Goal: Task Accomplishment & Management: Manage account settings

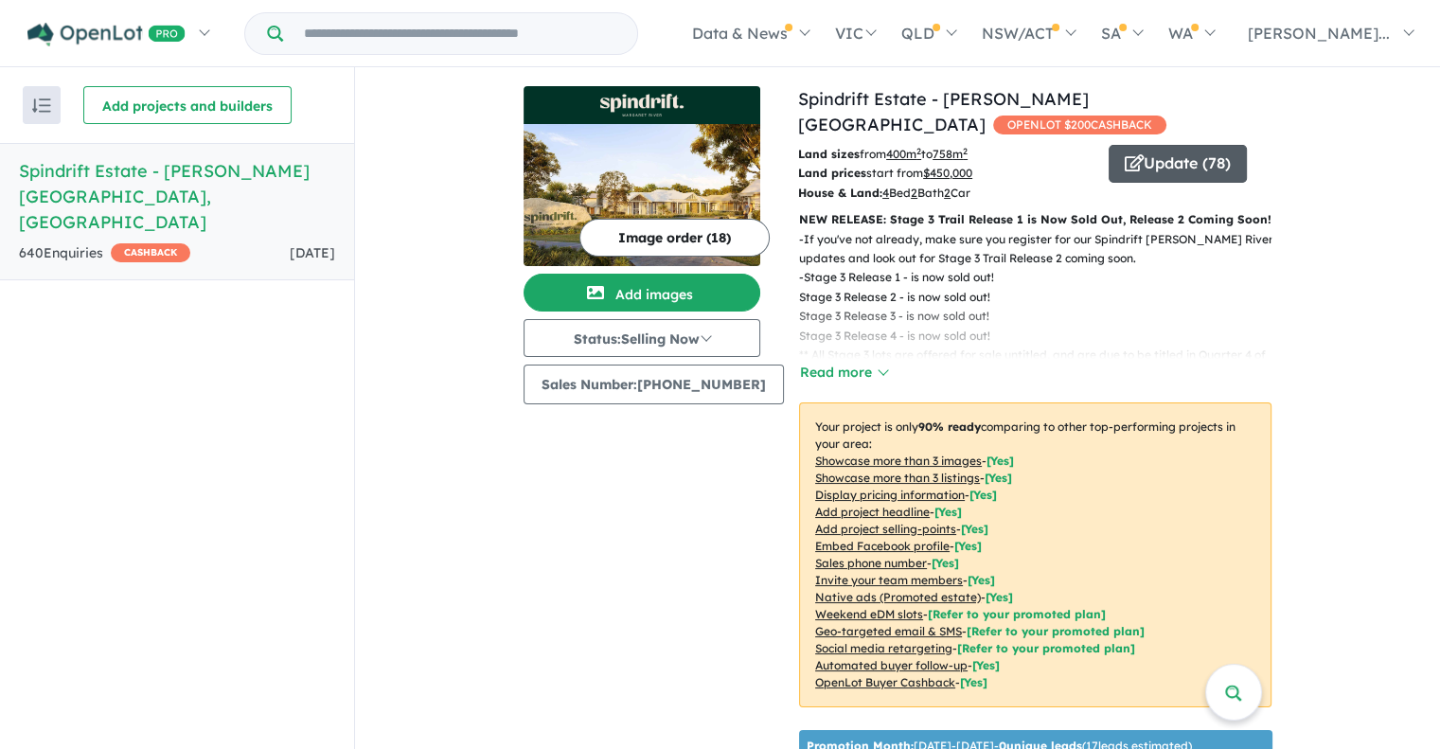
click at [1125, 151] on span "button" at bounding box center [1134, 164] width 19 height 29
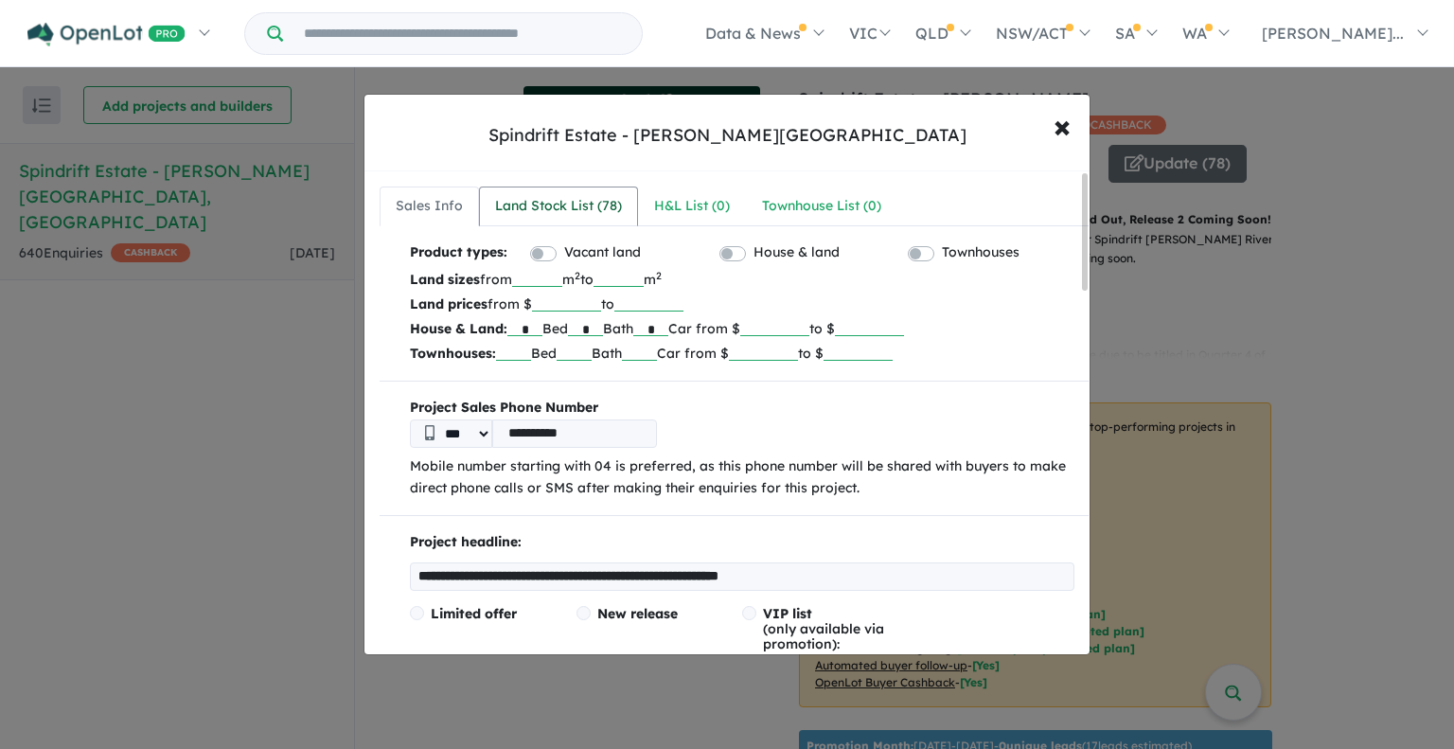
click at [504, 200] on div "Land Stock List ( 78 )" at bounding box center [558, 206] width 127 height 23
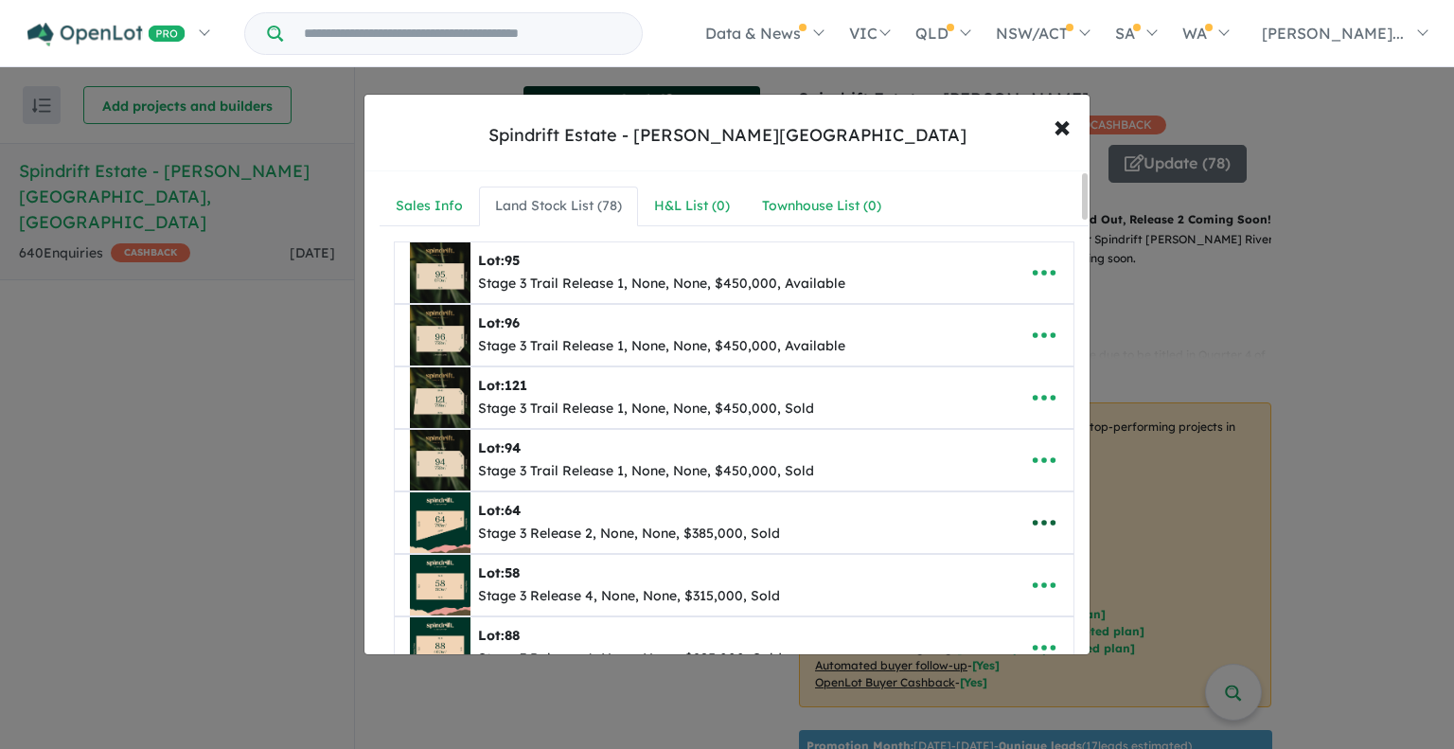
click at [1033, 520] on icon "button" at bounding box center [1044, 523] width 23 height 6
click at [983, 391] on link "Edit" at bounding box center [1003, 390] width 140 height 44
select select "****"
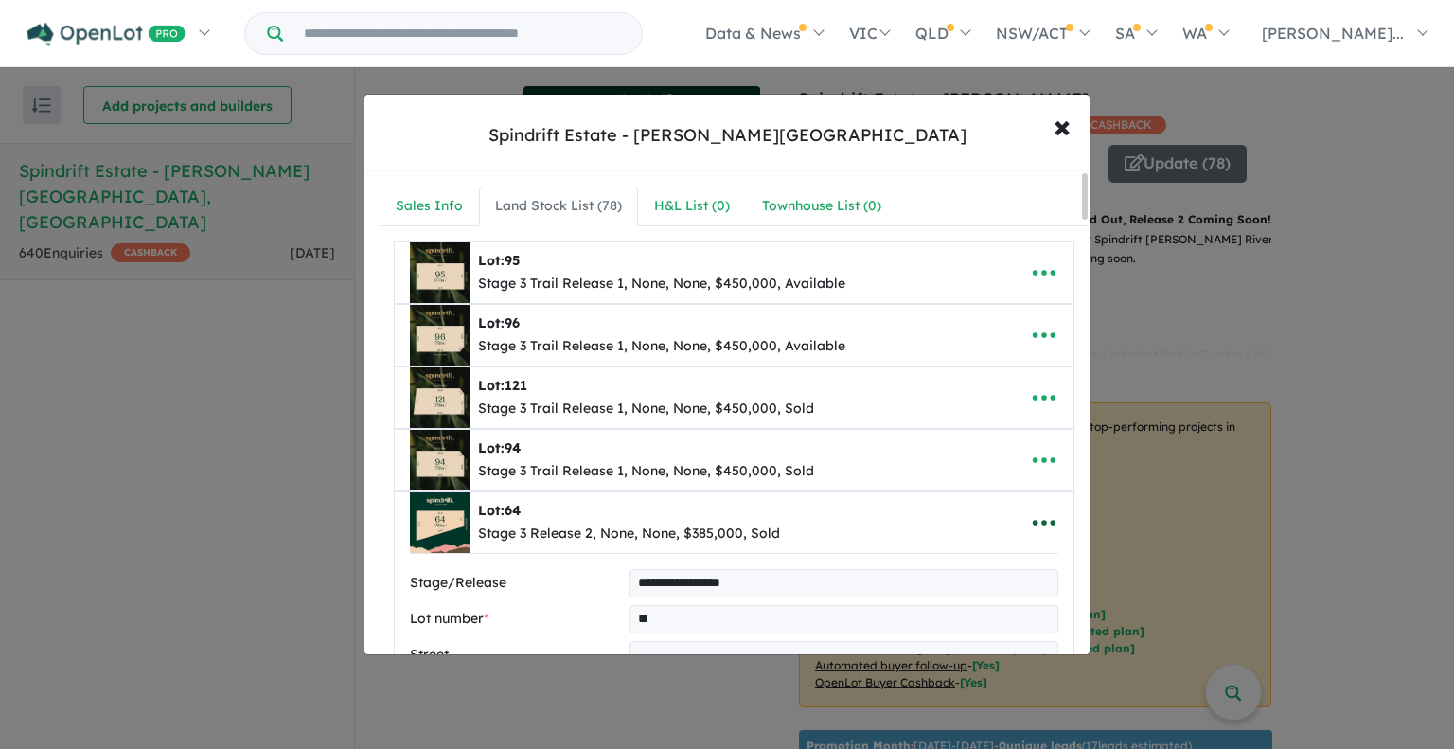
click at [1032, 521] on icon "button" at bounding box center [1044, 522] width 28 height 28
click at [1006, 432] on link "Remove" at bounding box center [1003, 434] width 140 height 44
select select "****"
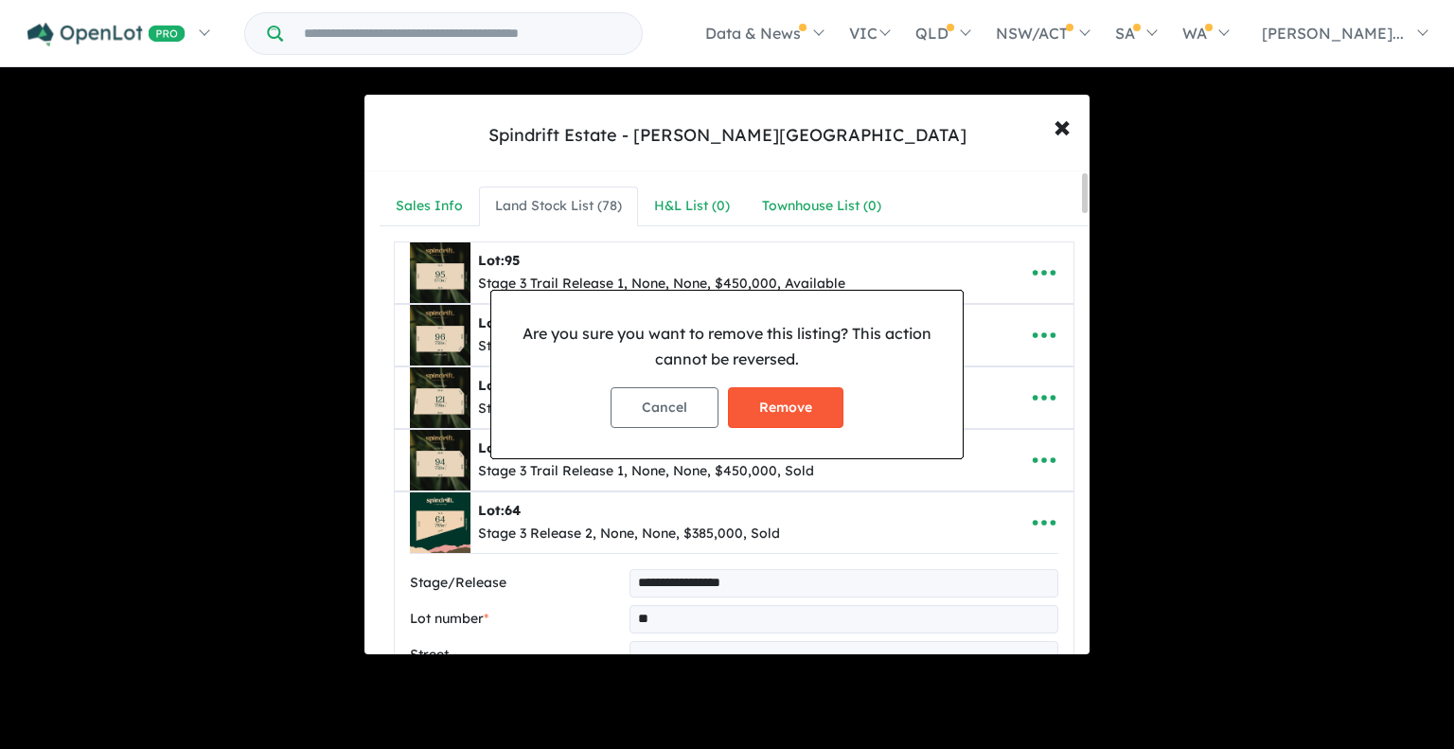
click at [775, 419] on button "Remove" at bounding box center [786, 407] width 116 height 41
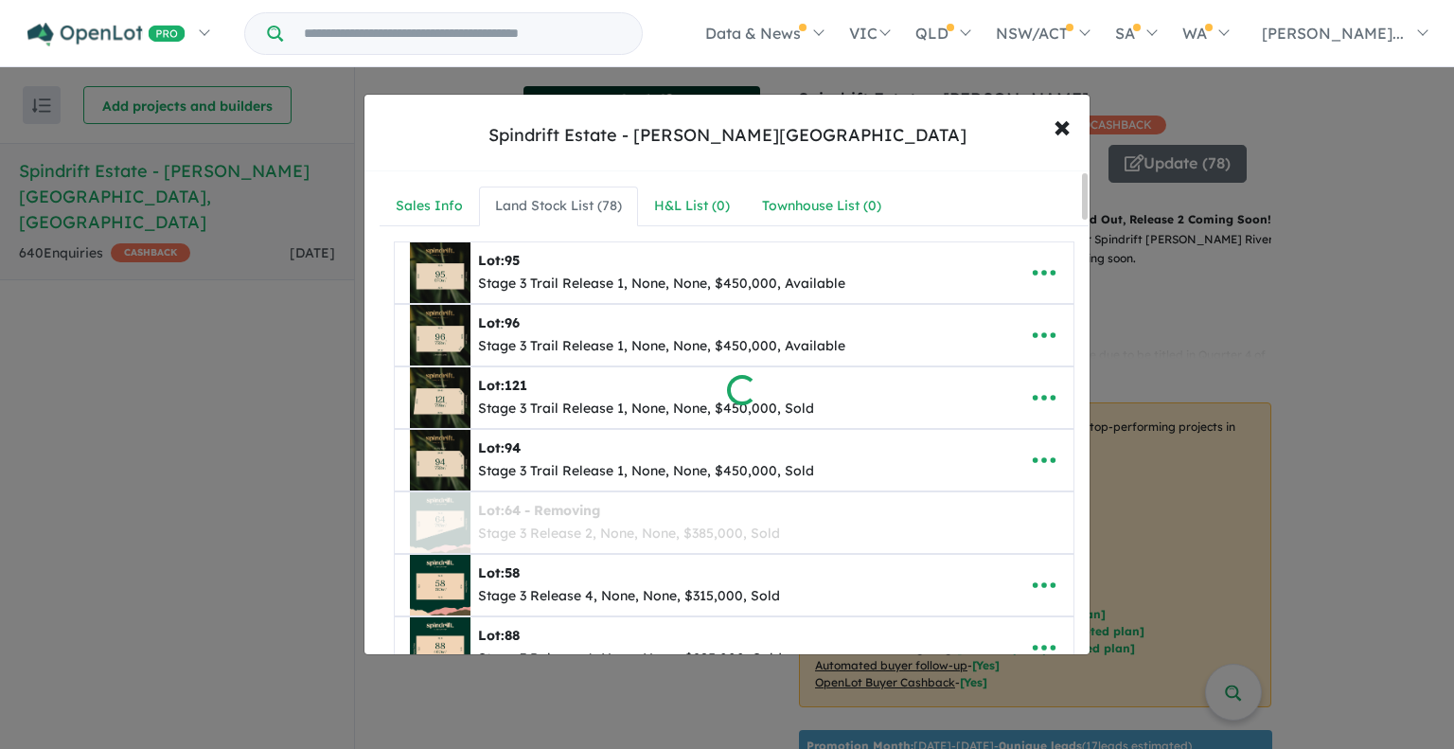
click at [1041, 582] on div at bounding box center [727, 374] width 1454 height 749
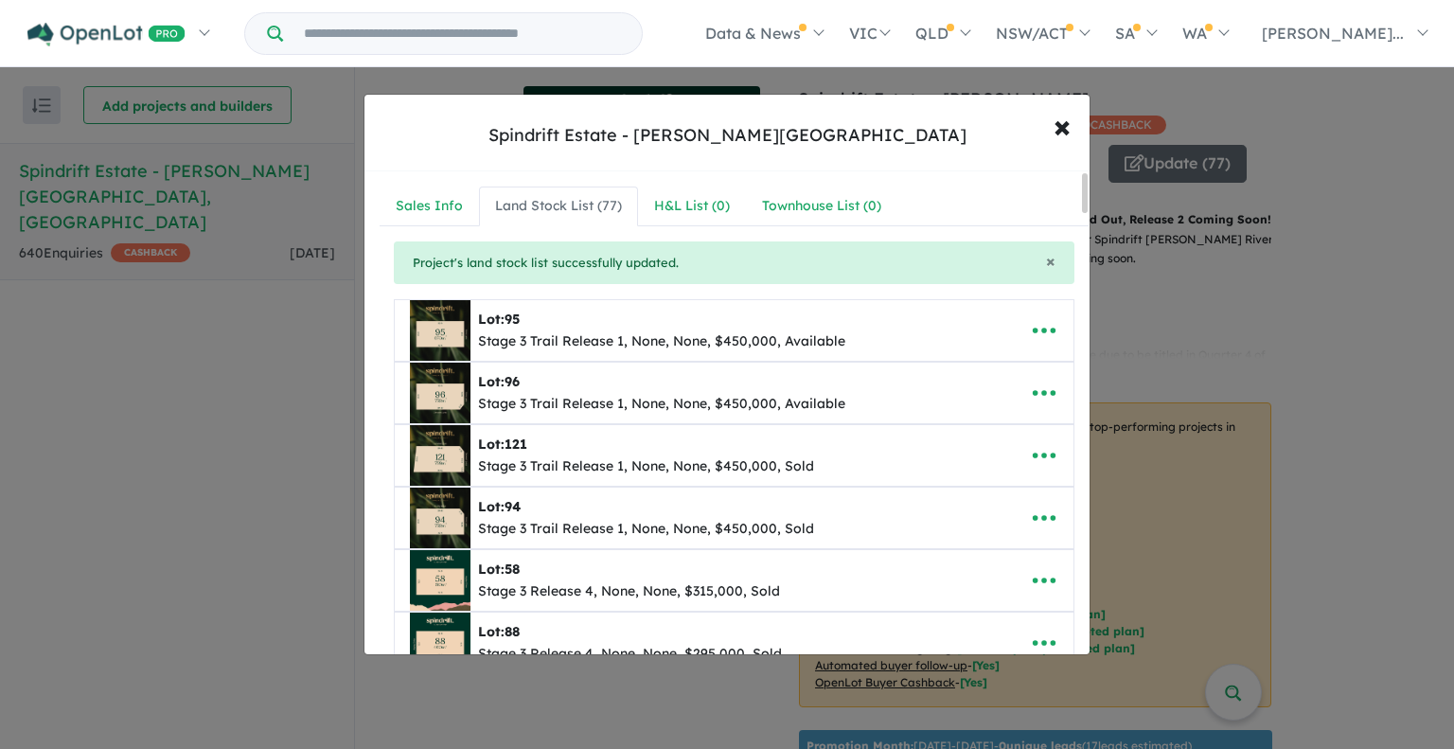
click at [1041, 582] on icon "button" at bounding box center [1044, 580] width 28 height 28
click at [1024, 492] on link "Remove" at bounding box center [1003, 493] width 140 height 44
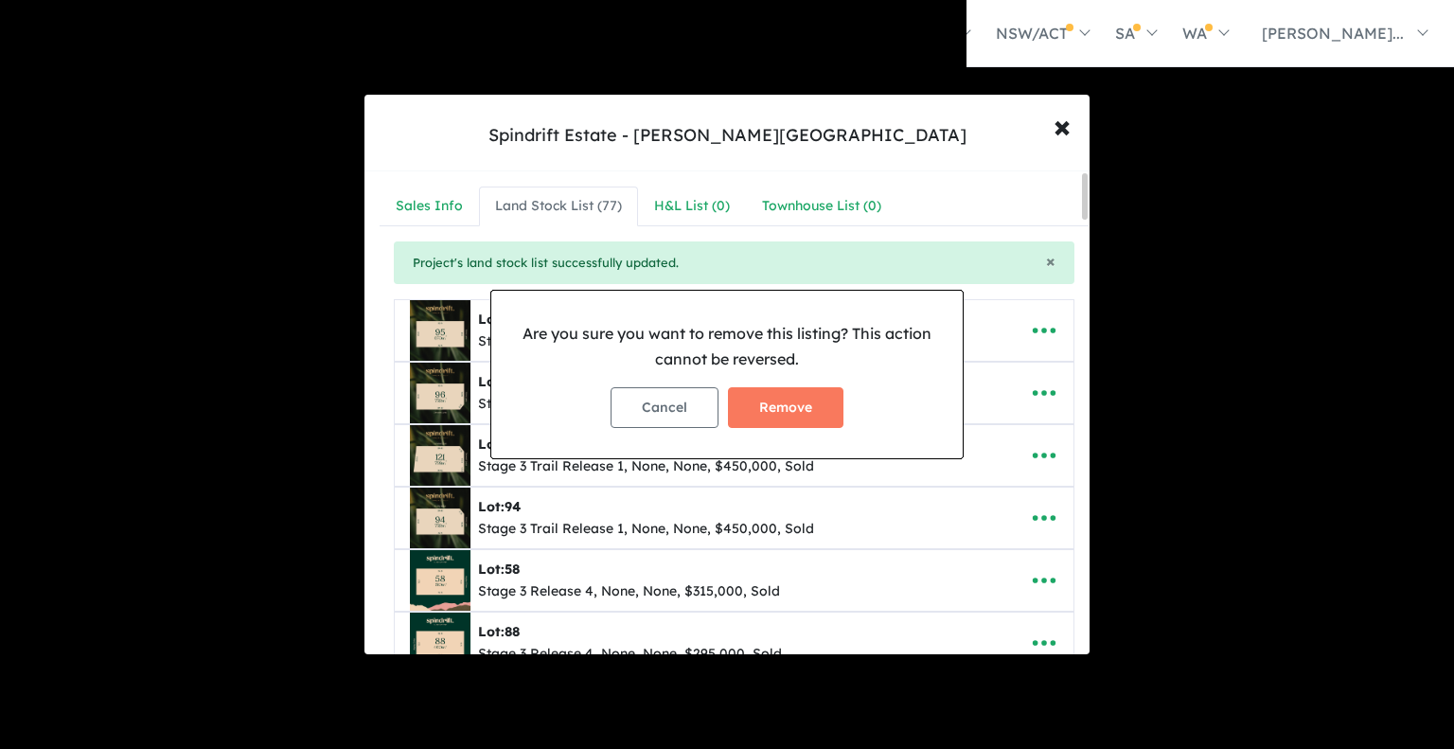
click at [767, 411] on button "Remove" at bounding box center [786, 407] width 116 height 41
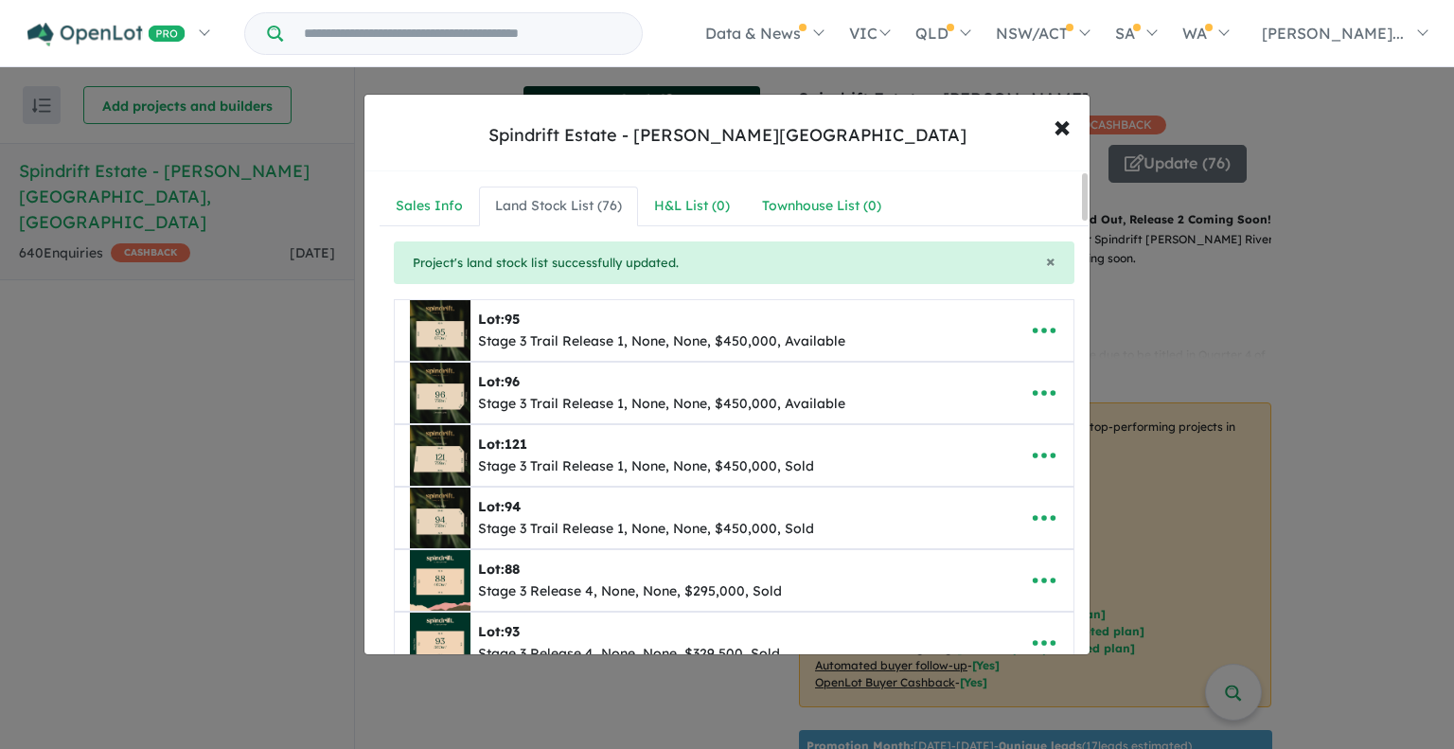
scroll to position [95, 0]
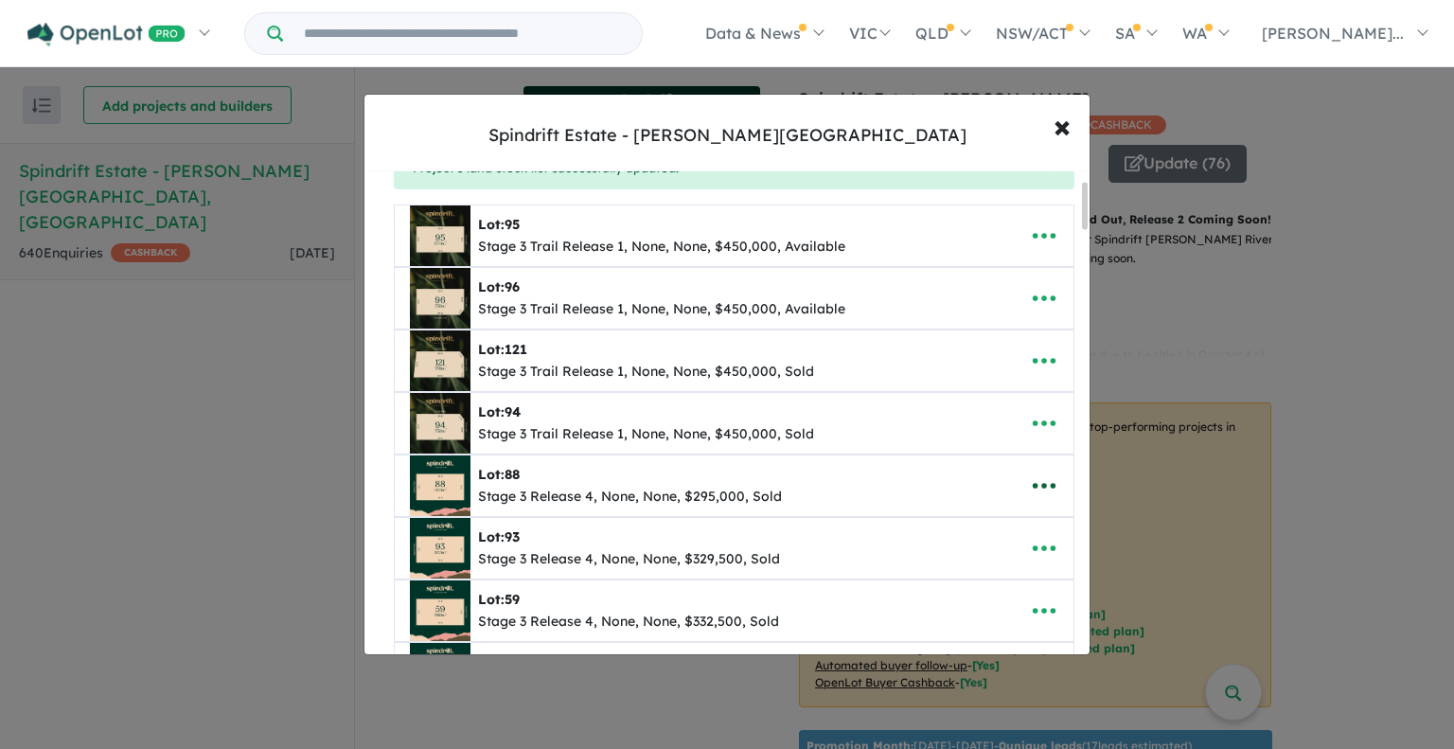
click at [1034, 487] on icon "button" at bounding box center [1044, 486] width 28 height 28
click at [973, 578] on link "Remove" at bounding box center [1003, 578] width 140 height 44
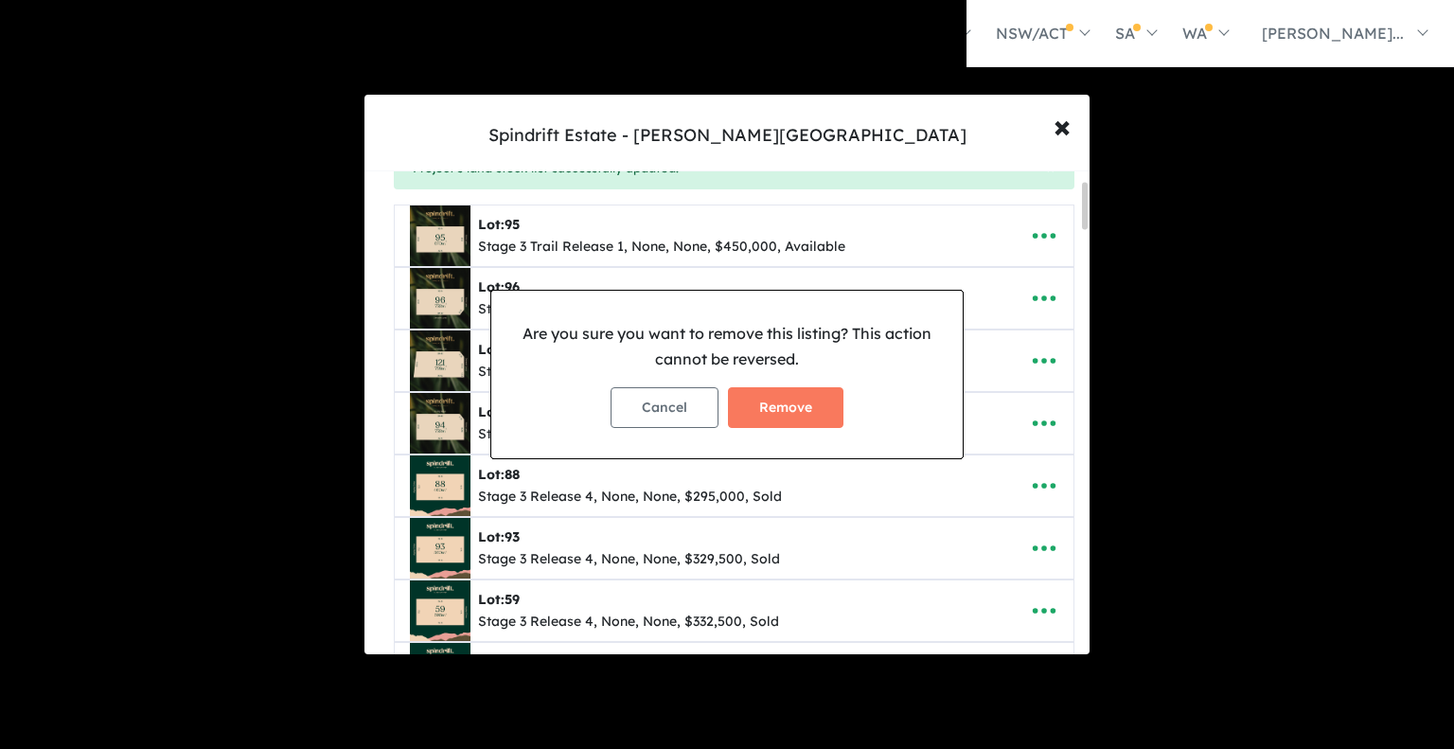
click at [781, 407] on button "Remove" at bounding box center [786, 407] width 116 height 41
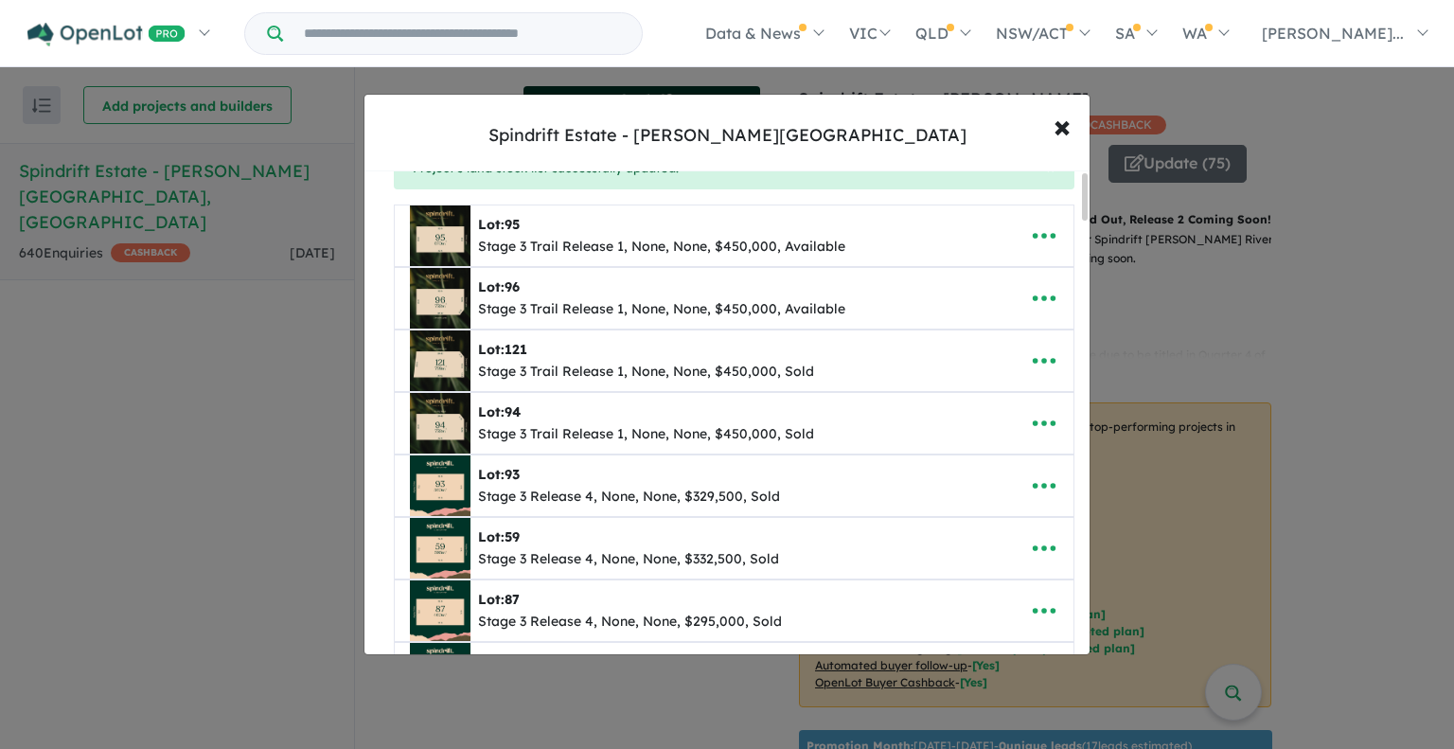
scroll to position [0, 0]
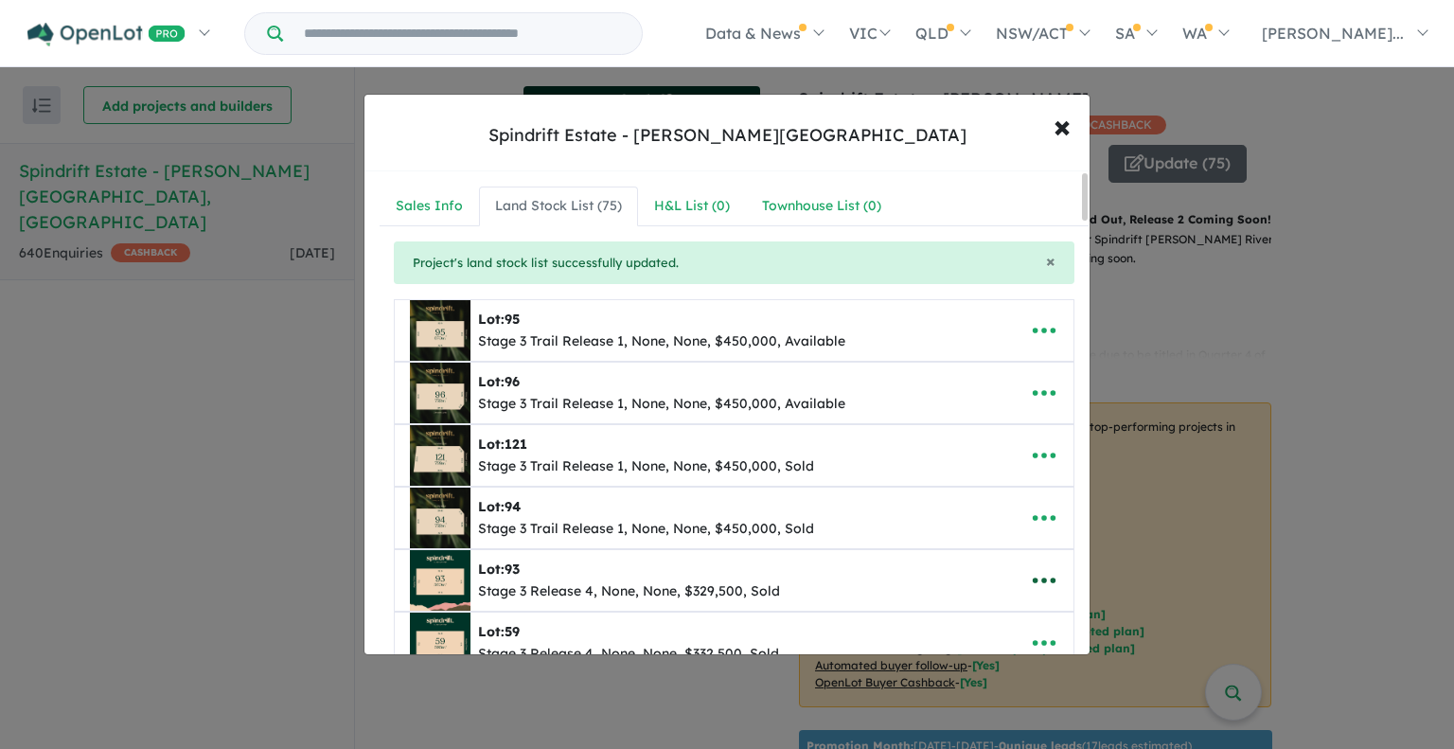
click at [1044, 581] on icon "button" at bounding box center [1044, 580] width 28 height 28
click at [1002, 492] on link "Remove" at bounding box center [1003, 493] width 140 height 44
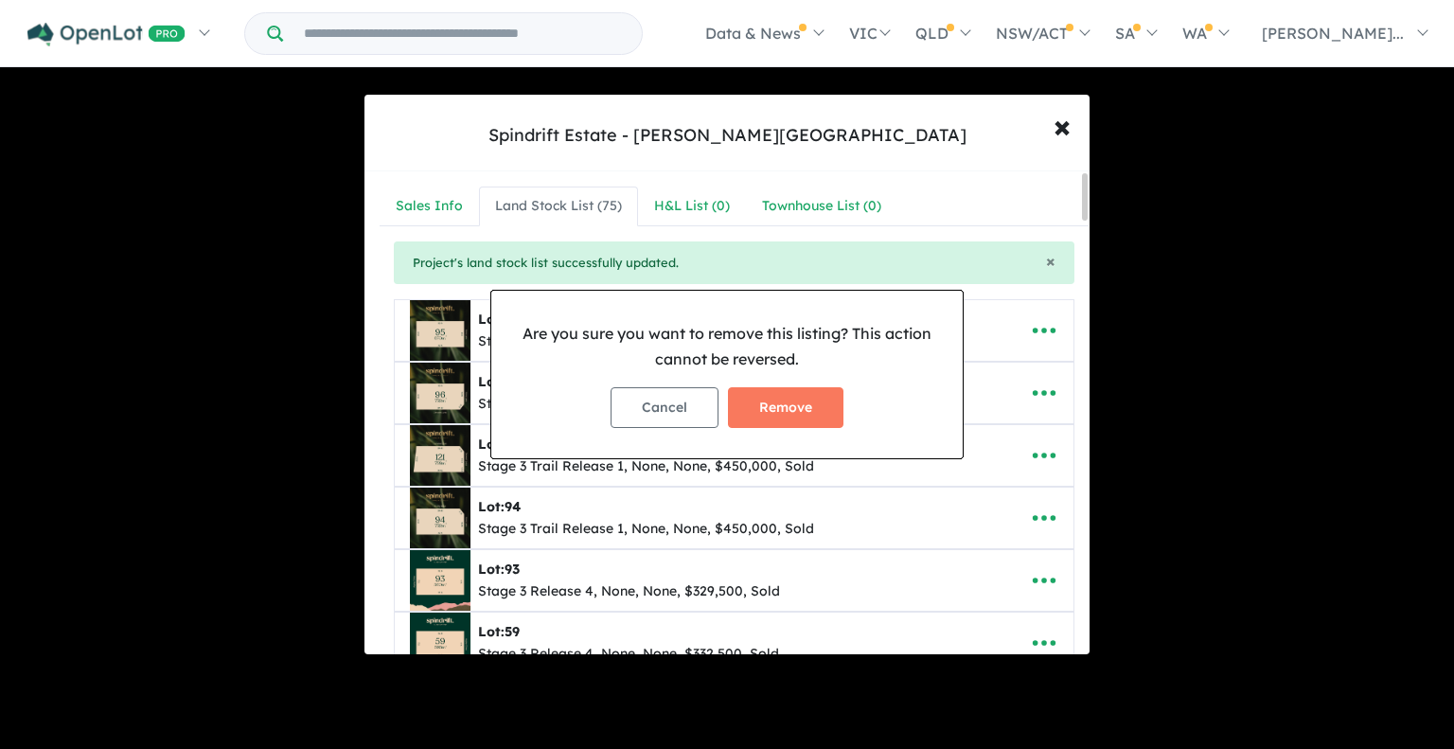
click at [776, 416] on button "Remove" at bounding box center [786, 407] width 116 height 41
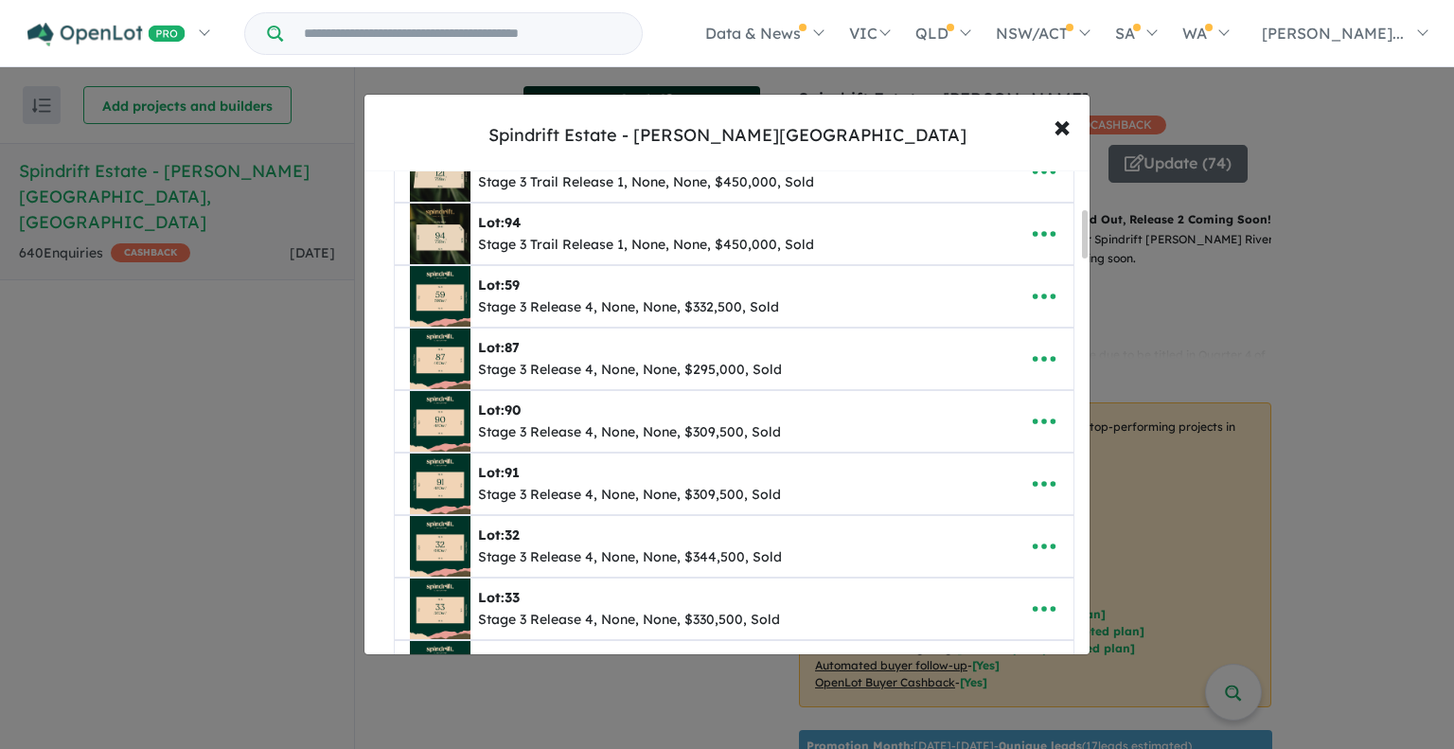
scroll to position [379, 0]
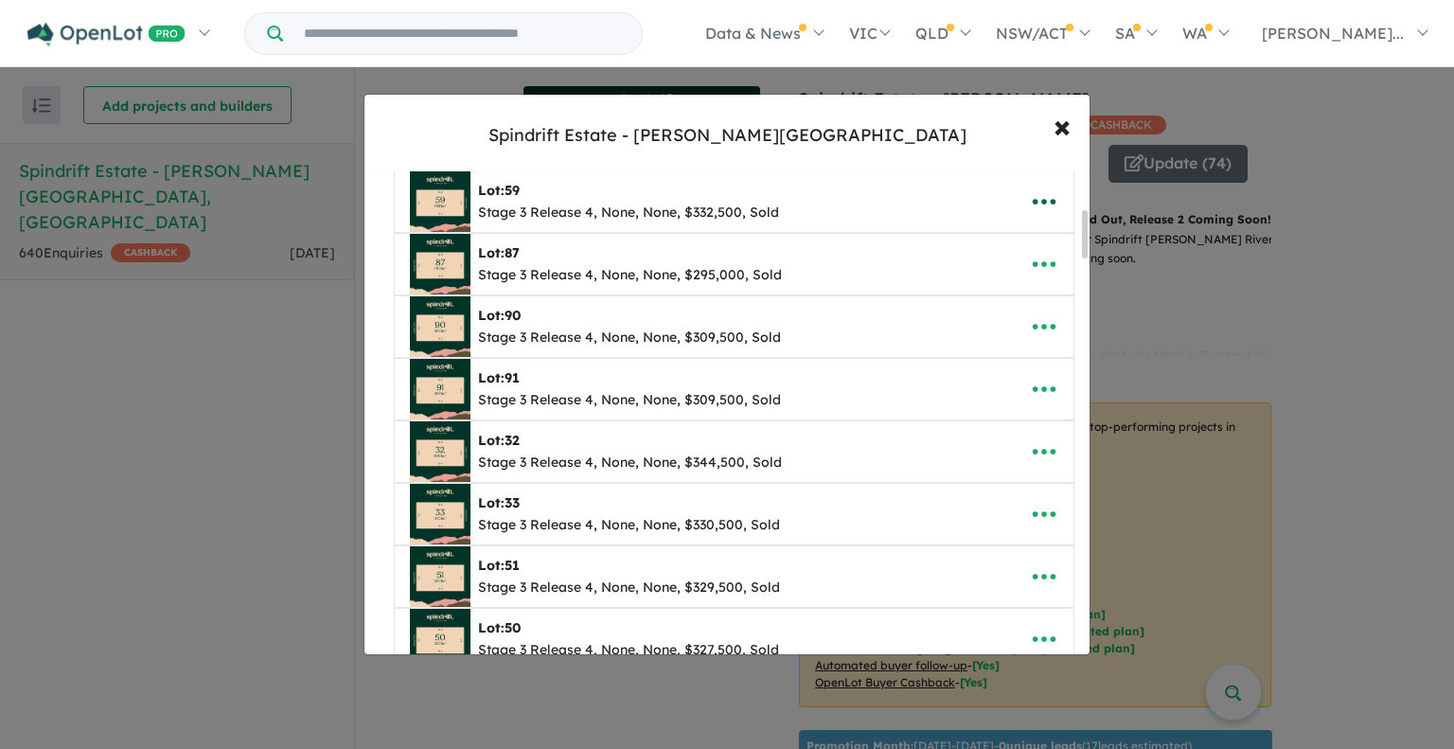
click at [1031, 209] on icon "button" at bounding box center [1044, 201] width 28 height 28
click at [982, 293] on link "Remove" at bounding box center [1003, 294] width 140 height 44
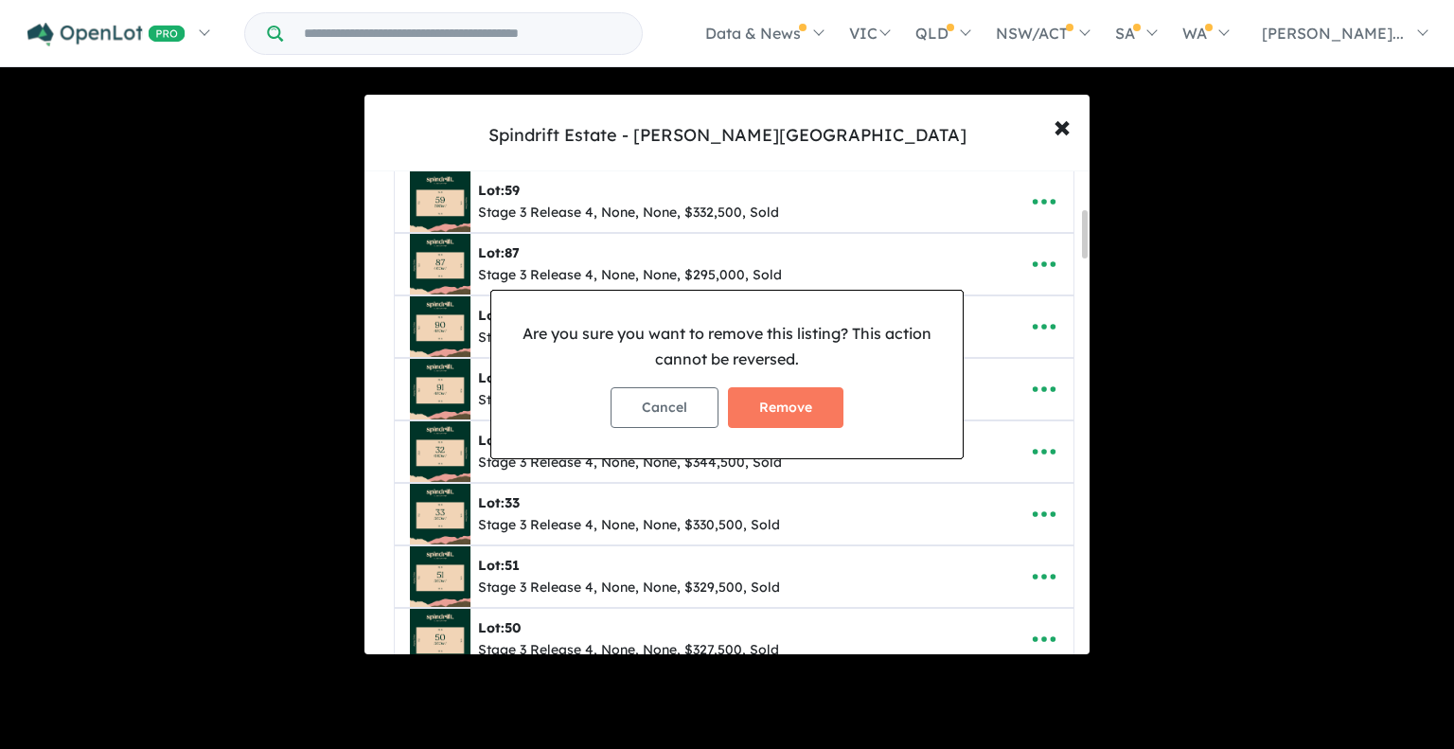
click at [776, 398] on button "Remove" at bounding box center [786, 407] width 116 height 41
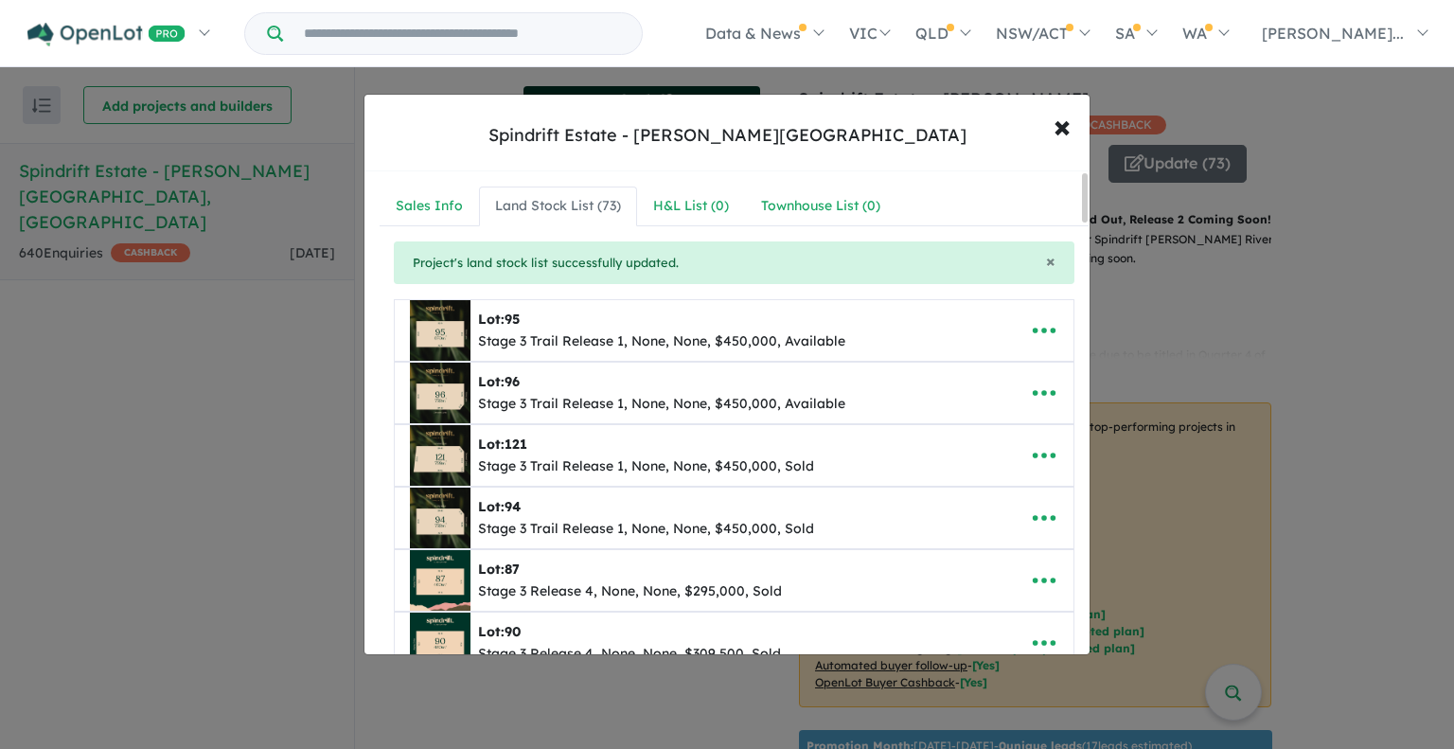
scroll to position [189, 0]
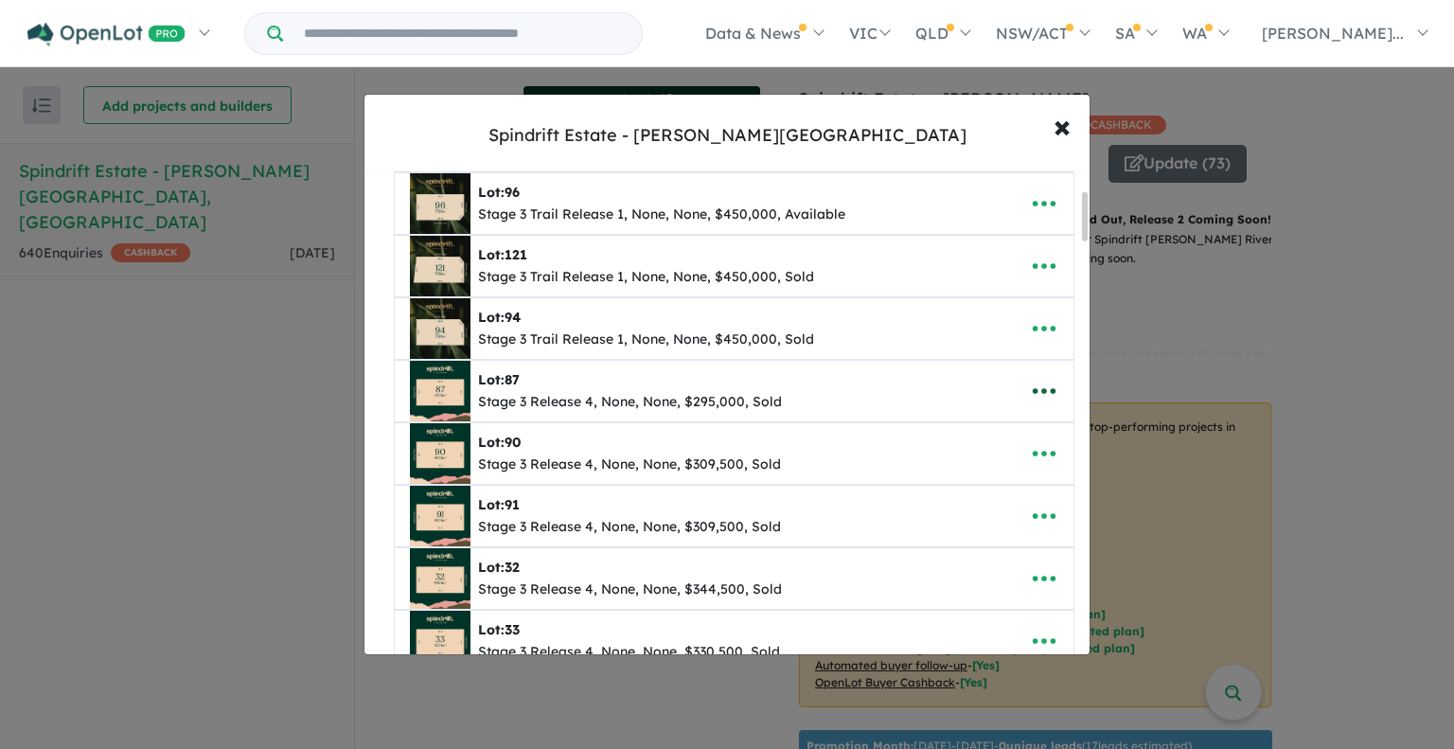
click at [1032, 397] on icon "button" at bounding box center [1044, 391] width 28 height 28
click at [990, 474] on link "Remove" at bounding box center [1003, 483] width 140 height 44
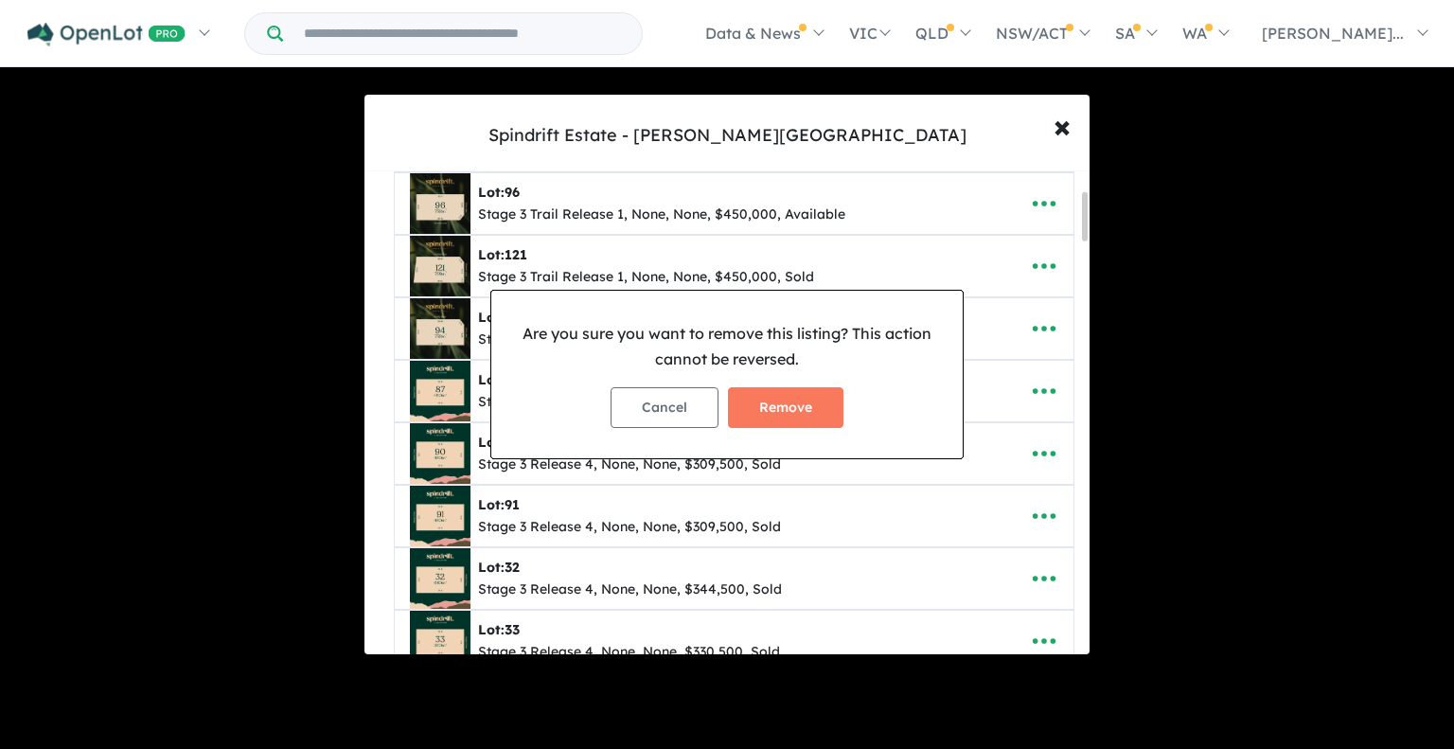
click at [801, 412] on button "Remove" at bounding box center [786, 407] width 116 height 41
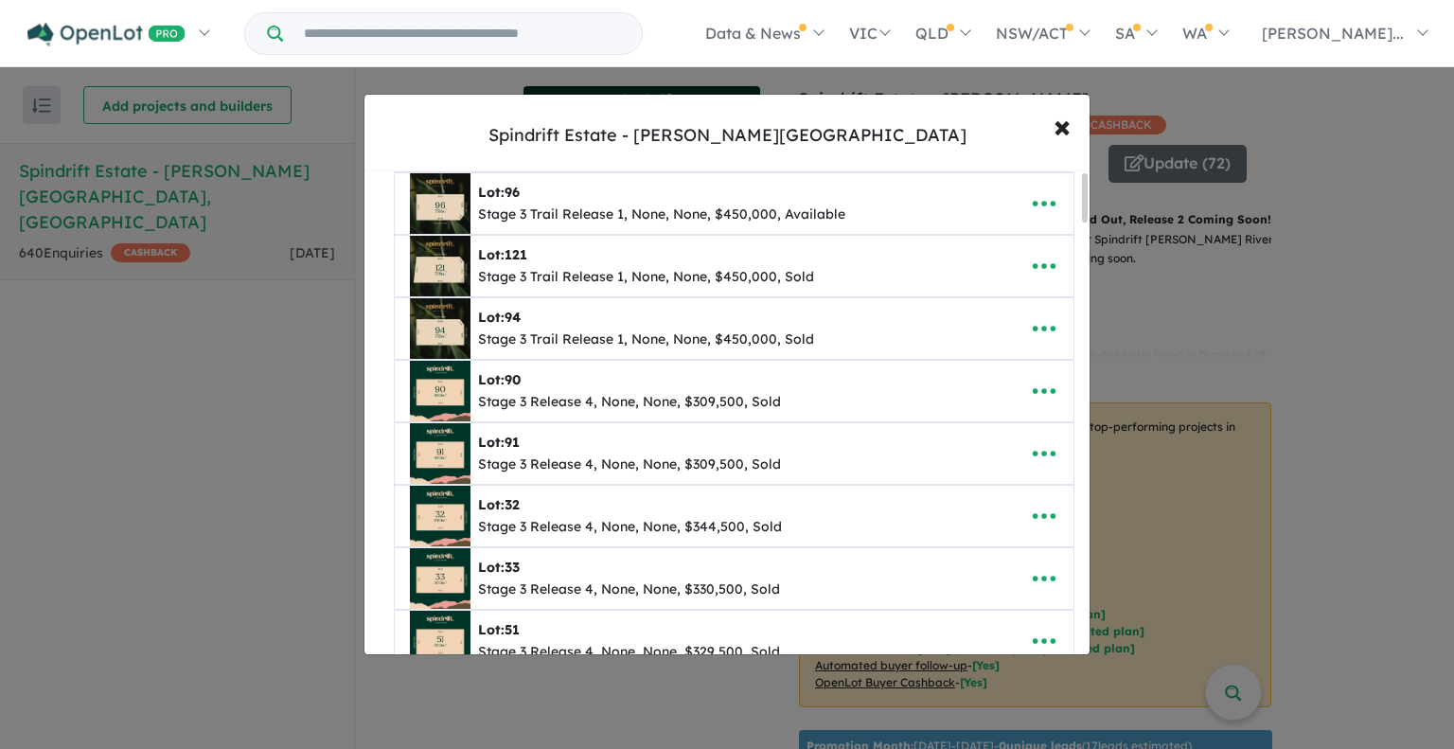
scroll to position [0, 0]
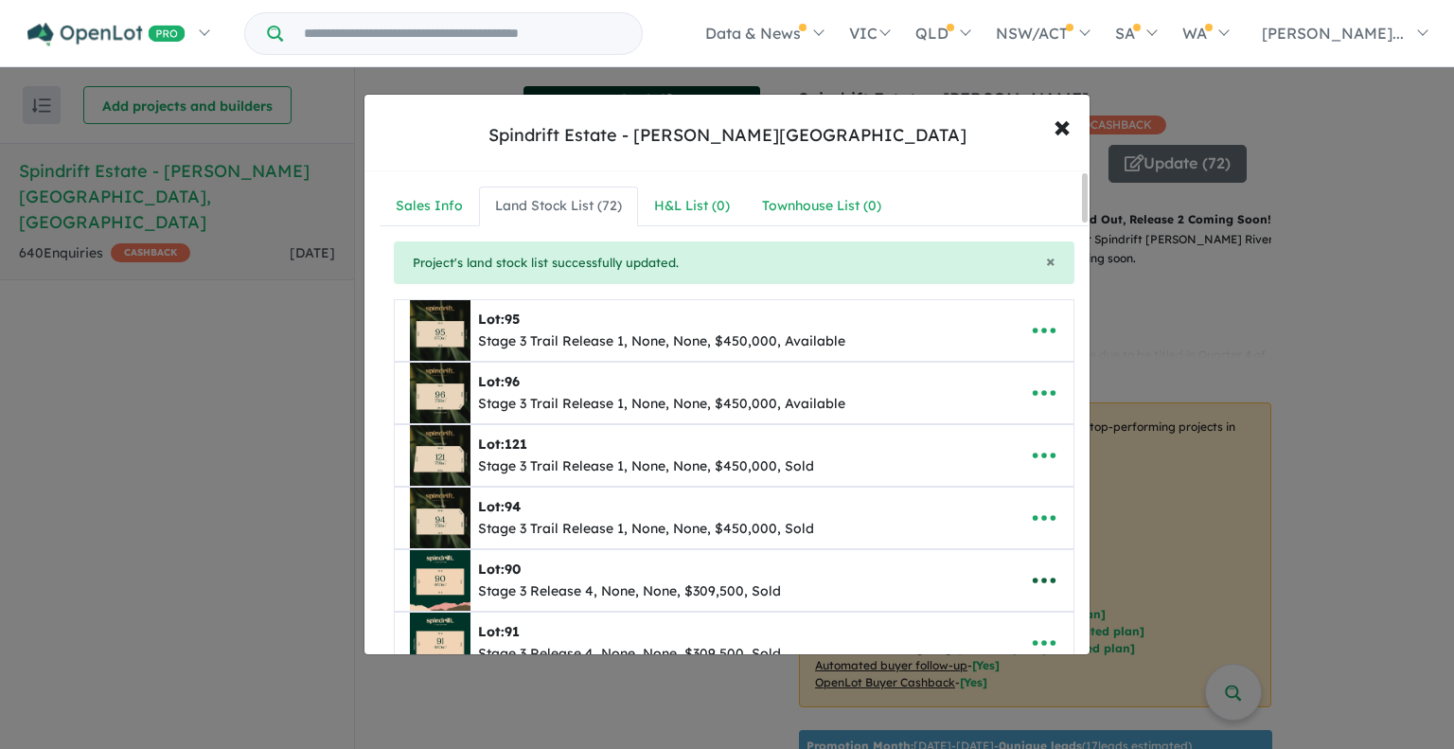
click at [1035, 579] on icon "button" at bounding box center [1044, 580] width 28 height 28
click at [996, 484] on link "Remove" at bounding box center [1003, 493] width 140 height 44
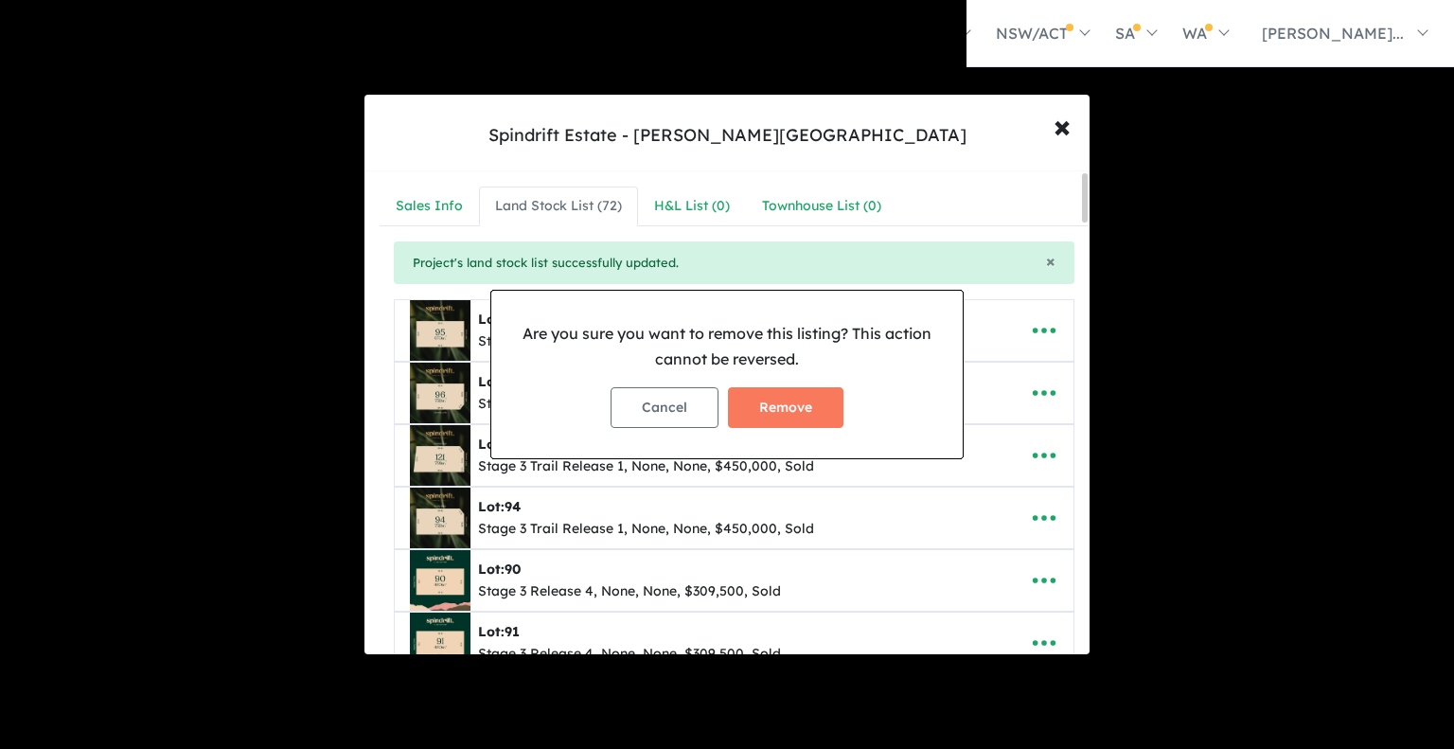
click at [760, 408] on button "Remove" at bounding box center [786, 407] width 116 height 41
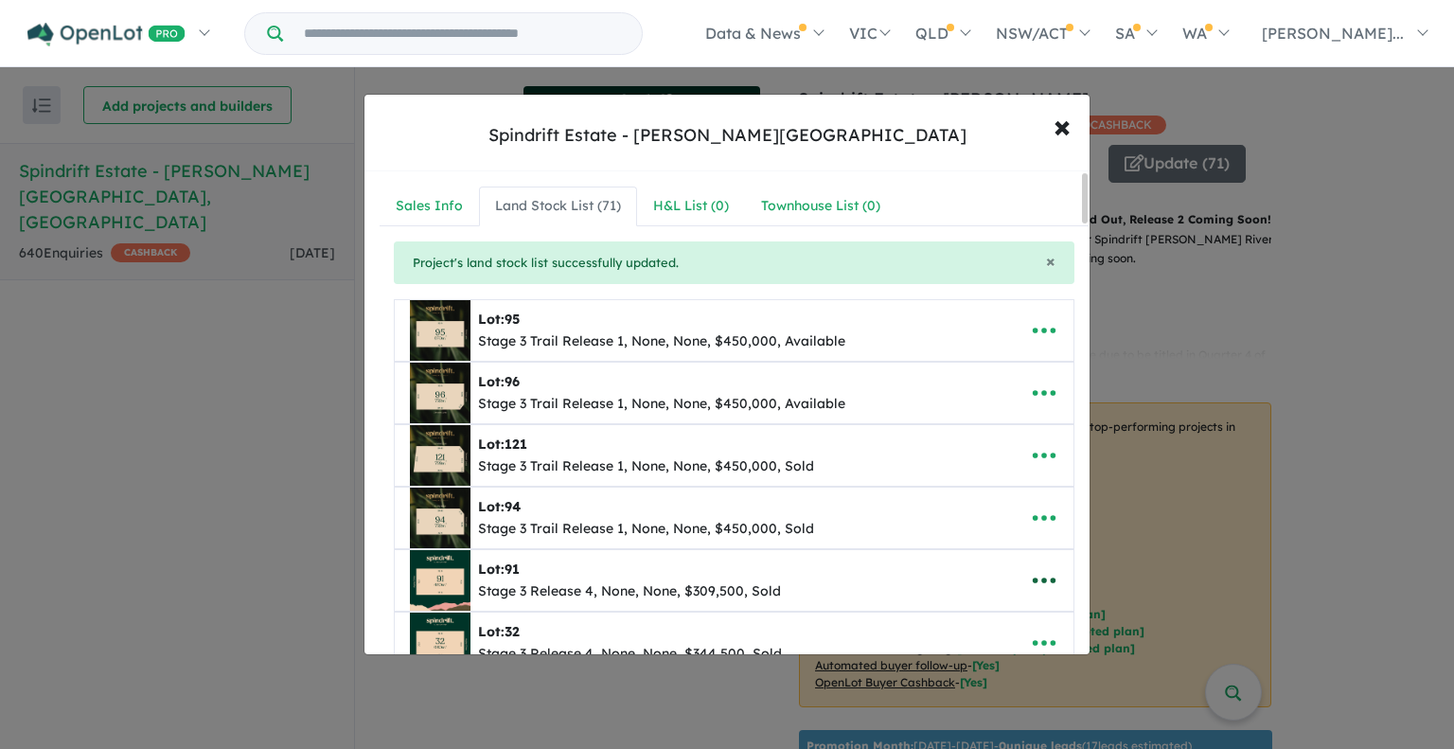
click at [1042, 586] on icon "button" at bounding box center [1044, 580] width 28 height 28
click at [1000, 491] on link "Remove" at bounding box center [1003, 493] width 140 height 44
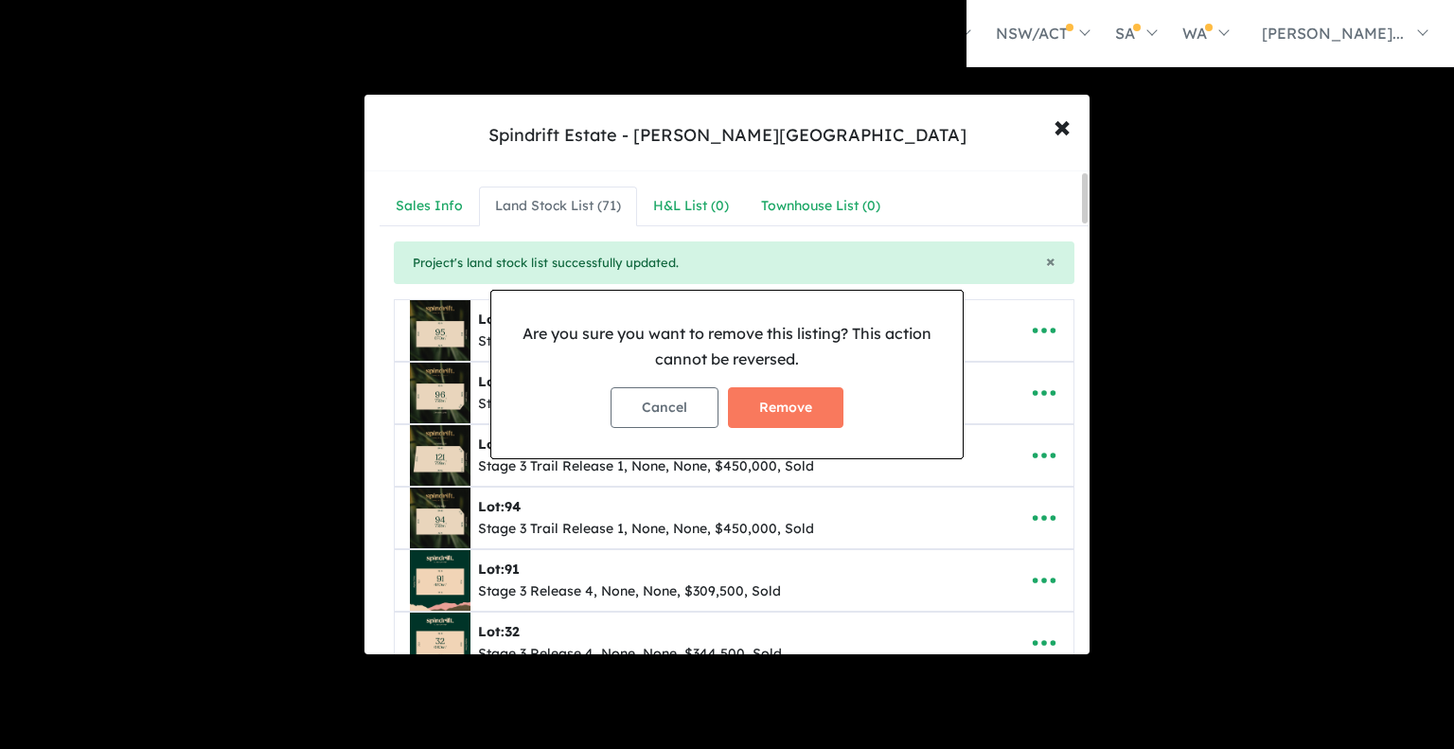
click at [771, 399] on button "Remove" at bounding box center [786, 407] width 116 height 41
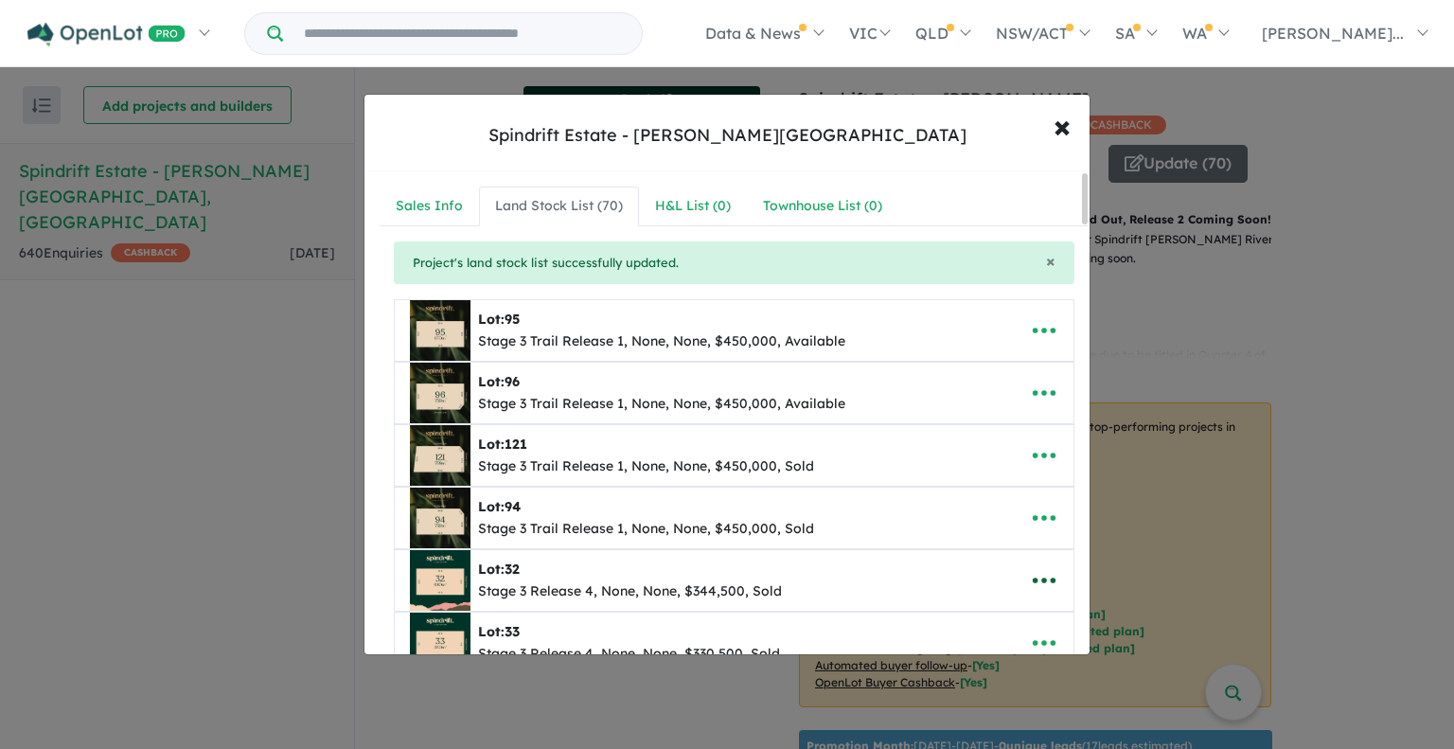
click at [1033, 573] on icon "button" at bounding box center [1044, 580] width 28 height 28
click at [978, 483] on link "Remove" at bounding box center [1003, 493] width 140 height 44
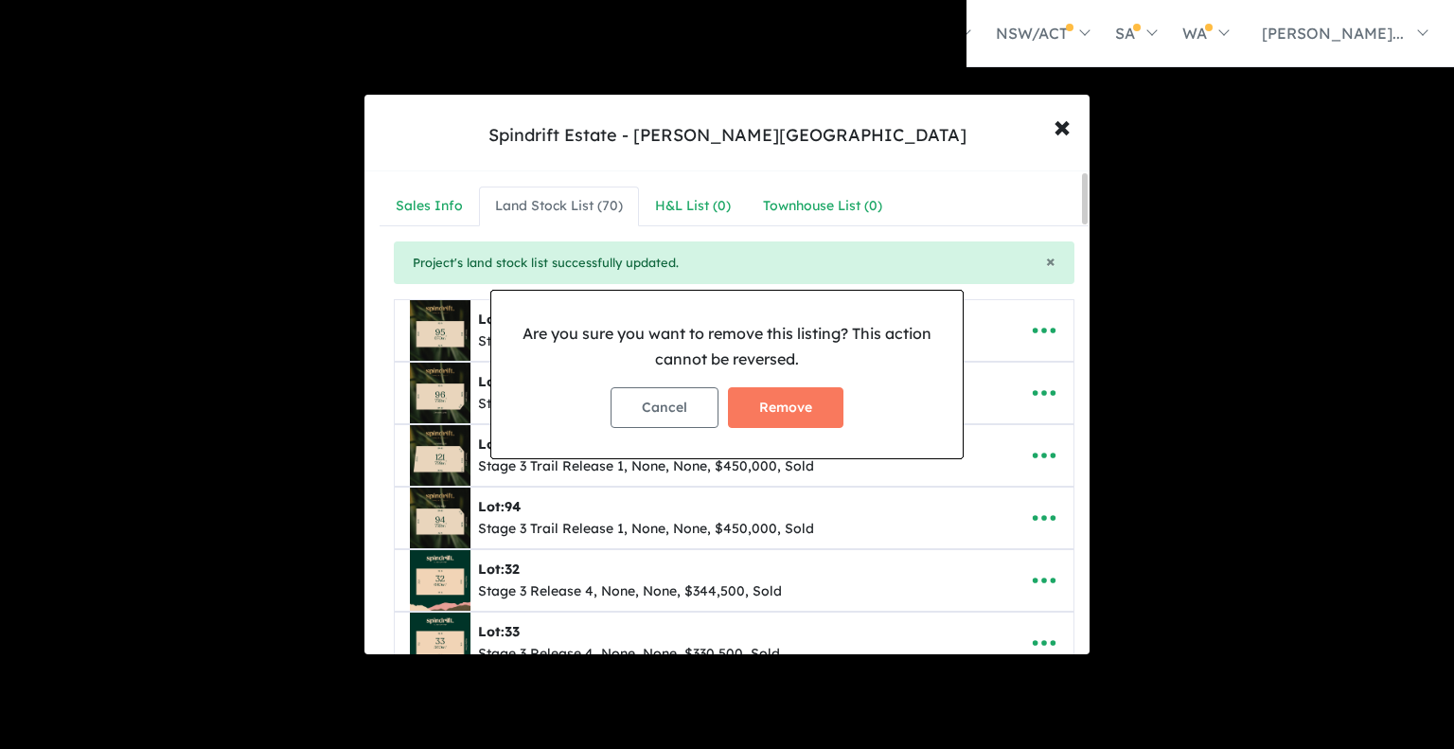
click at [786, 405] on button "Remove" at bounding box center [786, 407] width 116 height 41
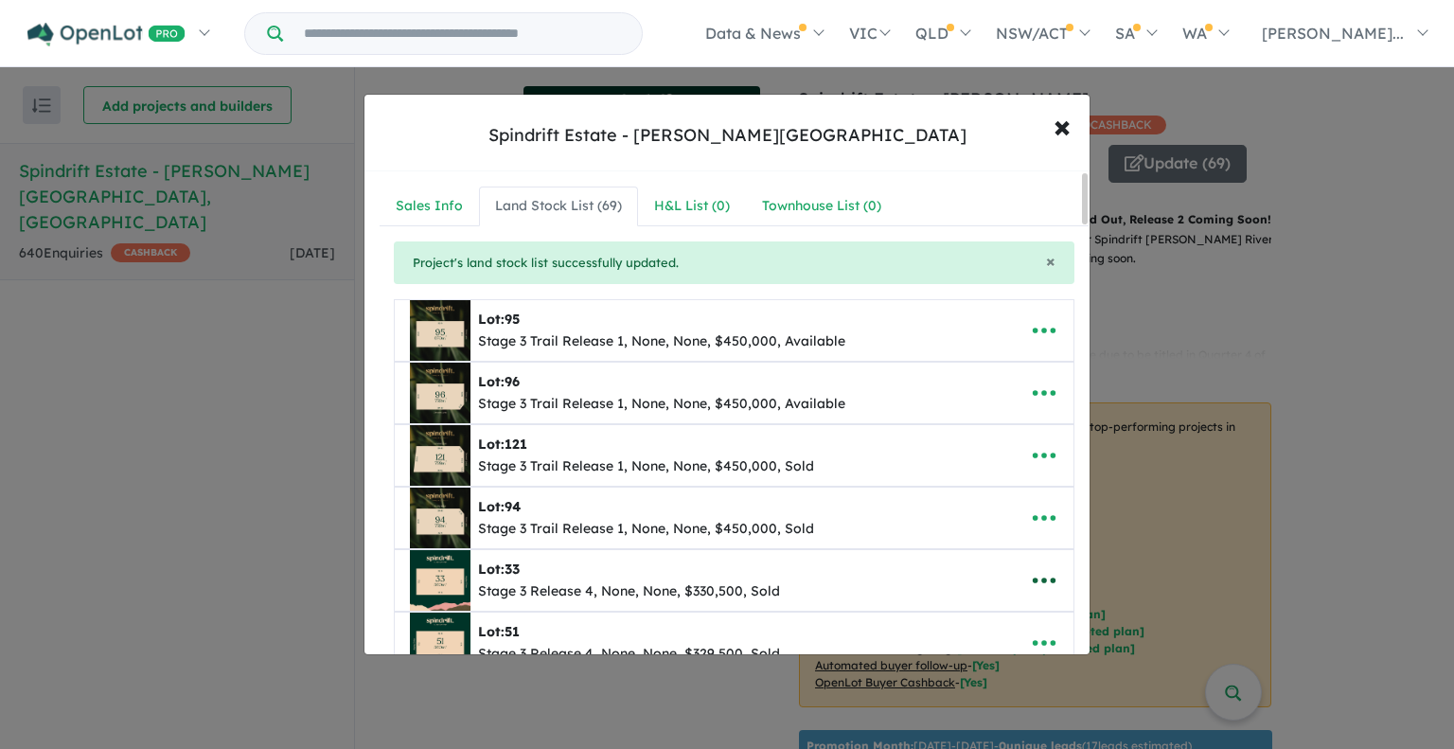
click at [1032, 587] on icon "button" at bounding box center [1044, 580] width 28 height 28
click at [1007, 492] on link "Remove" at bounding box center [1003, 493] width 140 height 44
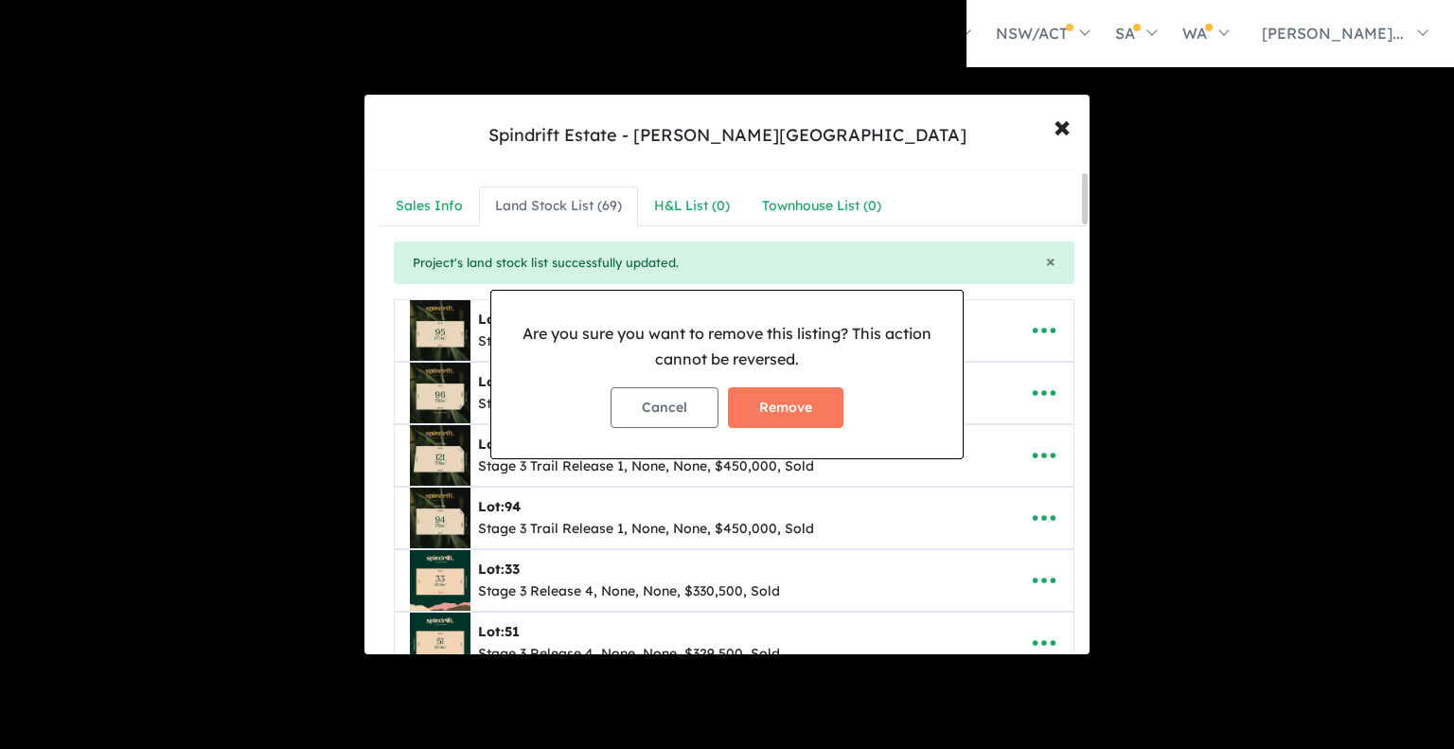
click at [800, 408] on button "Remove" at bounding box center [786, 407] width 116 height 41
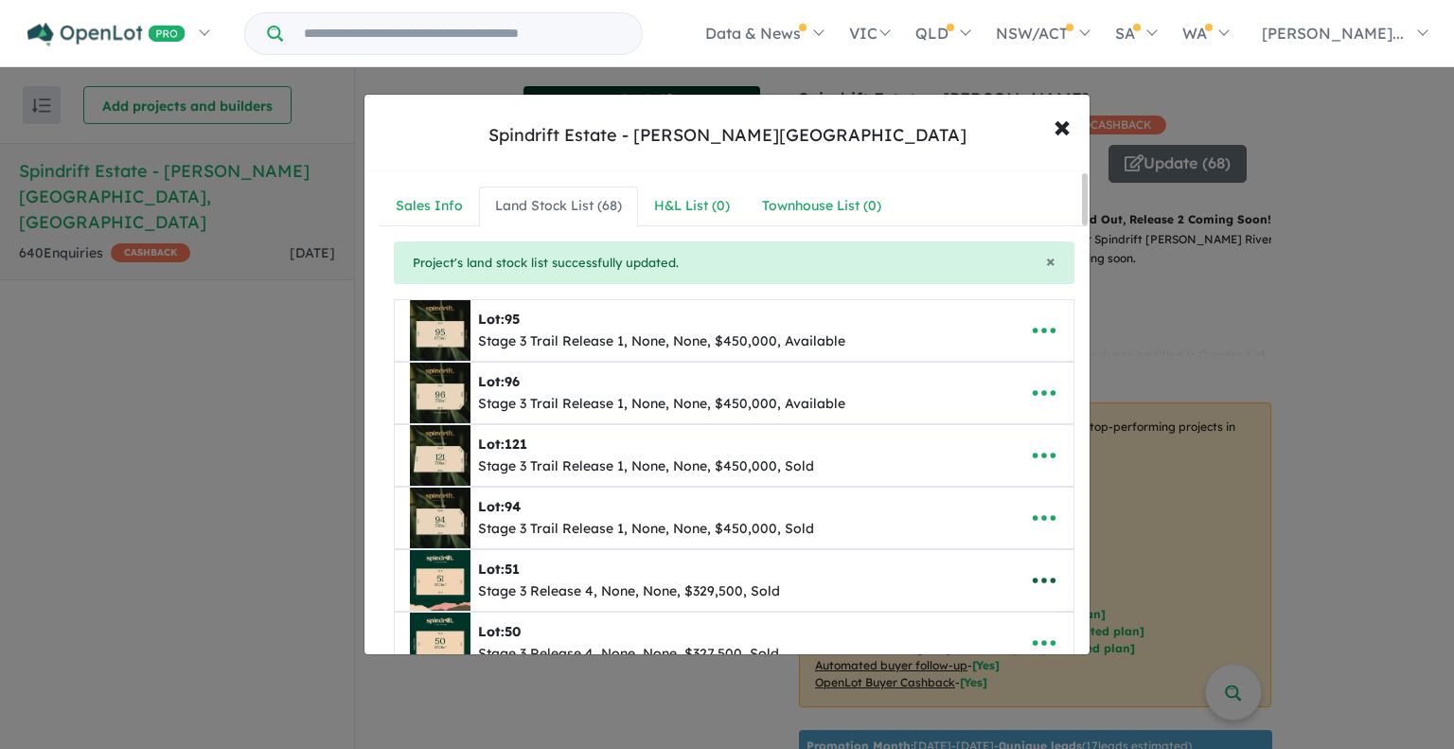
click at [1034, 578] on icon "button" at bounding box center [1044, 580] width 28 height 28
click at [981, 496] on link "Remove" at bounding box center [1003, 493] width 140 height 44
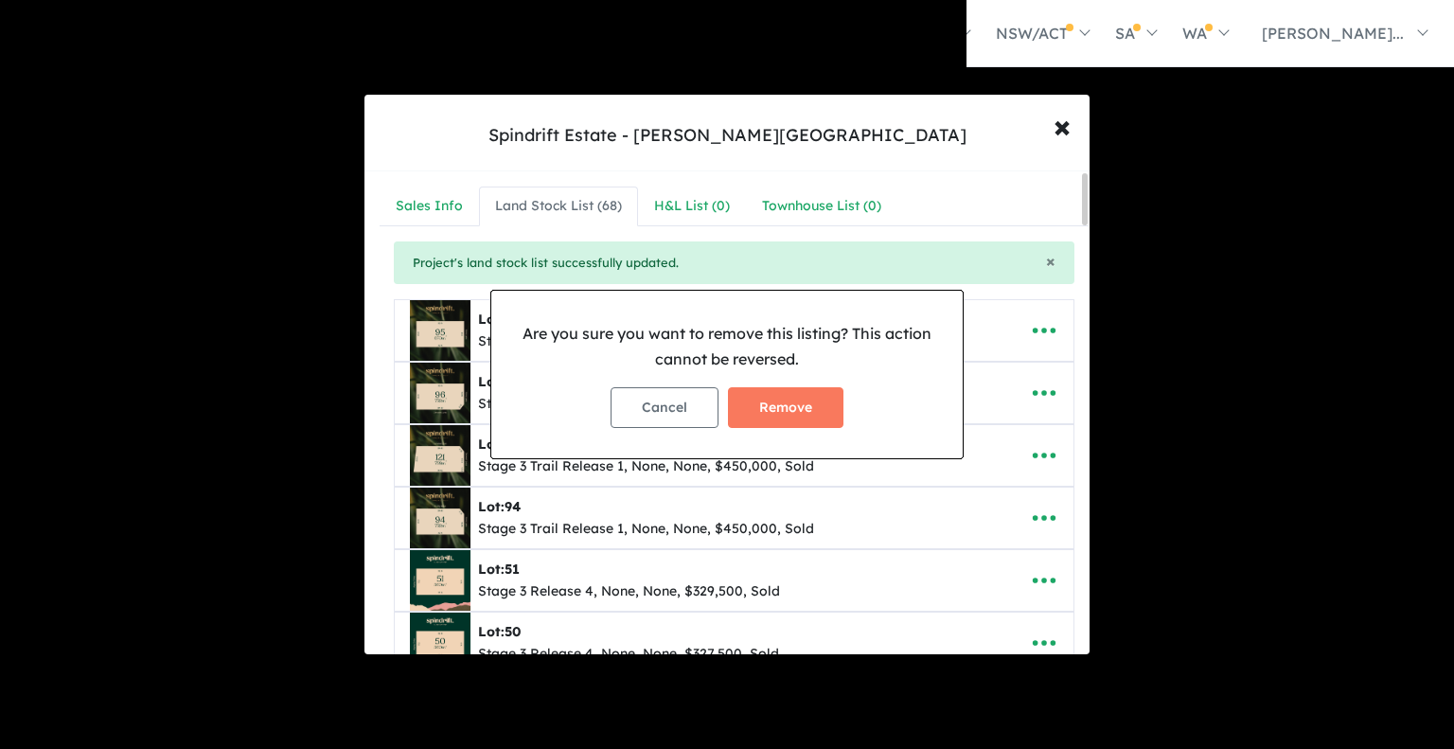
click at [788, 405] on button "Remove" at bounding box center [786, 407] width 116 height 41
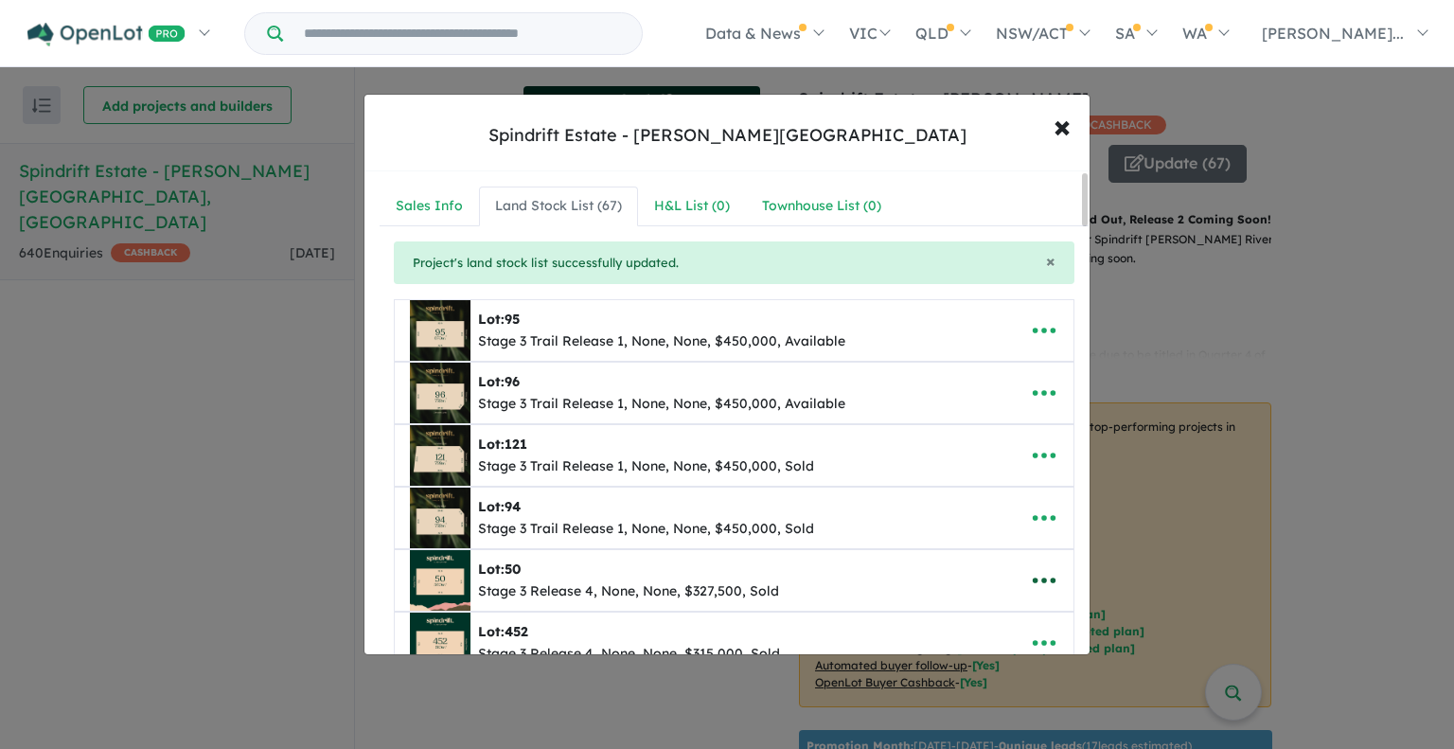
click at [1032, 585] on icon "button" at bounding box center [1044, 580] width 28 height 28
click at [988, 490] on link "Remove" at bounding box center [1003, 493] width 140 height 44
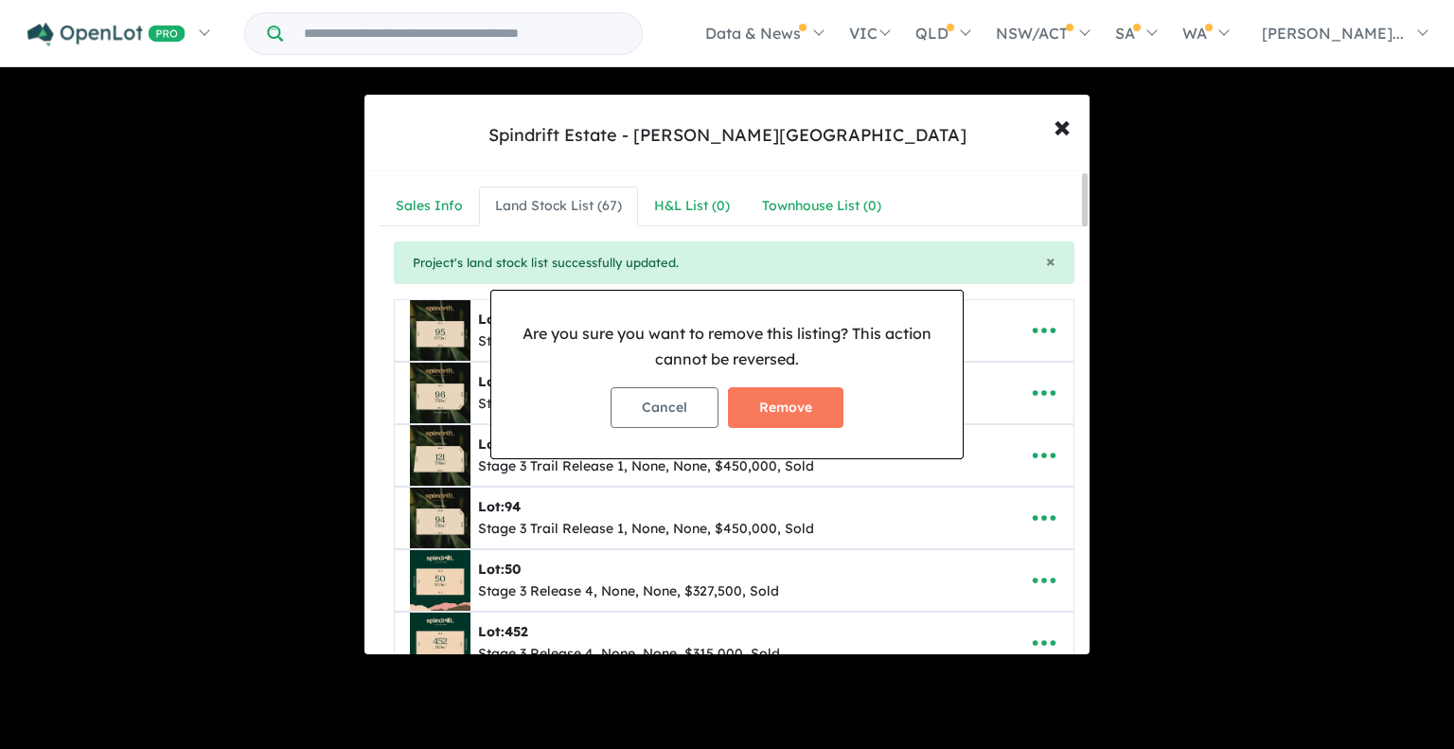
click at [822, 435] on div "Cancel Remove" at bounding box center [727, 407] width 441 height 71
click at [797, 410] on button "Remove" at bounding box center [786, 407] width 116 height 41
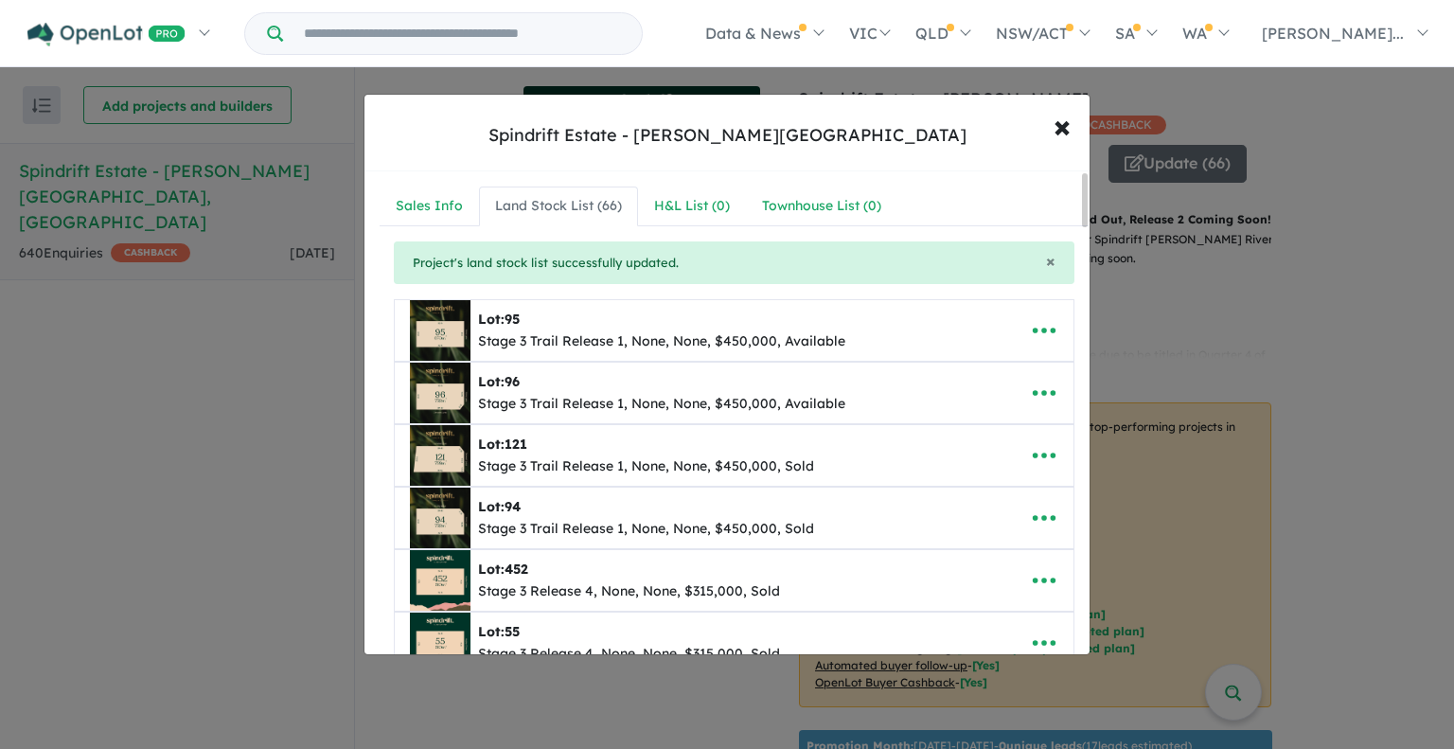
scroll to position [95, 0]
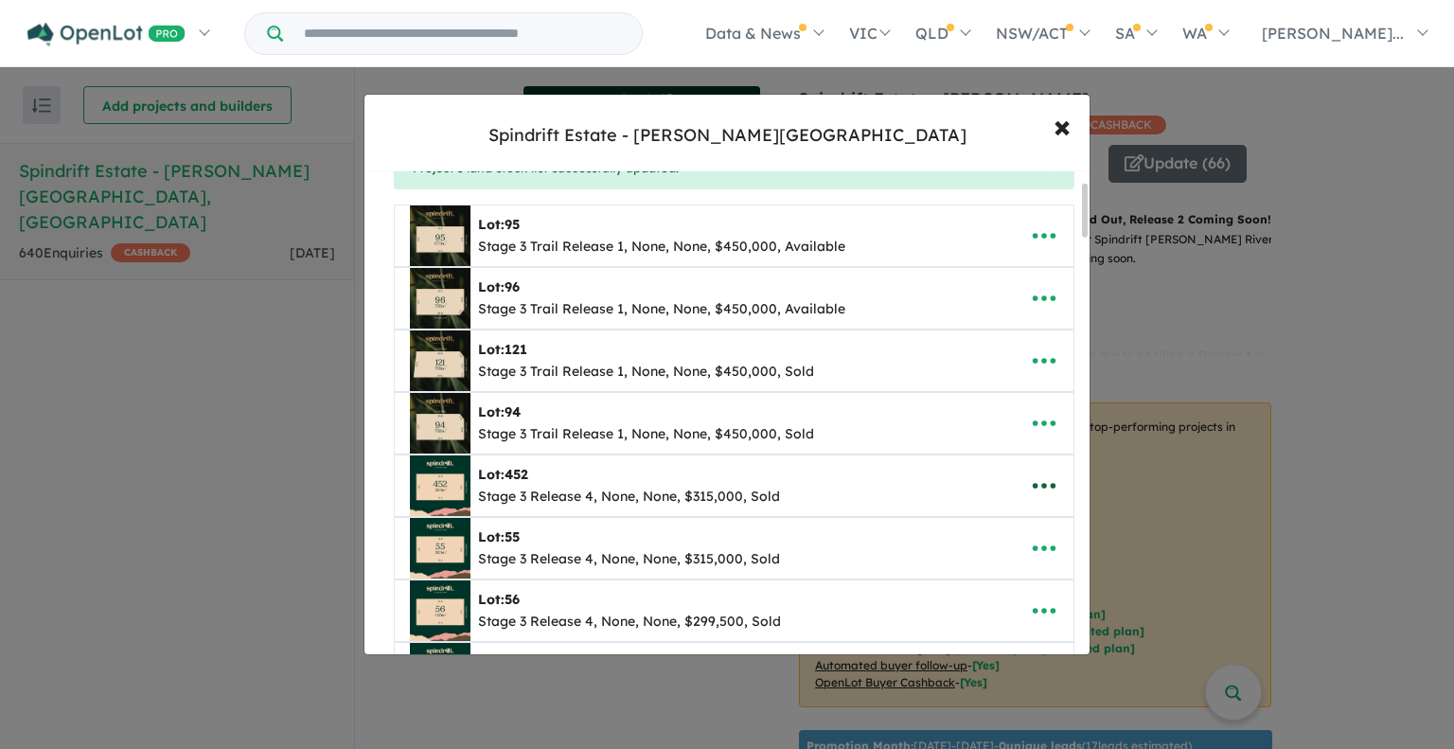
click at [1044, 484] on icon "button" at bounding box center [1044, 486] width 28 height 28
click at [986, 571] on link "Remove" at bounding box center [1003, 578] width 140 height 44
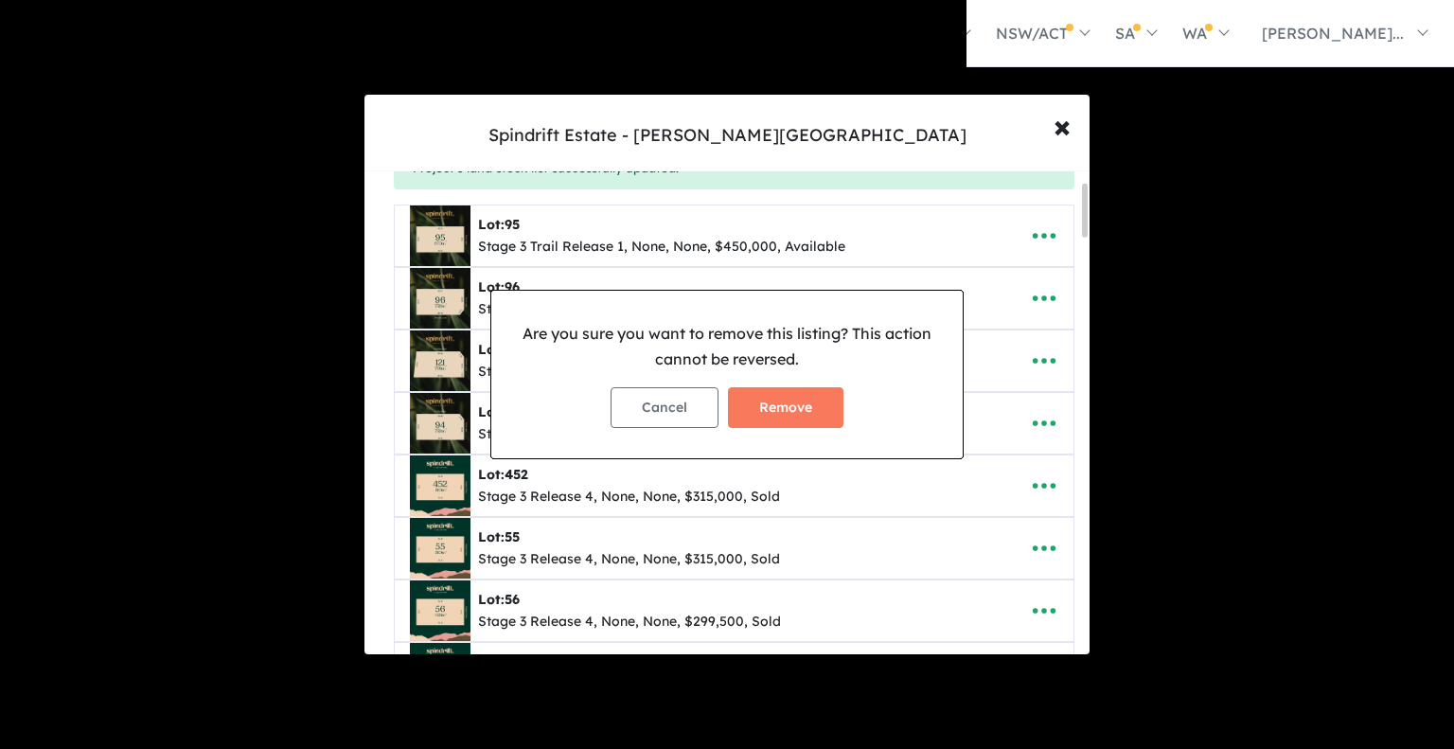
click at [804, 412] on button "Remove" at bounding box center [786, 407] width 116 height 41
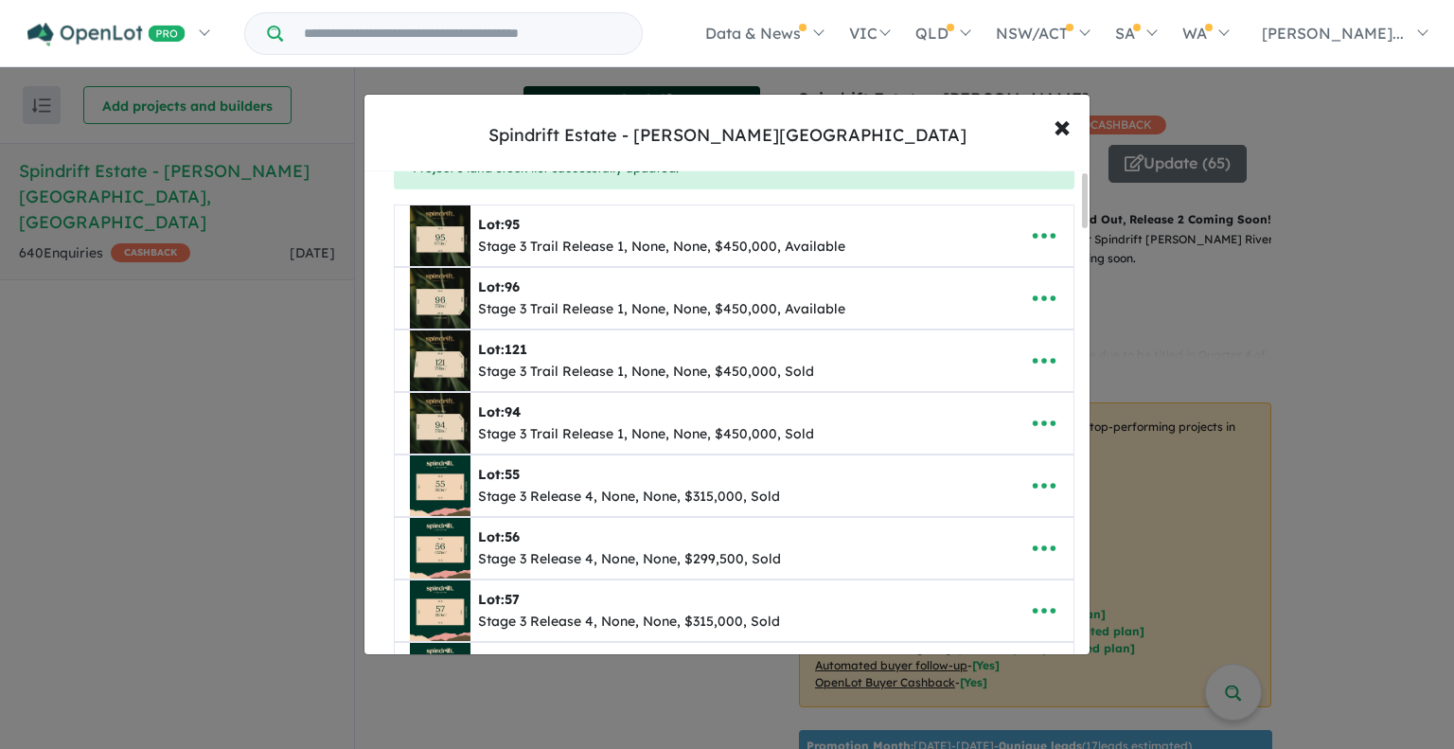
scroll to position [0, 0]
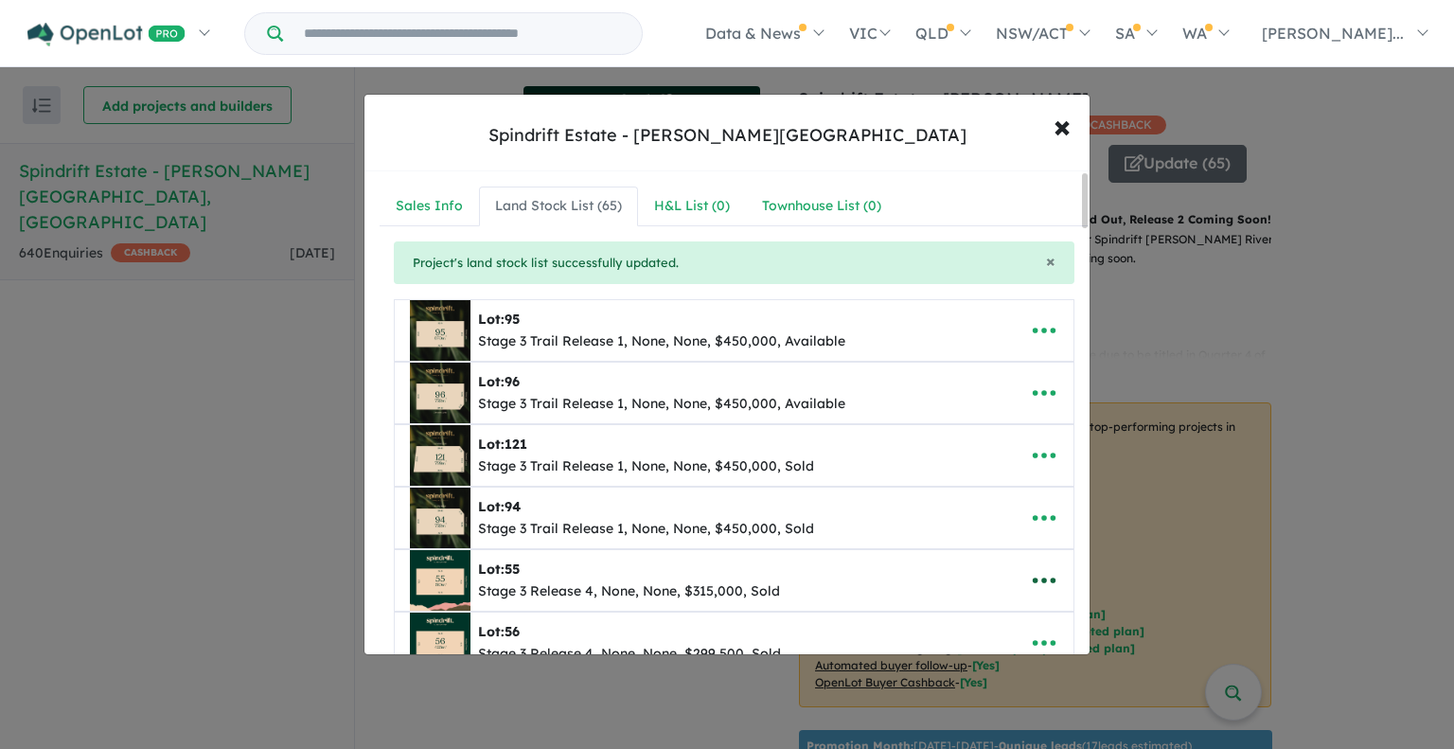
click at [1037, 579] on icon "button" at bounding box center [1044, 582] width 23 height 6
click at [976, 494] on link "Remove" at bounding box center [1003, 493] width 140 height 44
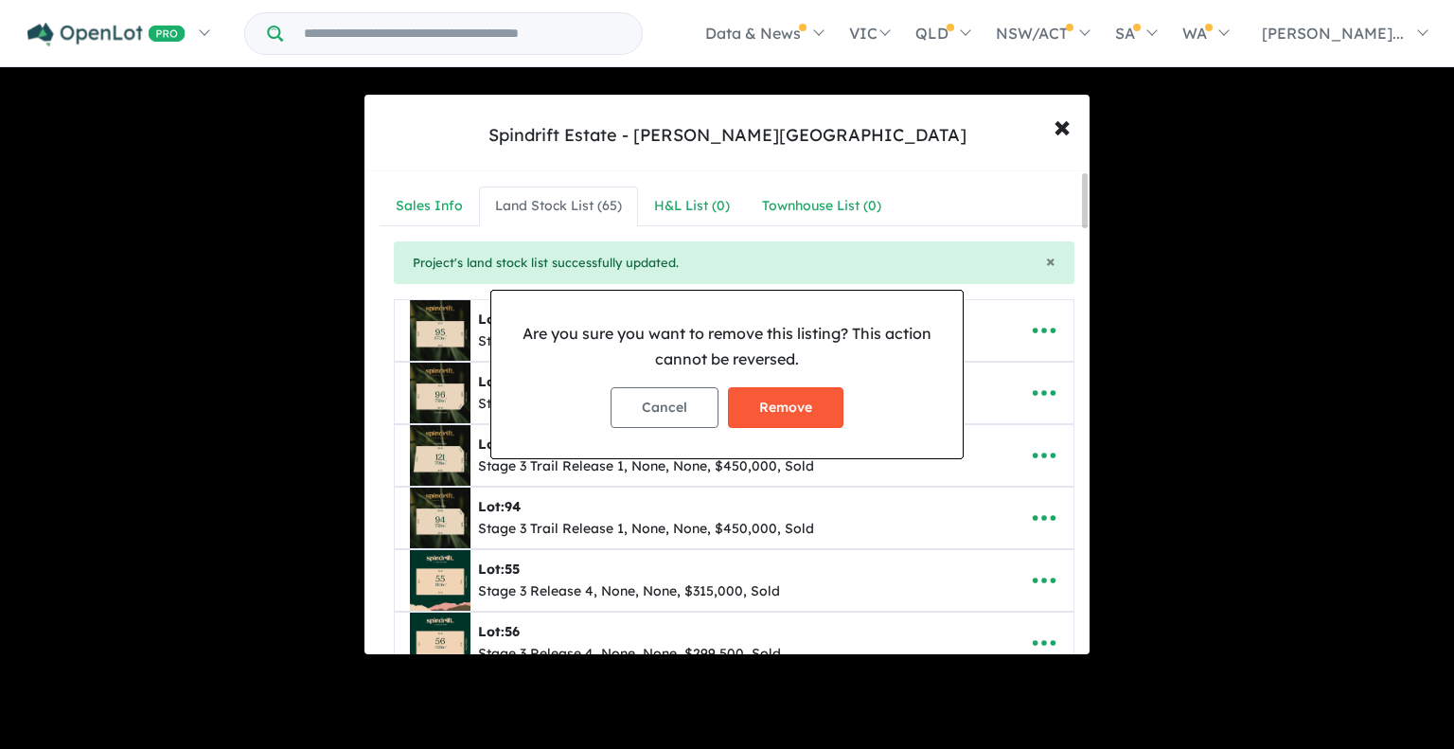
click at [782, 423] on button "Remove" at bounding box center [786, 407] width 116 height 41
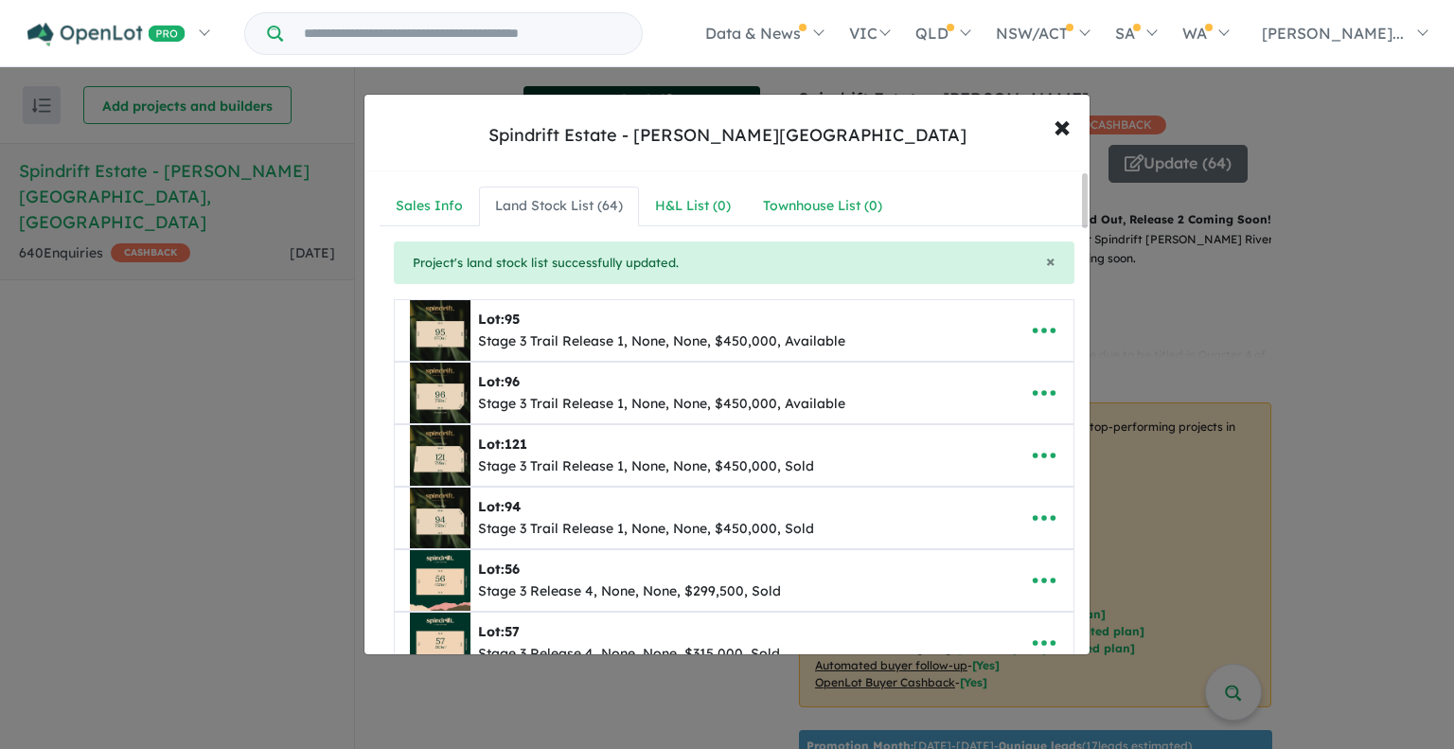
scroll to position [189, 0]
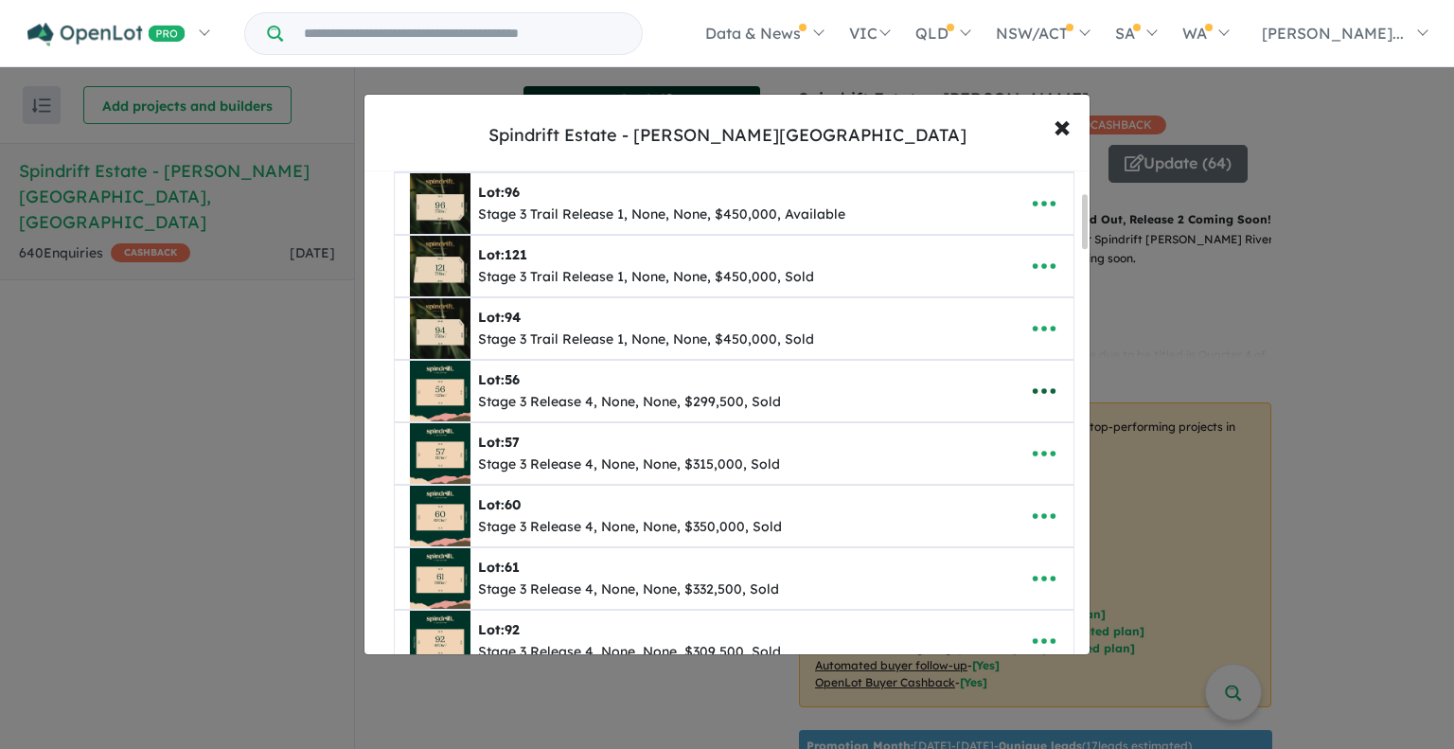
click at [1033, 389] on icon "button" at bounding box center [1044, 392] width 23 height 6
click at [973, 474] on link "Remove" at bounding box center [1003, 483] width 140 height 44
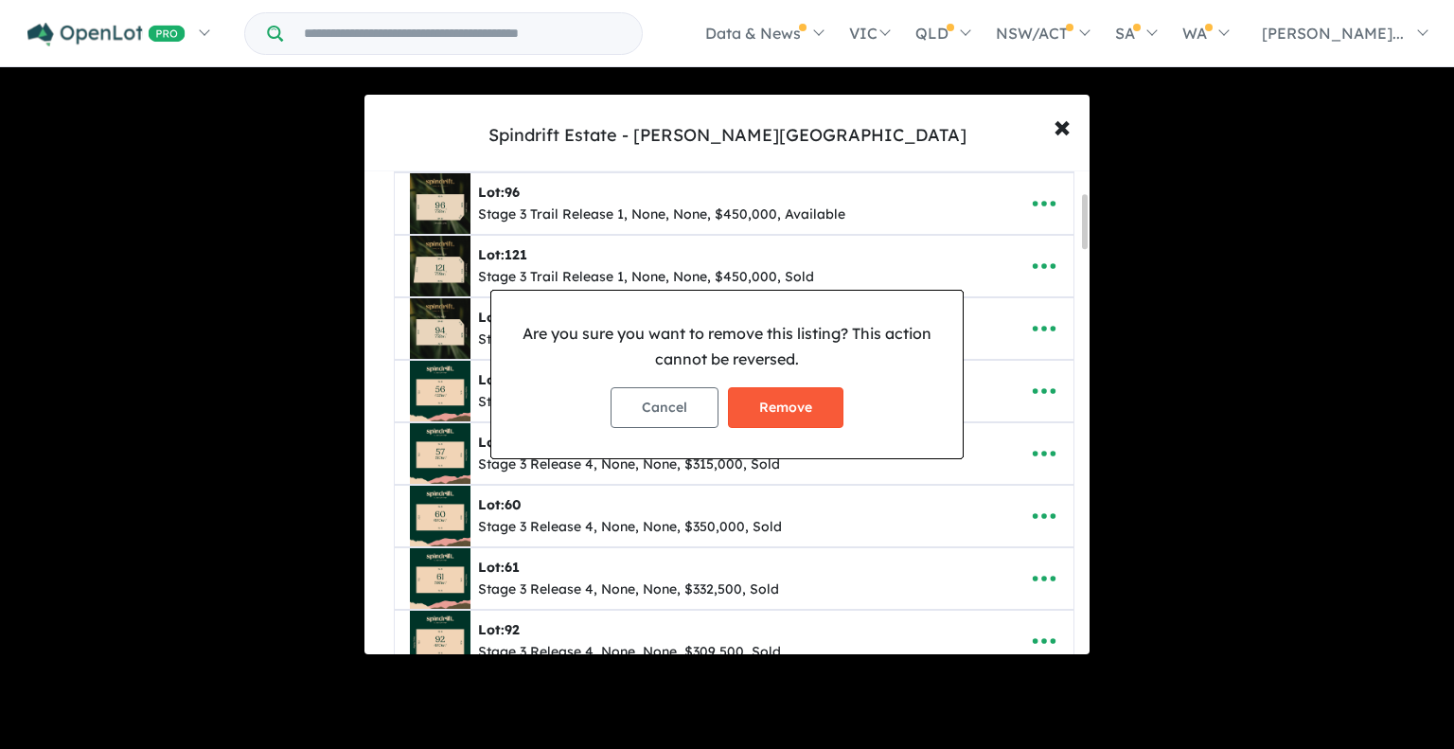
click at [819, 403] on button "Remove" at bounding box center [786, 407] width 116 height 41
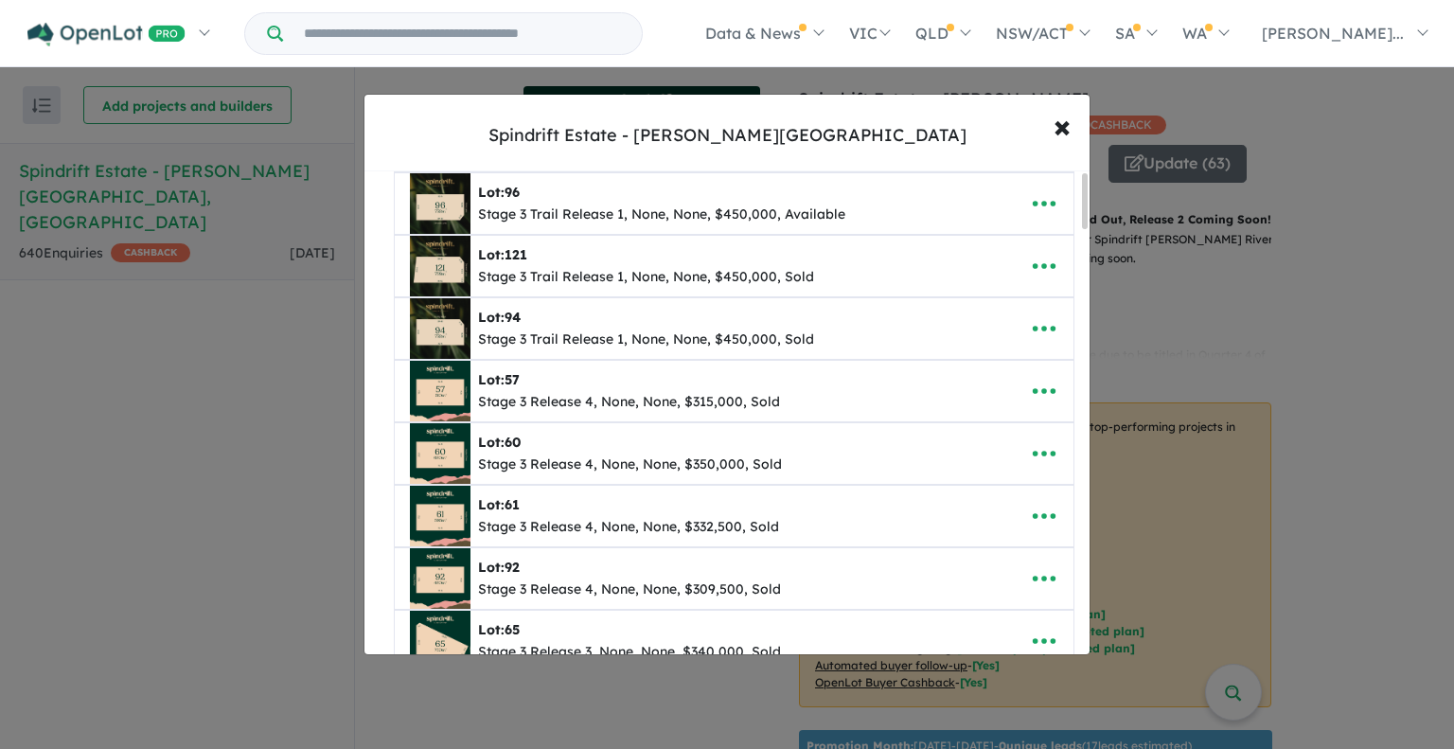
scroll to position [0, 0]
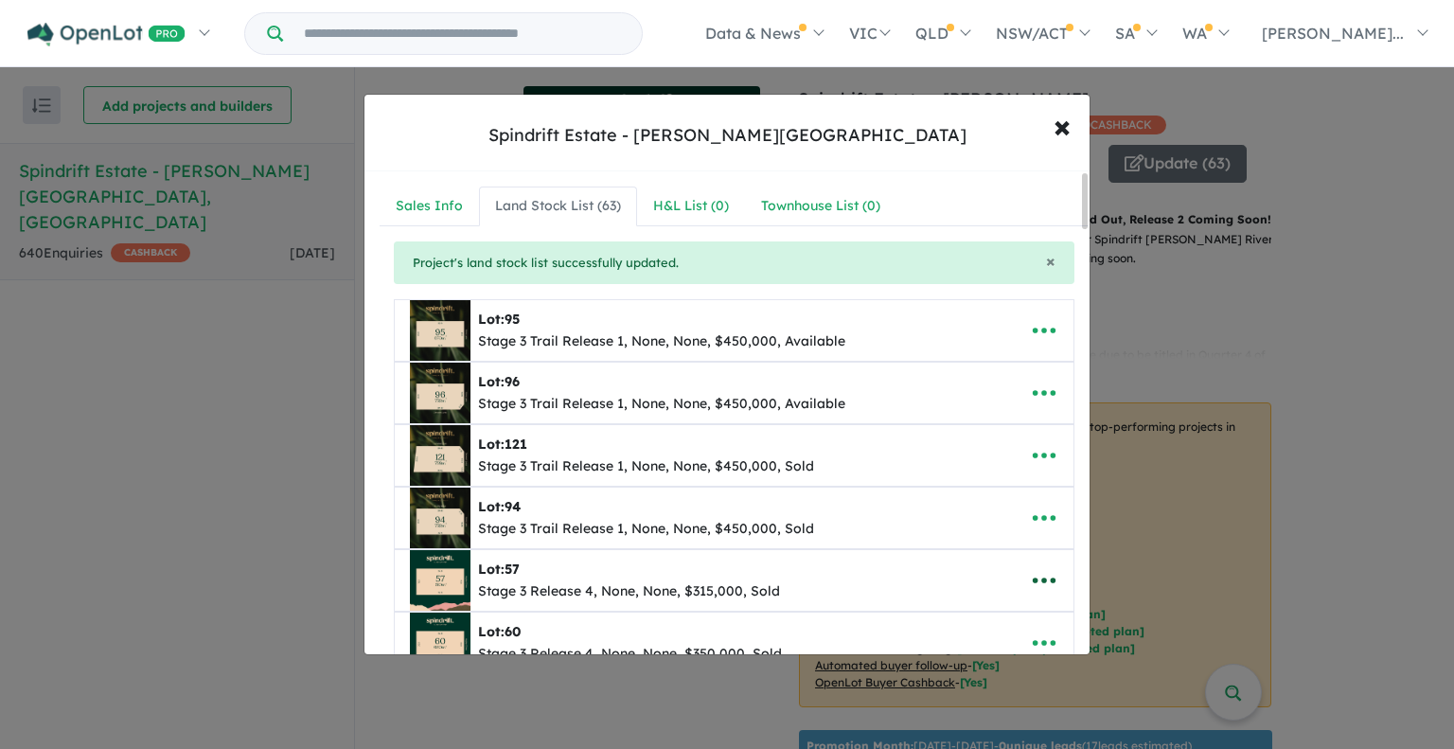
click at [1050, 579] on icon "button" at bounding box center [1044, 580] width 28 height 28
click at [983, 485] on link "Remove" at bounding box center [1003, 493] width 140 height 44
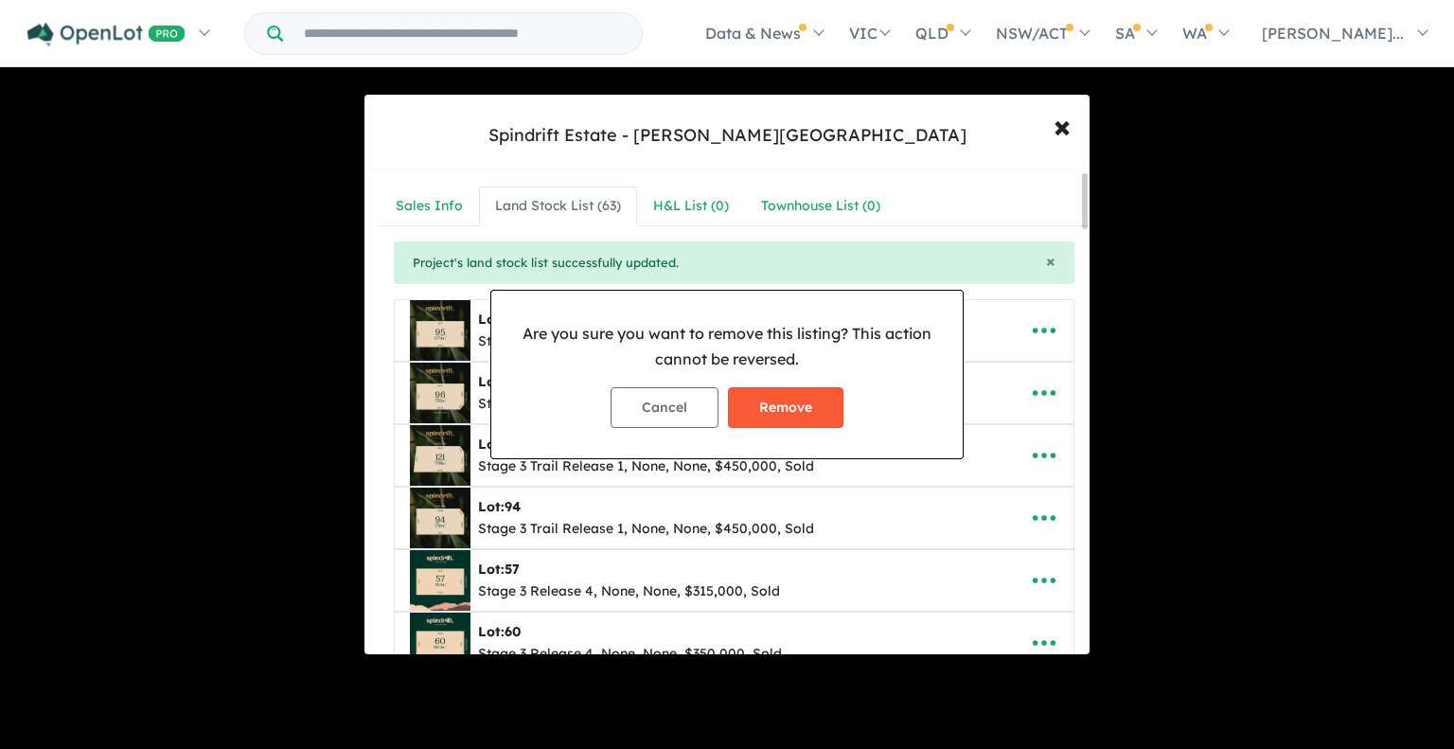
click at [758, 398] on button "Remove" at bounding box center [786, 407] width 116 height 41
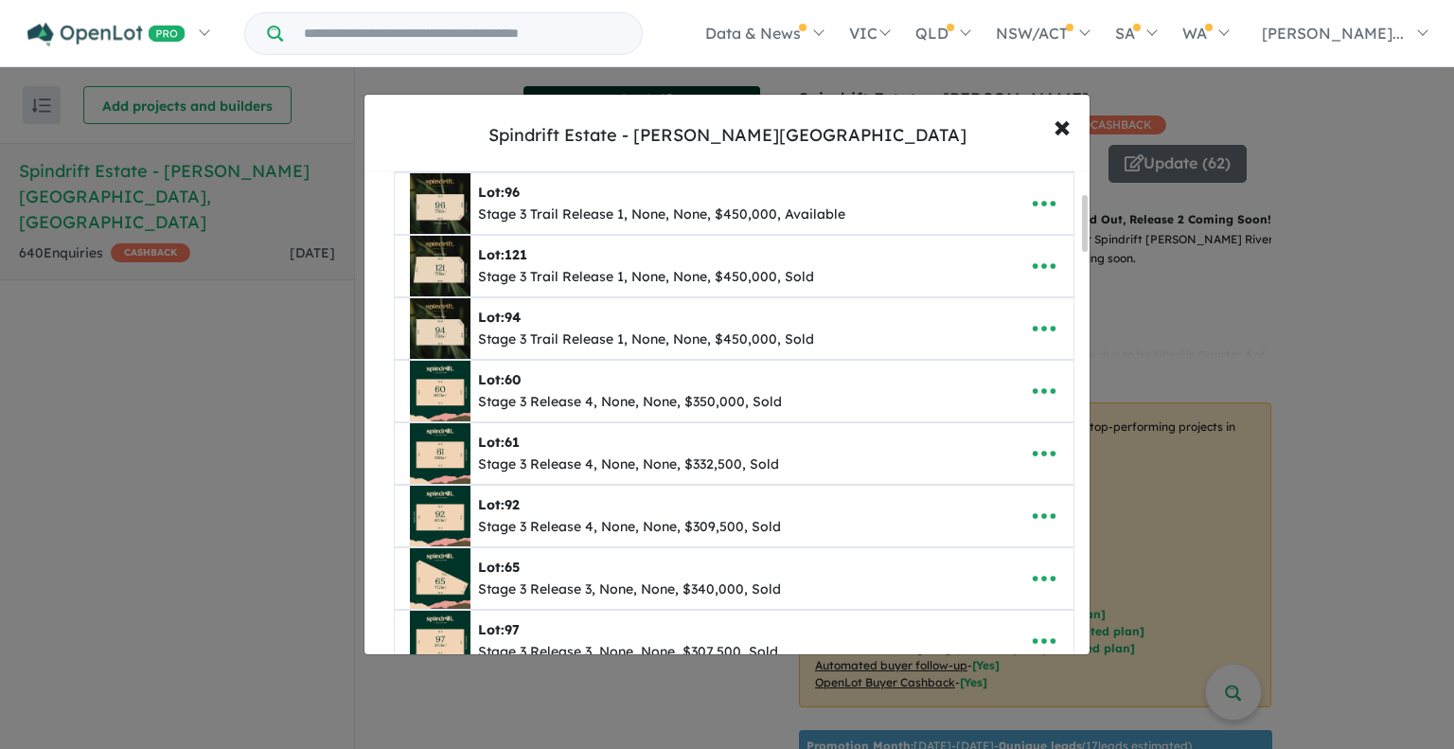
scroll to position [284, 0]
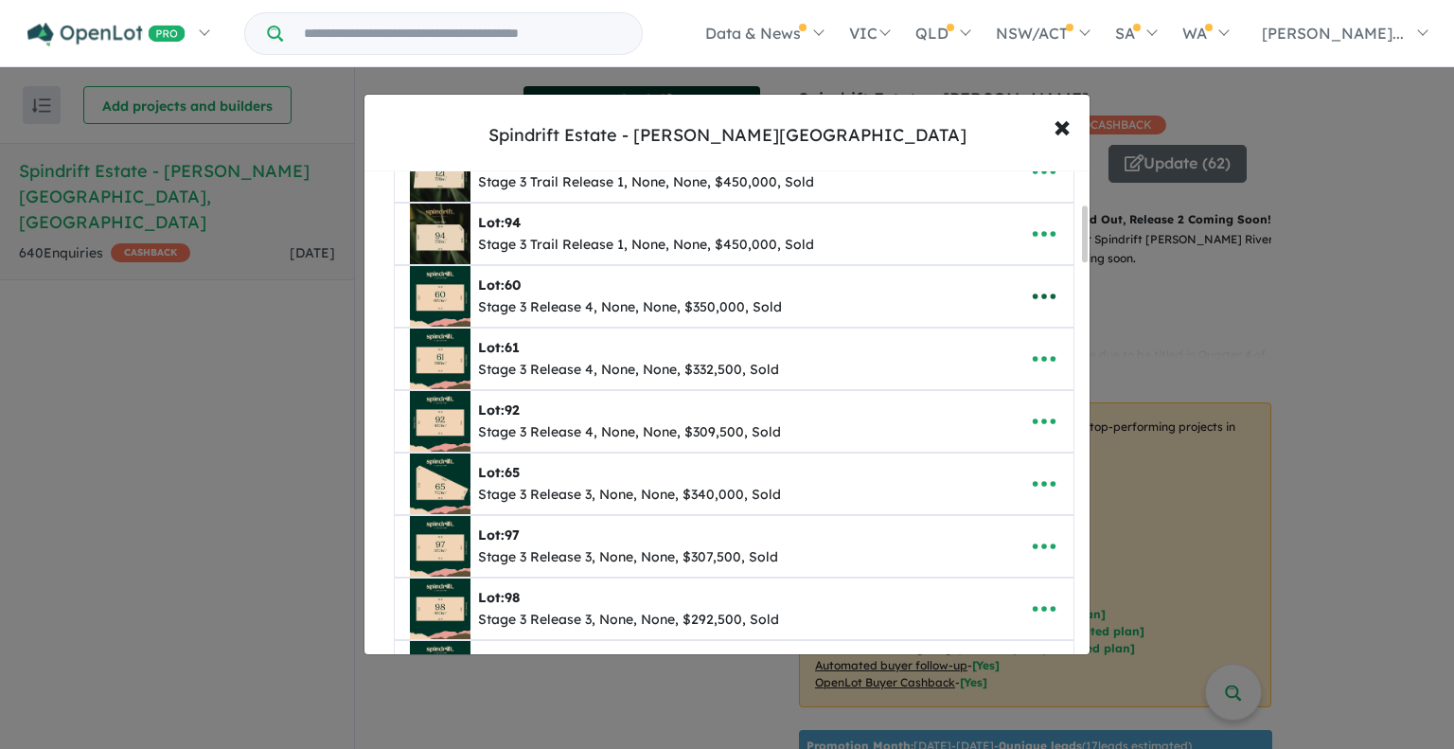
click at [1036, 292] on icon "button" at bounding box center [1044, 296] width 28 height 28
click at [981, 383] on link "Remove" at bounding box center [1003, 388] width 140 height 44
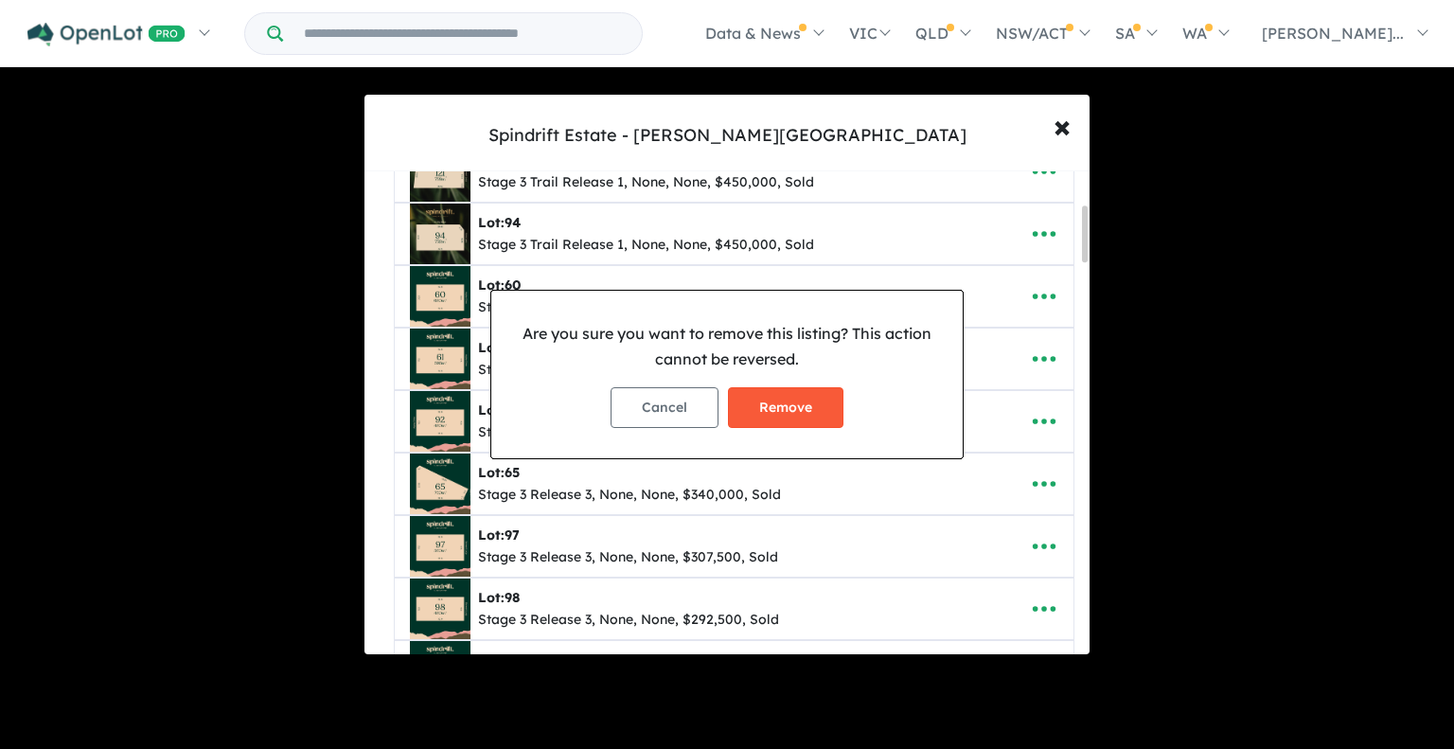
click at [807, 415] on button "Remove" at bounding box center [786, 407] width 116 height 41
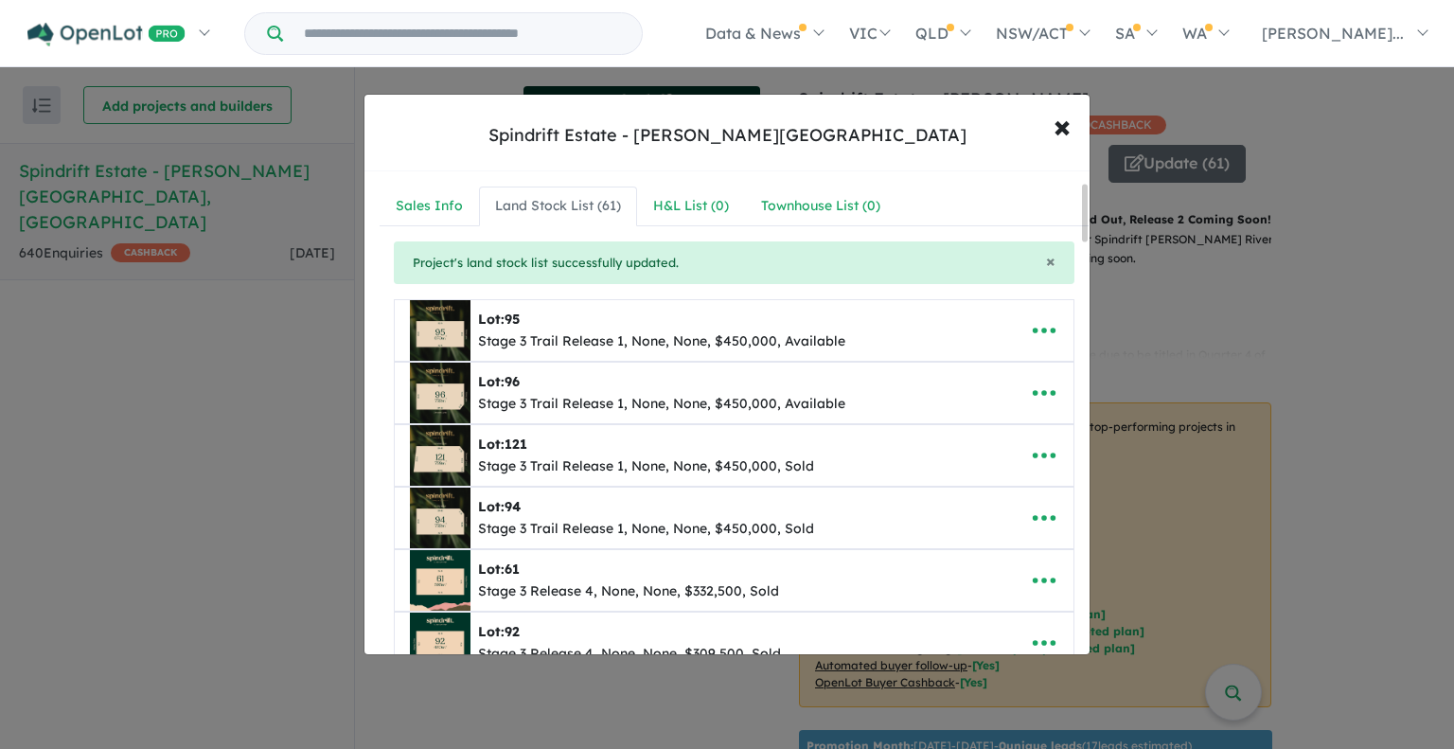
scroll to position [95, 0]
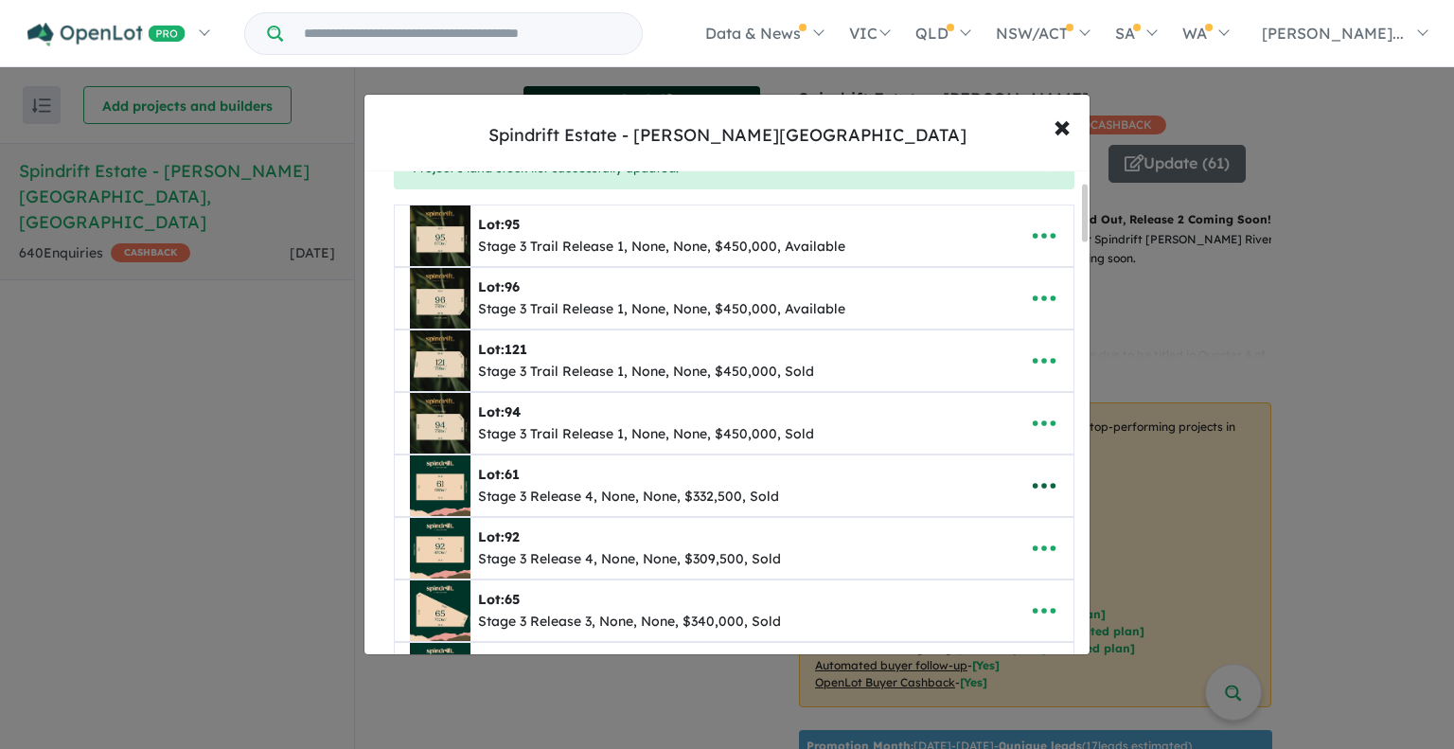
click at [1042, 476] on icon "button" at bounding box center [1044, 486] width 28 height 28
click at [964, 574] on link "Remove" at bounding box center [1003, 578] width 140 height 44
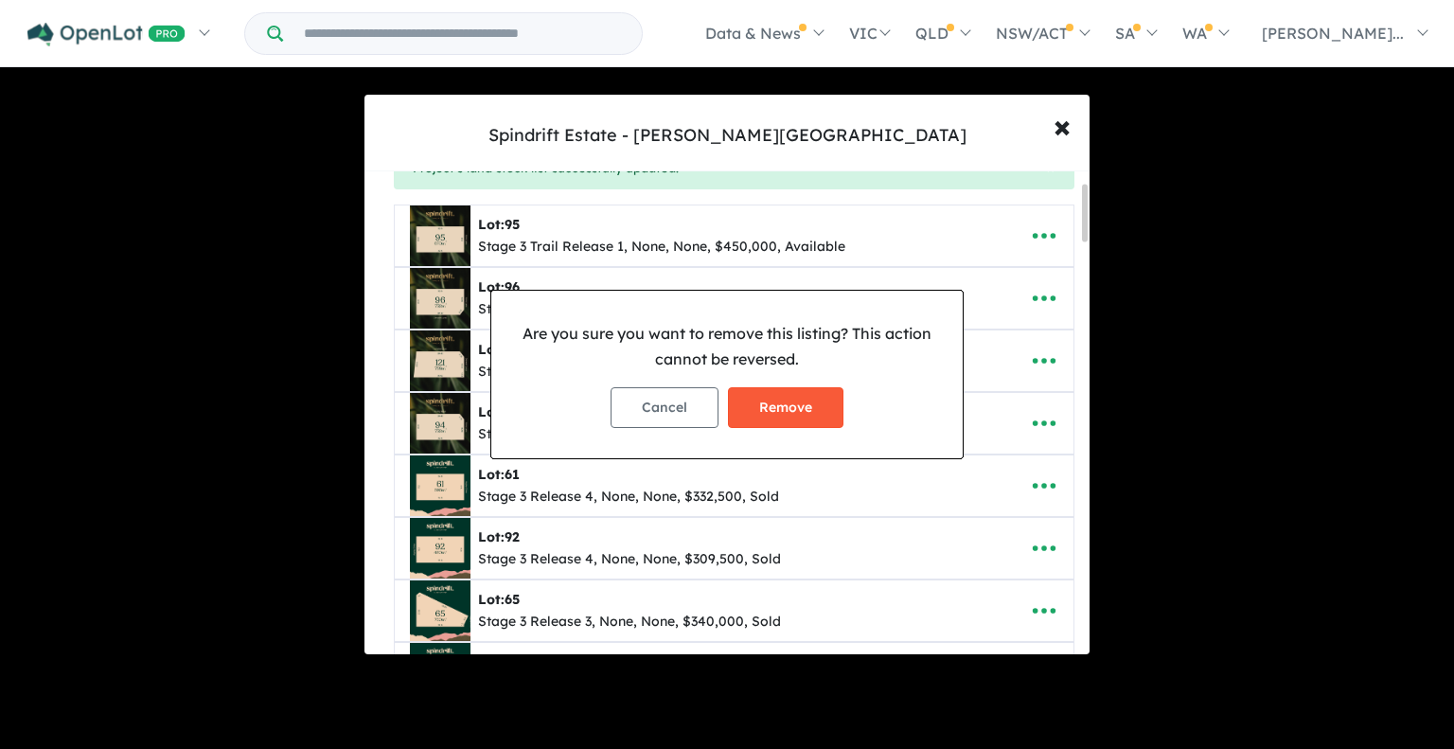
click at [795, 423] on button "Remove" at bounding box center [786, 407] width 116 height 41
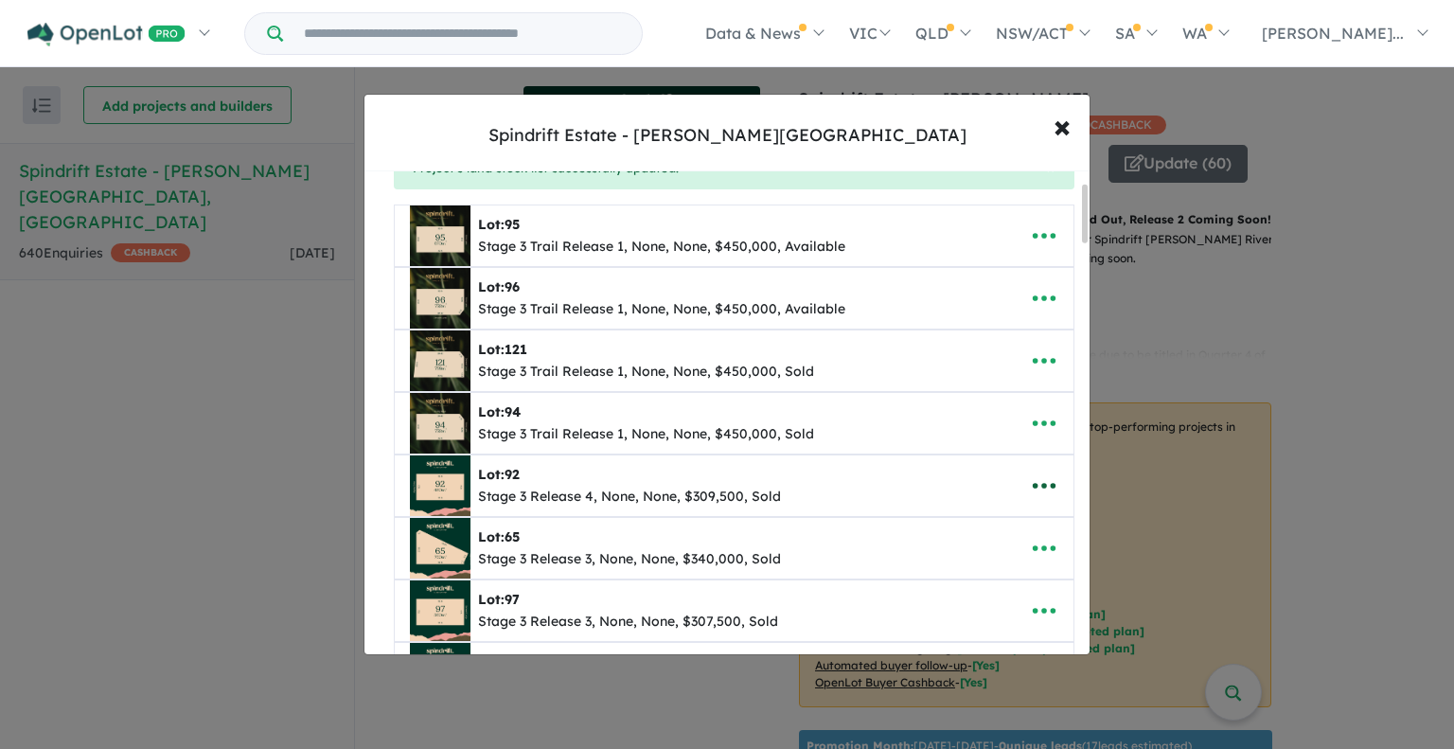
click at [1036, 480] on icon "button" at bounding box center [1044, 486] width 28 height 28
click at [964, 578] on link "Remove" at bounding box center [1003, 578] width 140 height 44
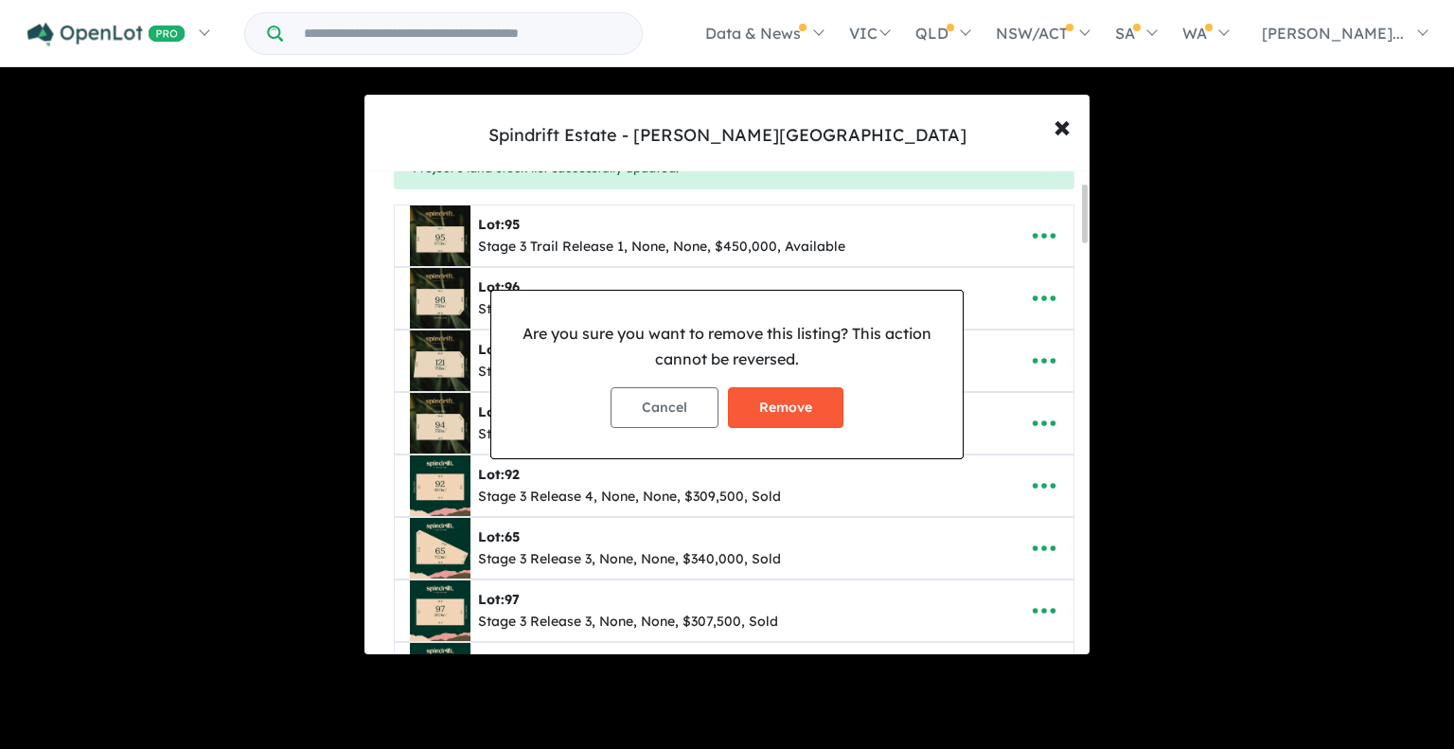
click at [773, 408] on button "Remove" at bounding box center [786, 407] width 116 height 41
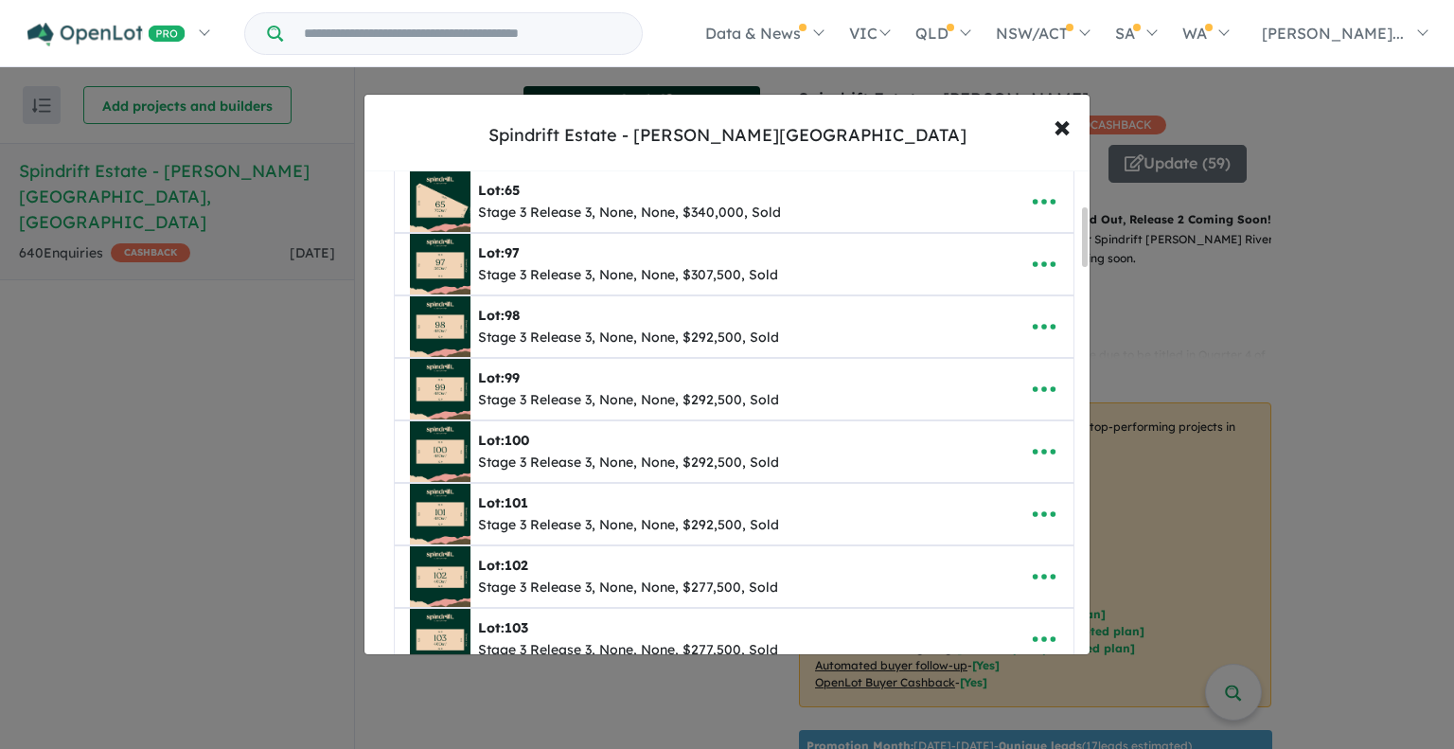
scroll to position [284, 0]
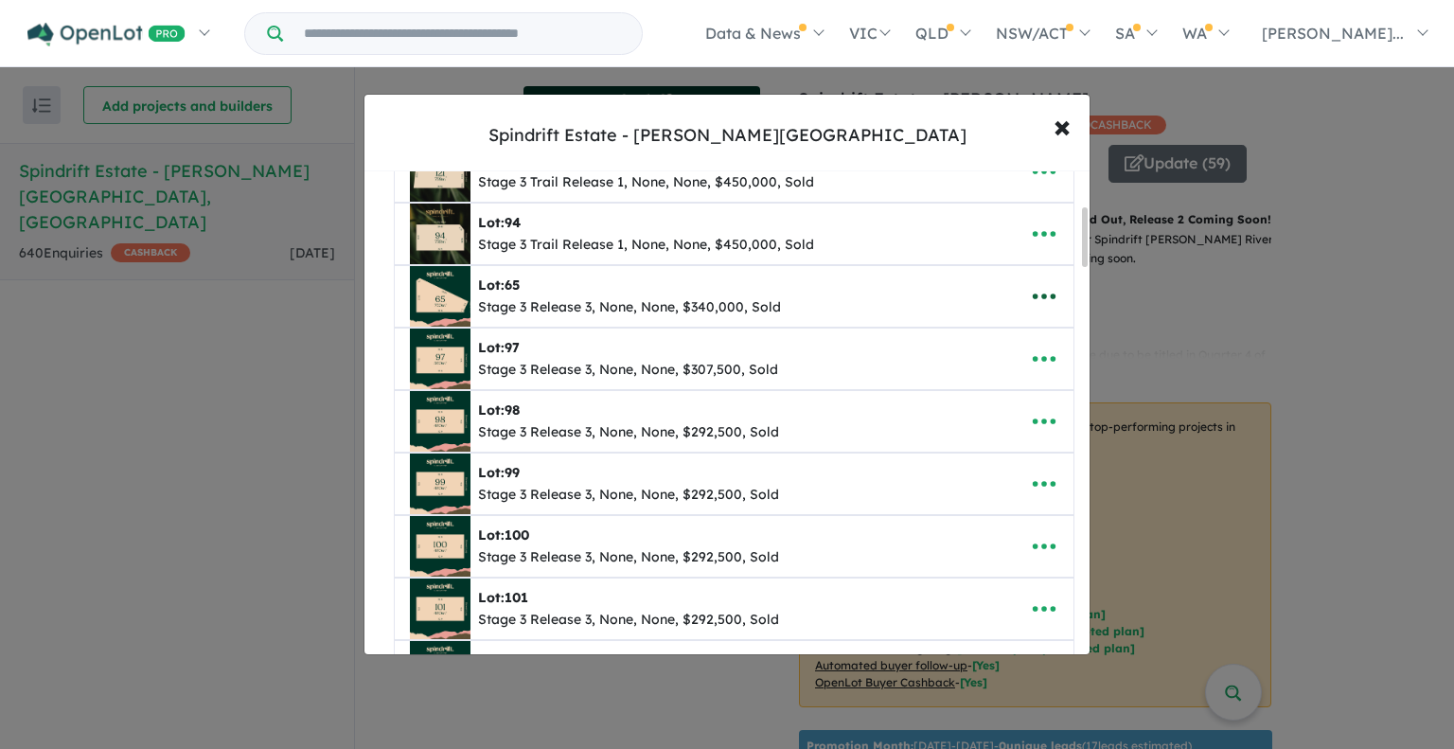
click at [1034, 291] on icon "button" at bounding box center [1044, 296] width 28 height 28
click at [979, 398] on link "Remove" at bounding box center [1003, 388] width 140 height 44
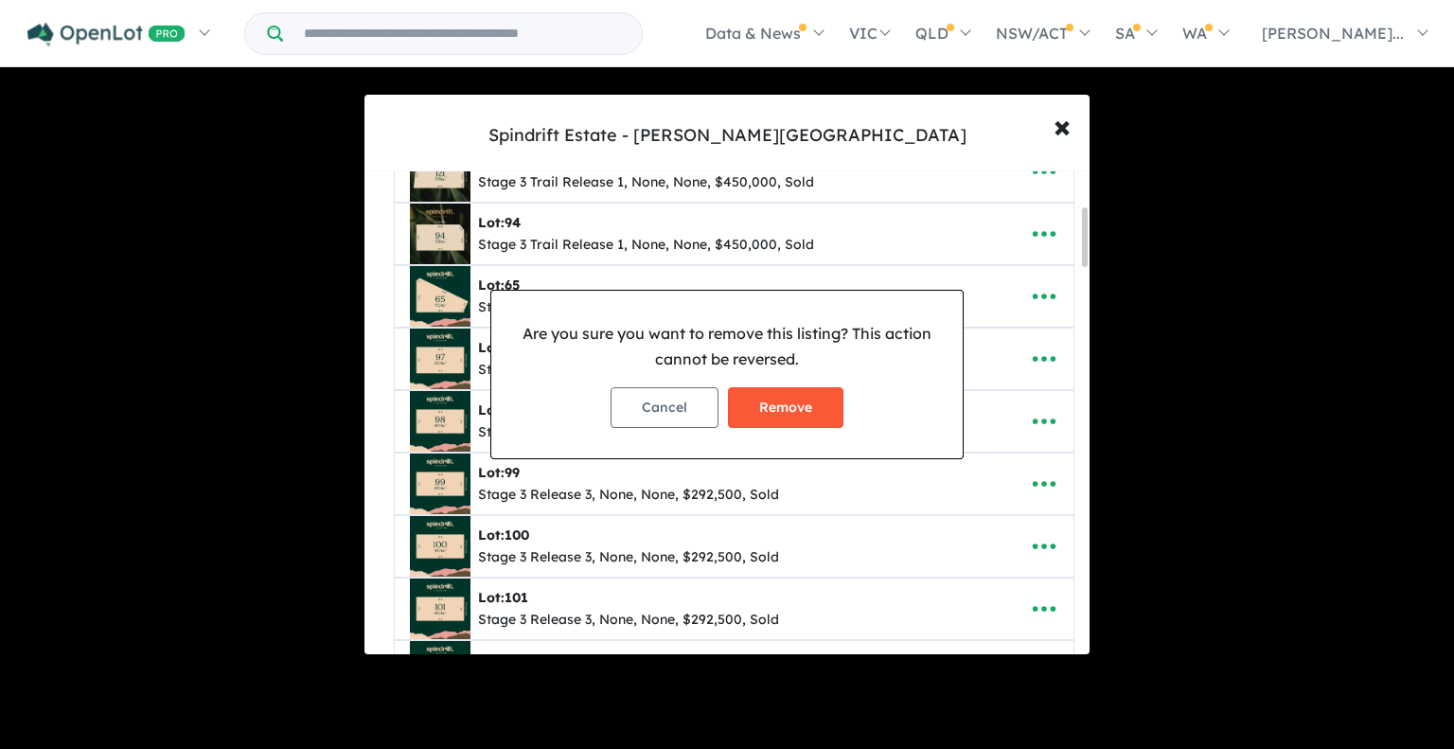
click at [762, 397] on button "Remove" at bounding box center [786, 407] width 116 height 41
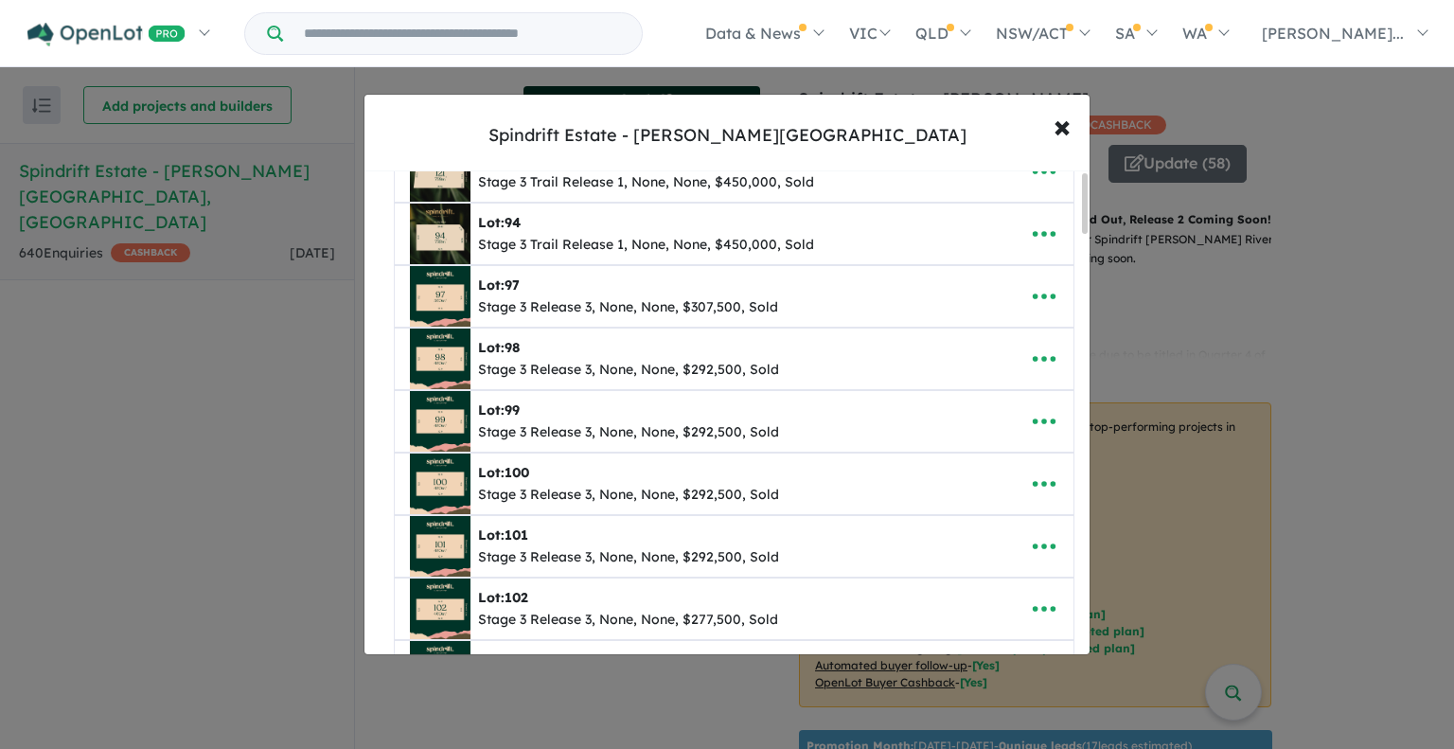
scroll to position [0, 0]
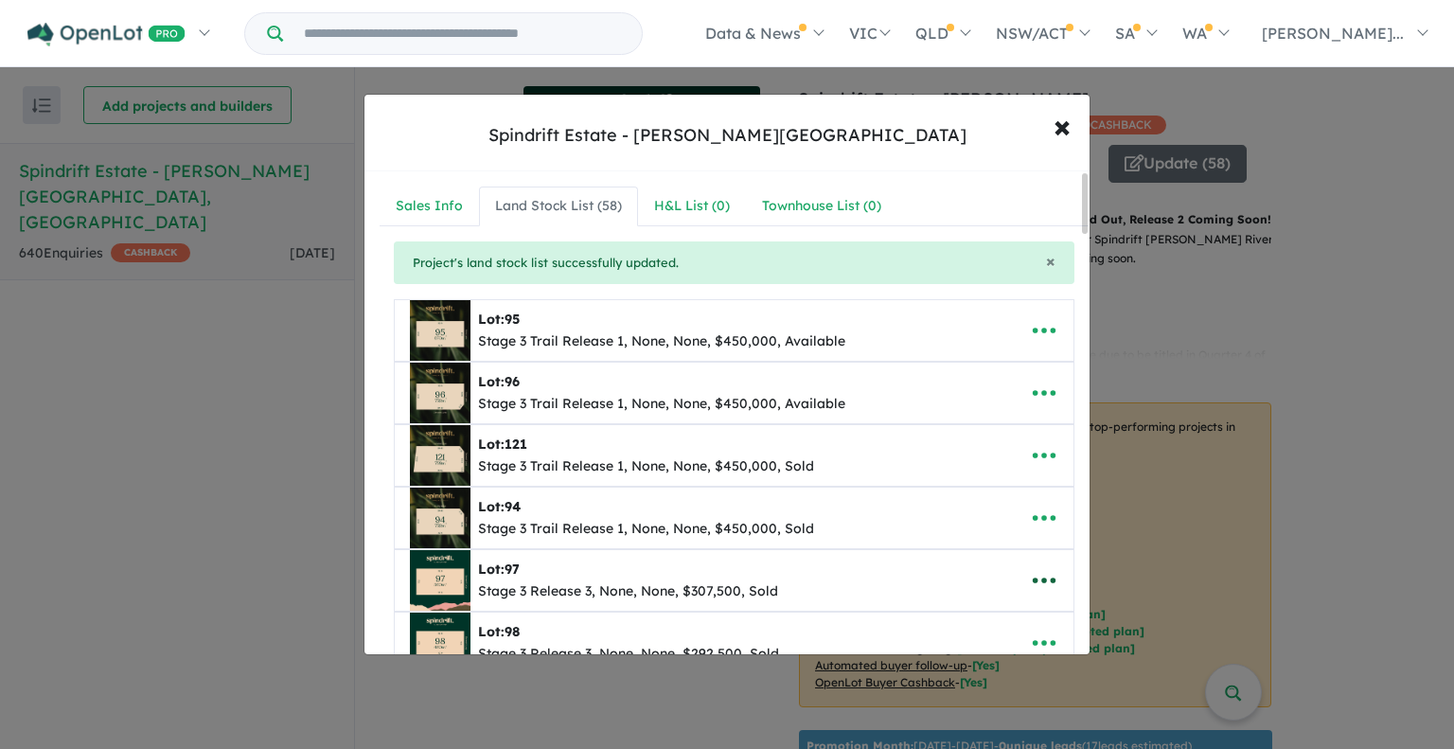
click at [1042, 579] on icon "button" at bounding box center [1044, 580] width 28 height 28
click at [996, 487] on link "Remove" at bounding box center [1003, 493] width 140 height 44
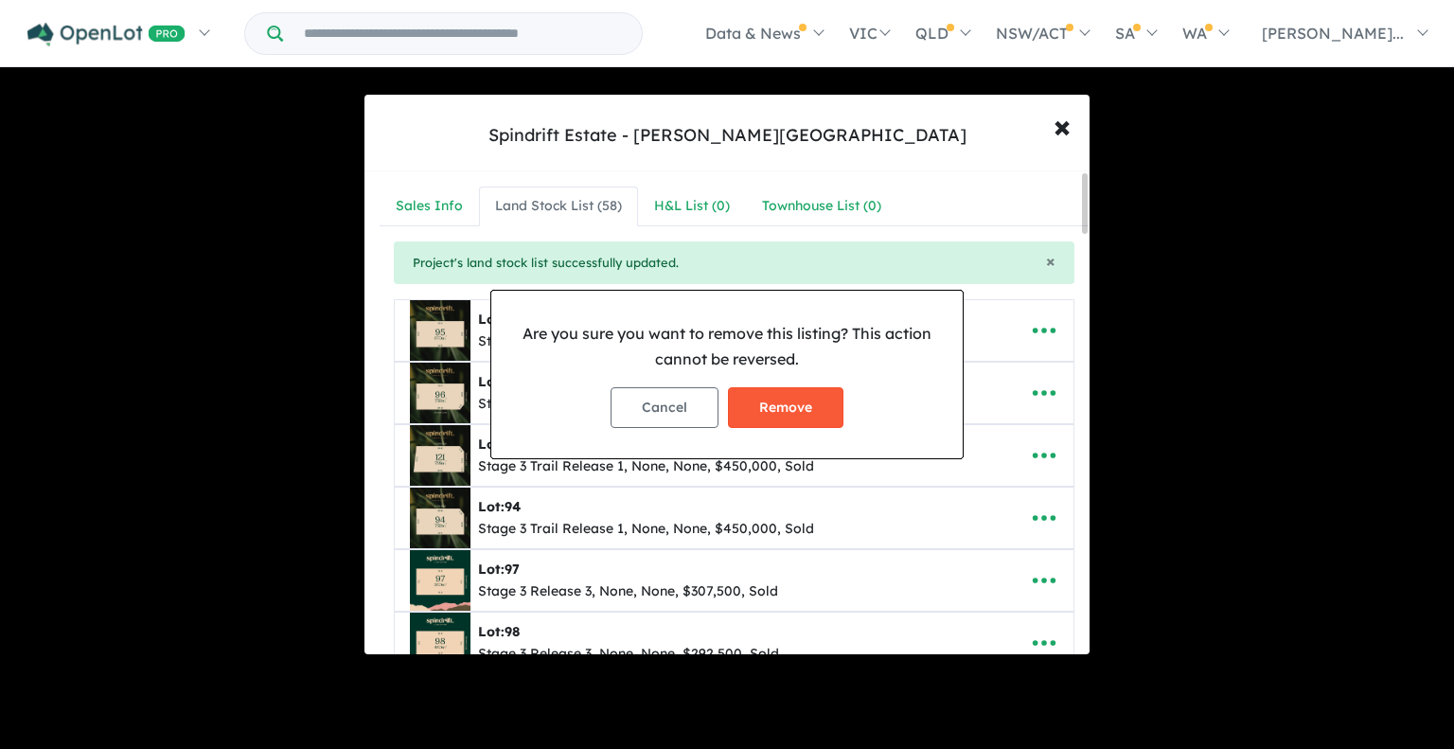
click at [792, 412] on button "Remove" at bounding box center [786, 407] width 116 height 41
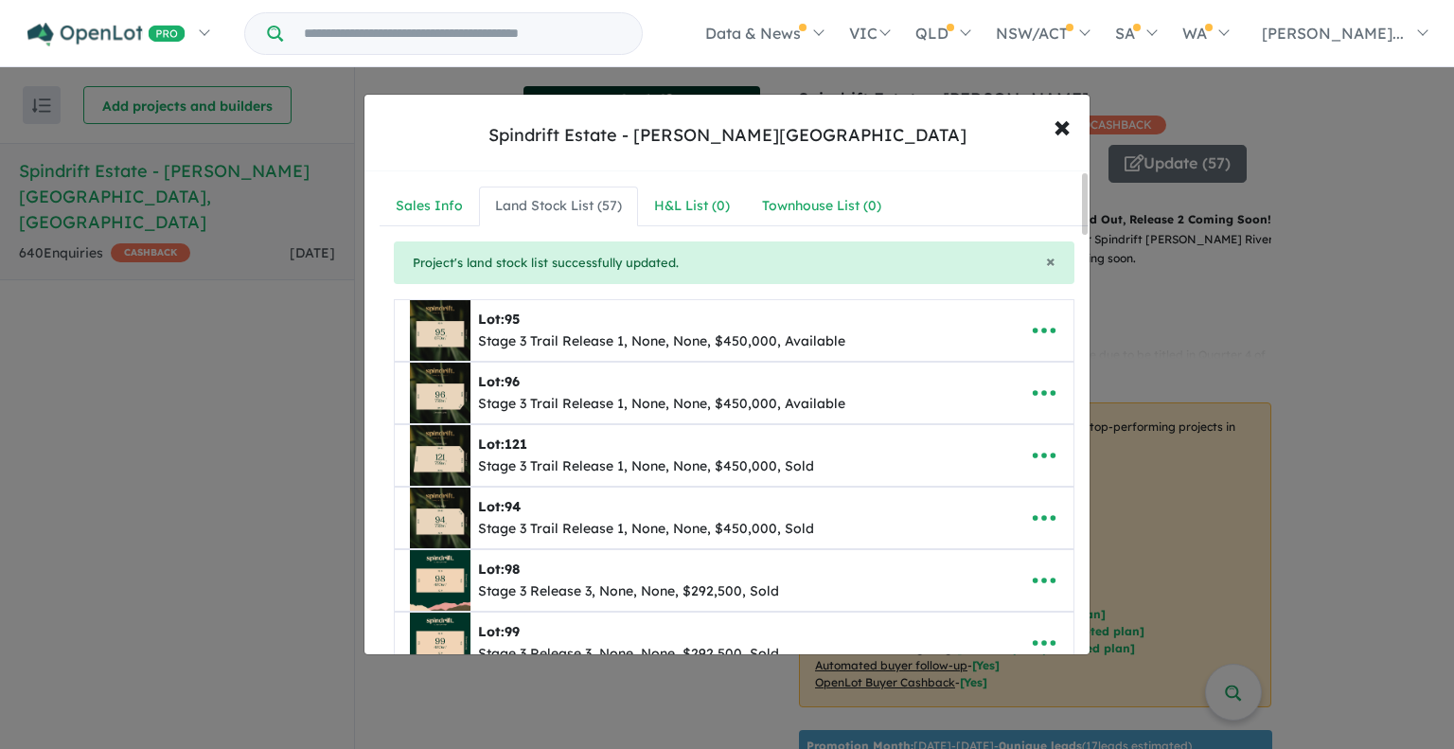
scroll to position [189, 0]
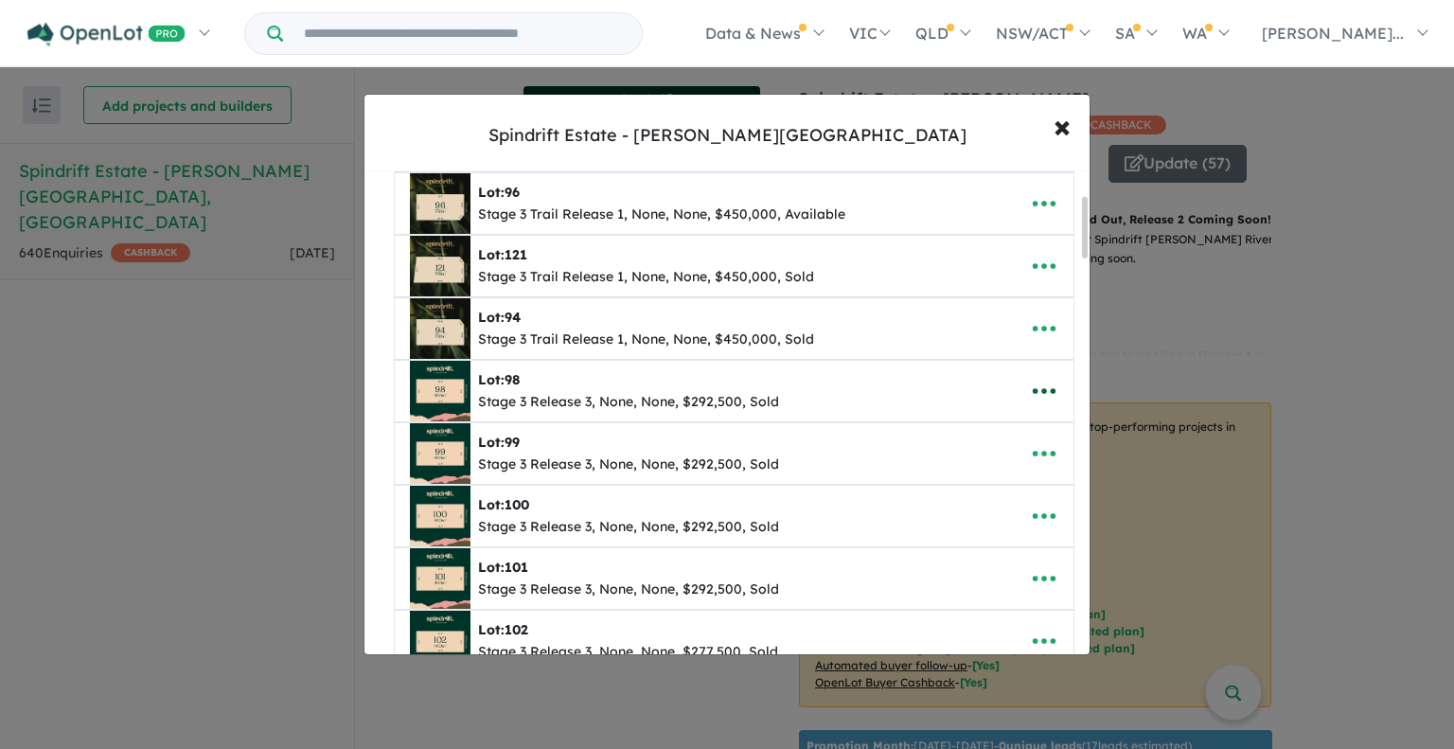
click at [1030, 388] on icon "button" at bounding box center [1044, 391] width 28 height 28
click at [983, 480] on link "Remove" at bounding box center [1003, 483] width 140 height 44
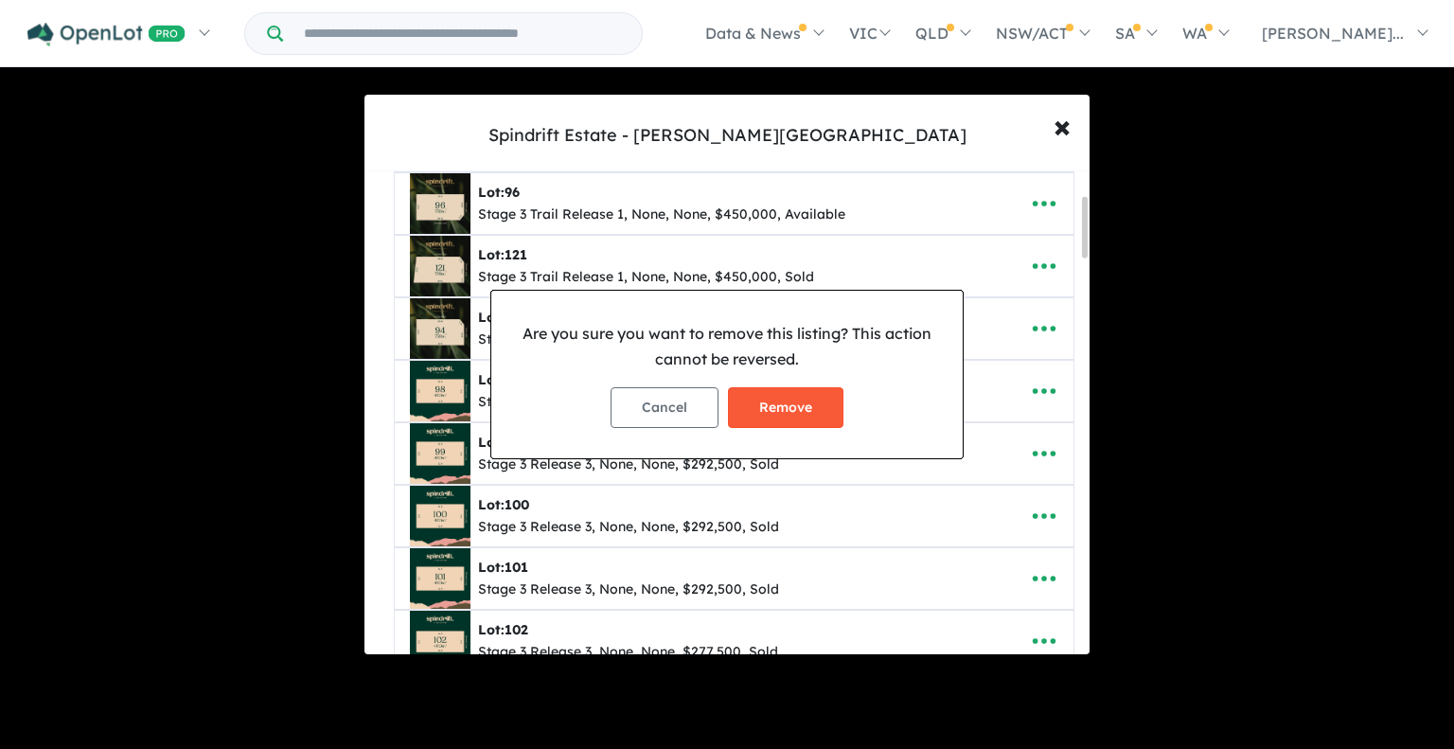
click at [784, 401] on button "Remove" at bounding box center [786, 407] width 116 height 41
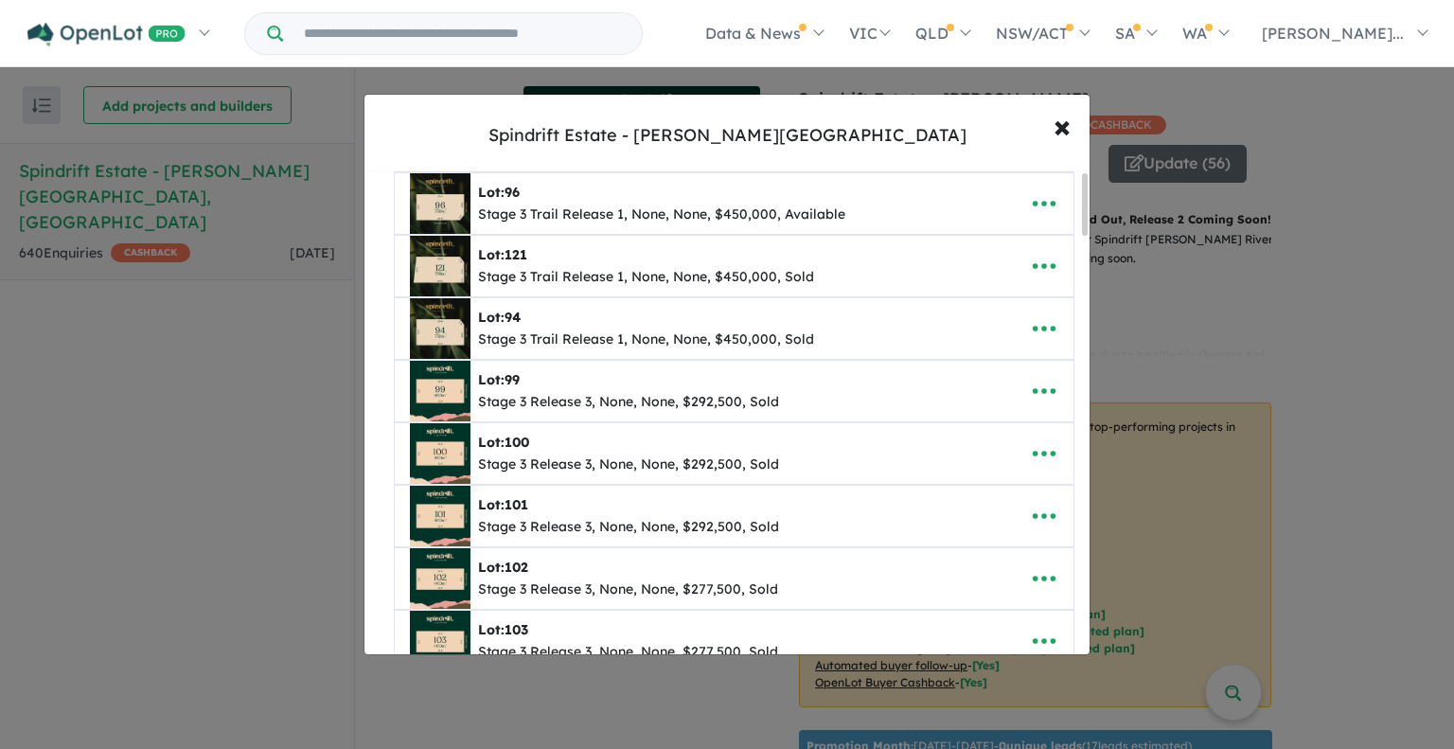
scroll to position [0, 0]
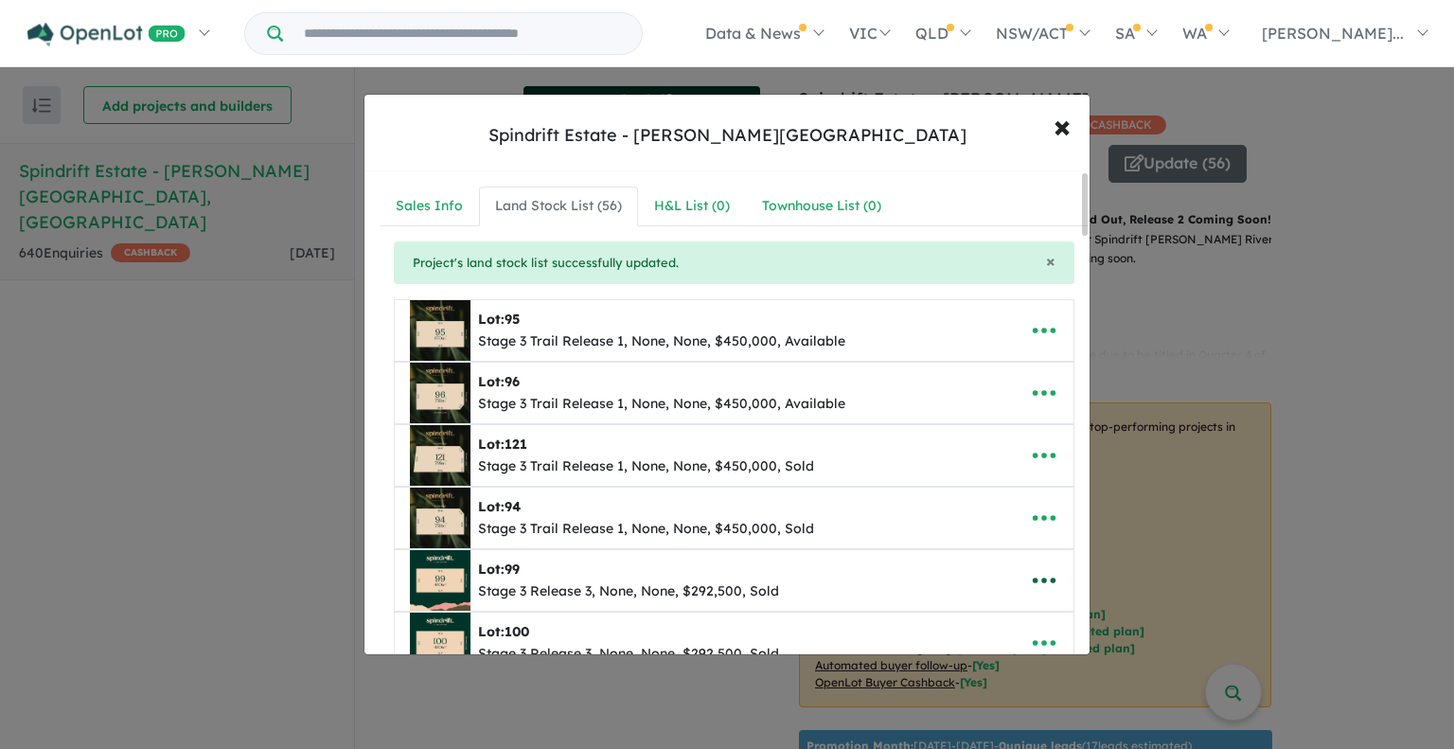
click at [1040, 571] on icon "button" at bounding box center [1044, 580] width 28 height 28
click at [980, 487] on link "Remove" at bounding box center [1003, 493] width 140 height 44
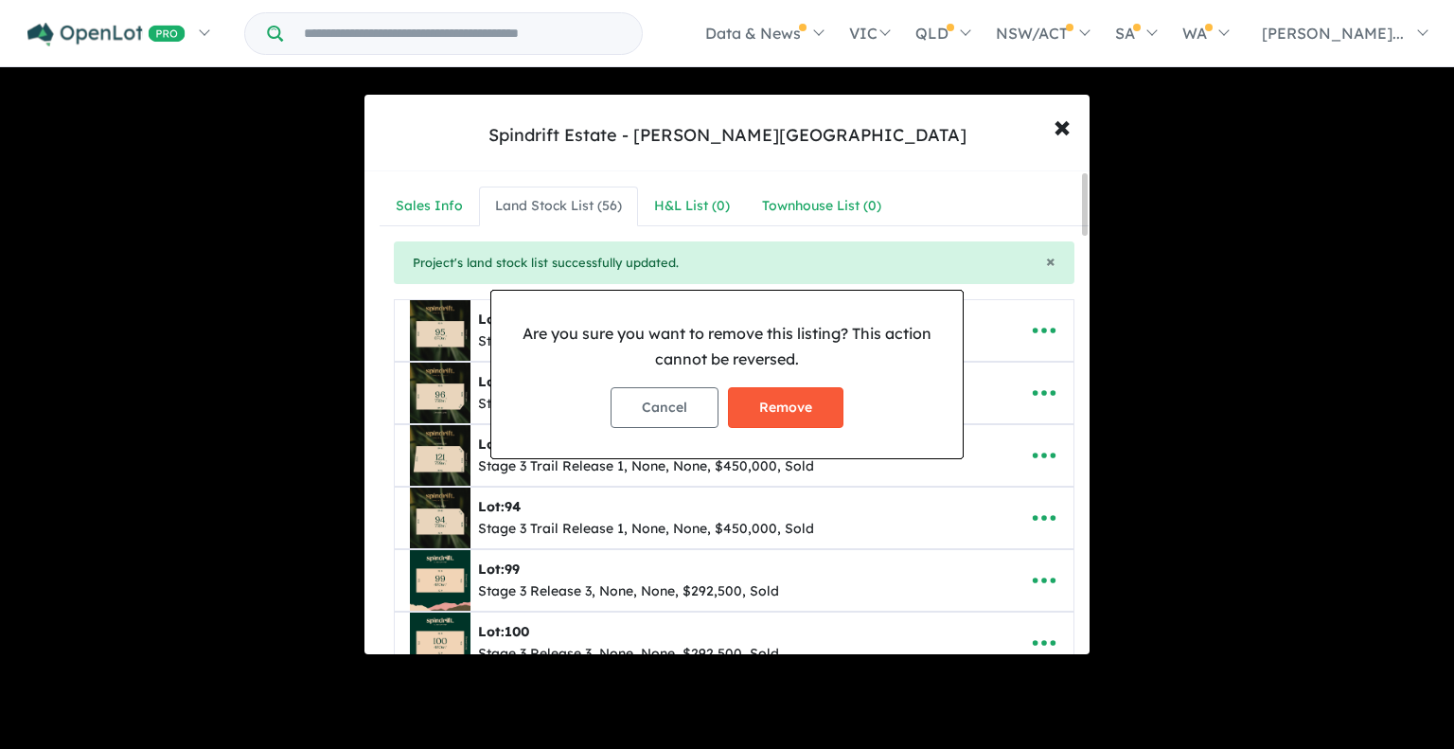
click at [787, 393] on button "Remove" at bounding box center [786, 407] width 116 height 41
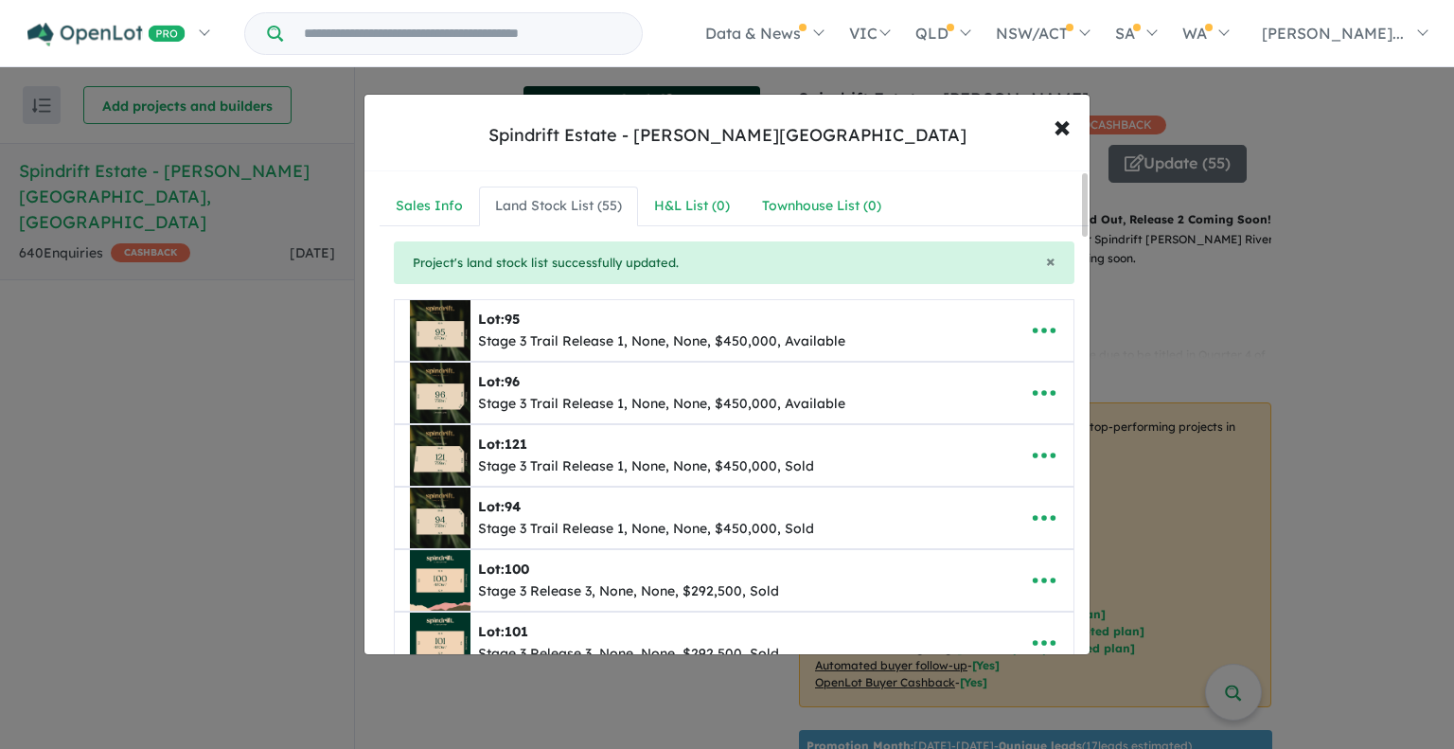
scroll to position [189, 0]
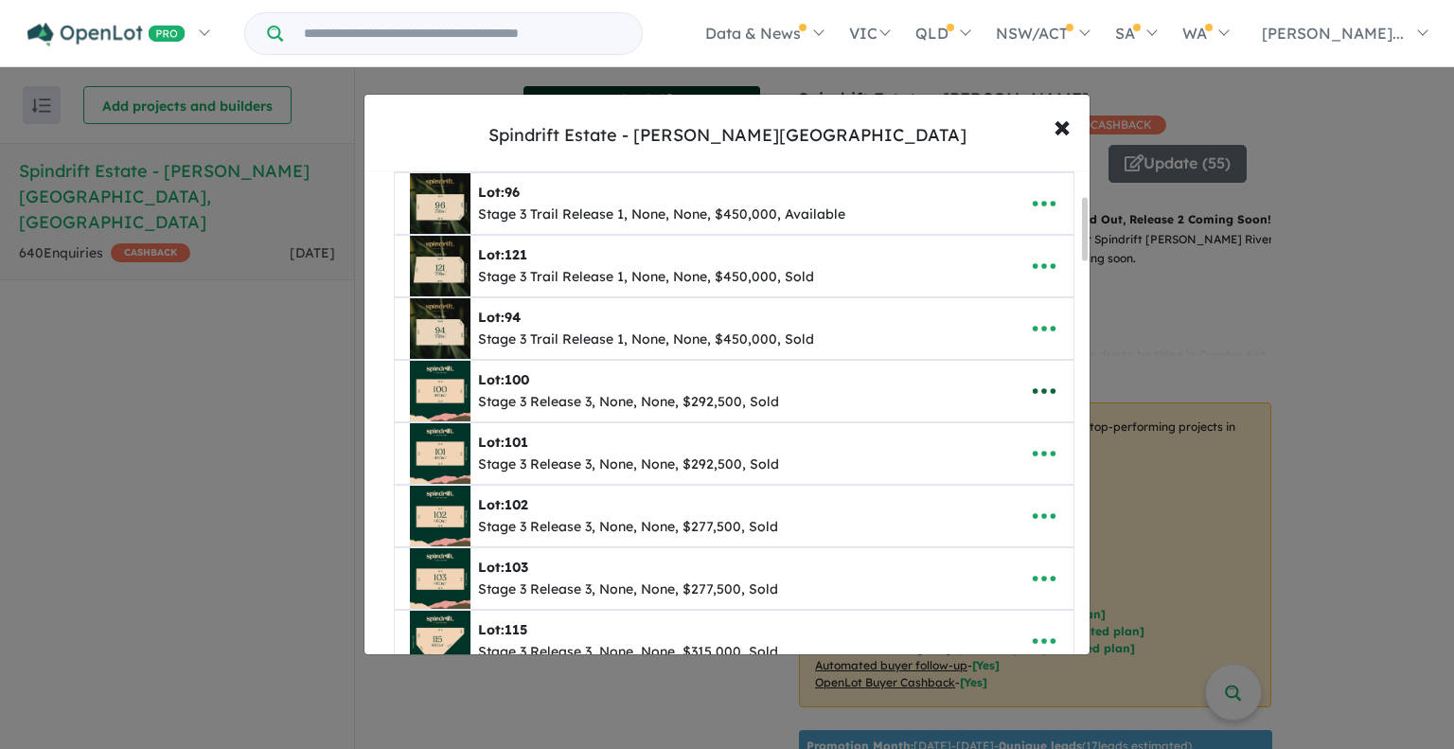
click at [1041, 396] on icon "button" at bounding box center [1044, 391] width 28 height 28
click at [969, 484] on link "Remove" at bounding box center [1003, 483] width 140 height 44
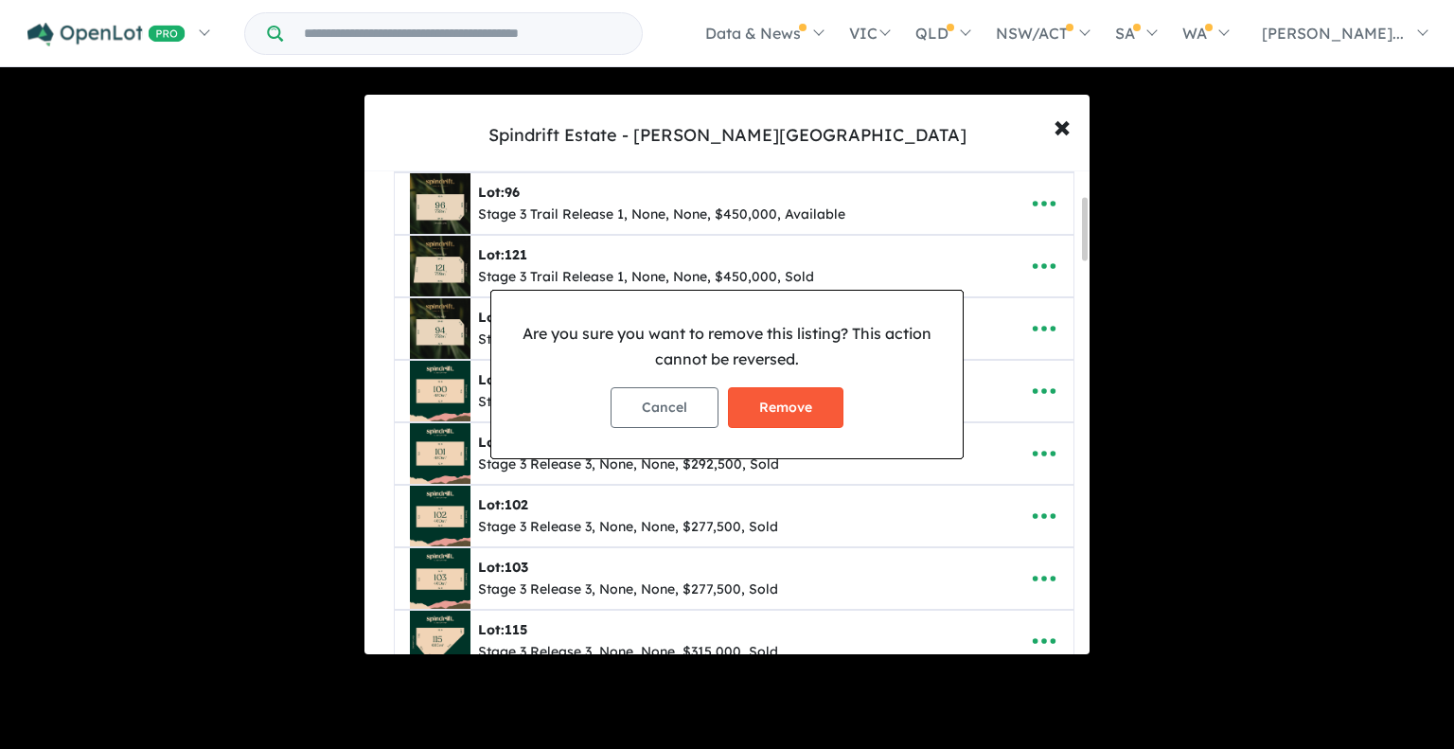
click at [789, 413] on button "Remove" at bounding box center [786, 407] width 116 height 41
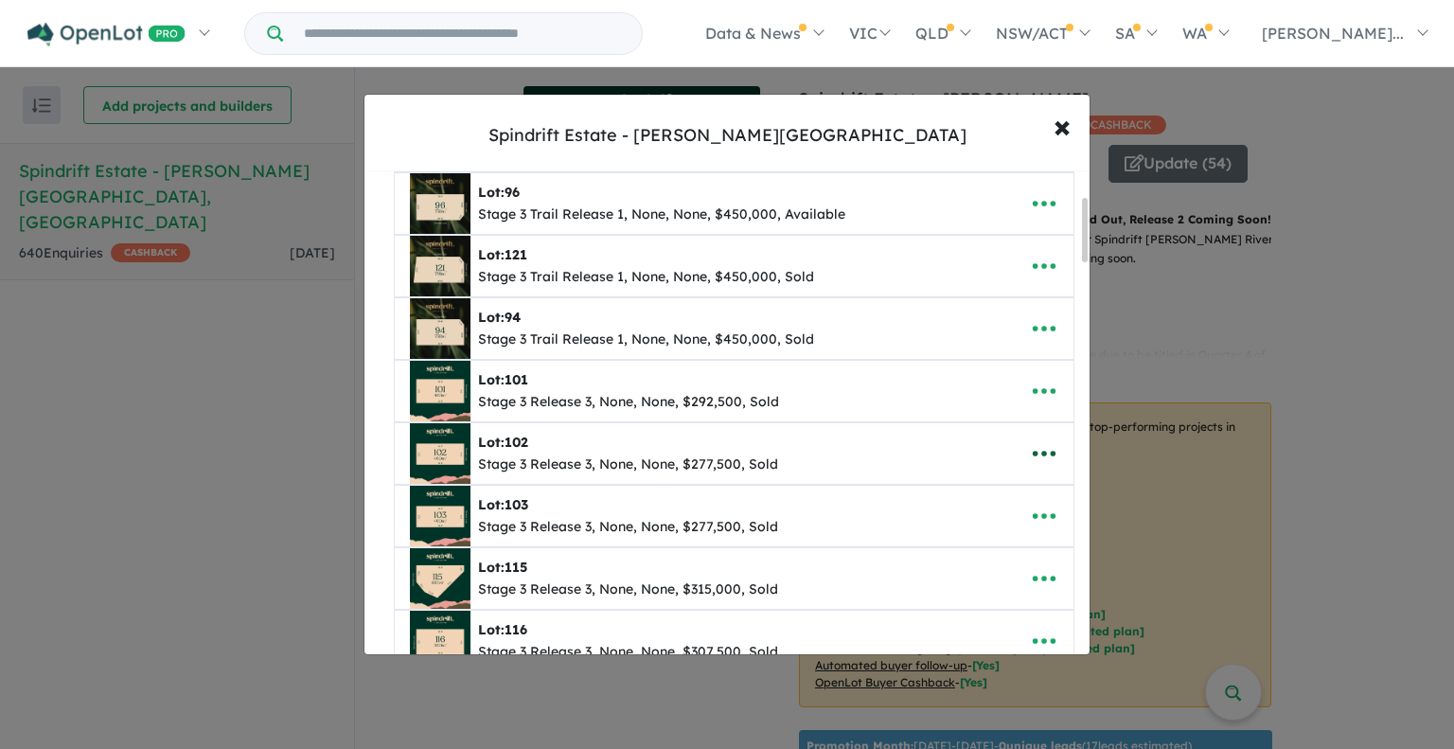
click at [1036, 446] on icon "button" at bounding box center [1044, 453] width 28 height 28
click at [1036, 382] on icon "button" at bounding box center [1044, 391] width 28 height 28
click at [958, 434] on link "Edit" at bounding box center [1003, 440] width 140 height 44
select select "****"
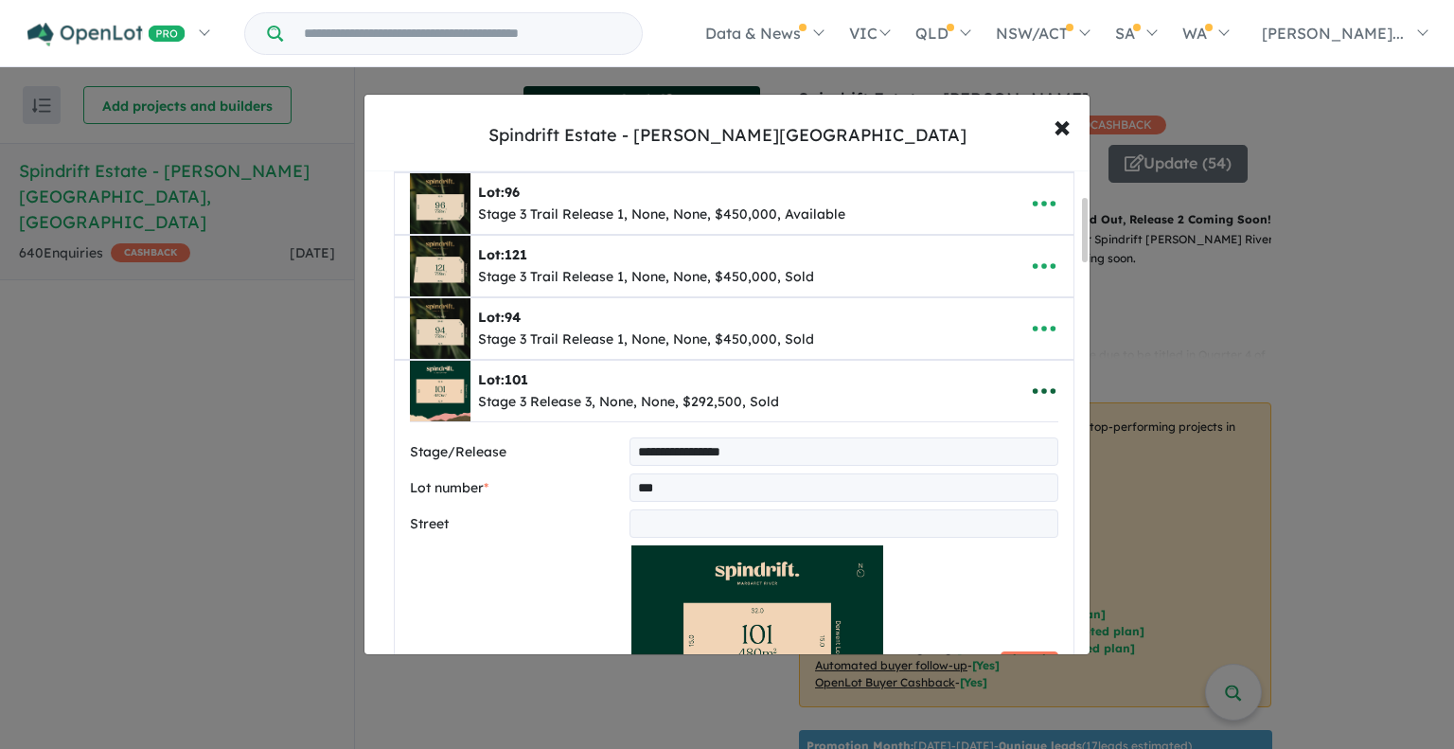
click at [1030, 382] on icon "button" at bounding box center [1044, 391] width 28 height 28
click at [986, 465] on link "Remove" at bounding box center [1003, 483] width 140 height 44
select select "****"
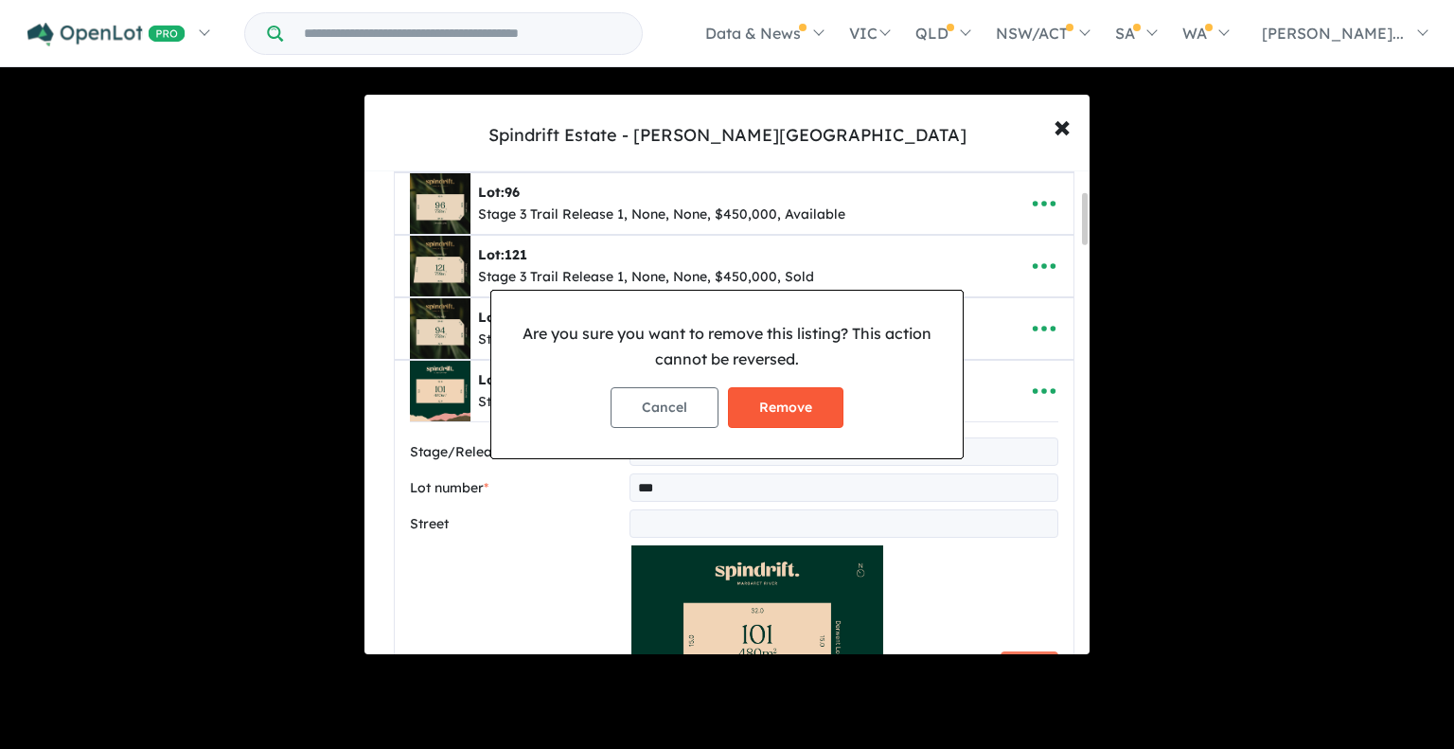
click at [788, 400] on button "Remove" at bounding box center [786, 407] width 116 height 41
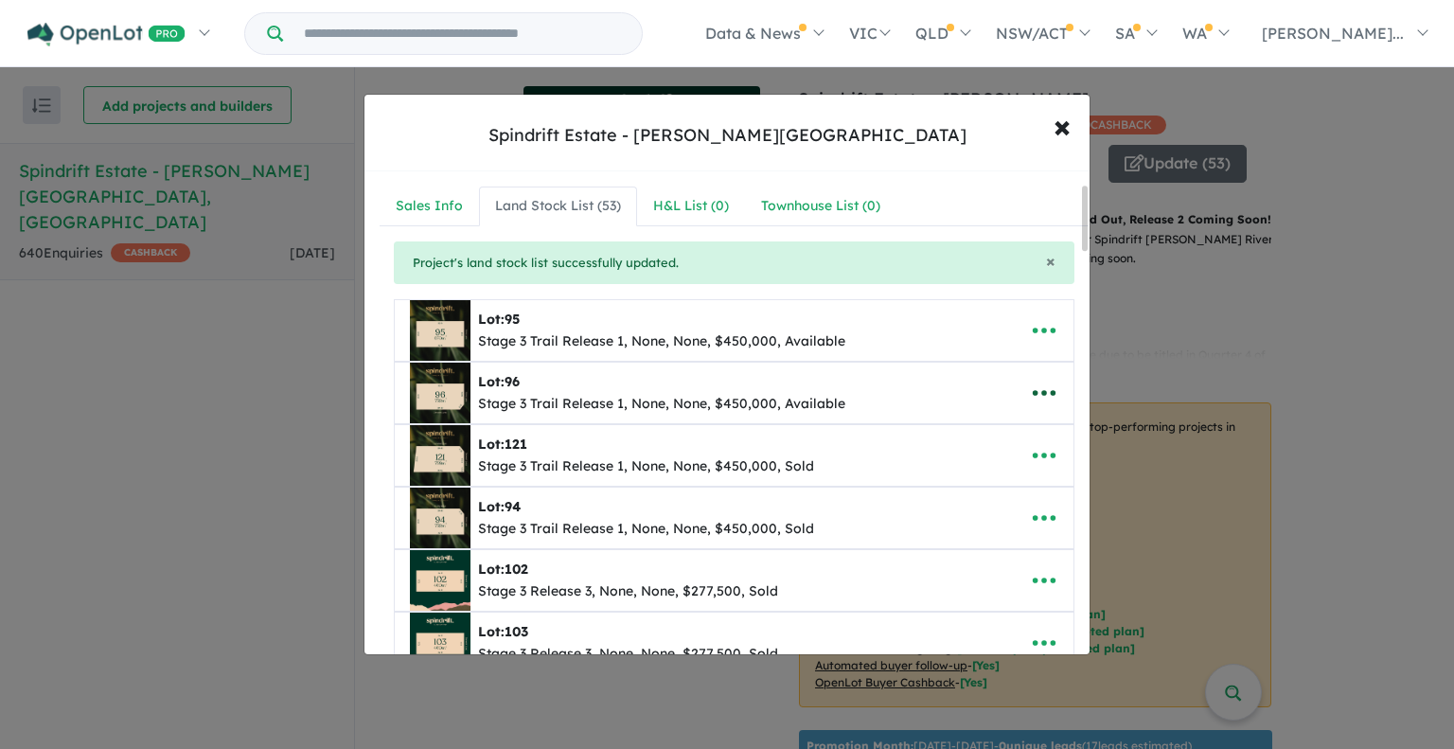
scroll to position [95, 0]
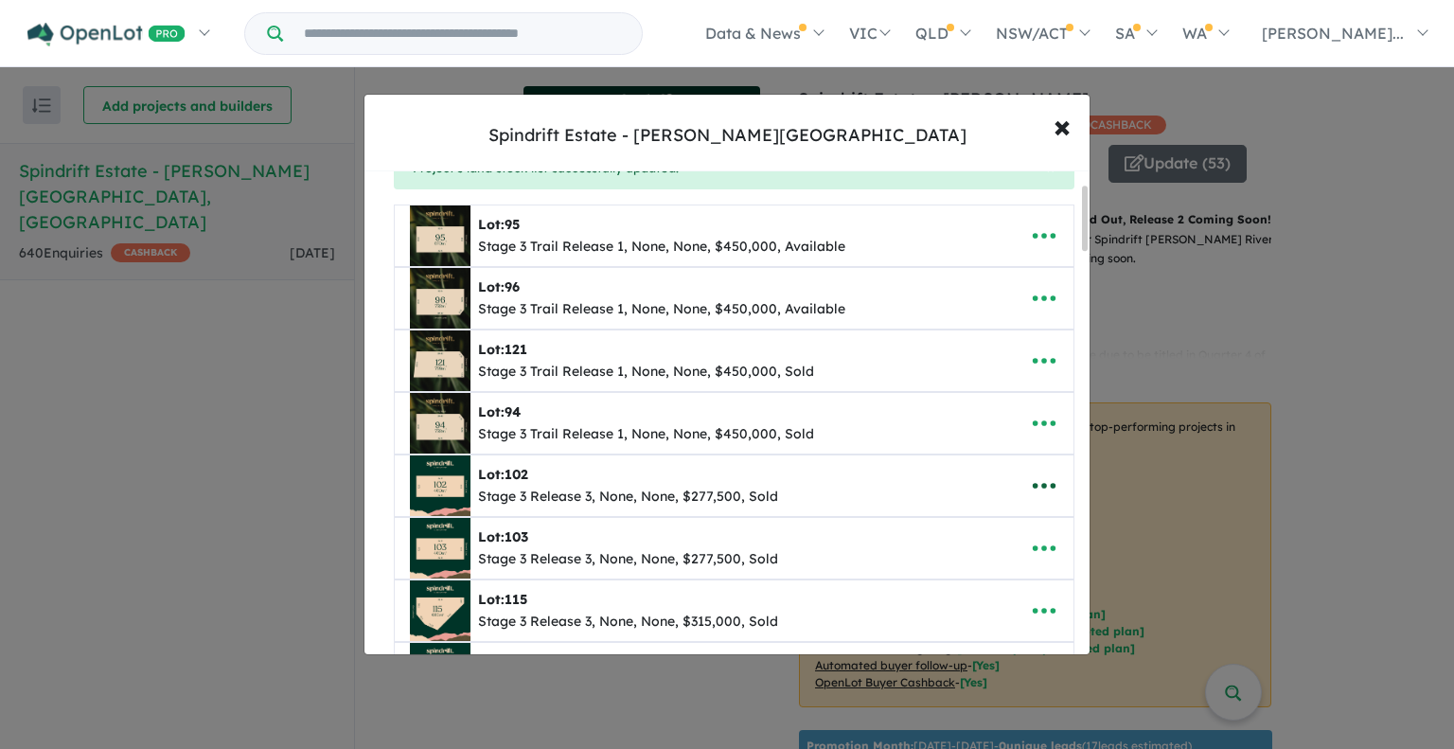
click at [1034, 481] on icon "button" at bounding box center [1044, 486] width 28 height 28
click at [983, 574] on link "Remove" at bounding box center [1003, 578] width 140 height 44
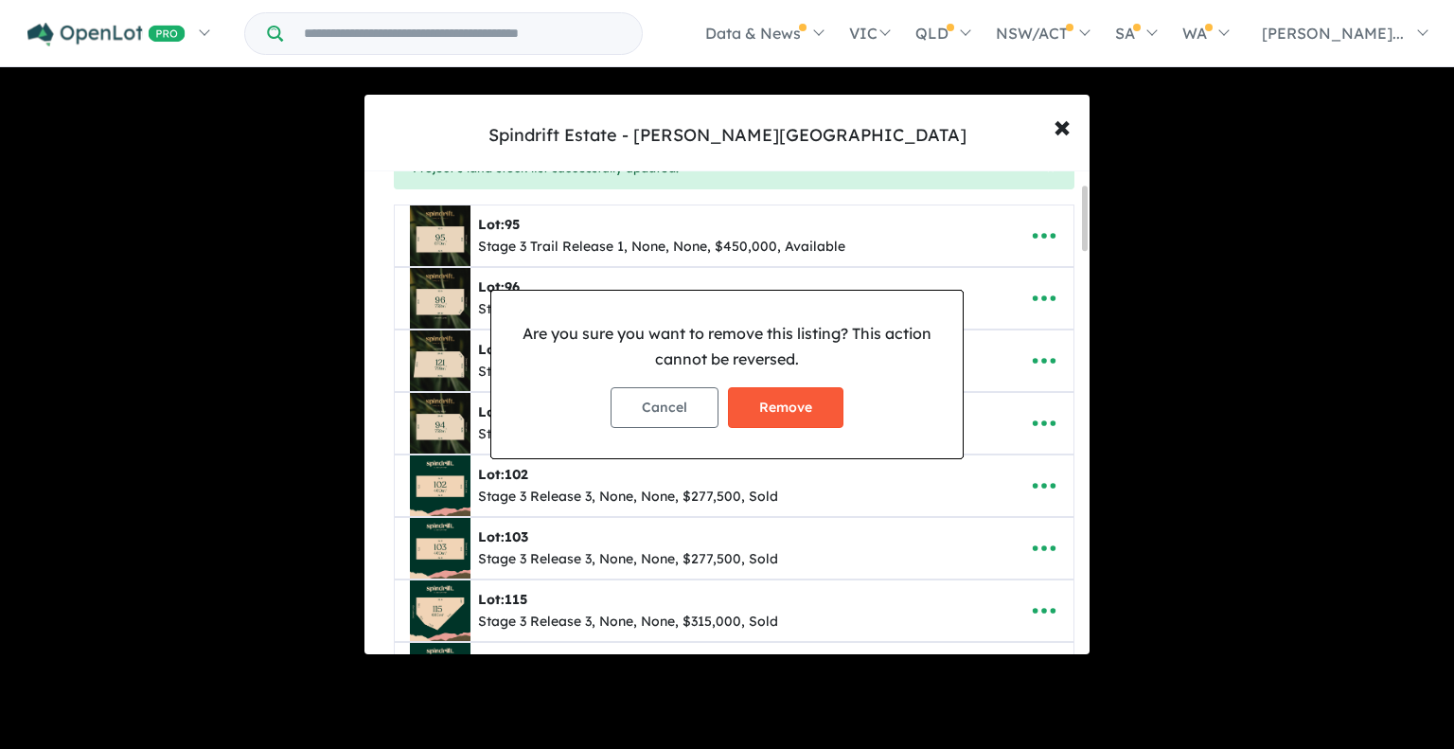
click at [788, 414] on button "Remove" at bounding box center [786, 407] width 116 height 41
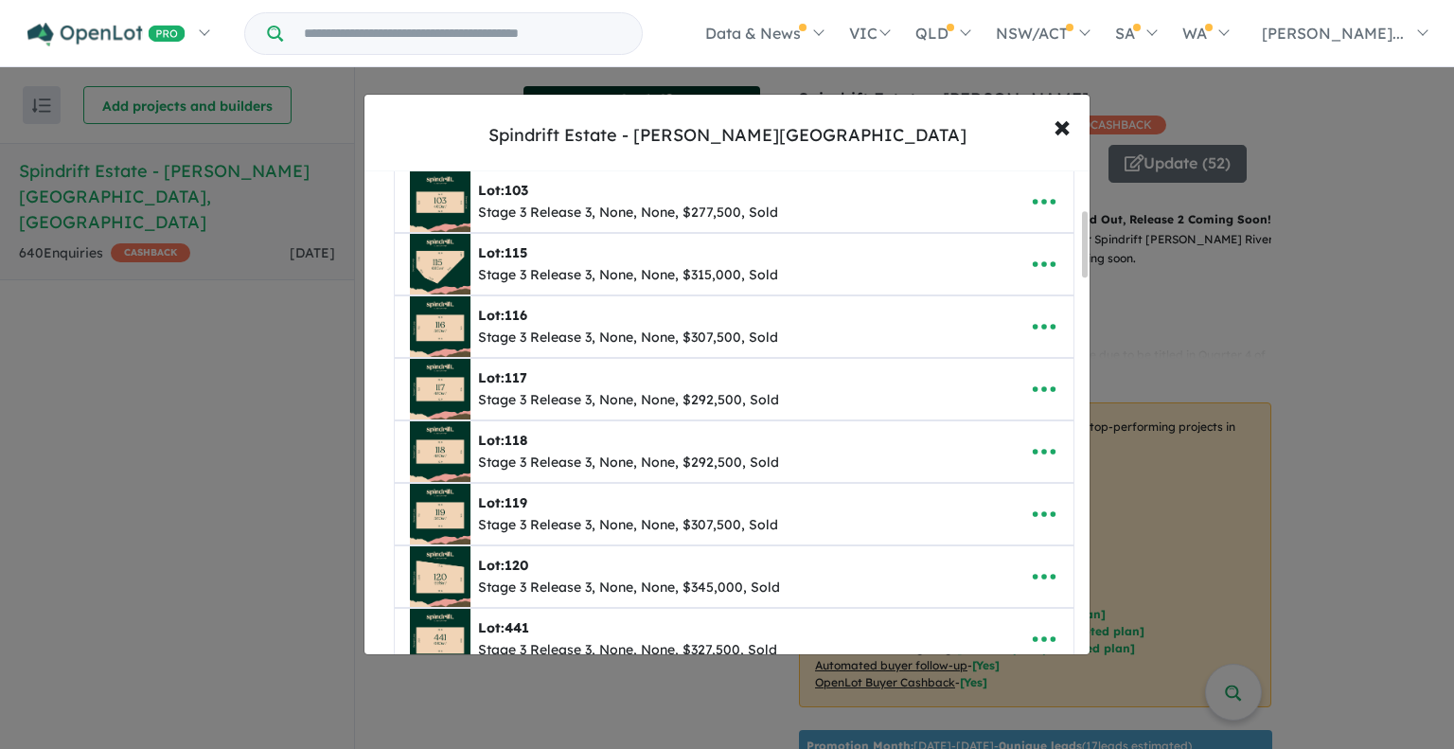
scroll to position [284, 0]
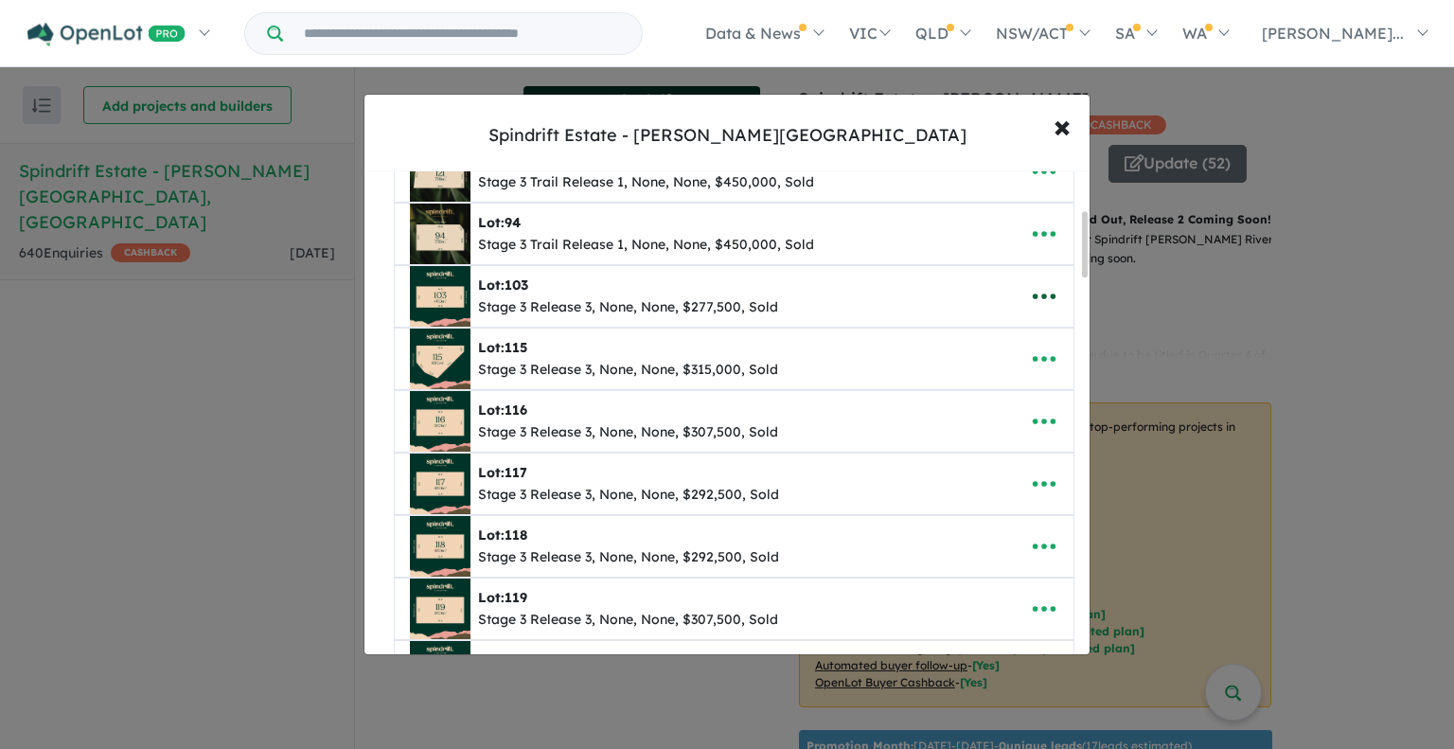
click at [1037, 295] on icon "button" at bounding box center [1044, 297] width 23 height 6
click at [1006, 379] on link "Remove" at bounding box center [1003, 388] width 140 height 44
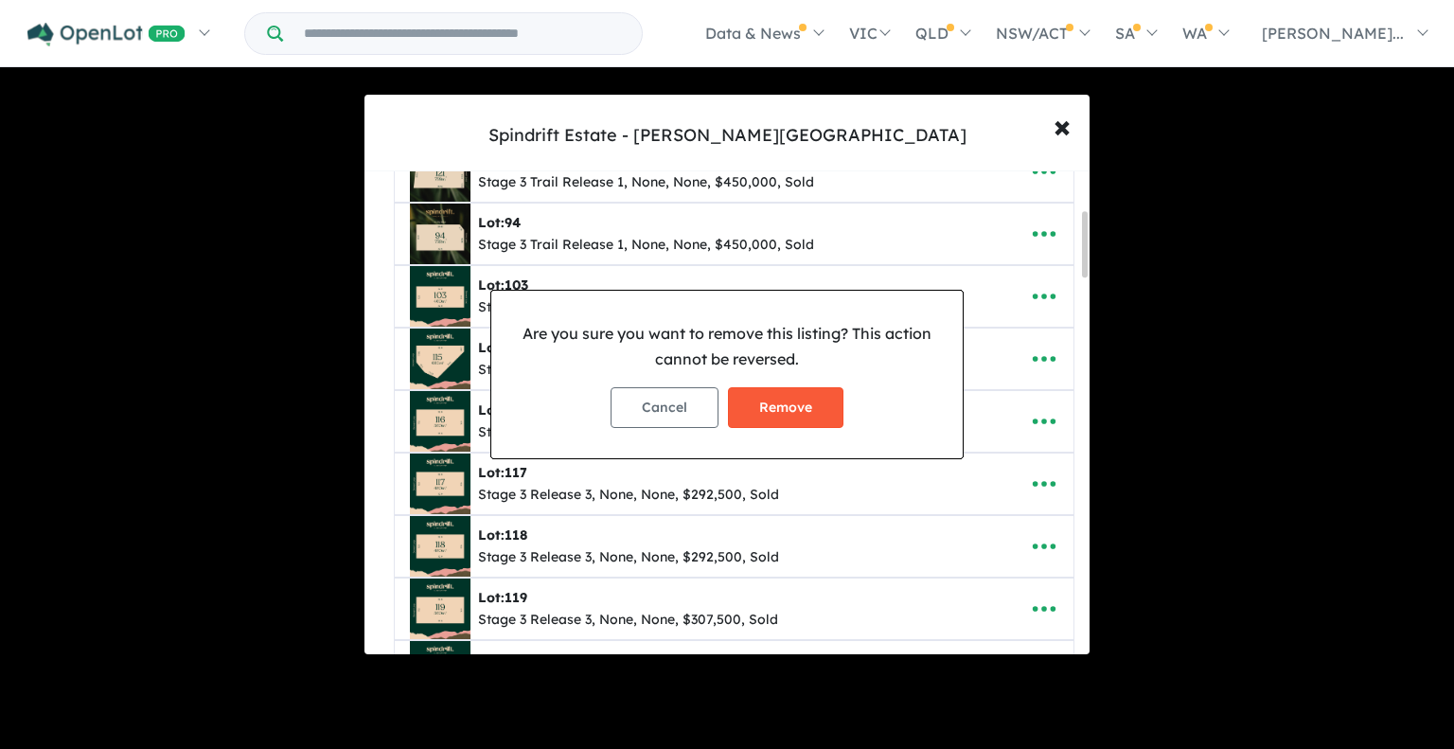
click at [844, 400] on button "Remove" at bounding box center [786, 407] width 116 height 41
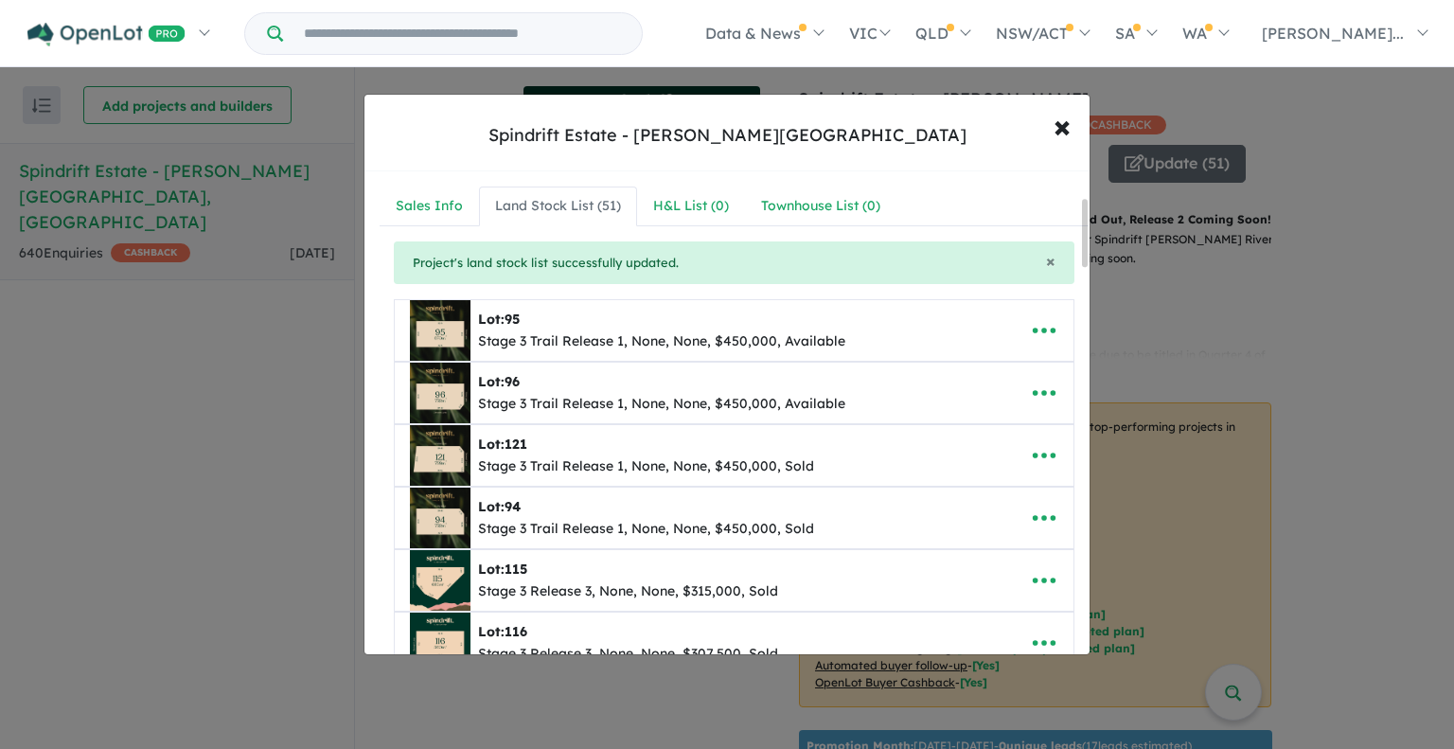
scroll to position [189, 0]
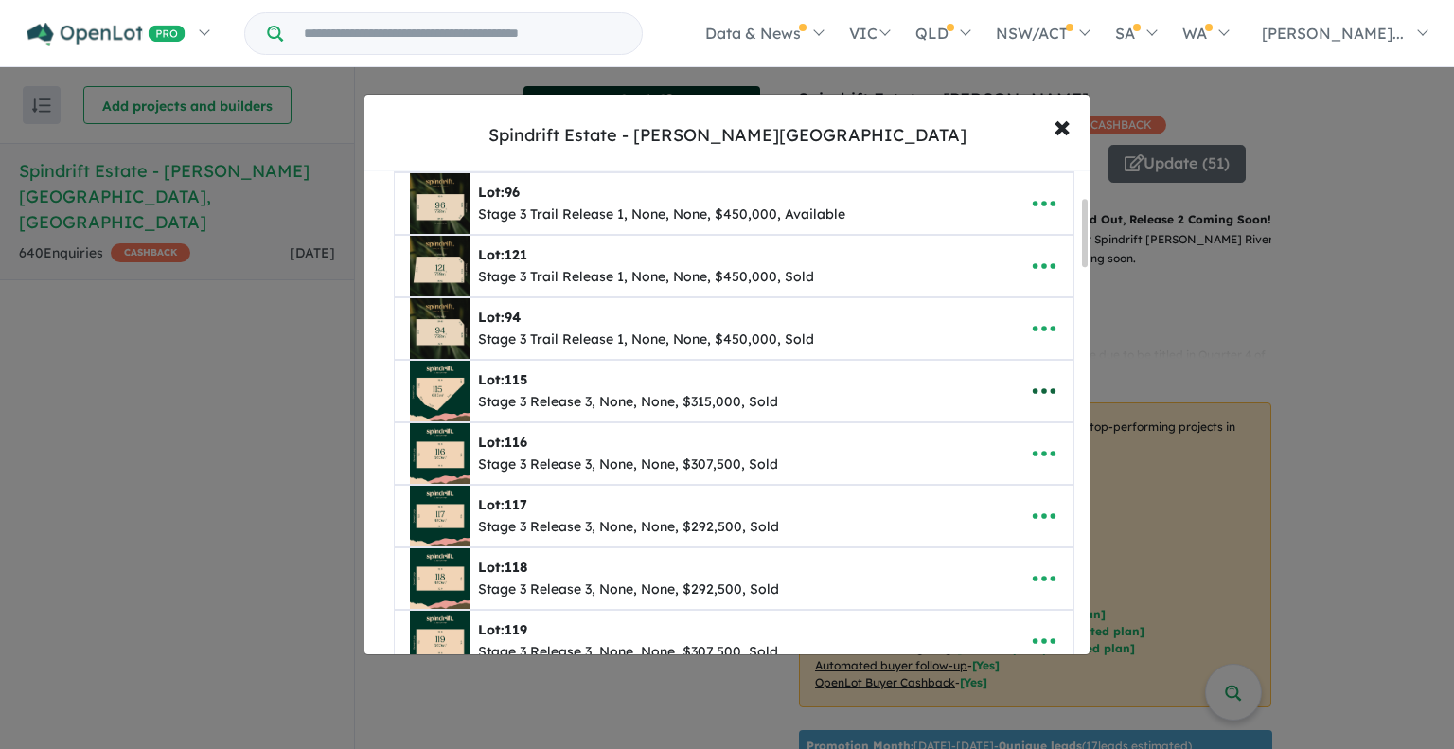
click at [1035, 399] on icon "button" at bounding box center [1044, 391] width 28 height 28
click at [996, 472] on link "Remove" at bounding box center [1003, 483] width 140 height 44
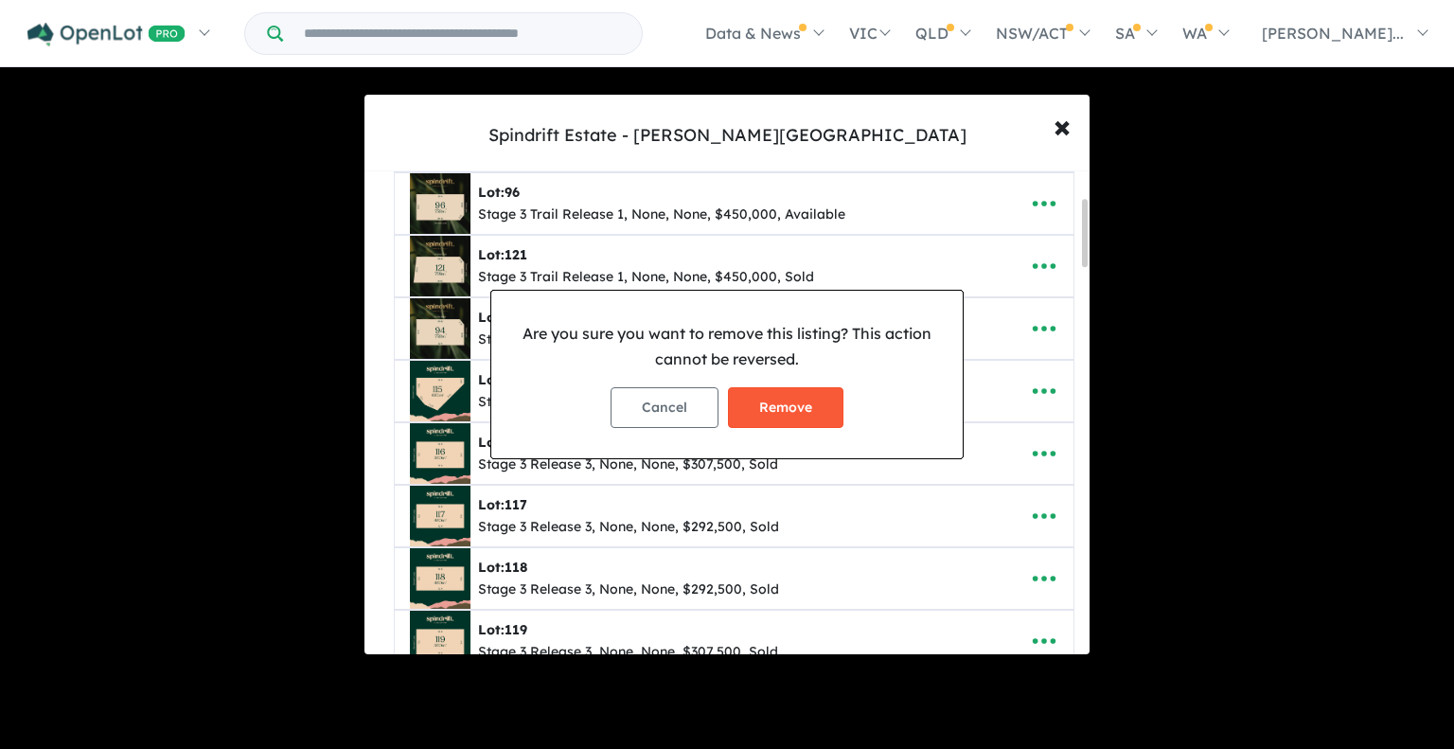
click at [801, 405] on button "Remove" at bounding box center [786, 407] width 116 height 41
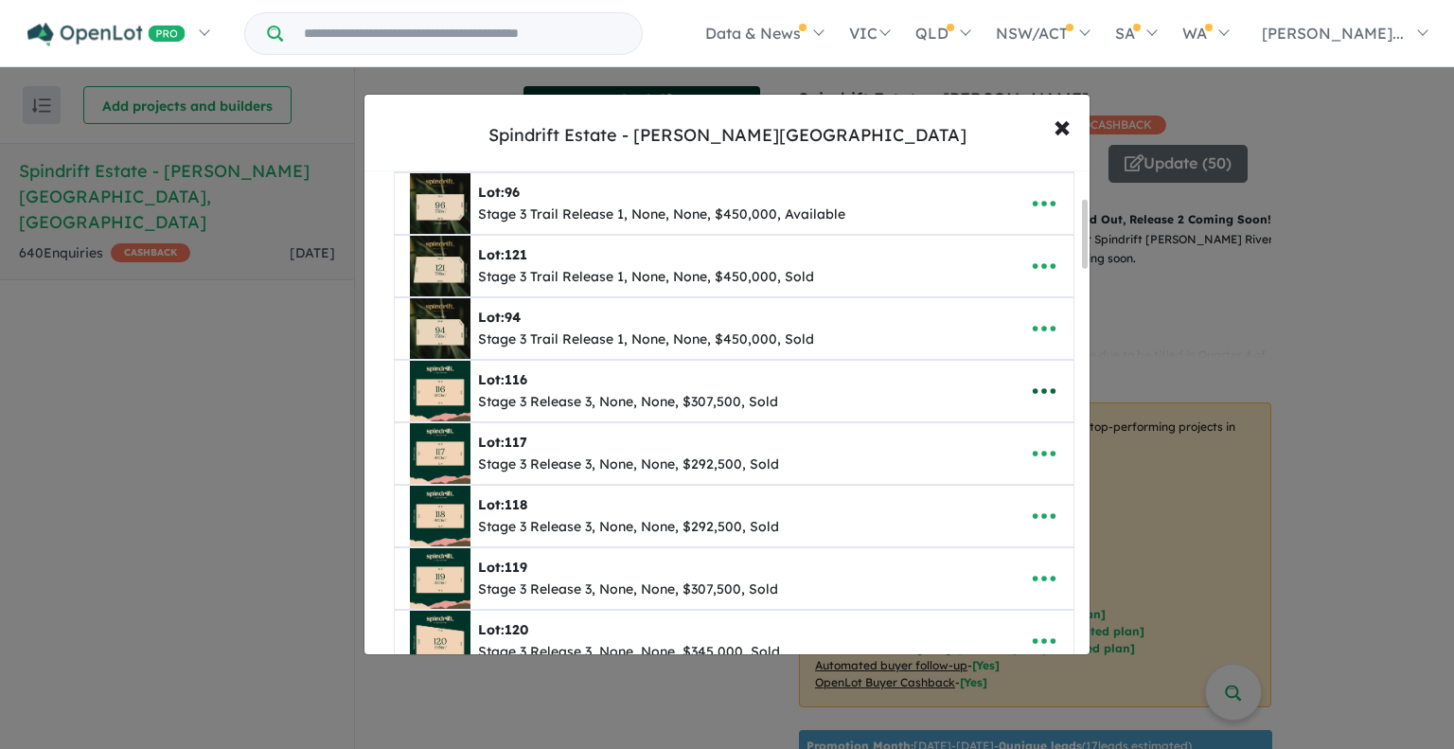
click at [1040, 385] on icon "button" at bounding box center [1044, 391] width 28 height 28
click at [980, 481] on link "Remove" at bounding box center [1003, 483] width 140 height 44
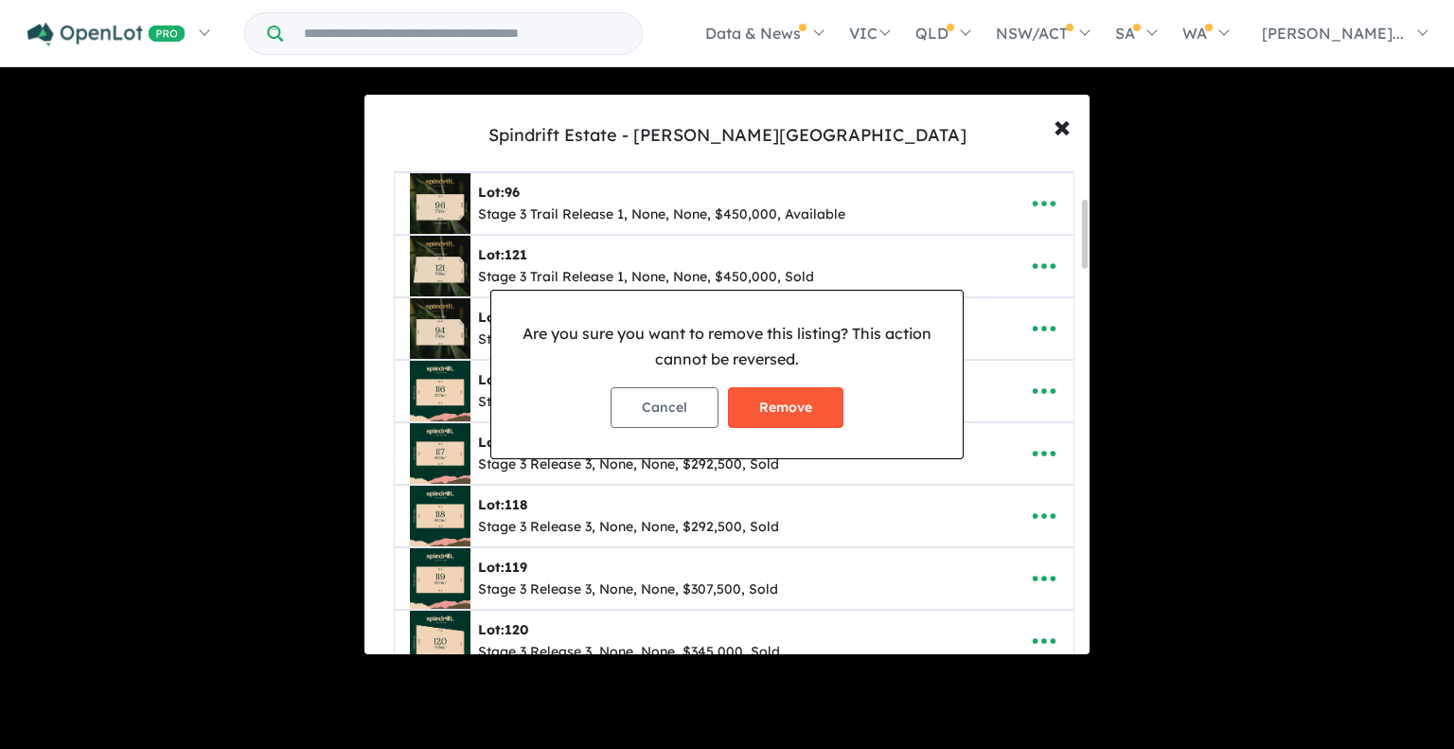
click at [780, 405] on button "Remove" at bounding box center [786, 407] width 116 height 41
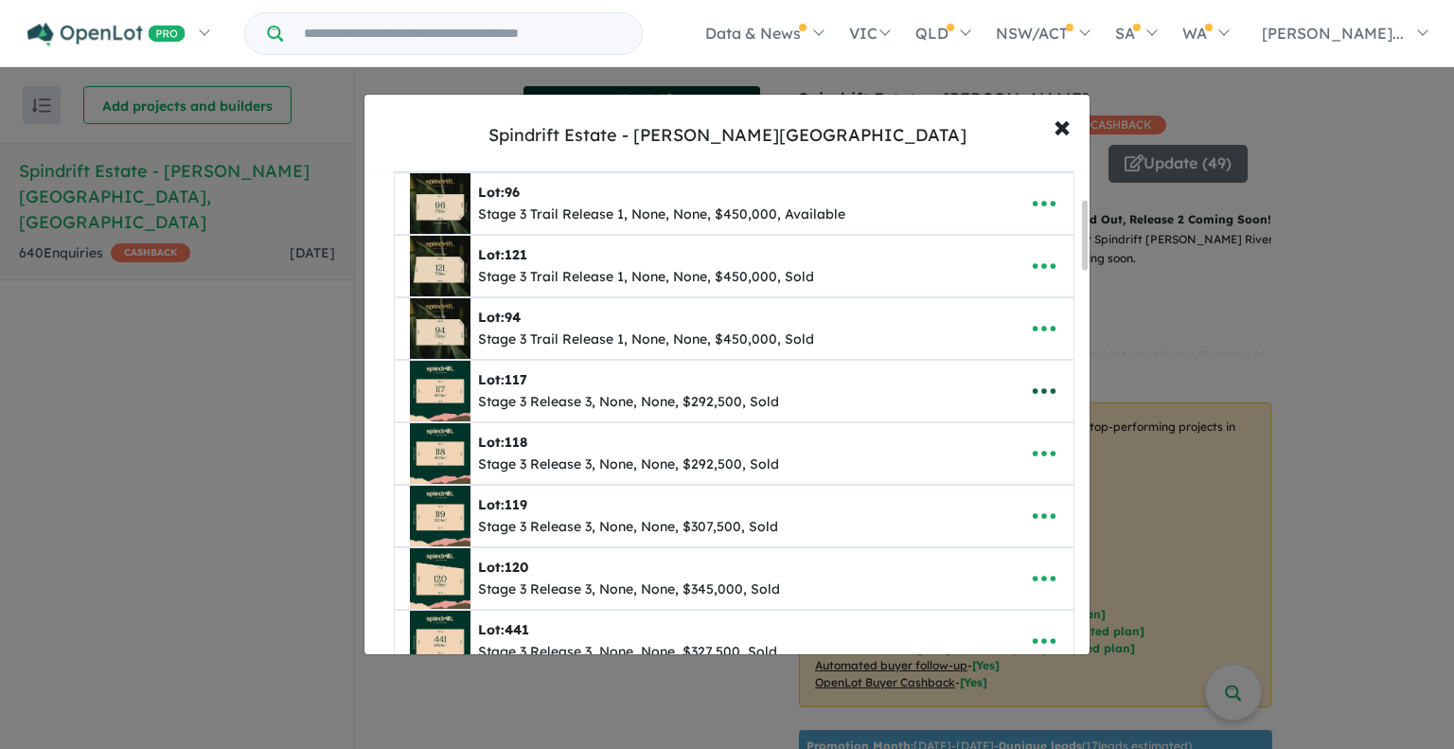
click at [1034, 392] on icon "button" at bounding box center [1044, 391] width 28 height 28
click at [970, 483] on link "Remove" at bounding box center [1003, 483] width 140 height 44
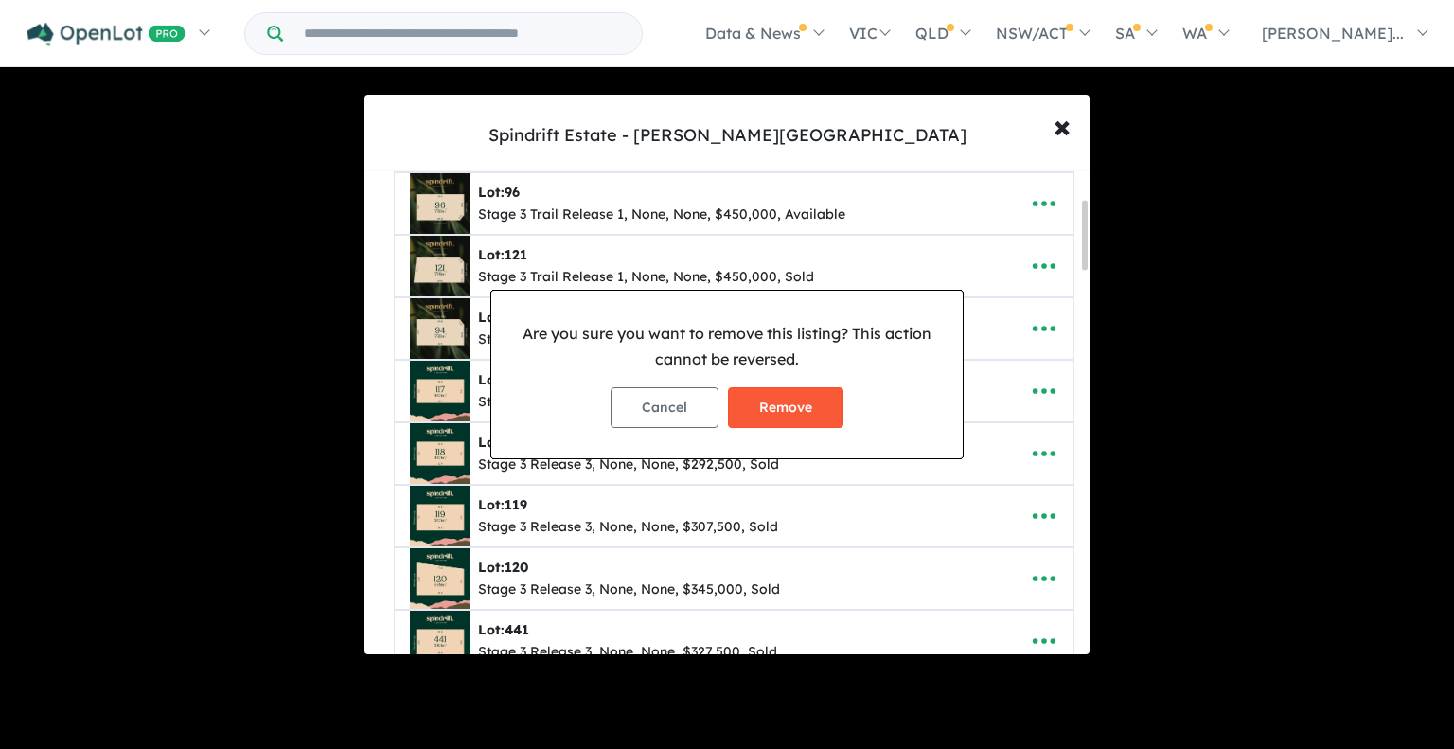
click at [791, 408] on button "Remove" at bounding box center [786, 407] width 116 height 41
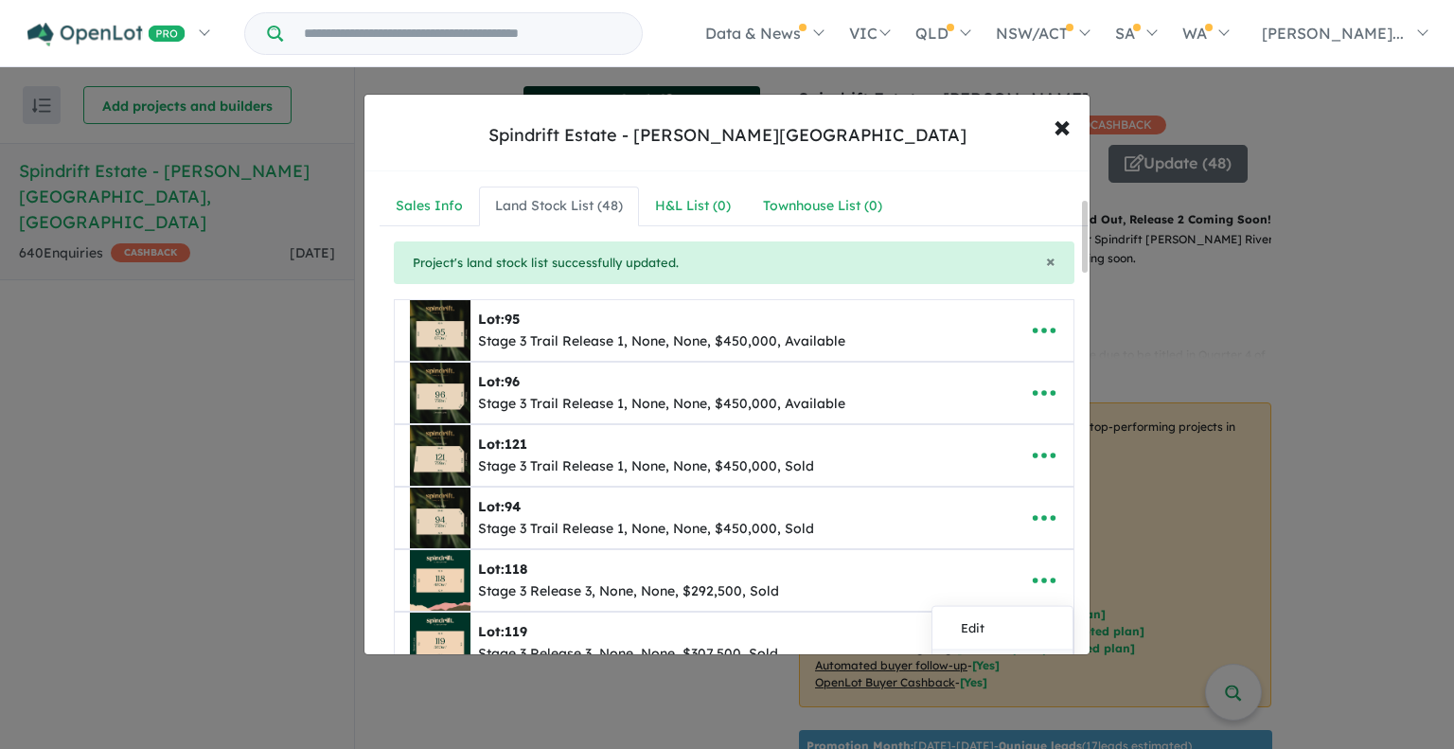
scroll to position [189, 0]
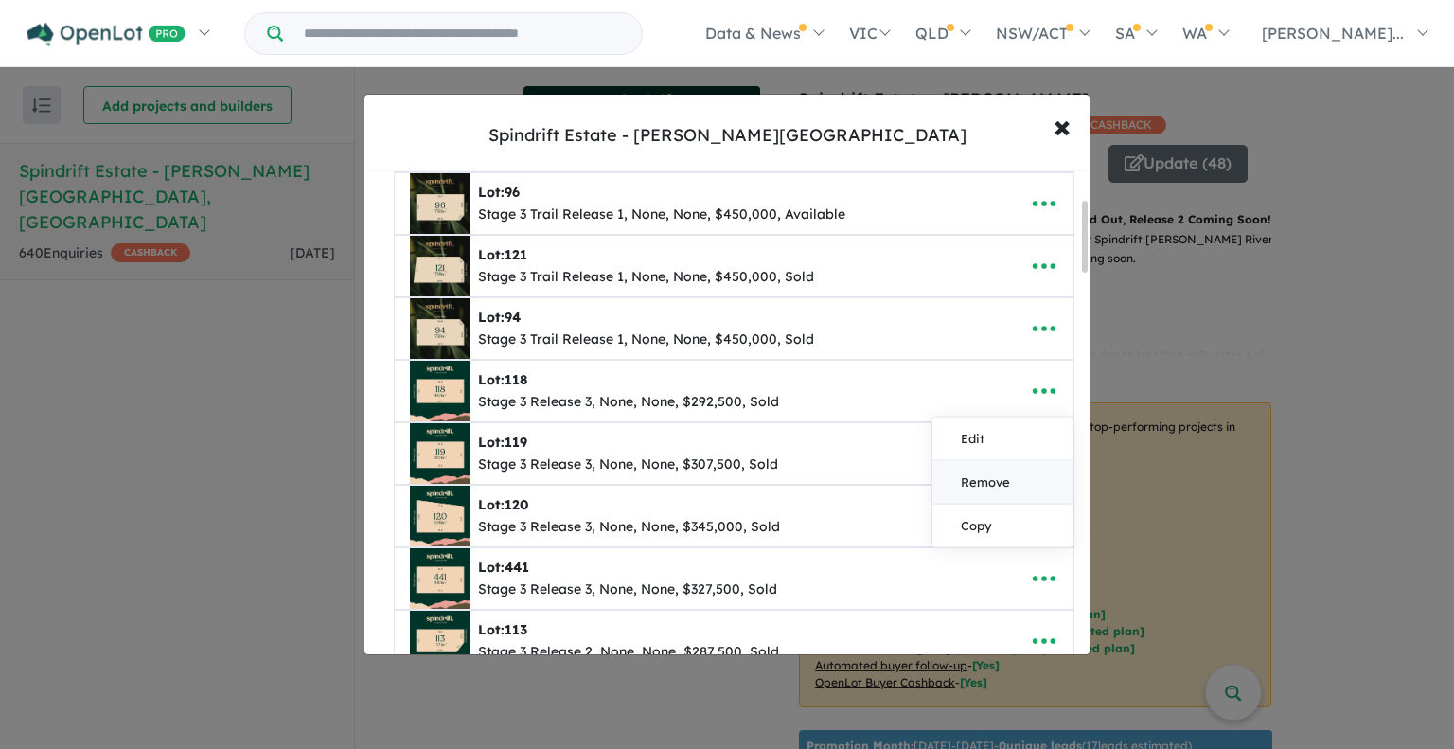
click at [984, 469] on link "Remove" at bounding box center [1003, 483] width 140 height 44
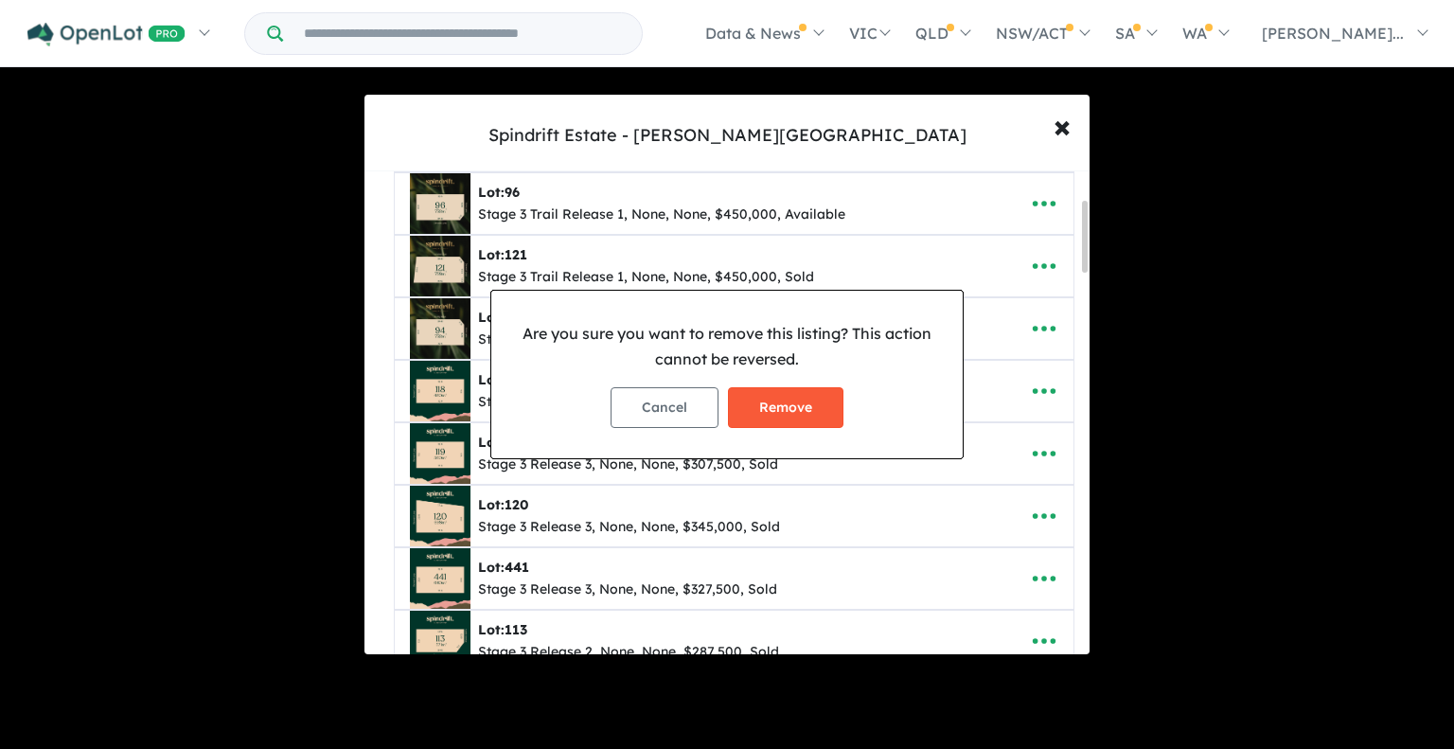
click at [797, 396] on button "Remove" at bounding box center [786, 407] width 116 height 41
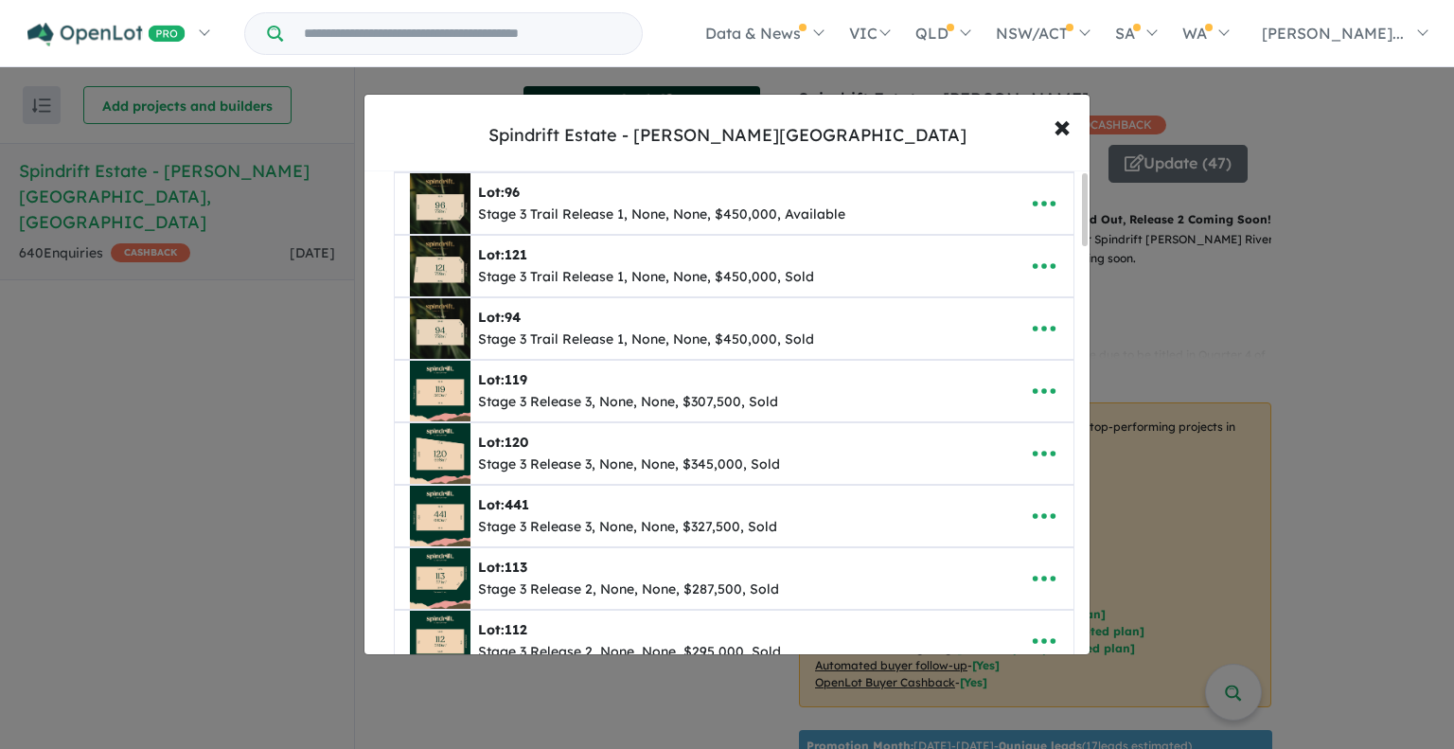
scroll to position [0, 0]
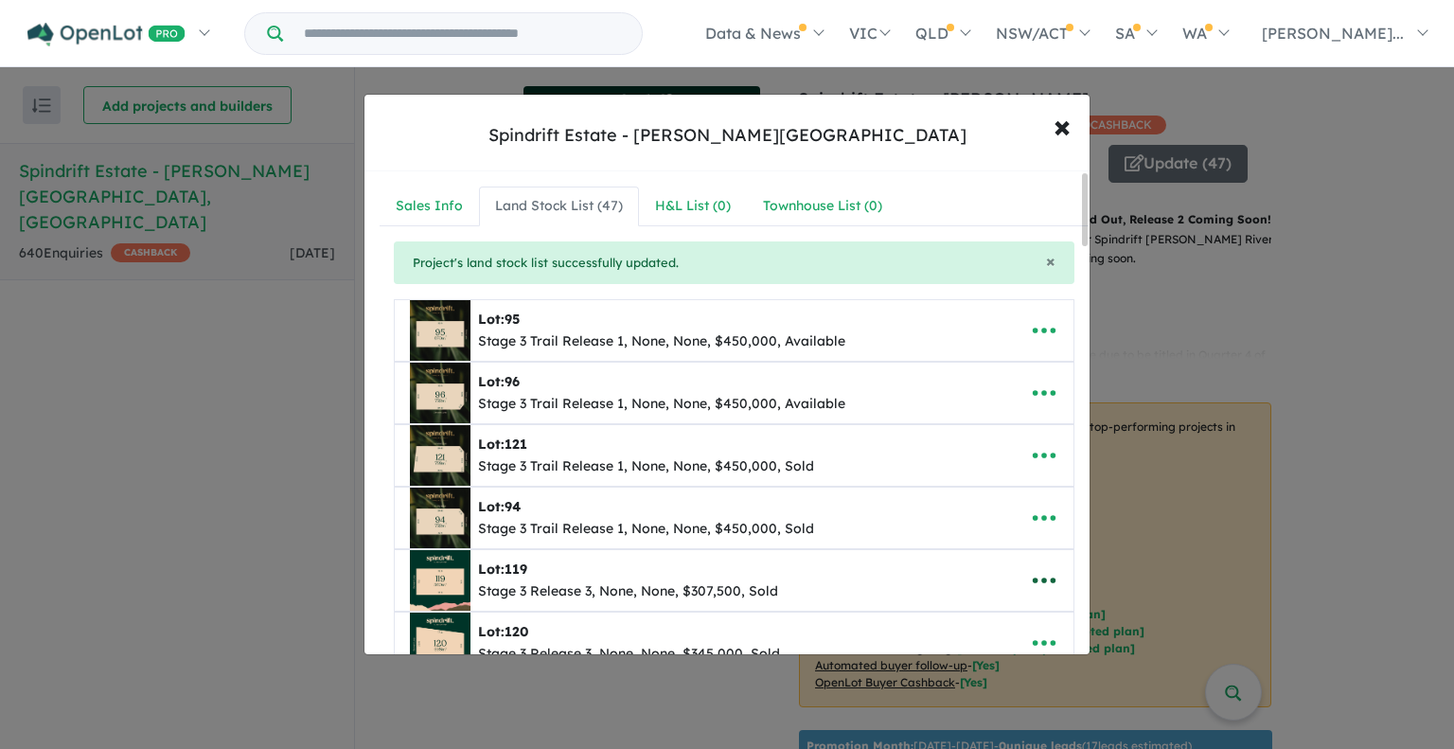
click at [1037, 573] on icon "button" at bounding box center [1044, 580] width 28 height 28
click at [985, 504] on link "Remove" at bounding box center [1003, 493] width 140 height 44
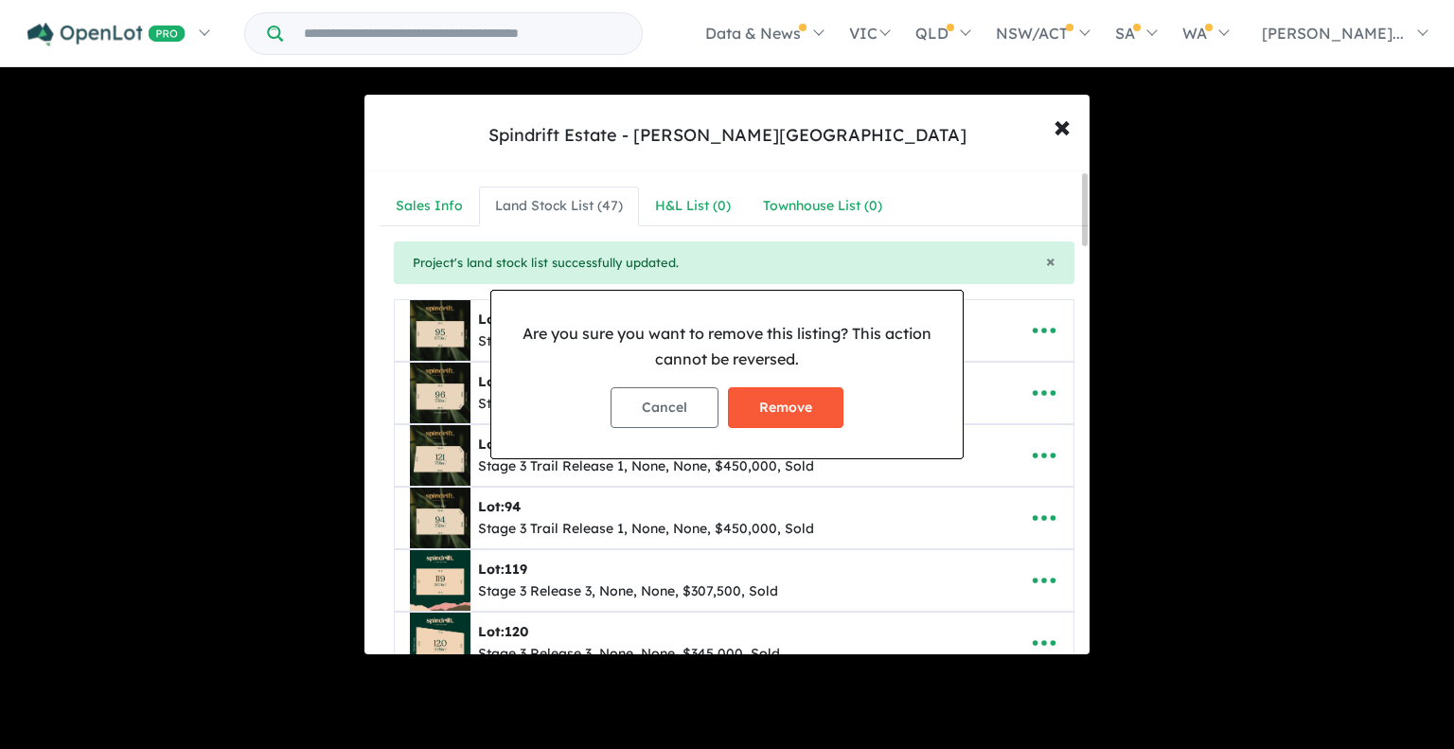
click at [805, 404] on button "Remove" at bounding box center [786, 407] width 116 height 41
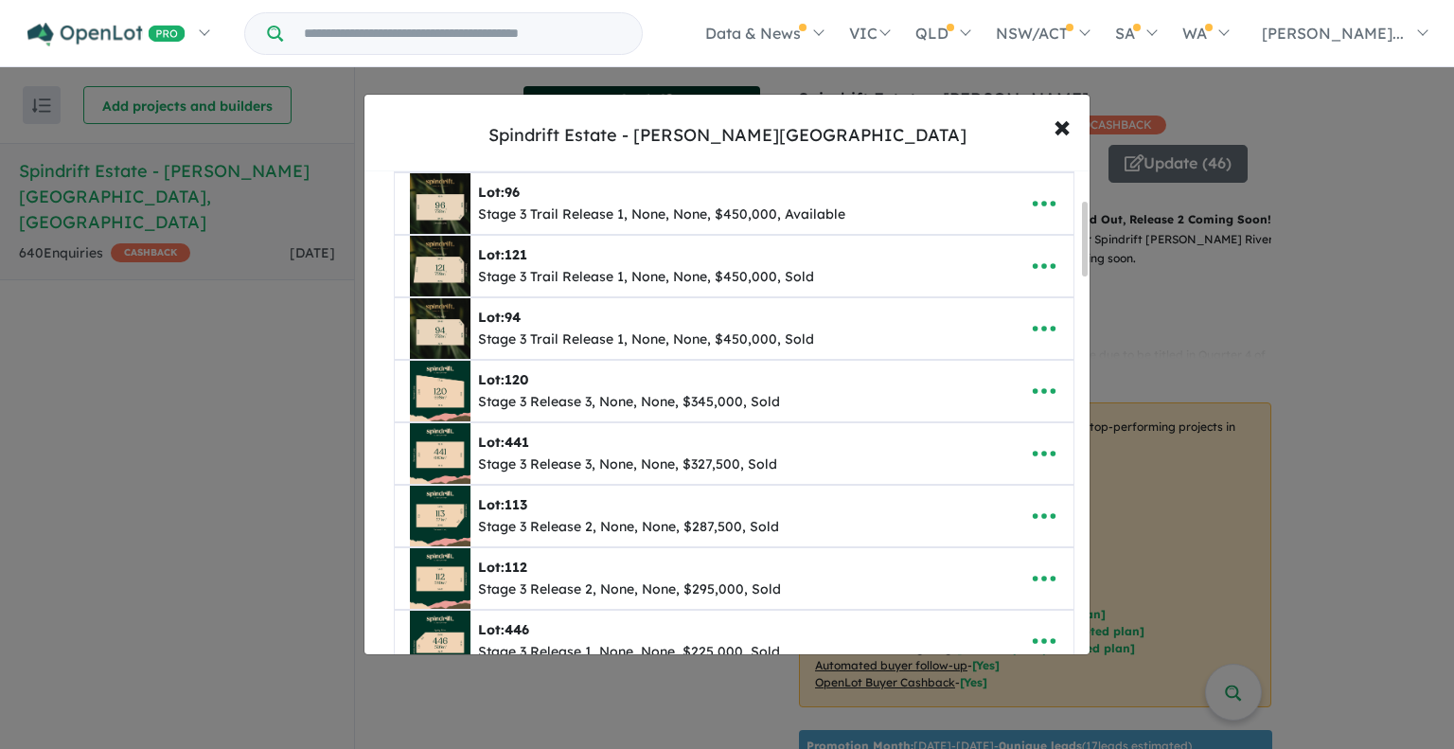
scroll to position [284, 0]
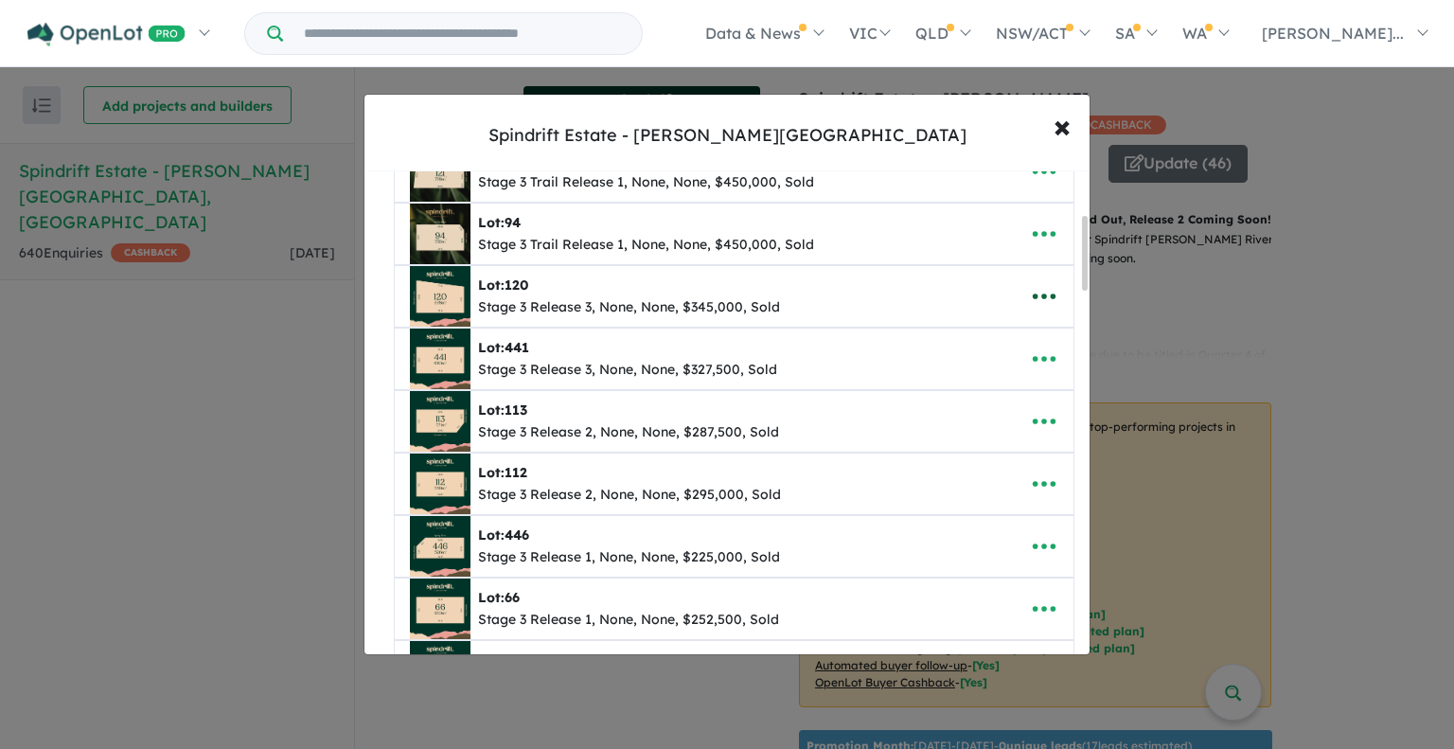
click at [1037, 290] on icon "button" at bounding box center [1044, 296] width 28 height 28
click at [985, 381] on link "Remove" at bounding box center [1003, 388] width 140 height 44
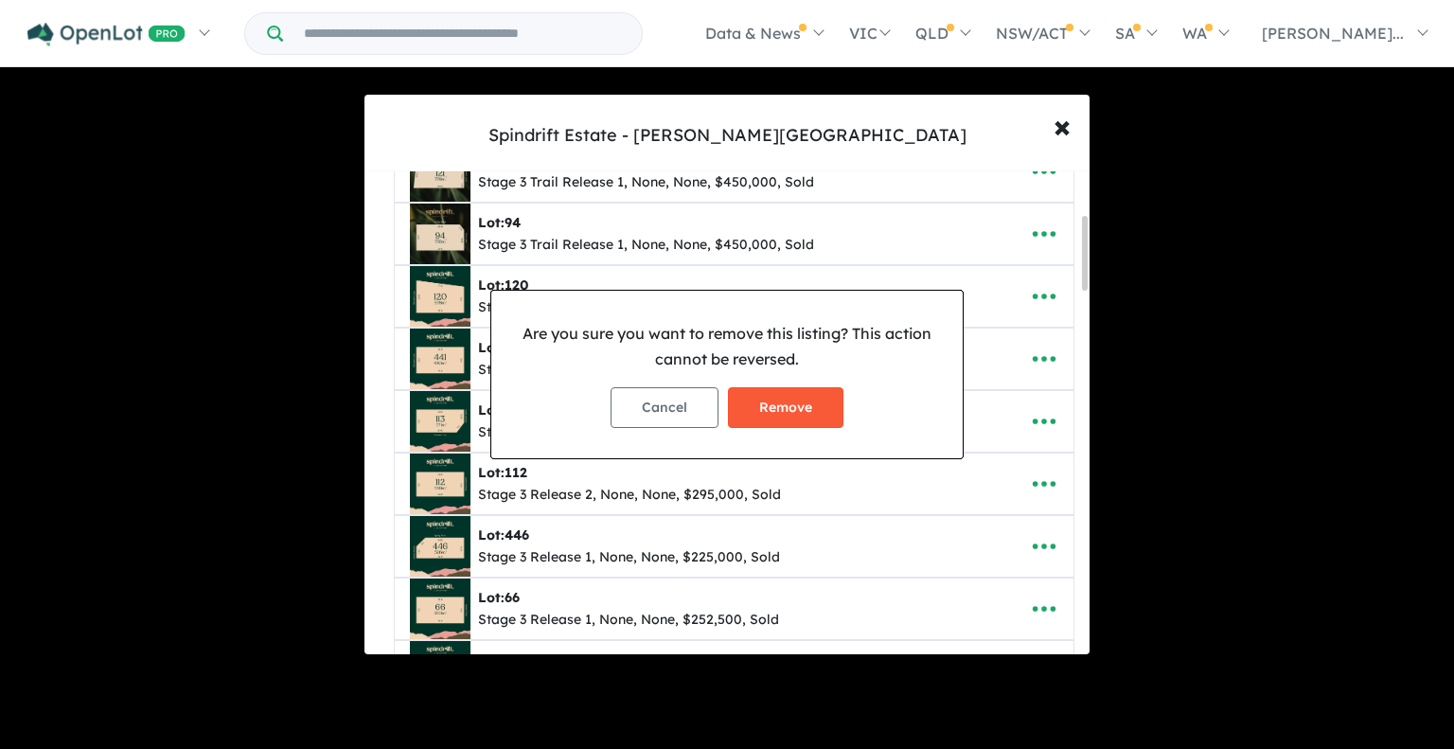
click at [761, 403] on button "Remove" at bounding box center [786, 407] width 116 height 41
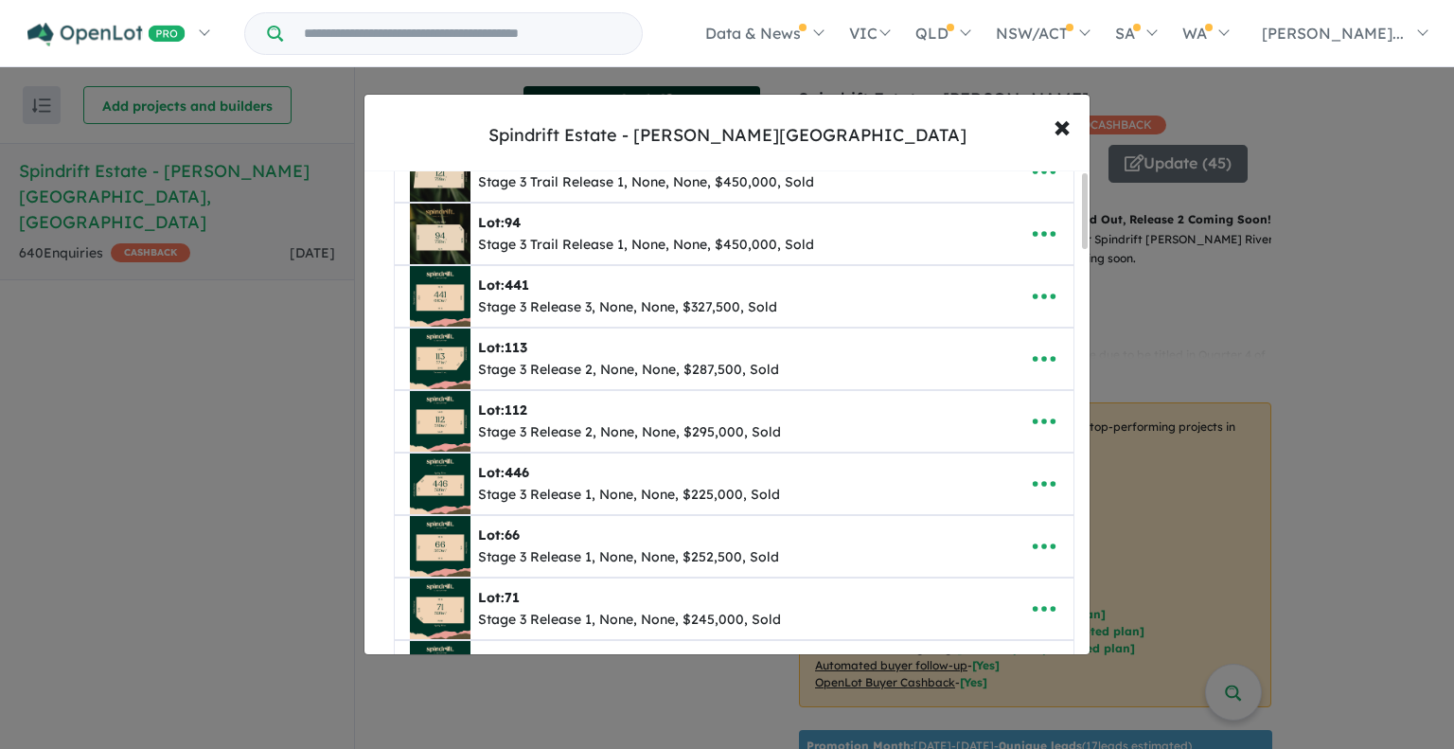
scroll to position [0, 0]
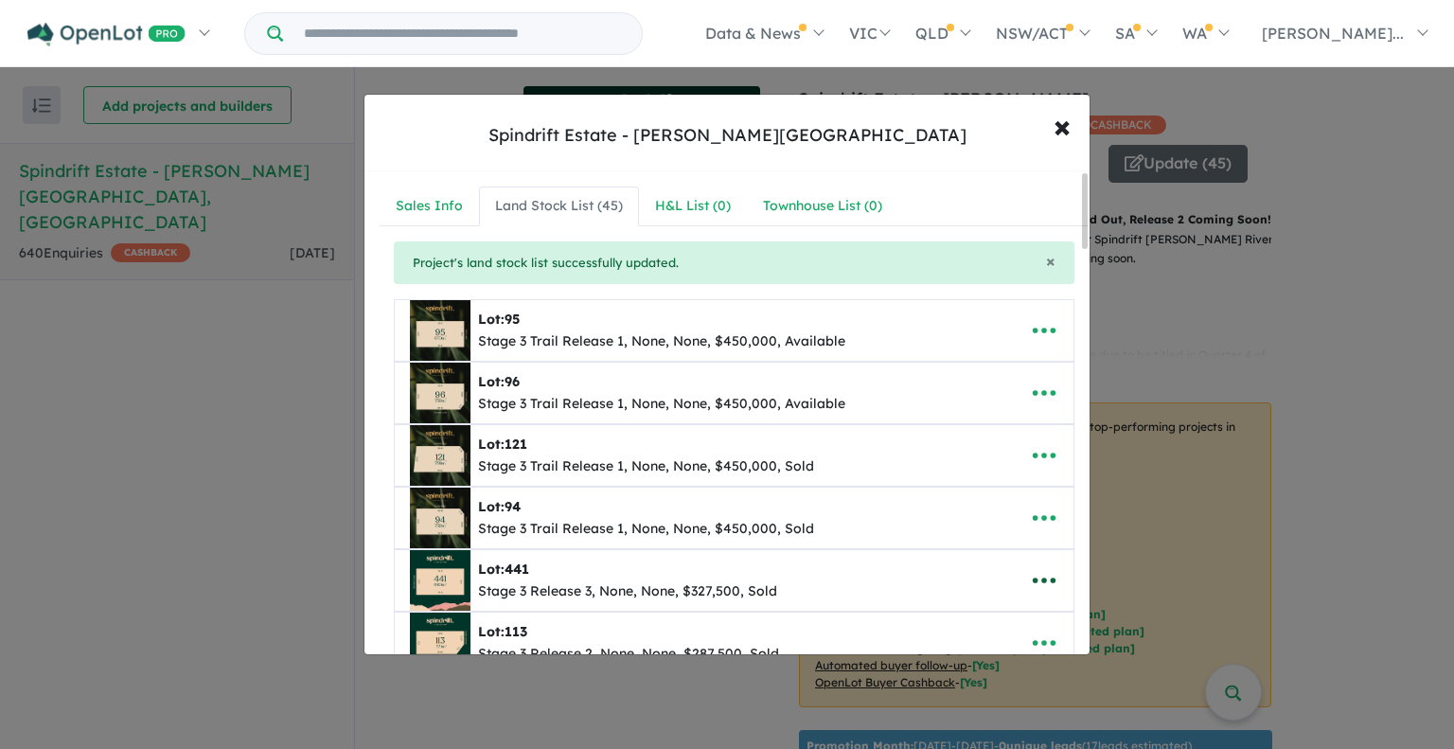
click at [1030, 572] on icon "button" at bounding box center [1044, 580] width 28 height 28
click at [1004, 488] on link "Remove" at bounding box center [1003, 493] width 140 height 44
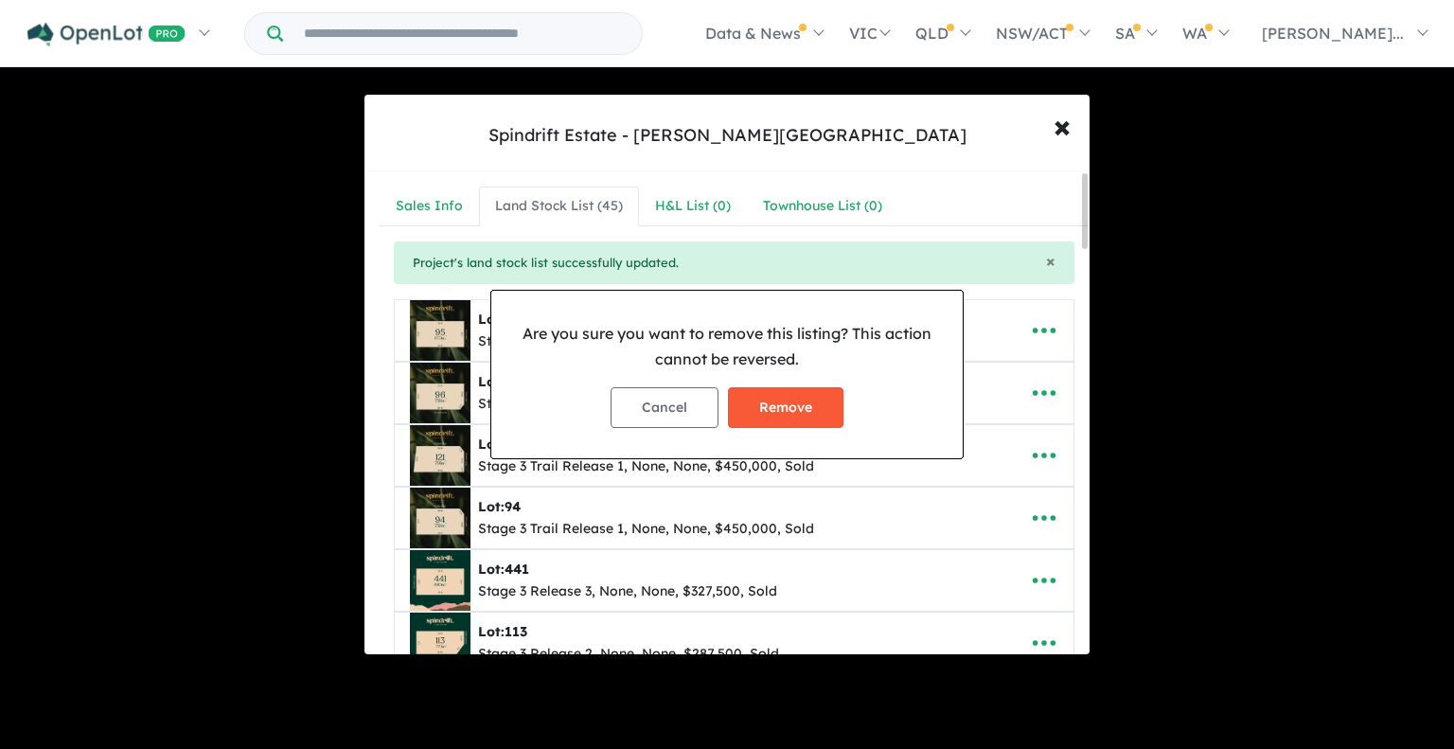
click at [794, 410] on button "Remove" at bounding box center [786, 407] width 116 height 41
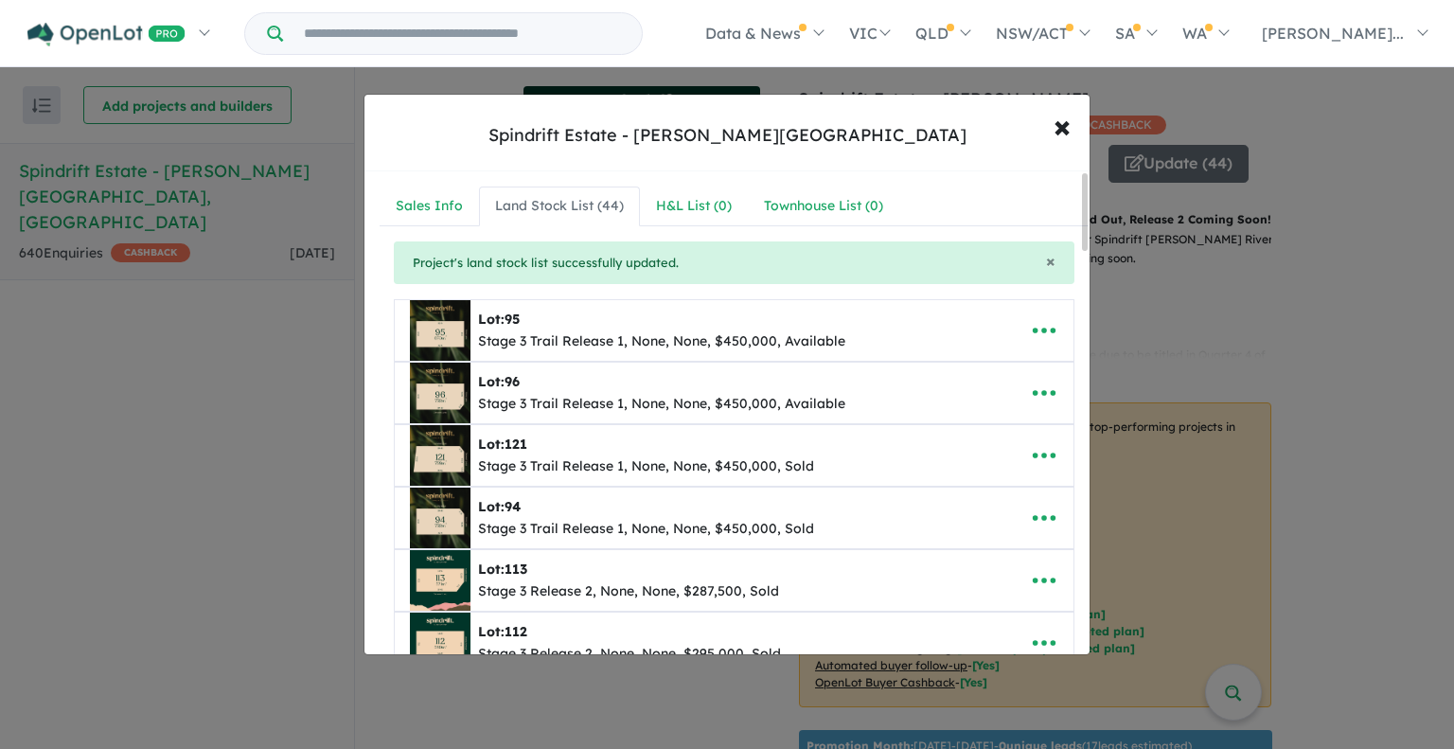
scroll to position [189, 0]
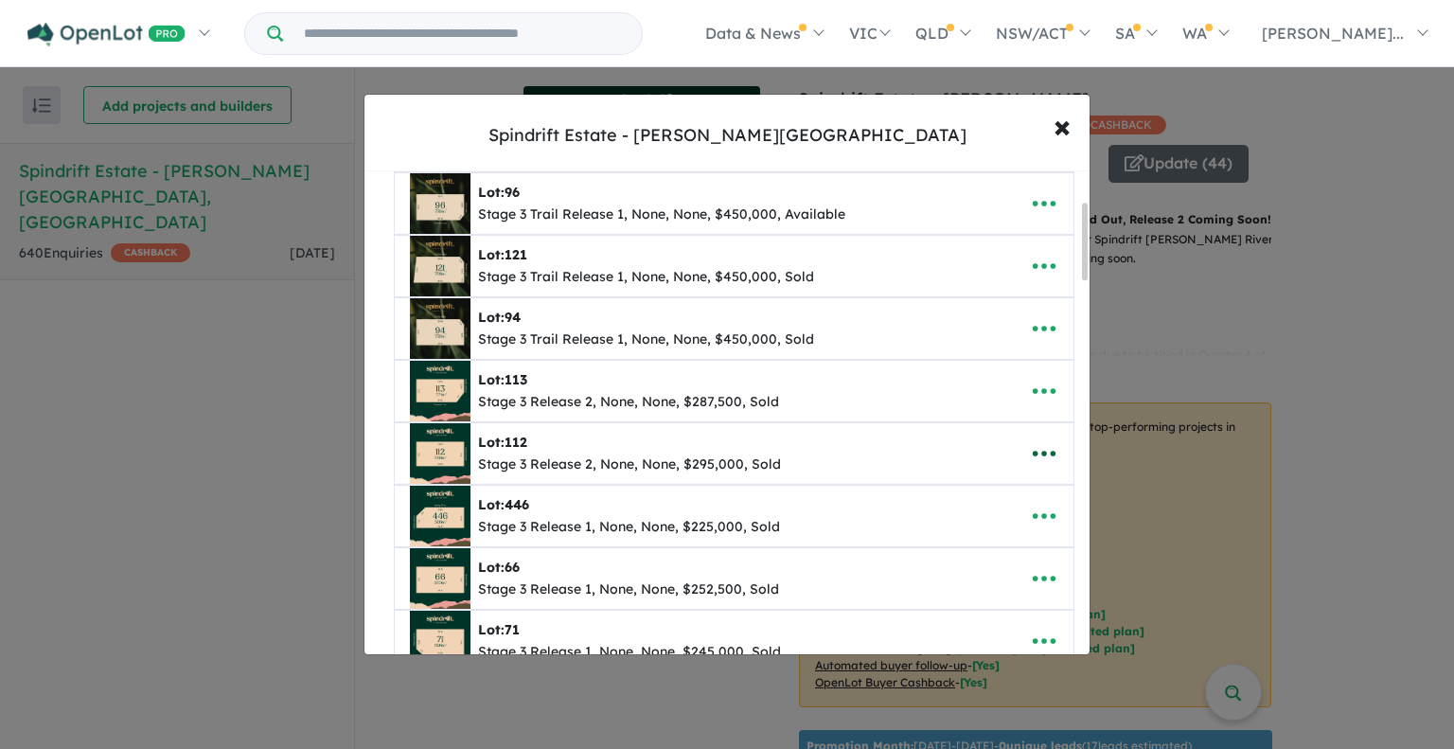
click at [1032, 451] on icon "button" at bounding box center [1044, 453] width 28 height 28
click at [973, 539] on link "Remove" at bounding box center [1003, 546] width 140 height 44
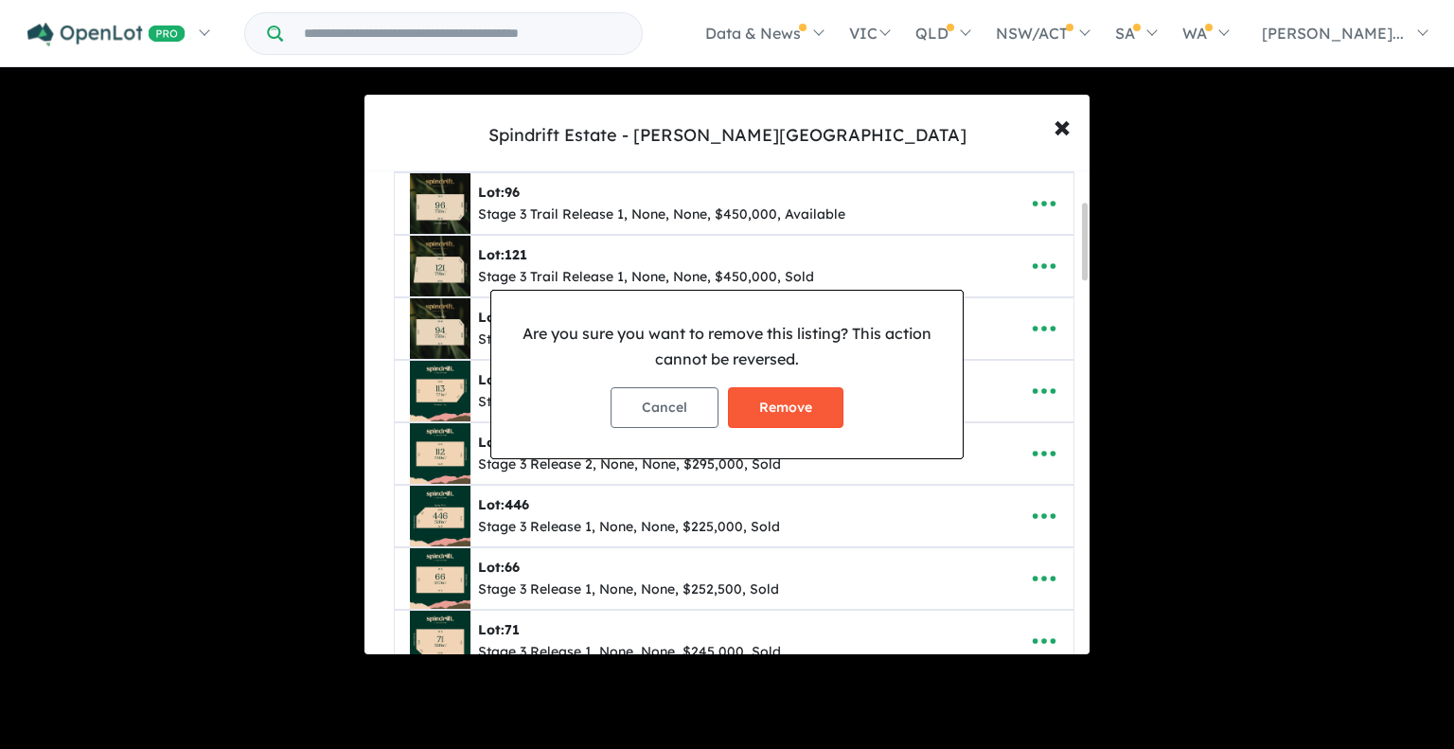
click at [804, 393] on button "Remove" at bounding box center [786, 407] width 116 height 41
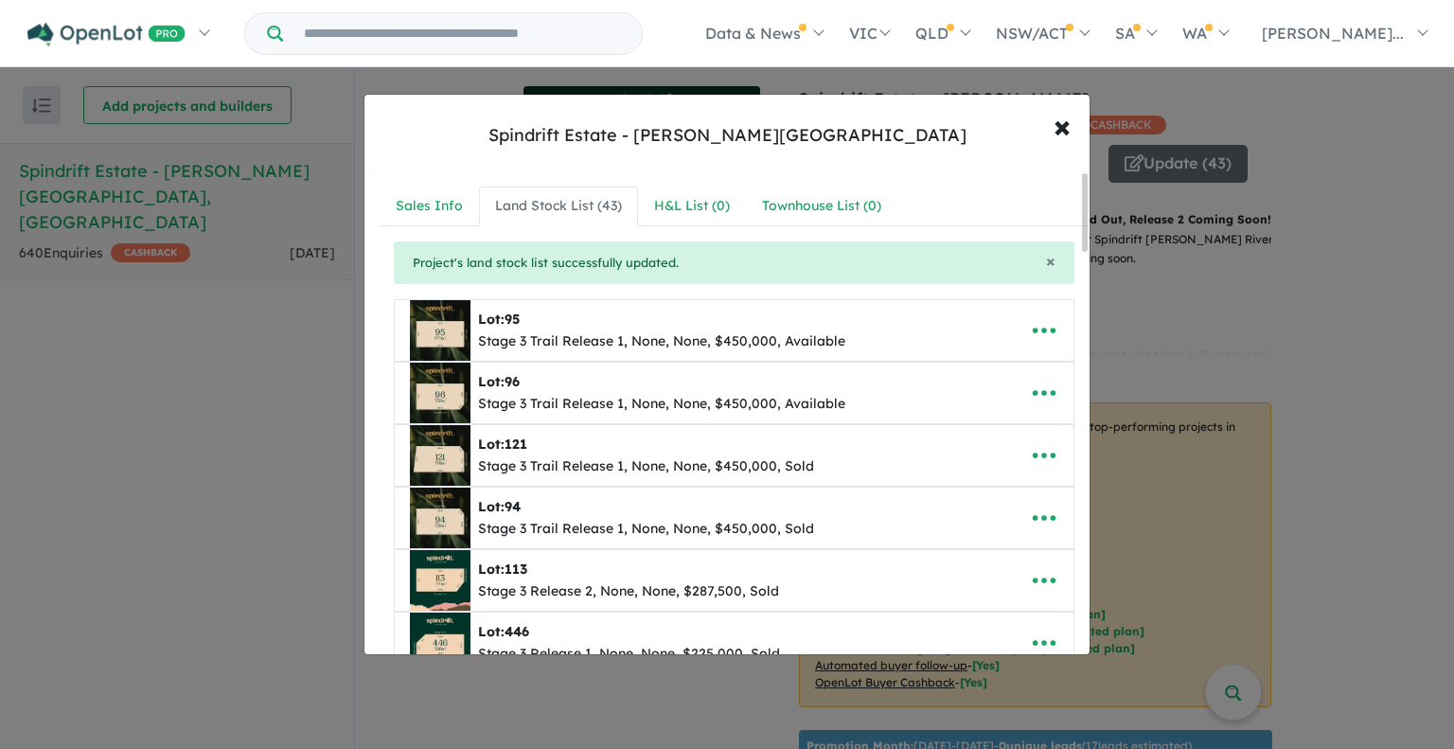
scroll to position [284, 0]
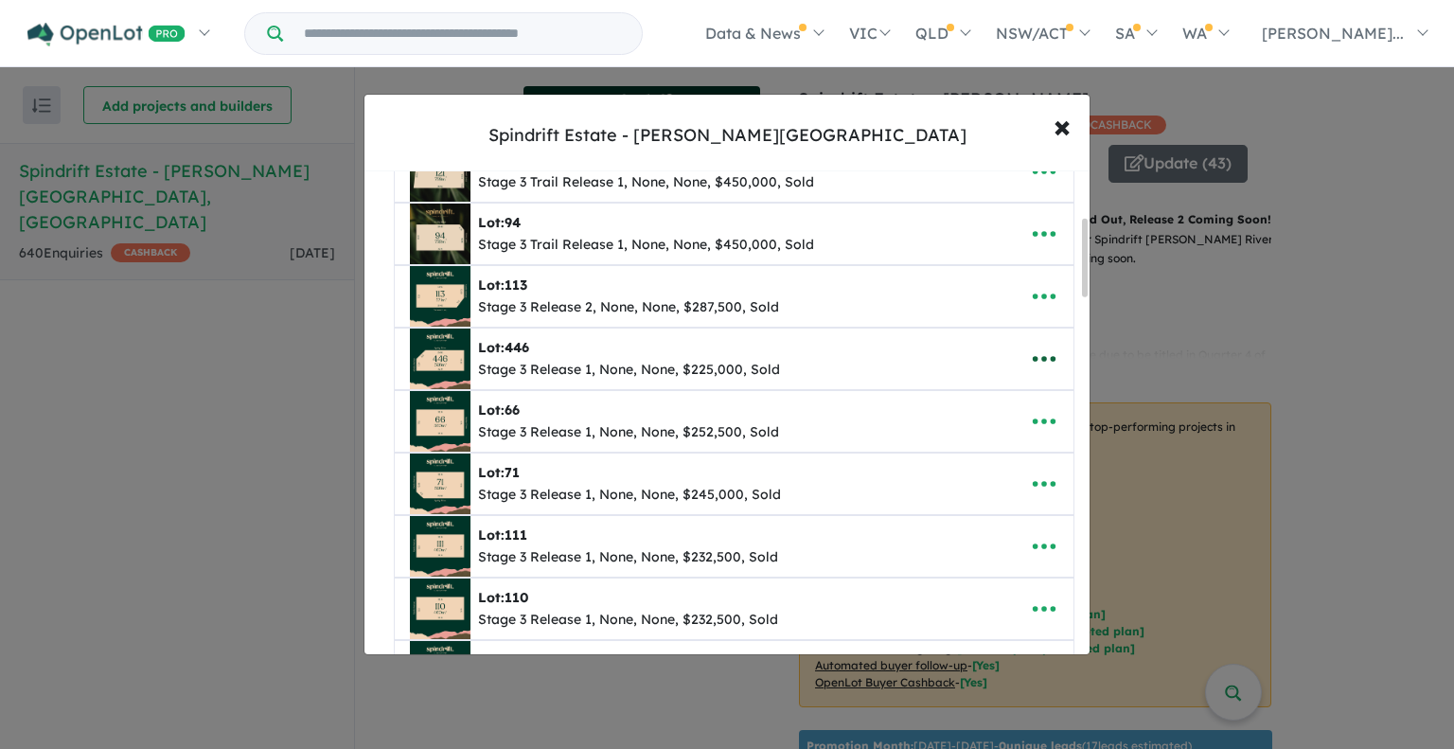
click at [1041, 354] on icon "button" at bounding box center [1044, 359] width 28 height 28
click at [996, 444] on link "Remove" at bounding box center [1003, 451] width 140 height 44
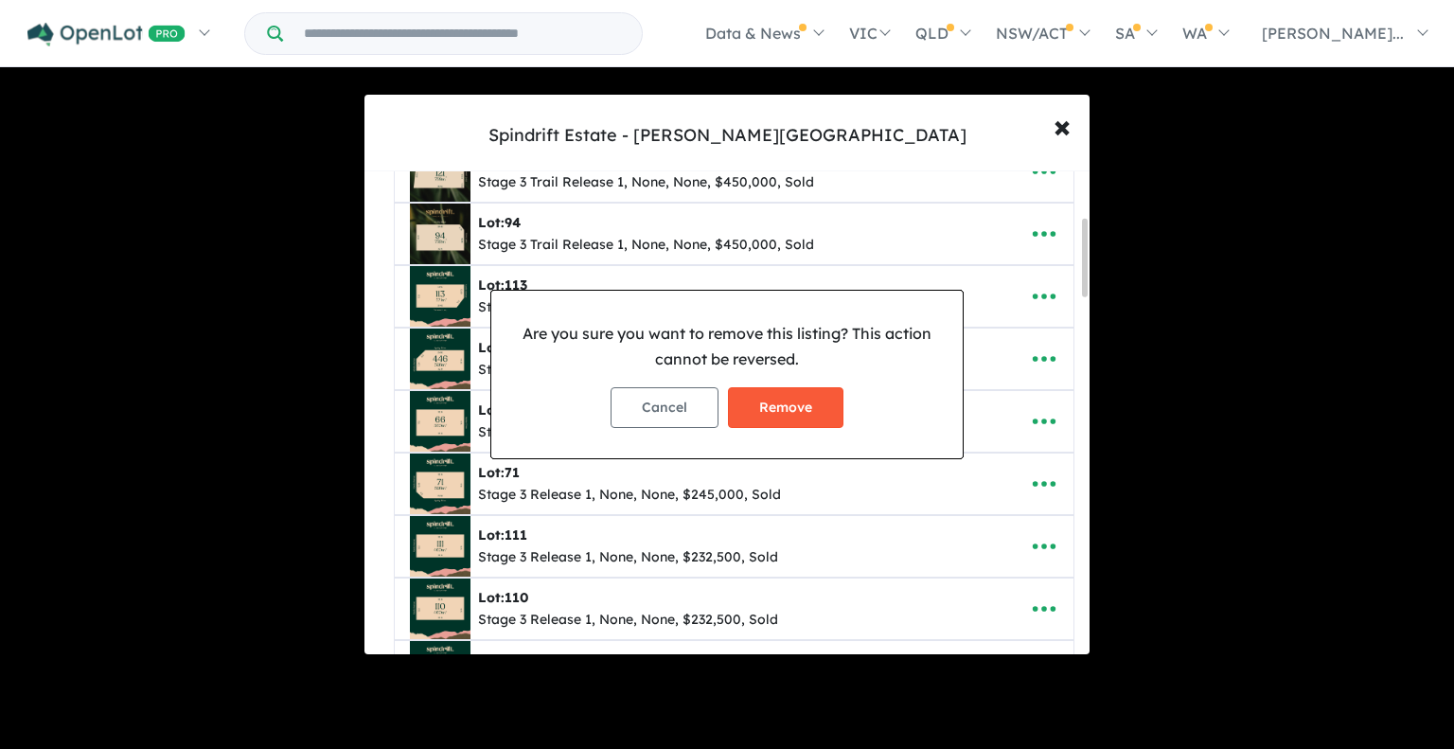
click at [795, 407] on button "Remove" at bounding box center [786, 407] width 116 height 41
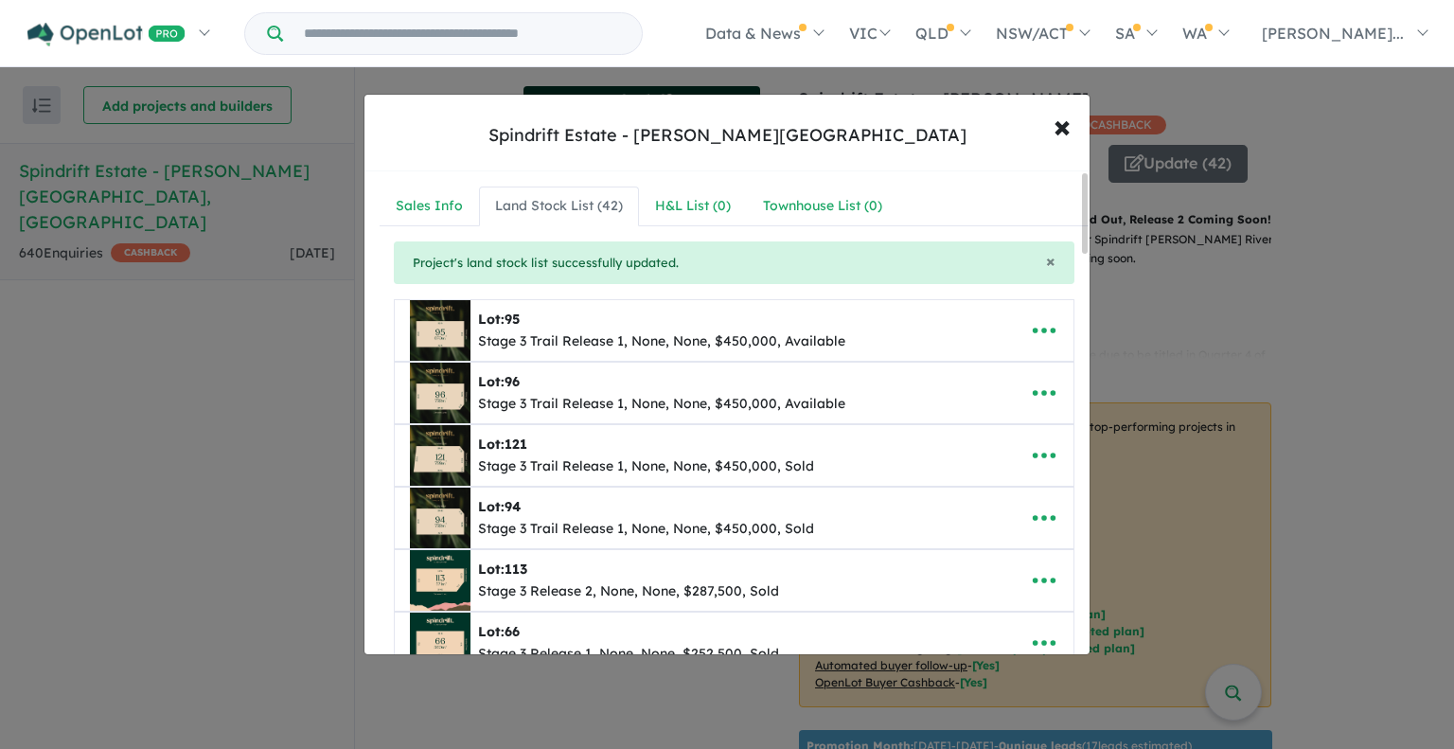
scroll to position [189, 0]
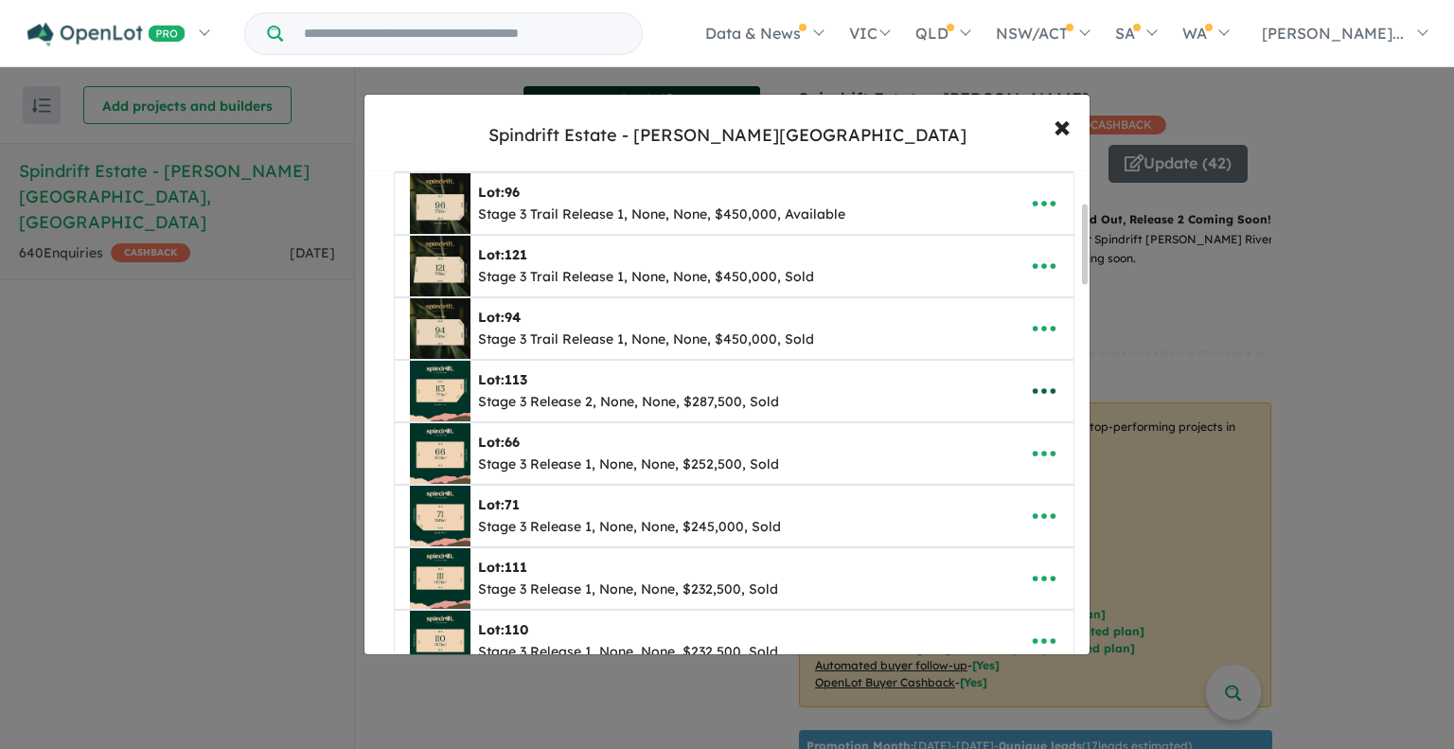
click at [1042, 383] on icon "button" at bounding box center [1044, 391] width 28 height 28
click at [962, 479] on link "Remove" at bounding box center [1003, 483] width 140 height 44
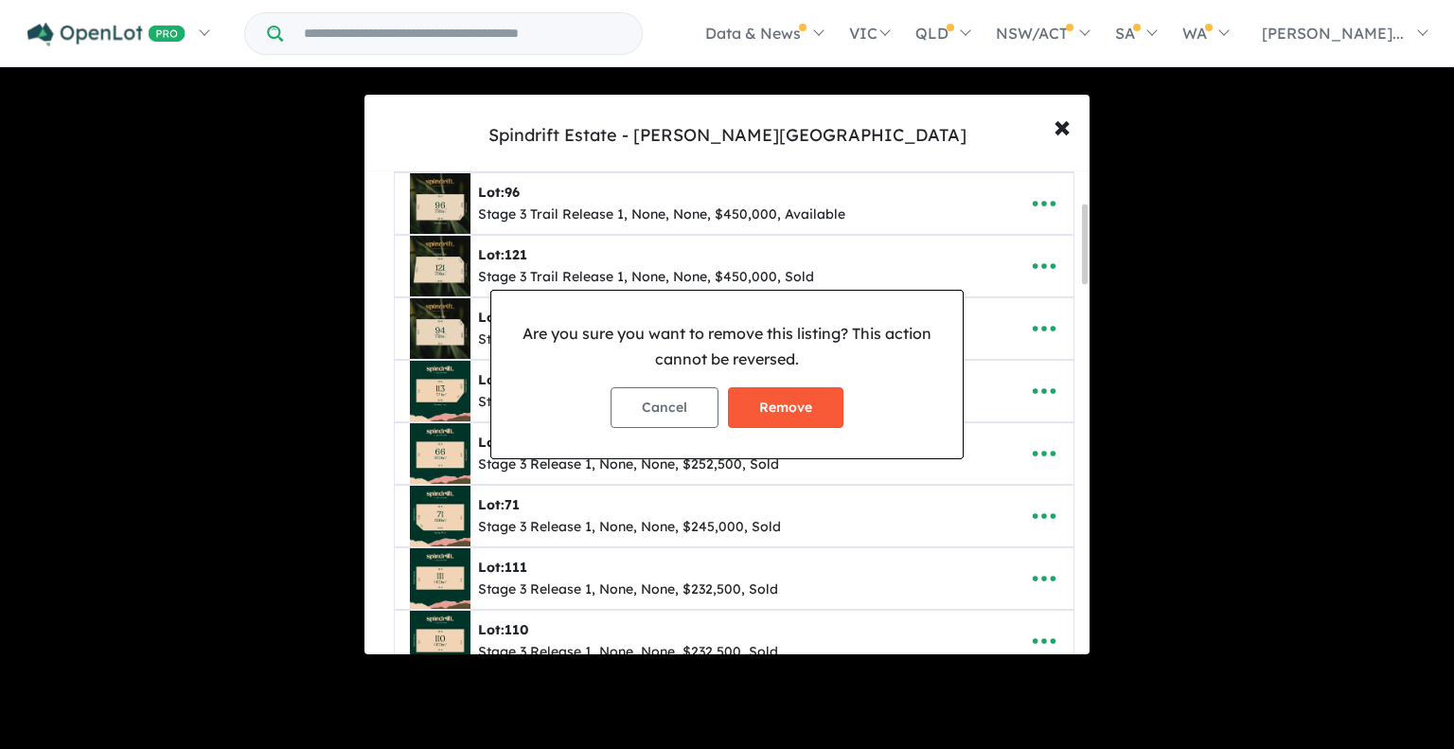
click at [790, 398] on button "Remove" at bounding box center [786, 407] width 116 height 41
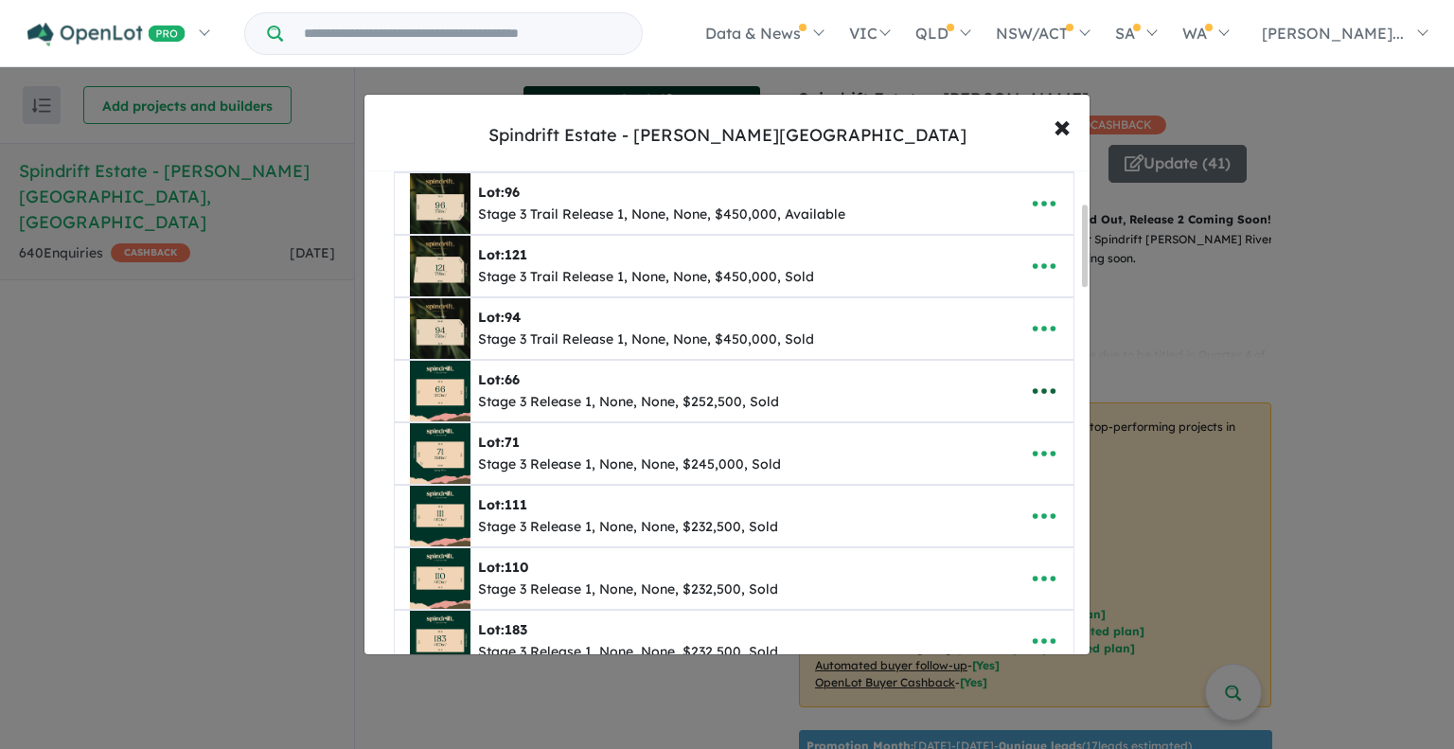
click at [1039, 384] on icon "button" at bounding box center [1044, 391] width 28 height 28
click at [981, 491] on link "Remove" at bounding box center [1003, 483] width 140 height 44
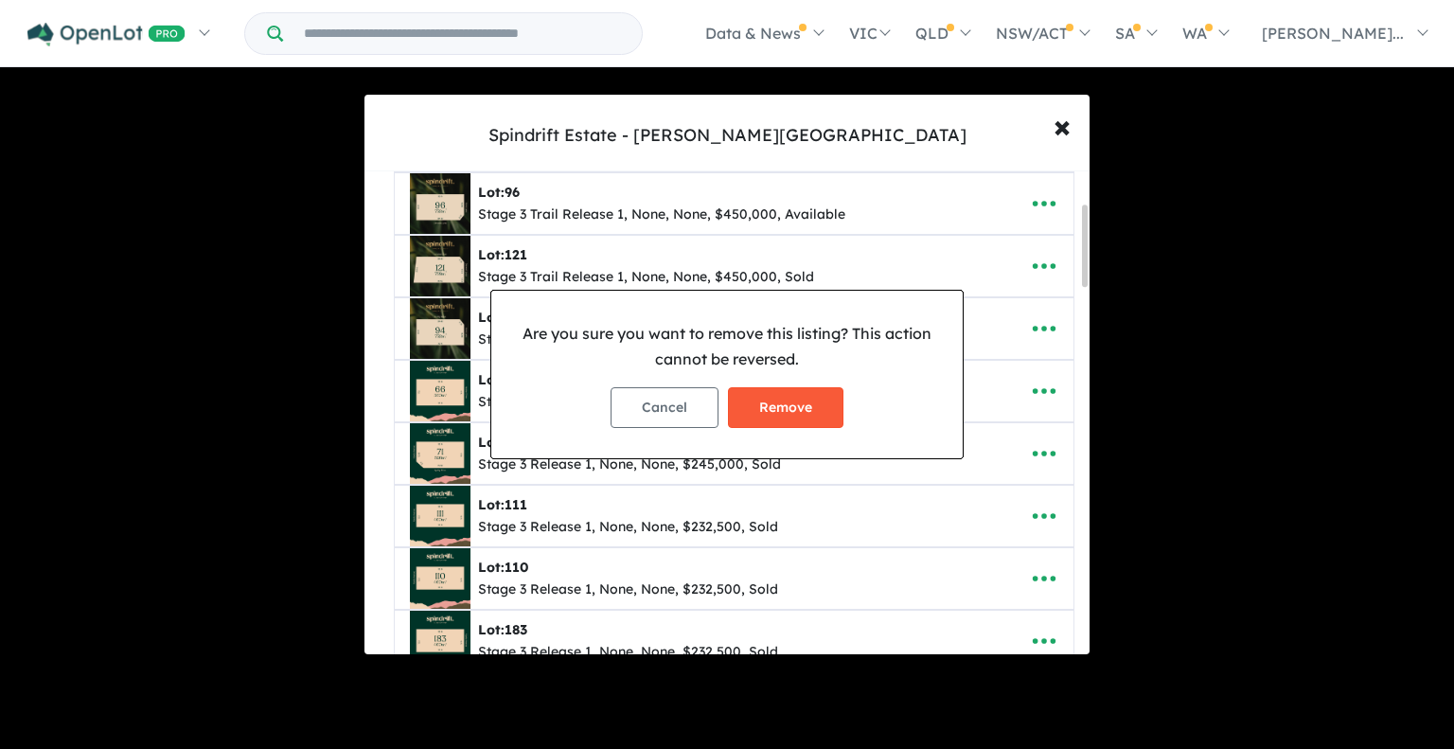
click at [773, 406] on button "Remove" at bounding box center [786, 407] width 116 height 41
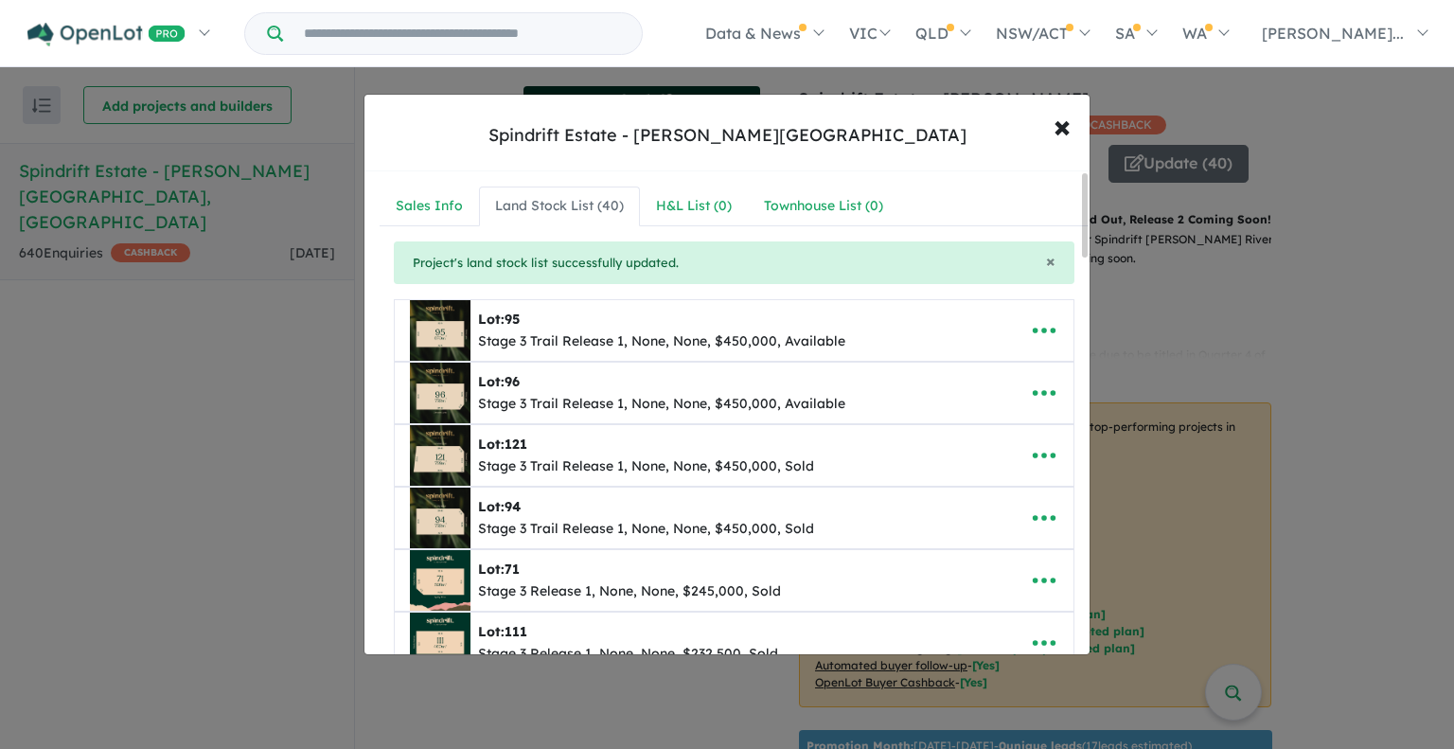
scroll to position [95, 0]
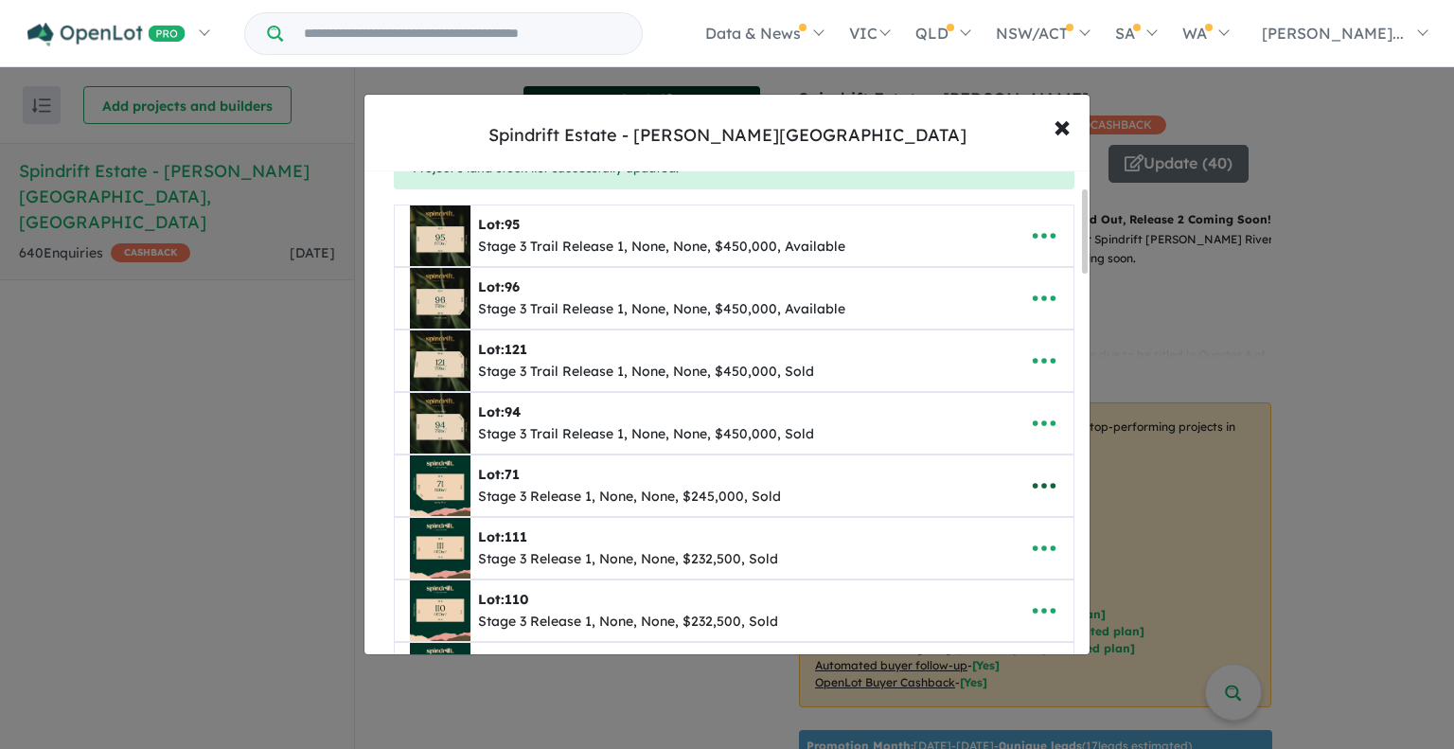
click at [1030, 480] on icon "button" at bounding box center [1044, 486] width 28 height 28
click at [979, 577] on link "Remove" at bounding box center [1003, 578] width 140 height 44
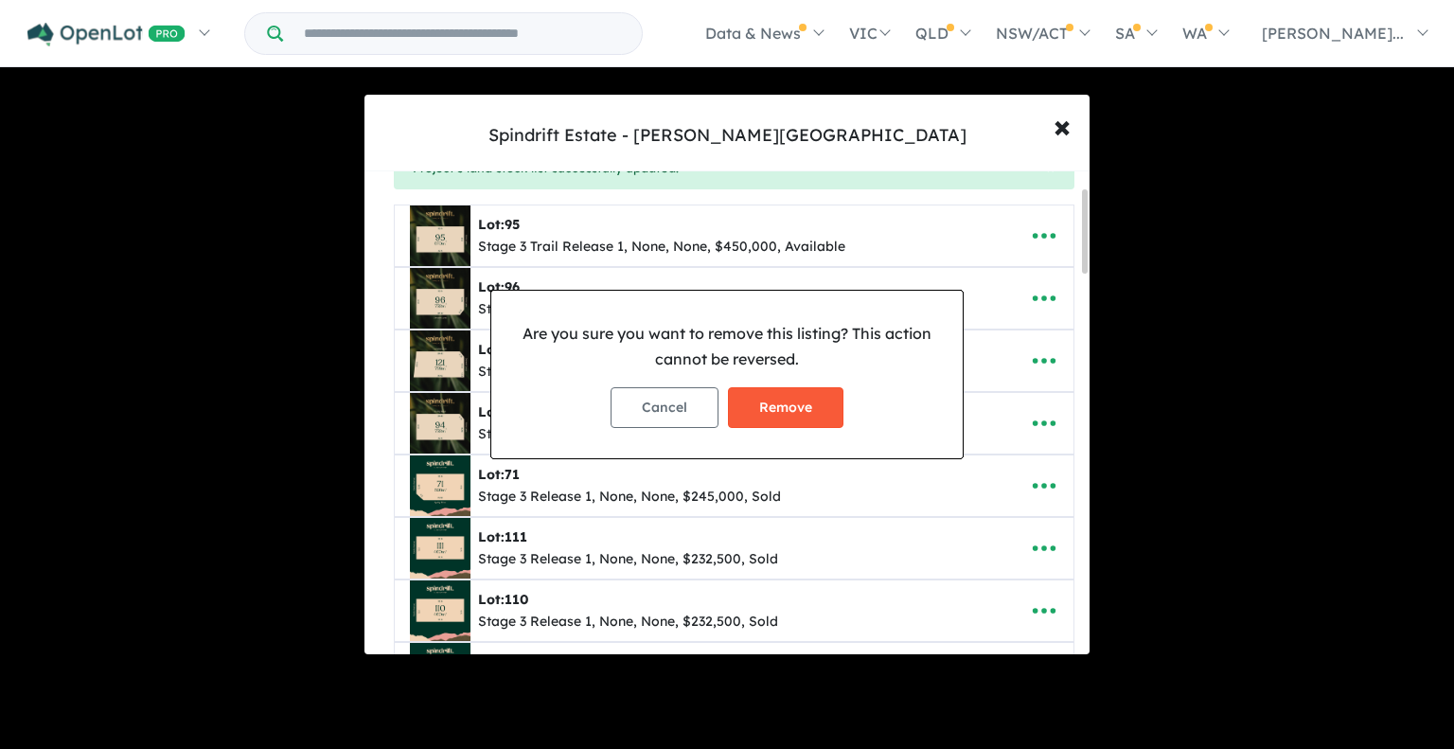
click at [772, 401] on button "Remove" at bounding box center [786, 407] width 116 height 41
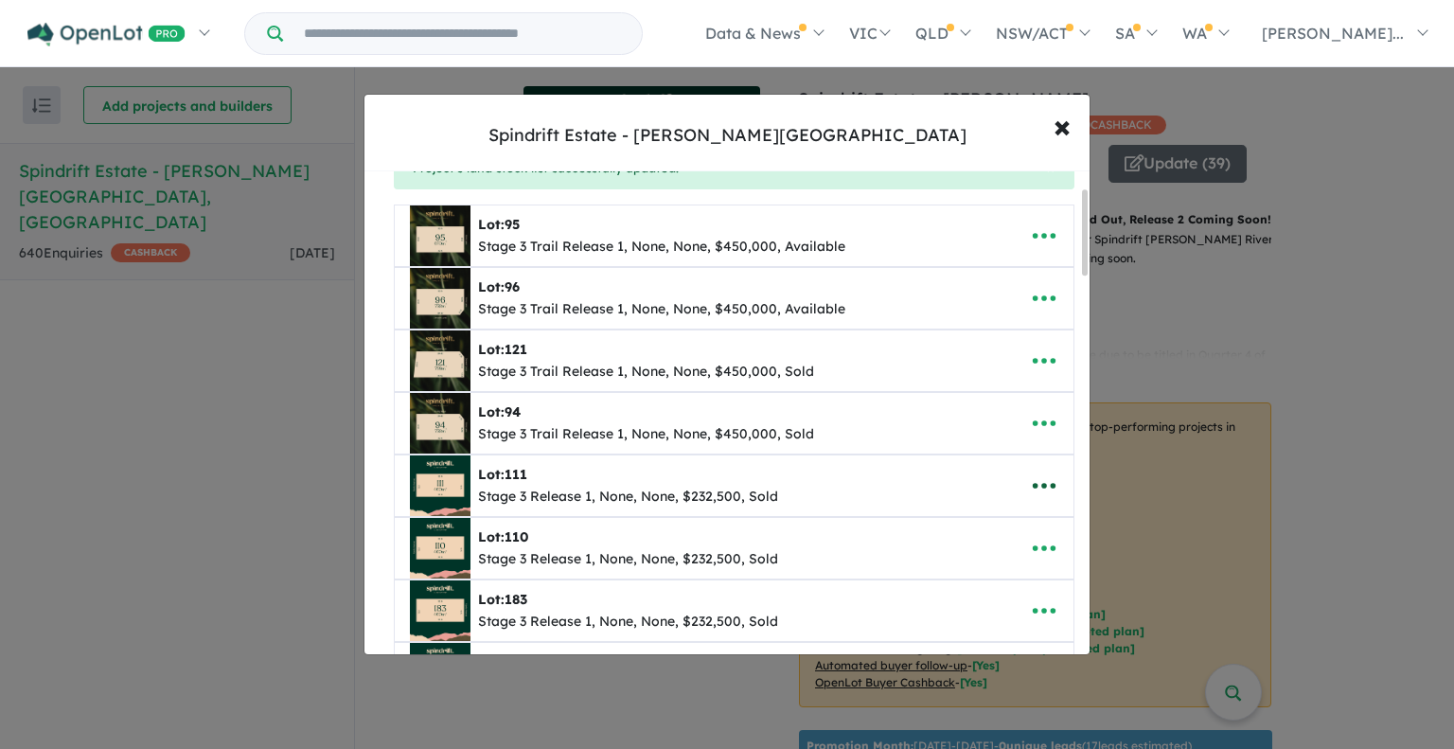
click at [1038, 484] on icon "button" at bounding box center [1044, 487] width 23 height 6
click at [966, 579] on link "Remove" at bounding box center [1003, 578] width 140 height 44
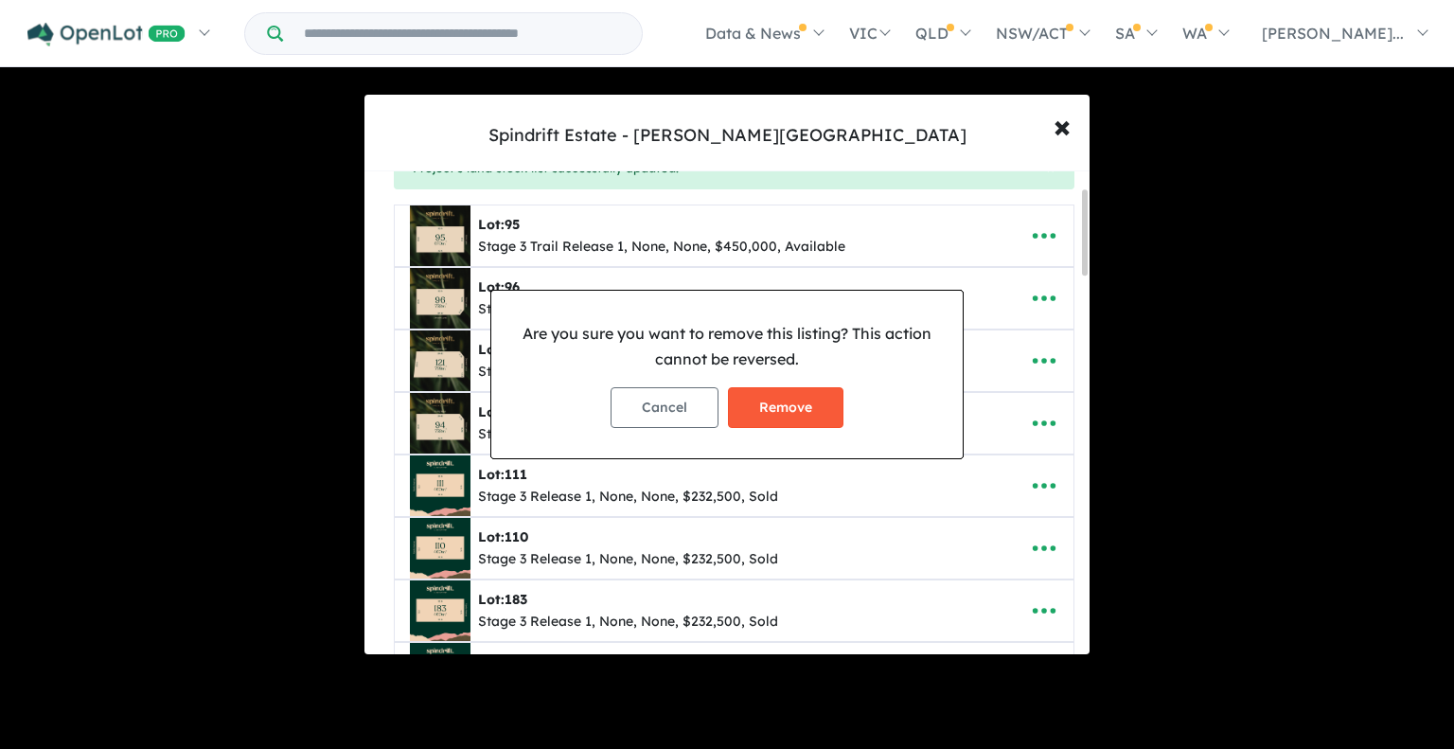
click at [795, 408] on button "Remove" at bounding box center [786, 407] width 116 height 41
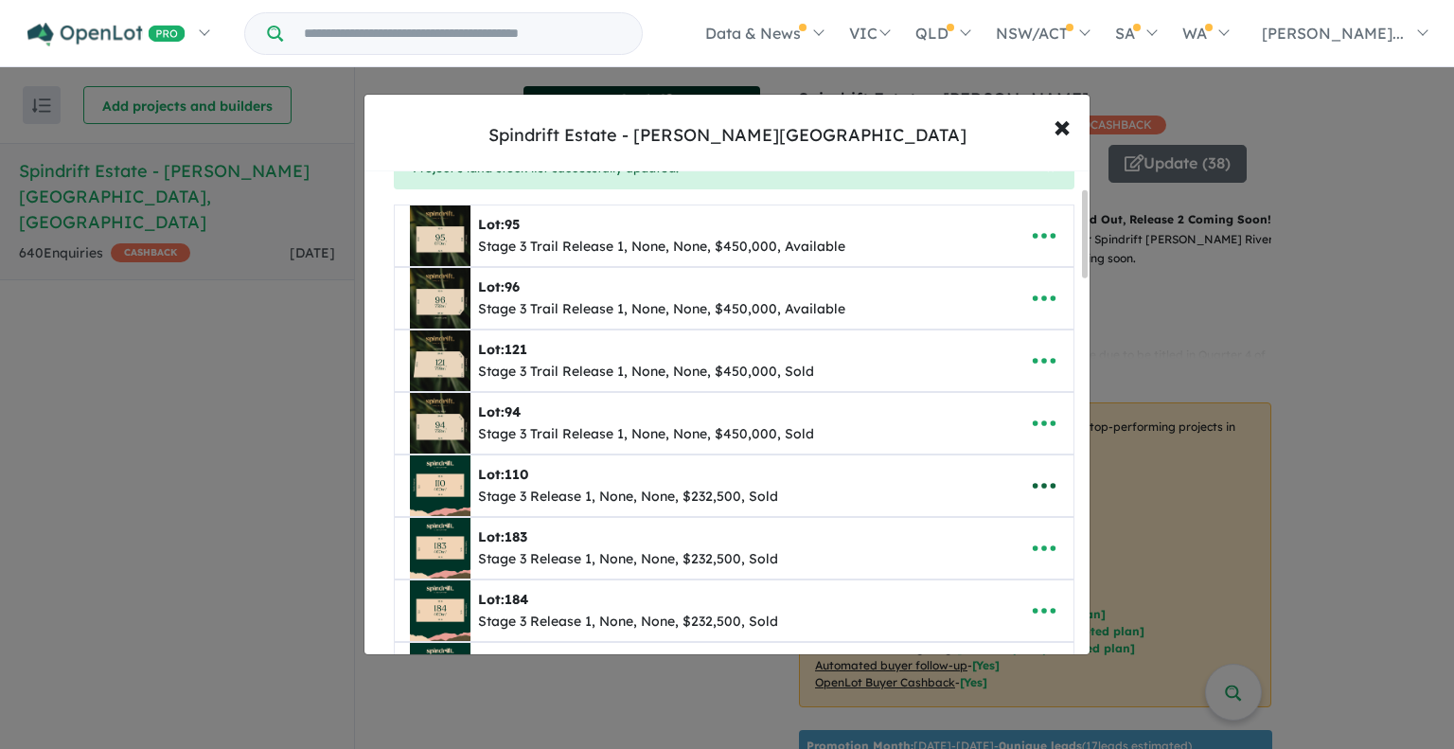
click at [1037, 487] on icon "button" at bounding box center [1044, 486] width 28 height 28
click at [1004, 567] on link "Remove" at bounding box center [1003, 578] width 140 height 44
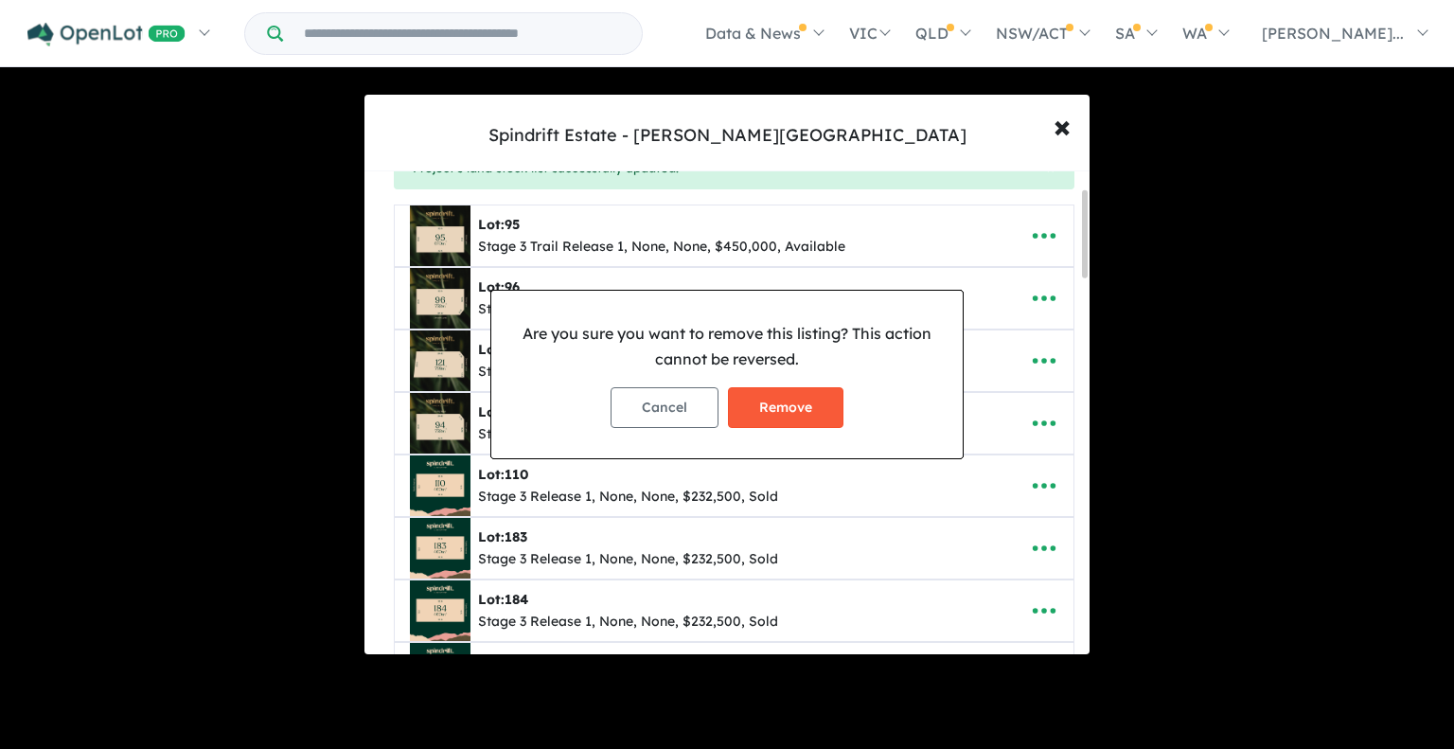
click at [784, 414] on button "Remove" at bounding box center [786, 407] width 116 height 41
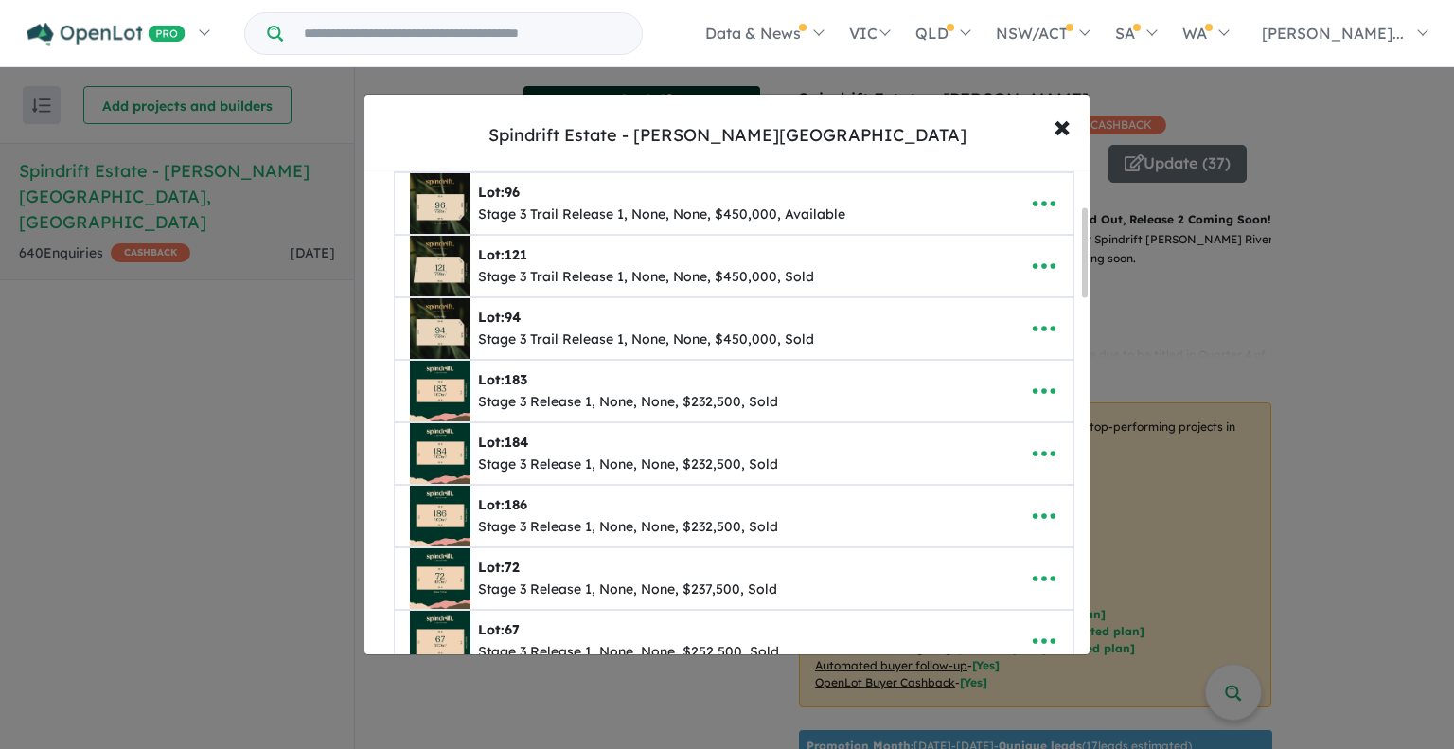
scroll to position [284, 0]
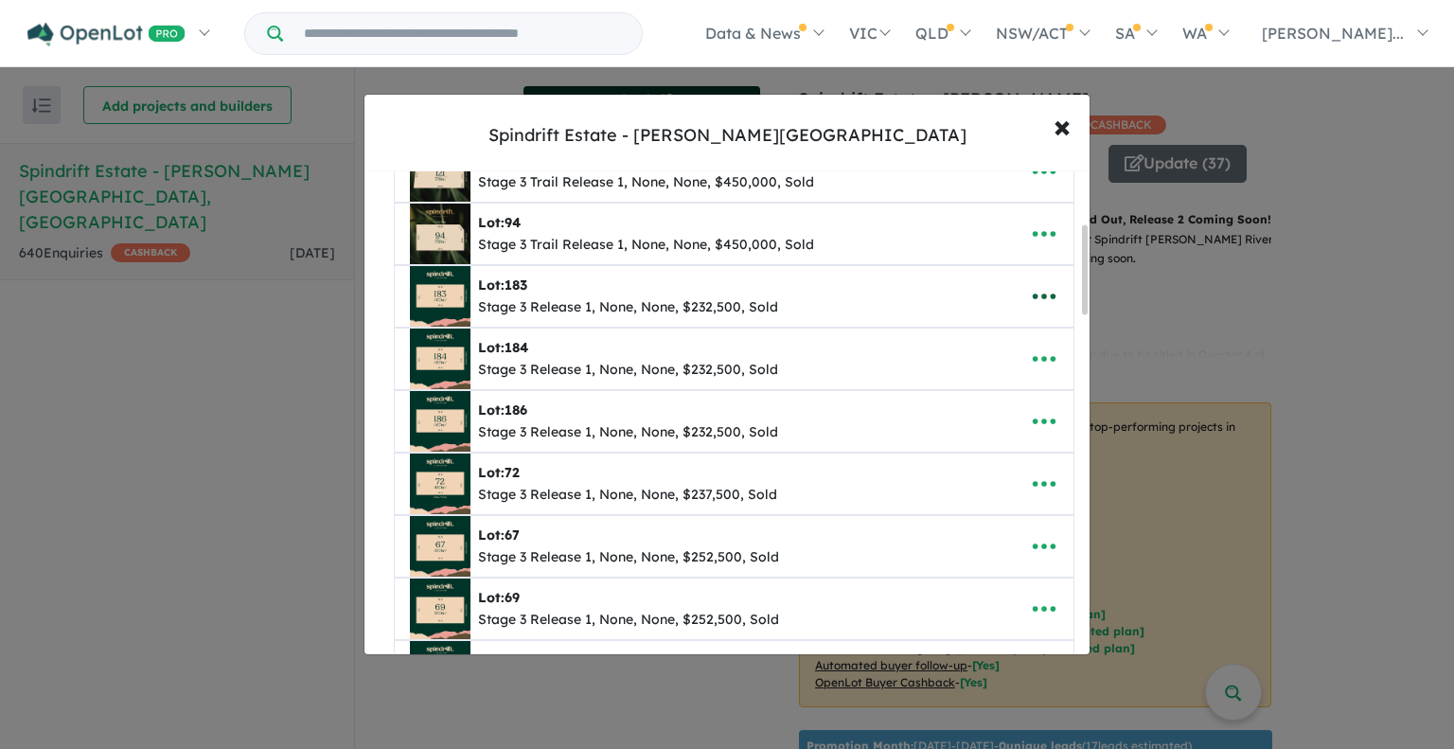
click at [1031, 291] on icon "button" at bounding box center [1044, 296] width 28 height 28
click at [983, 388] on link "Remove" at bounding box center [1003, 388] width 140 height 44
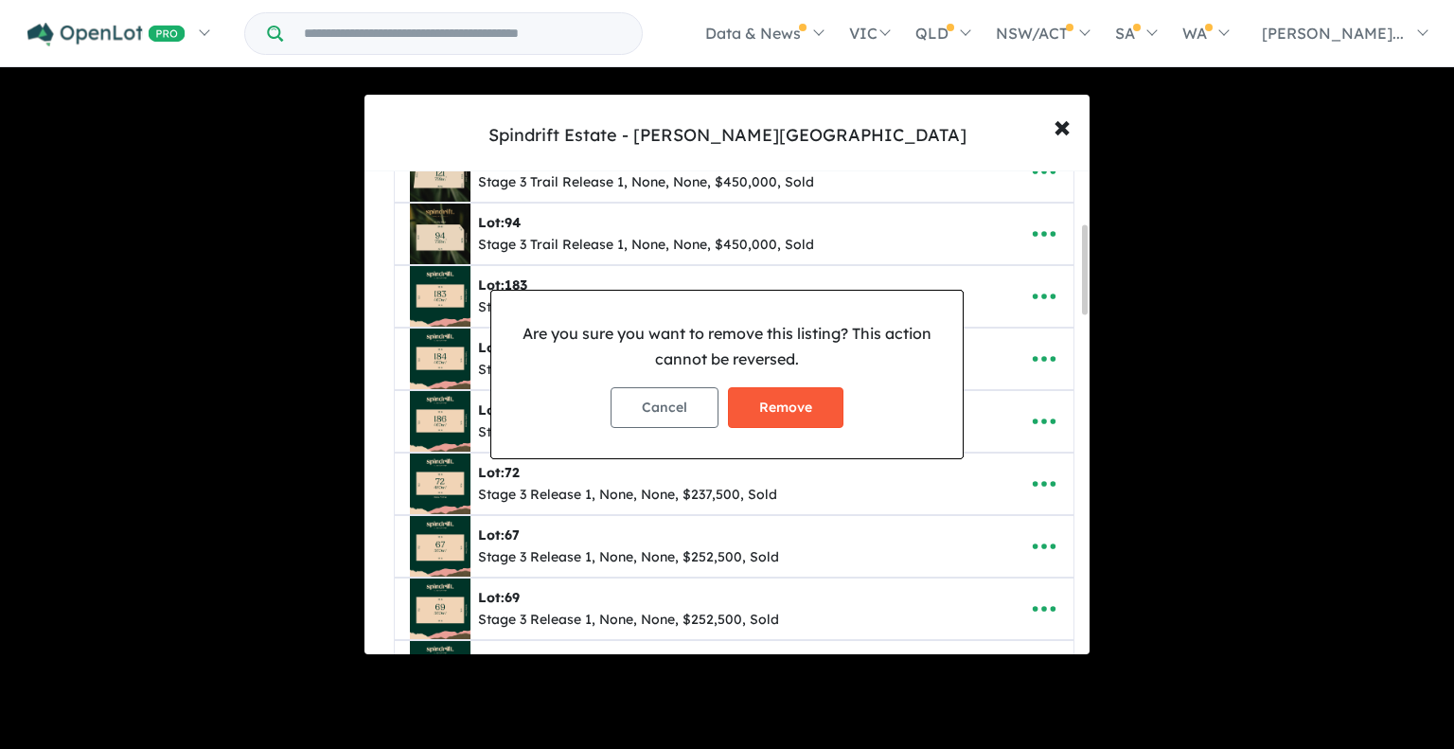
click at [796, 399] on button "Remove" at bounding box center [786, 407] width 116 height 41
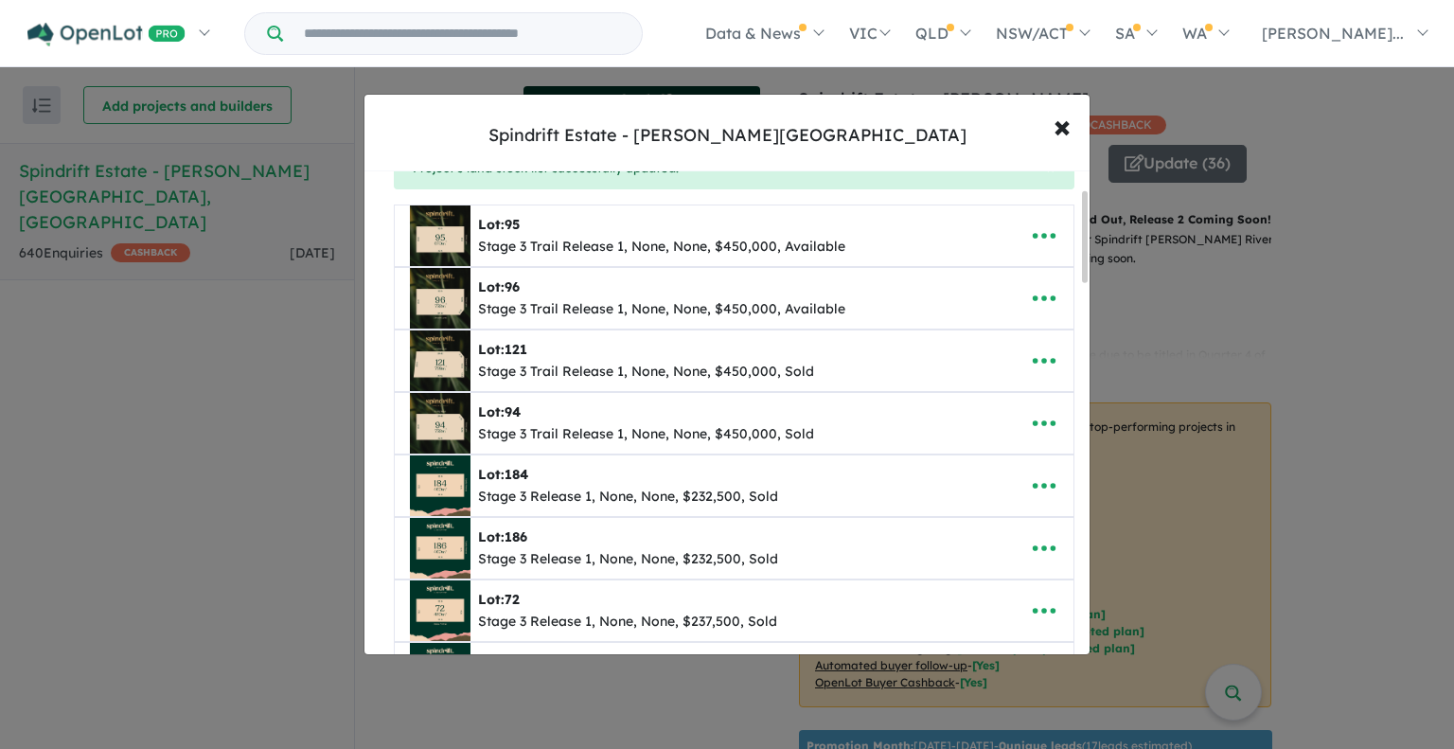
scroll to position [189, 0]
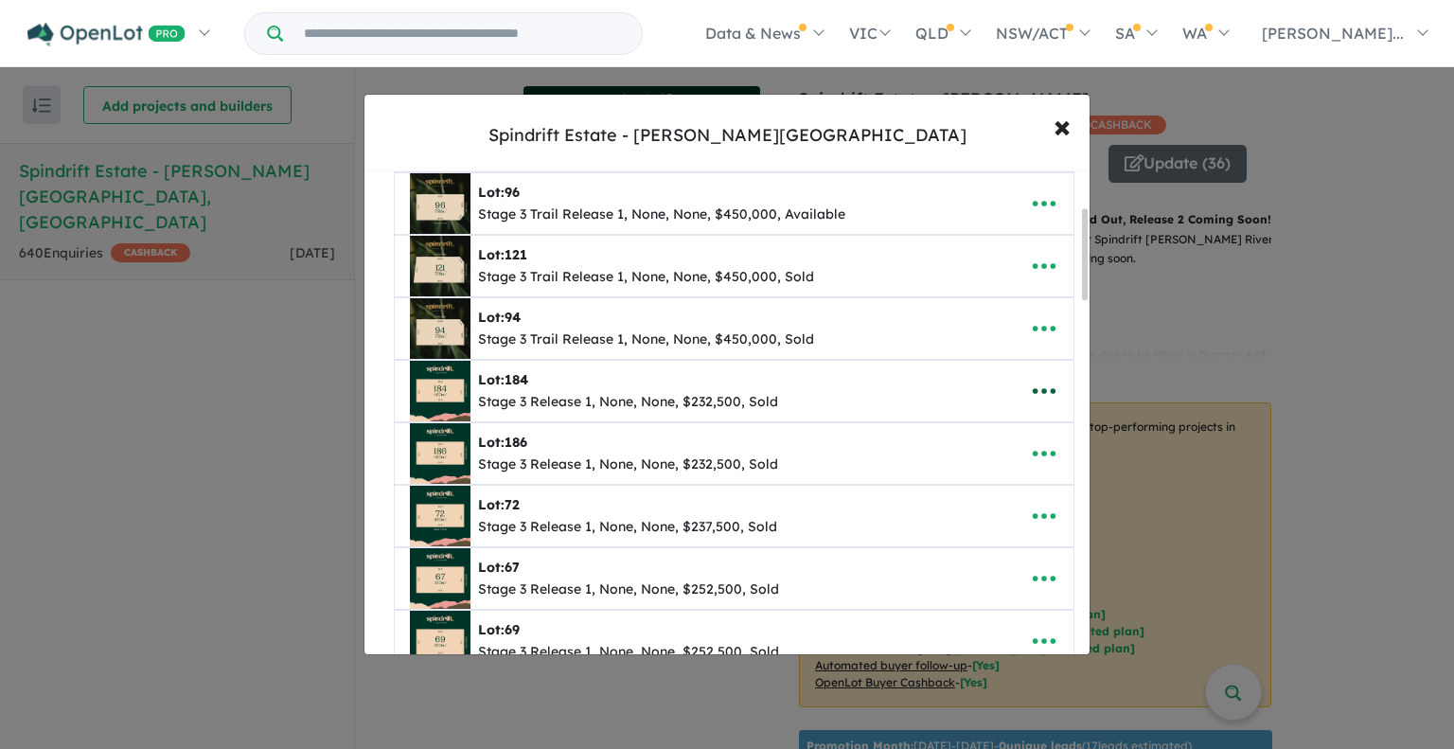
click at [1034, 386] on icon "button" at bounding box center [1044, 391] width 28 height 28
click at [974, 472] on link "Remove" at bounding box center [1003, 483] width 140 height 44
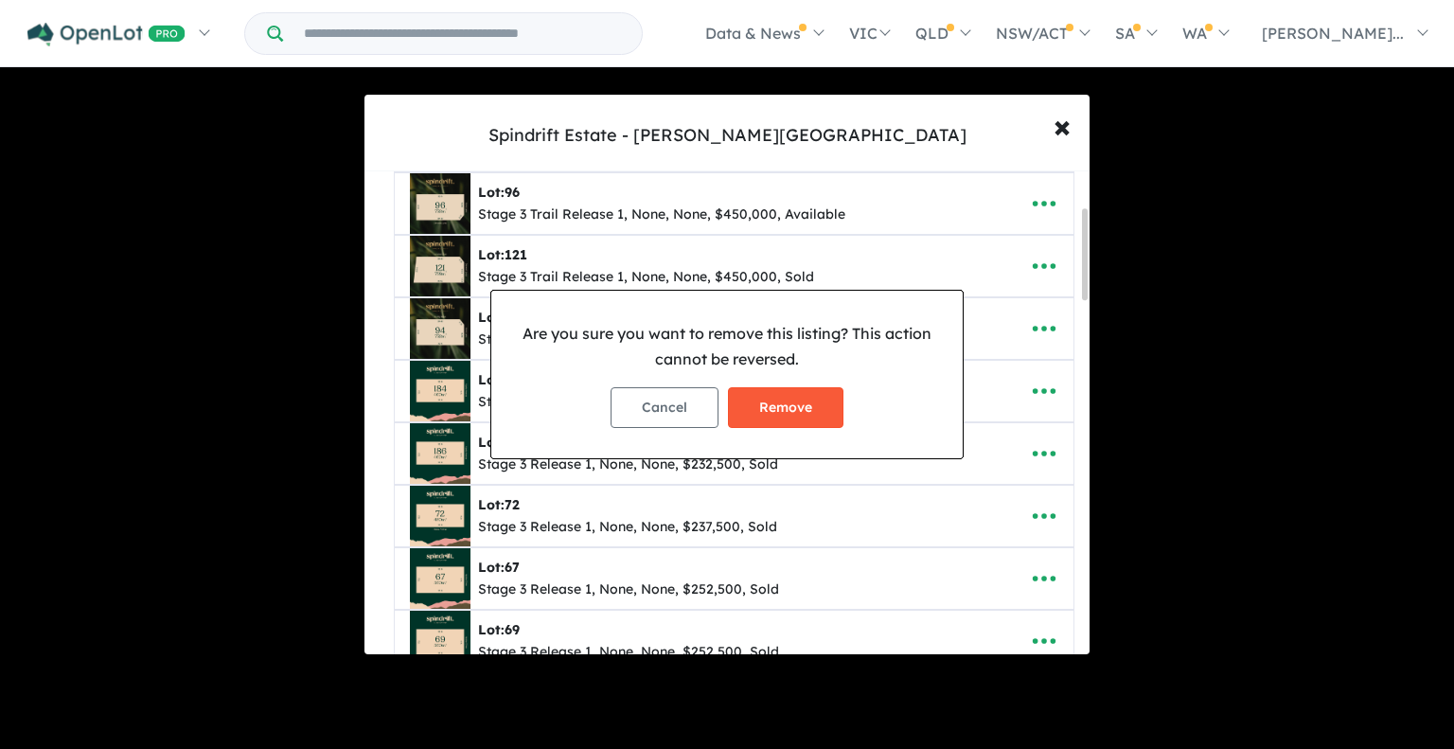
click at [791, 409] on button "Remove" at bounding box center [786, 407] width 116 height 41
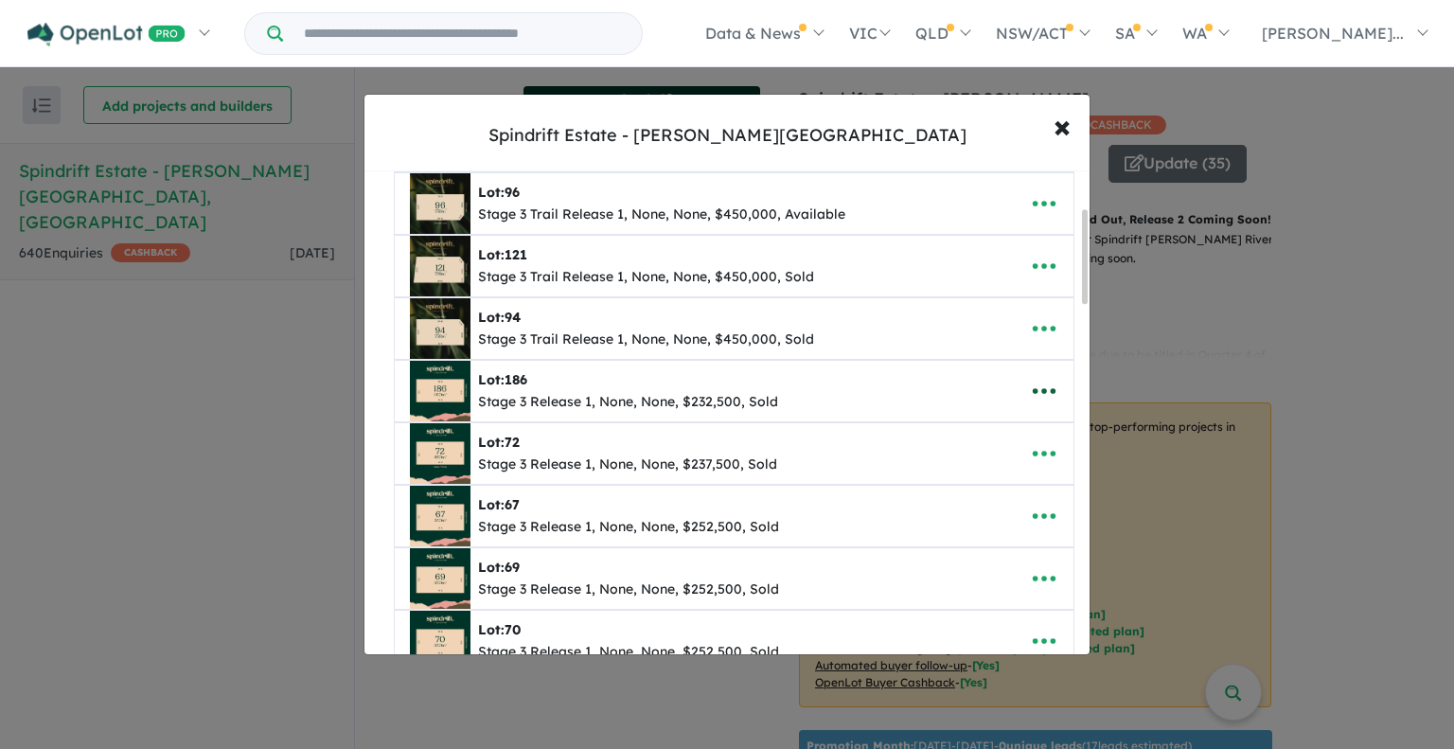
click at [1033, 383] on icon "button" at bounding box center [1044, 391] width 28 height 28
click at [984, 477] on link "Remove" at bounding box center [1003, 483] width 140 height 44
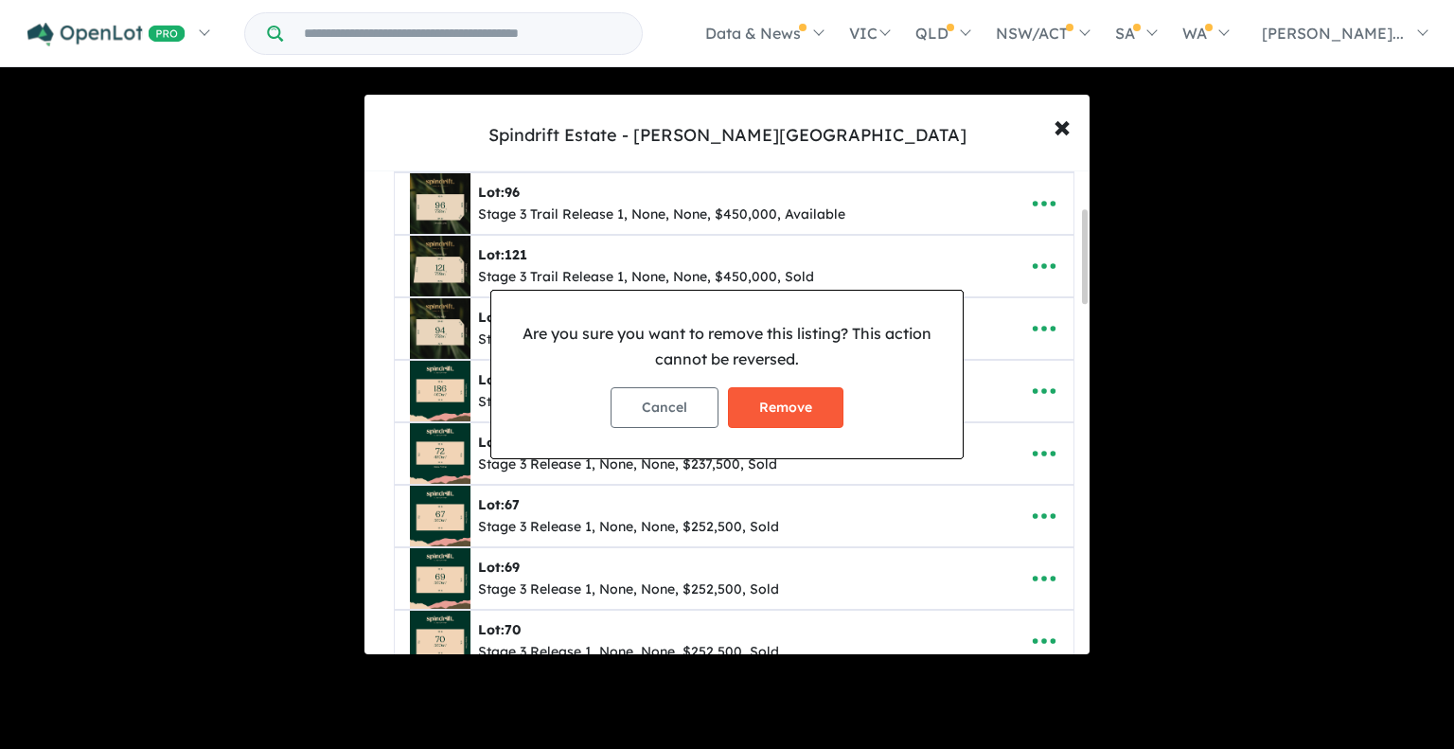
click at [773, 408] on button "Remove" at bounding box center [786, 407] width 116 height 41
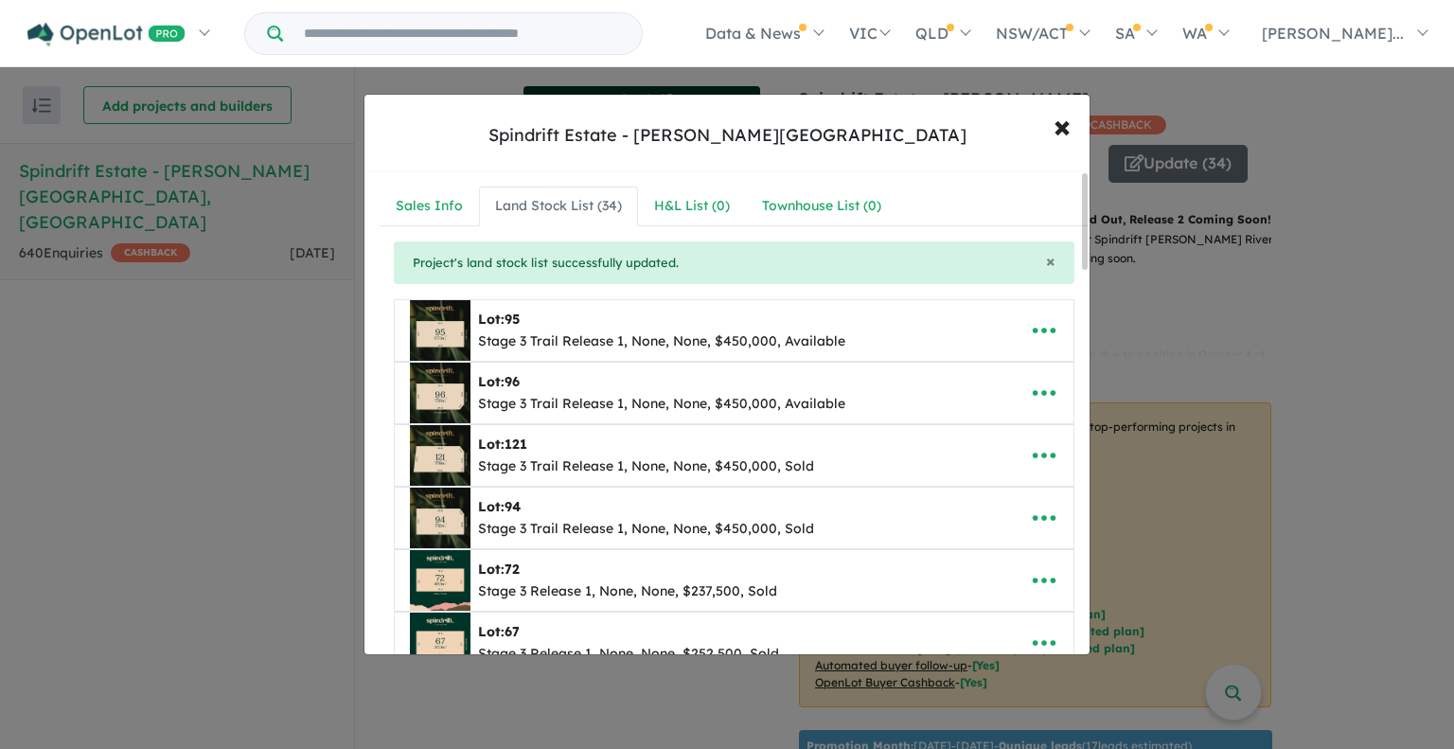
scroll to position [95, 0]
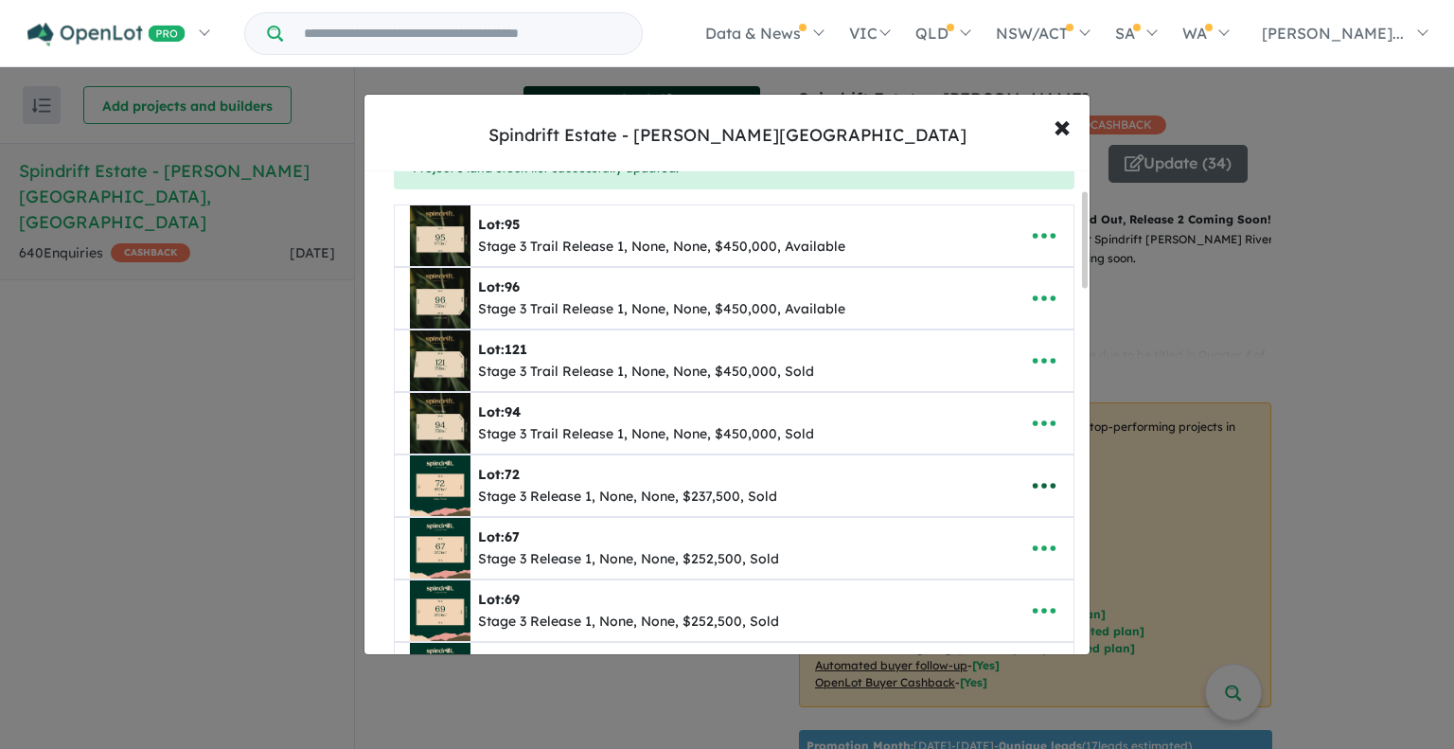
click at [1032, 480] on icon "button" at bounding box center [1044, 486] width 28 height 28
click at [1000, 573] on link "Remove" at bounding box center [1003, 578] width 140 height 44
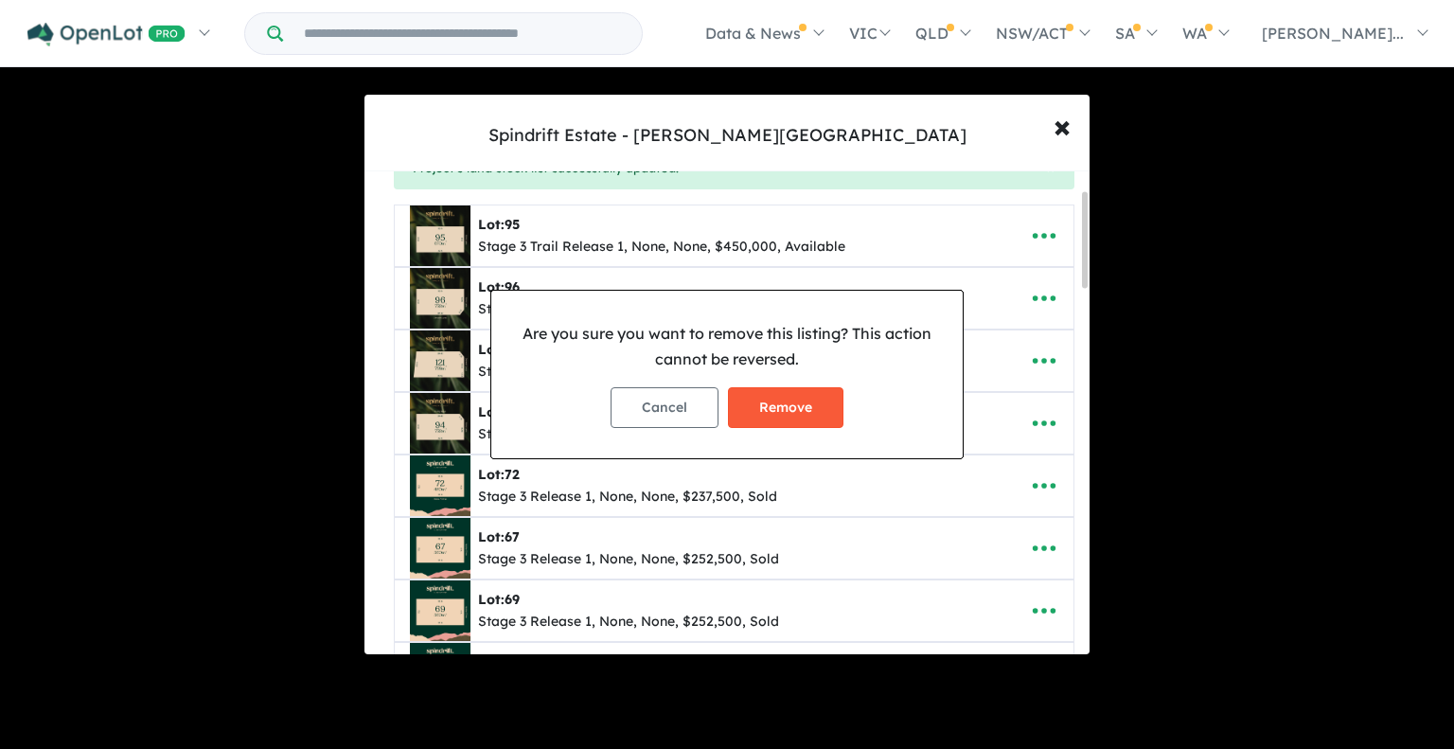
click at [791, 401] on button "Remove" at bounding box center [786, 407] width 116 height 41
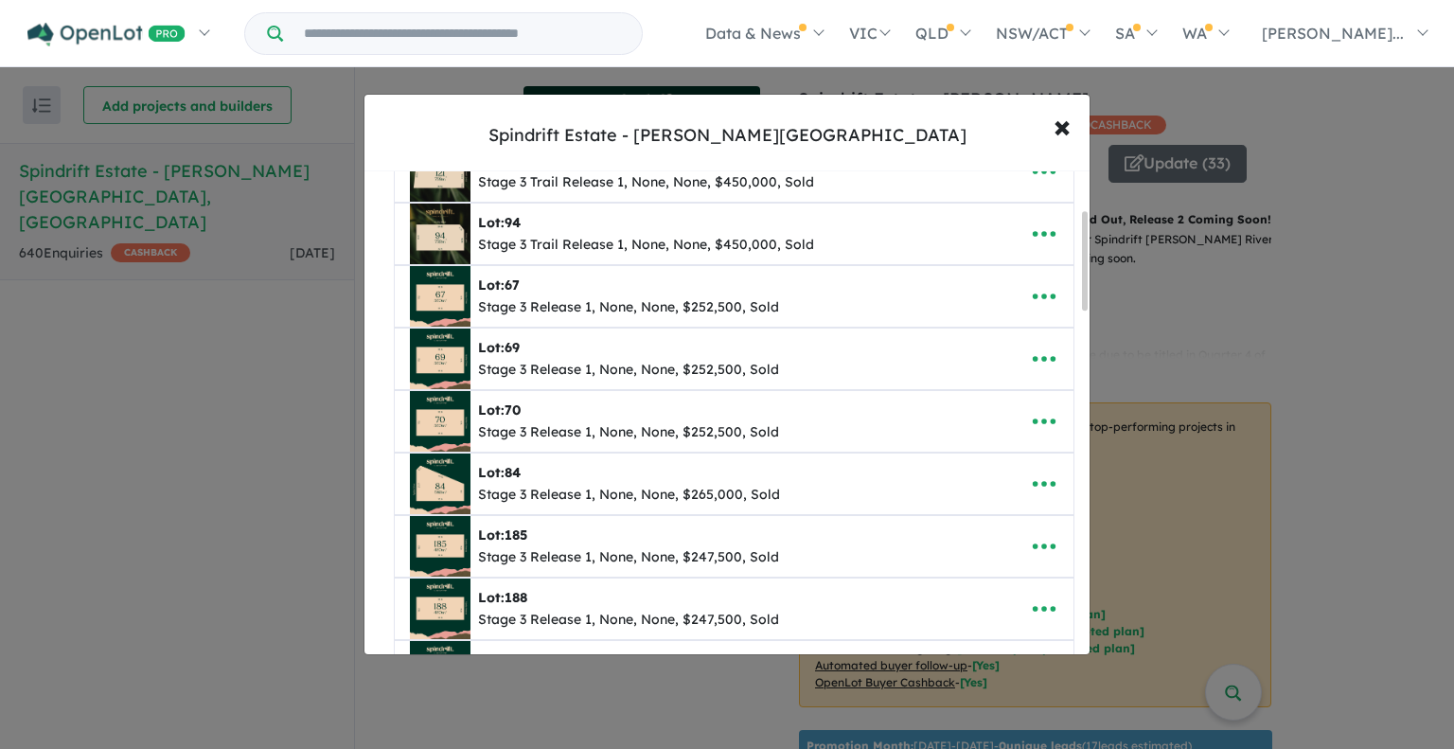
scroll to position [189, 0]
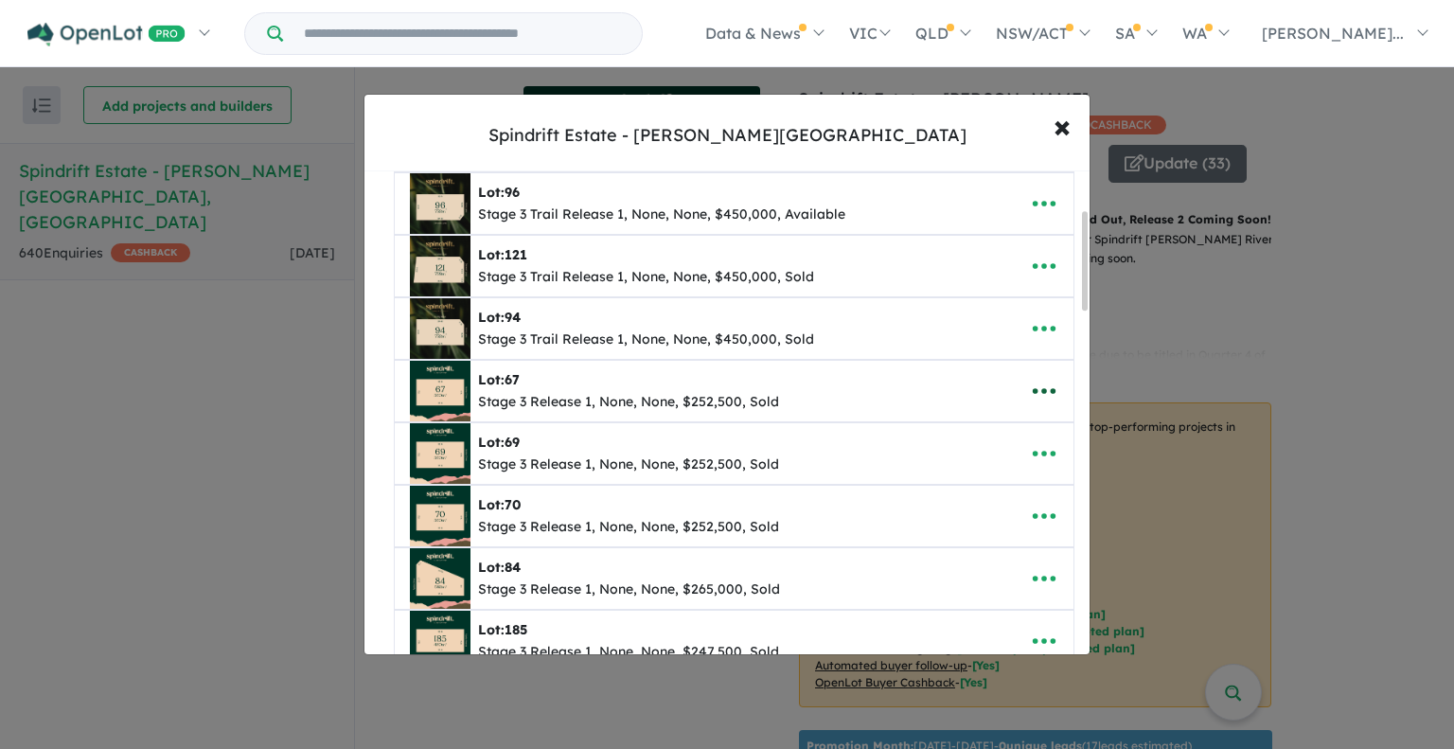
click at [1032, 383] on icon "button" at bounding box center [1044, 391] width 28 height 28
click at [977, 484] on link "Remove" at bounding box center [1003, 483] width 140 height 44
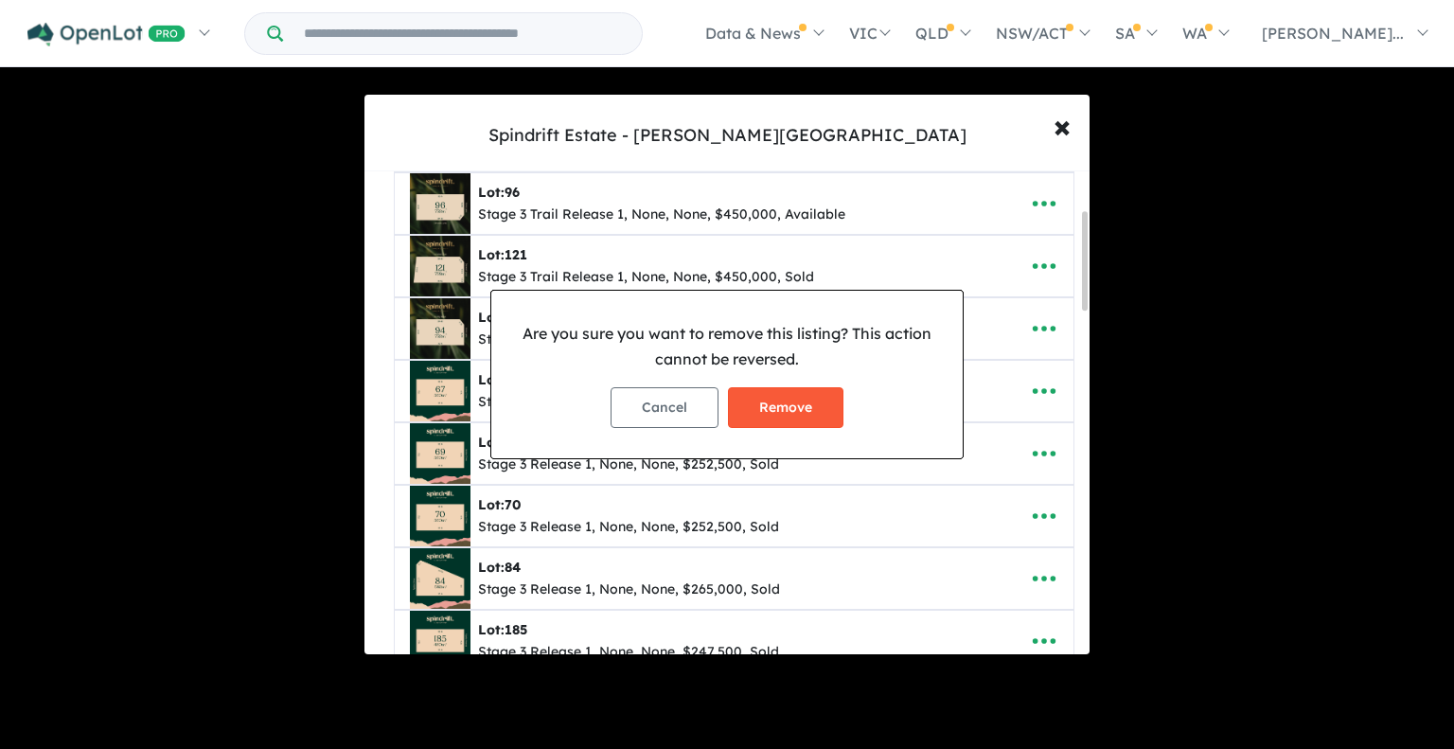
click at [777, 402] on button "Remove" at bounding box center [786, 407] width 116 height 41
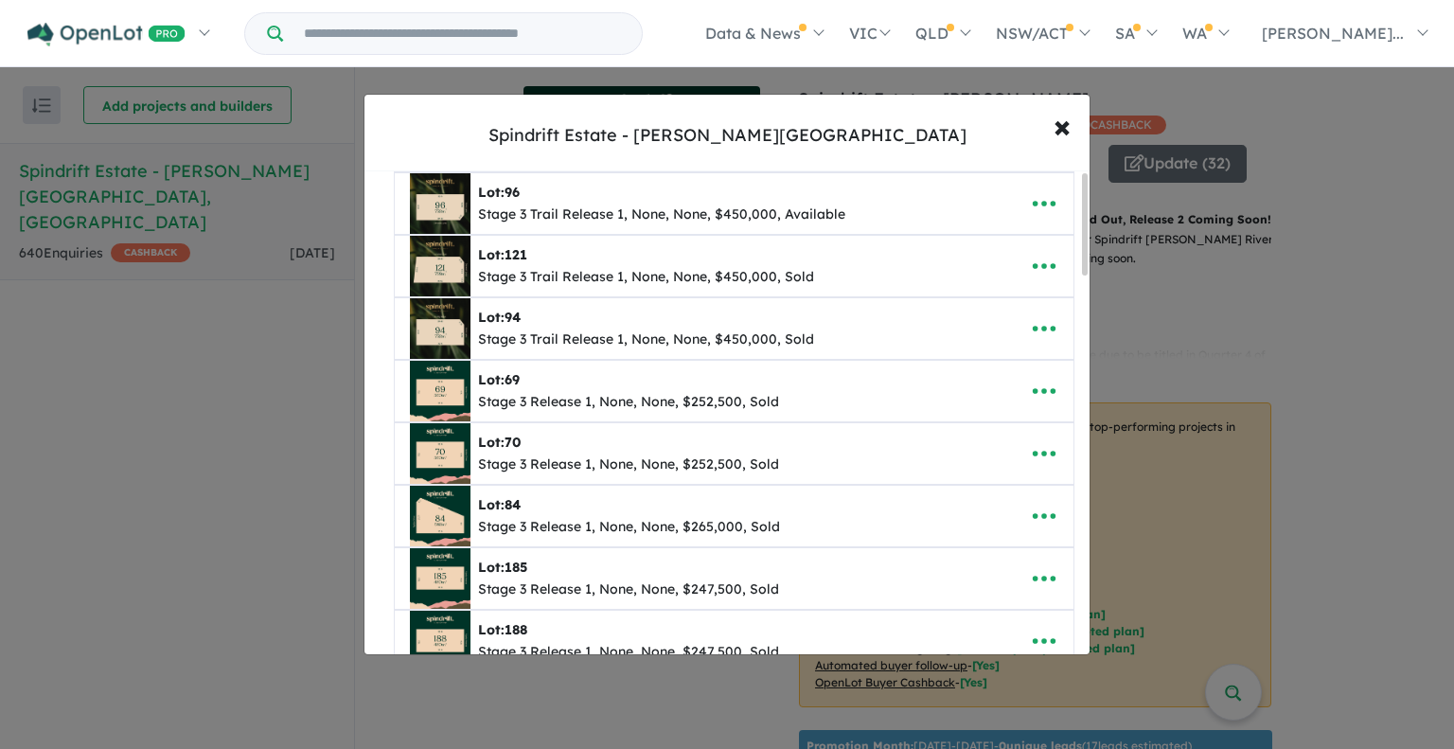
scroll to position [0, 0]
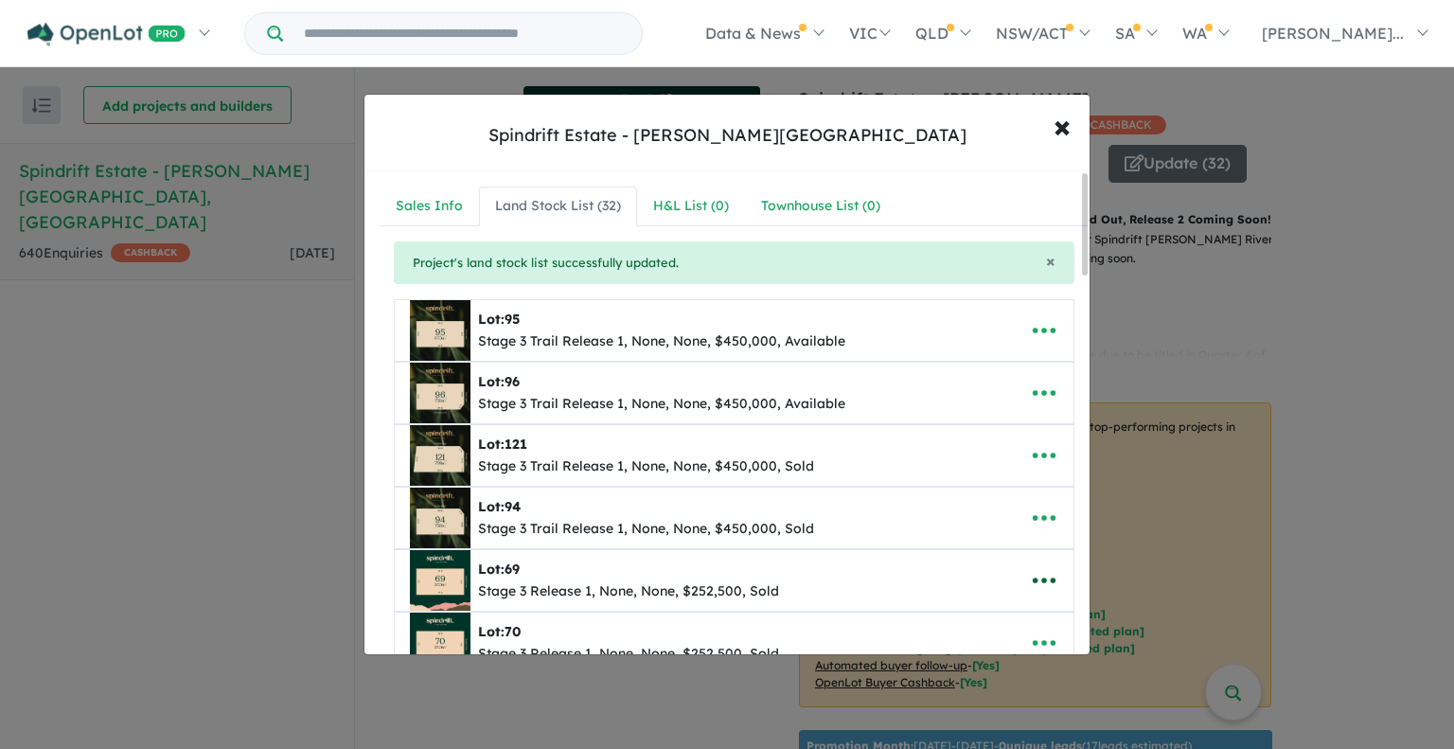
click at [1040, 572] on icon "button" at bounding box center [1044, 580] width 28 height 28
click at [992, 490] on link "Remove" at bounding box center [1003, 493] width 140 height 44
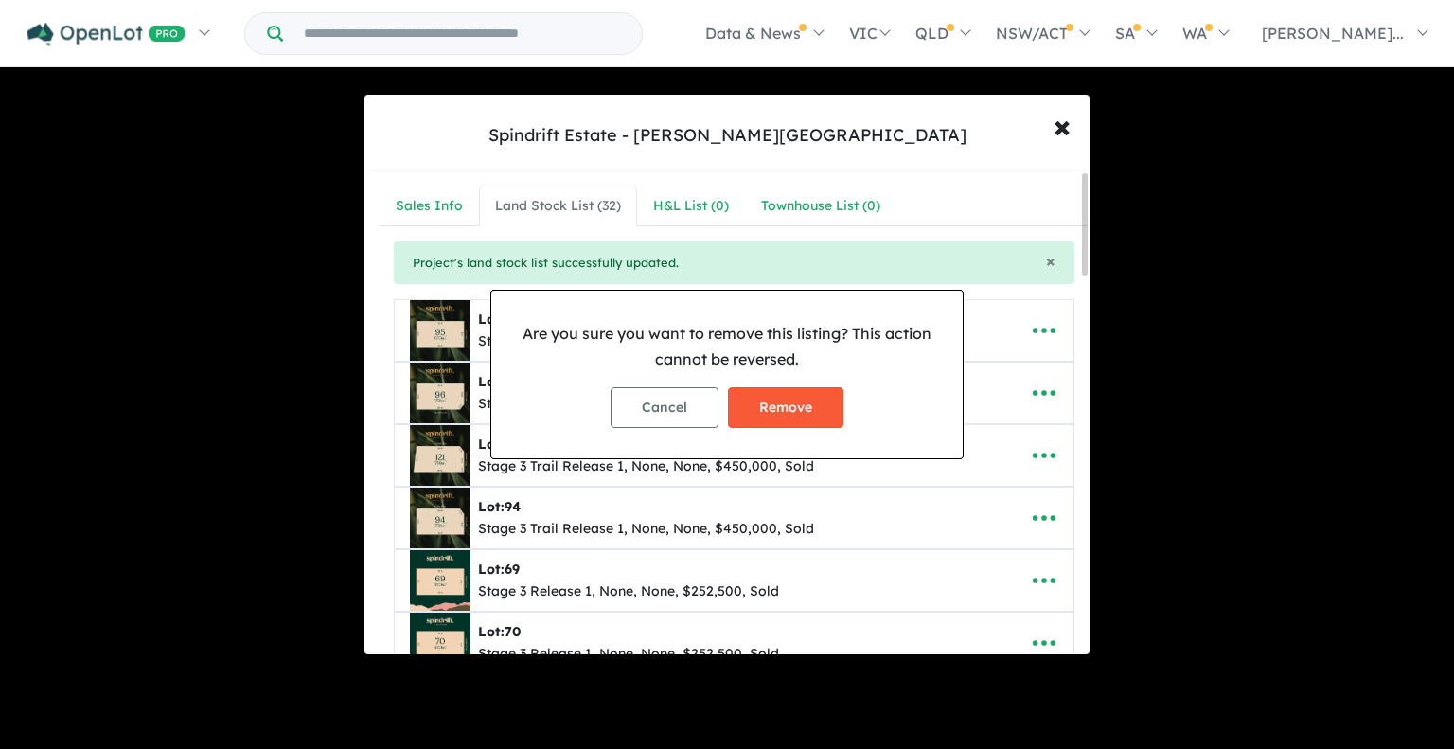
click at [779, 396] on button "Remove" at bounding box center [786, 407] width 116 height 41
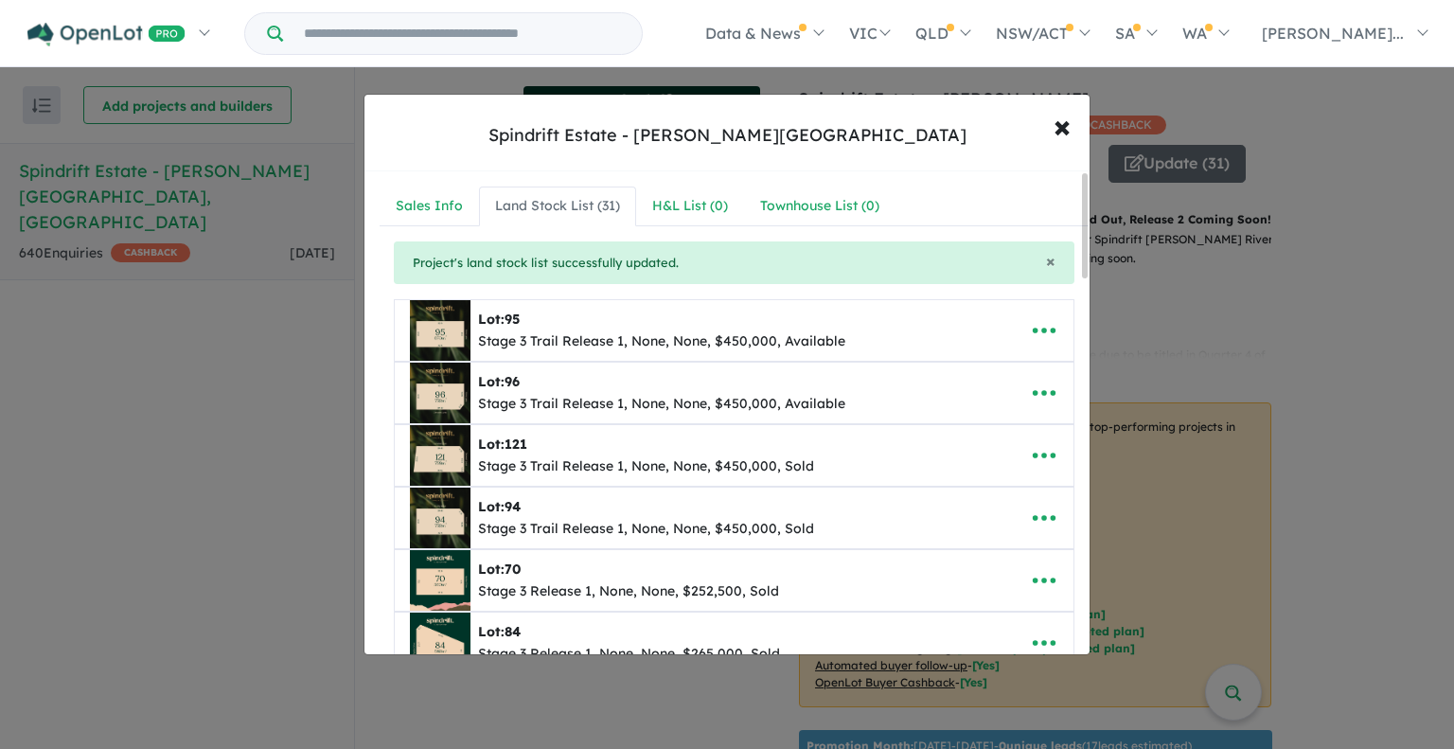
scroll to position [189, 0]
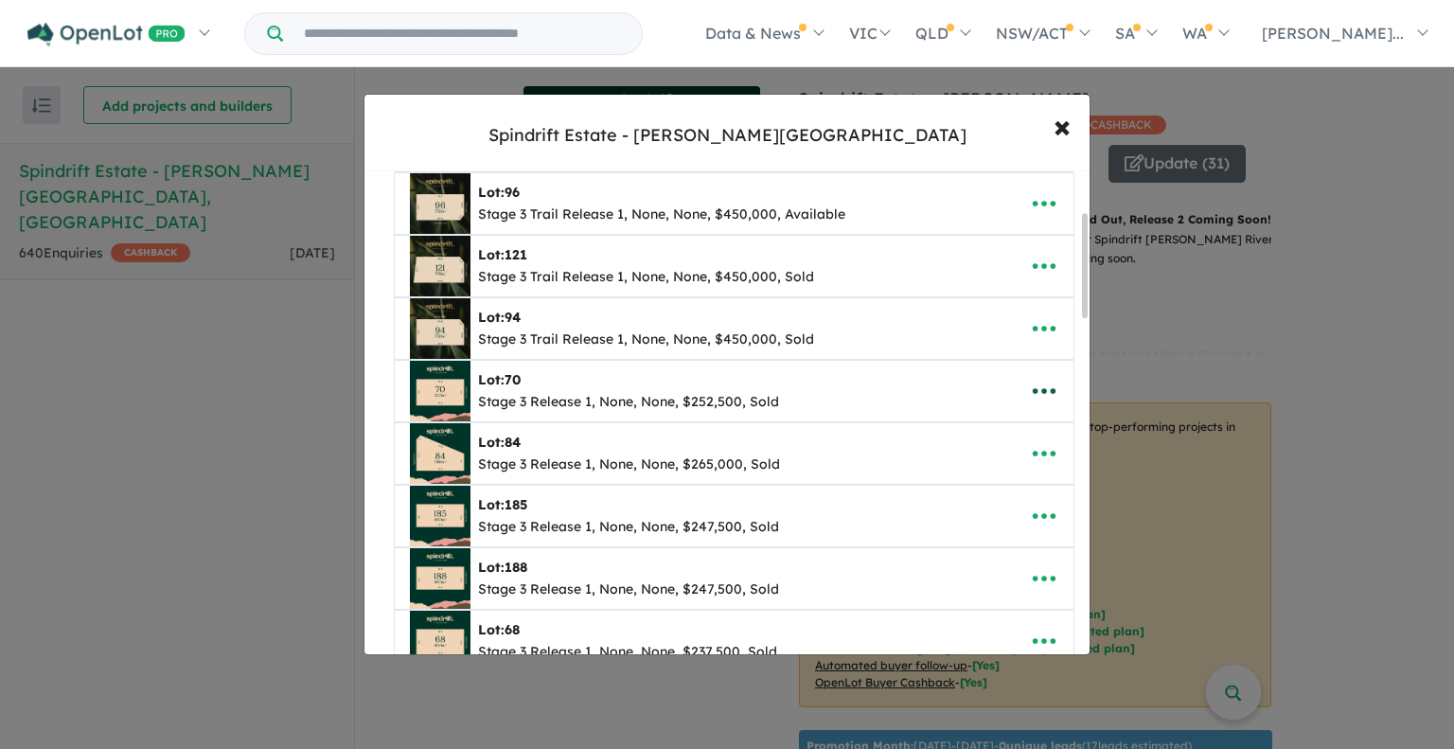
click at [1031, 393] on icon "button" at bounding box center [1044, 391] width 28 height 28
click at [985, 472] on link "Remove" at bounding box center [1003, 483] width 140 height 44
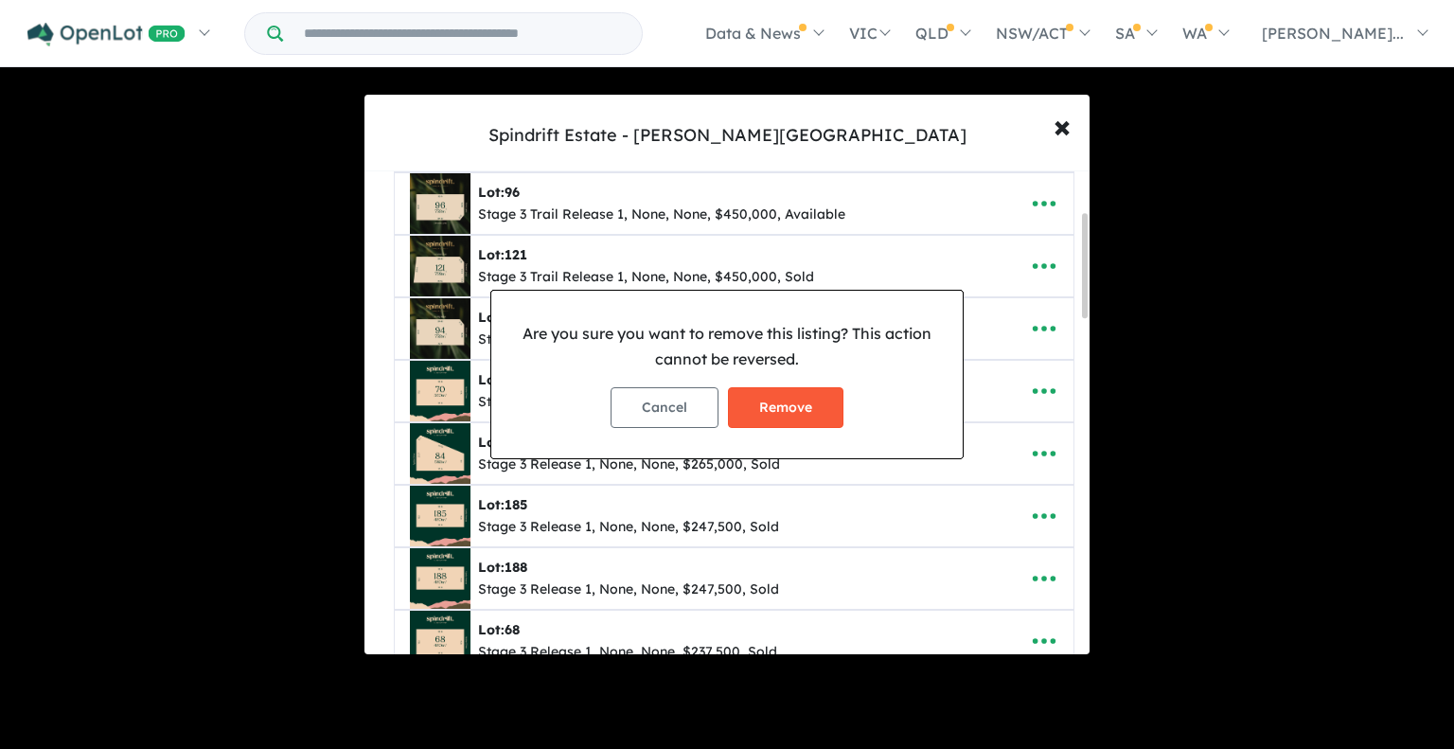
click at [778, 404] on button "Remove" at bounding box center [786, 407] width 116 height 41
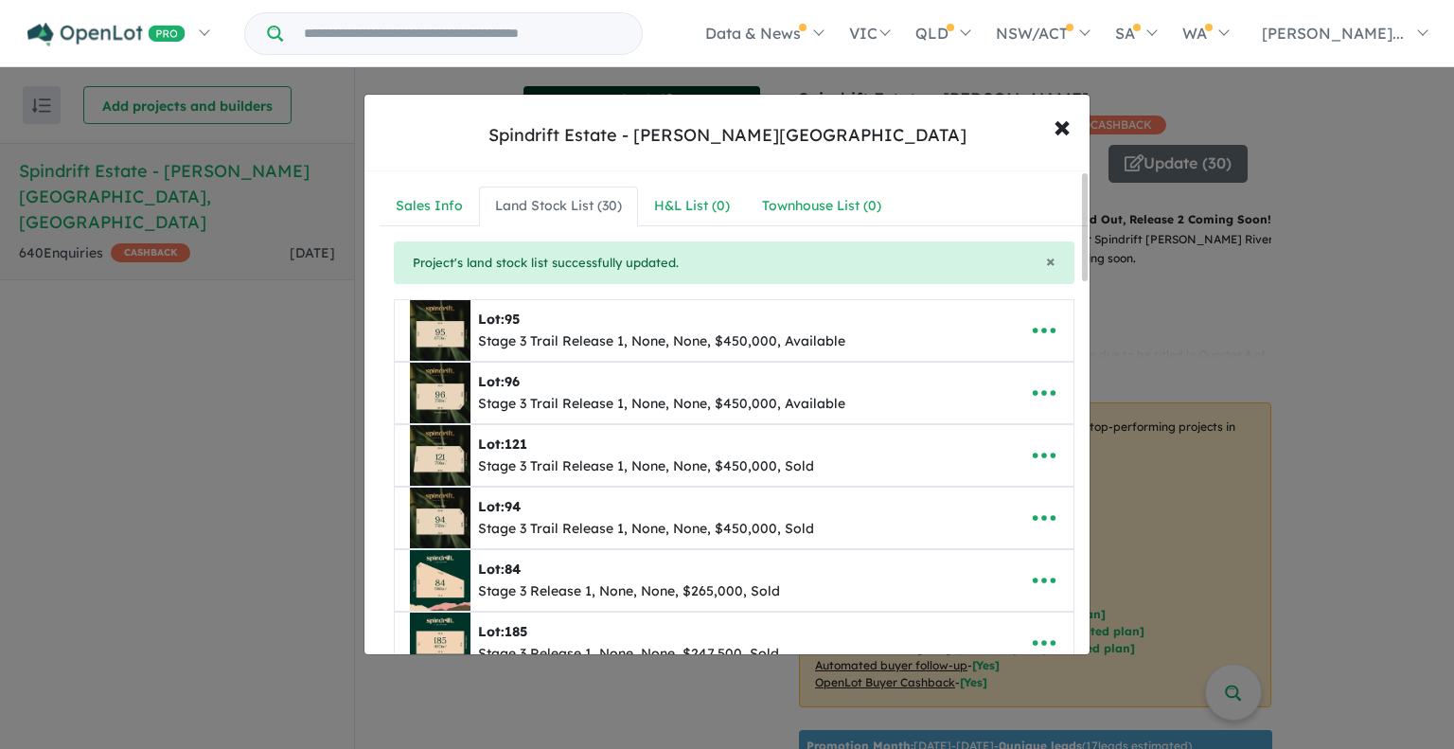
scroll to position [95, 0]
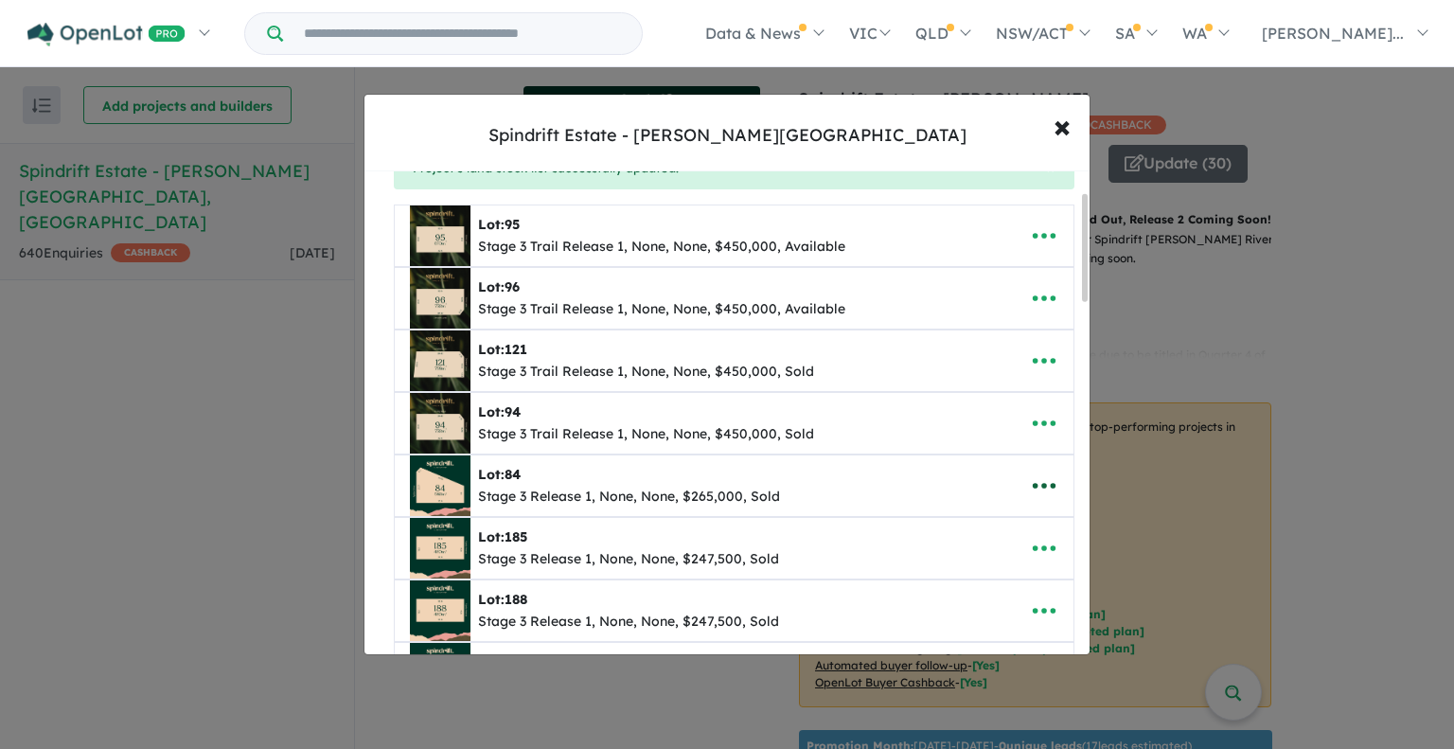
click at [1037, 484] on icon "button" at bounding box center [1044, 487] width 23 height 6
click at [979, 572] on link "Remove" at bounding box center [1003, 578] width 140 height 44
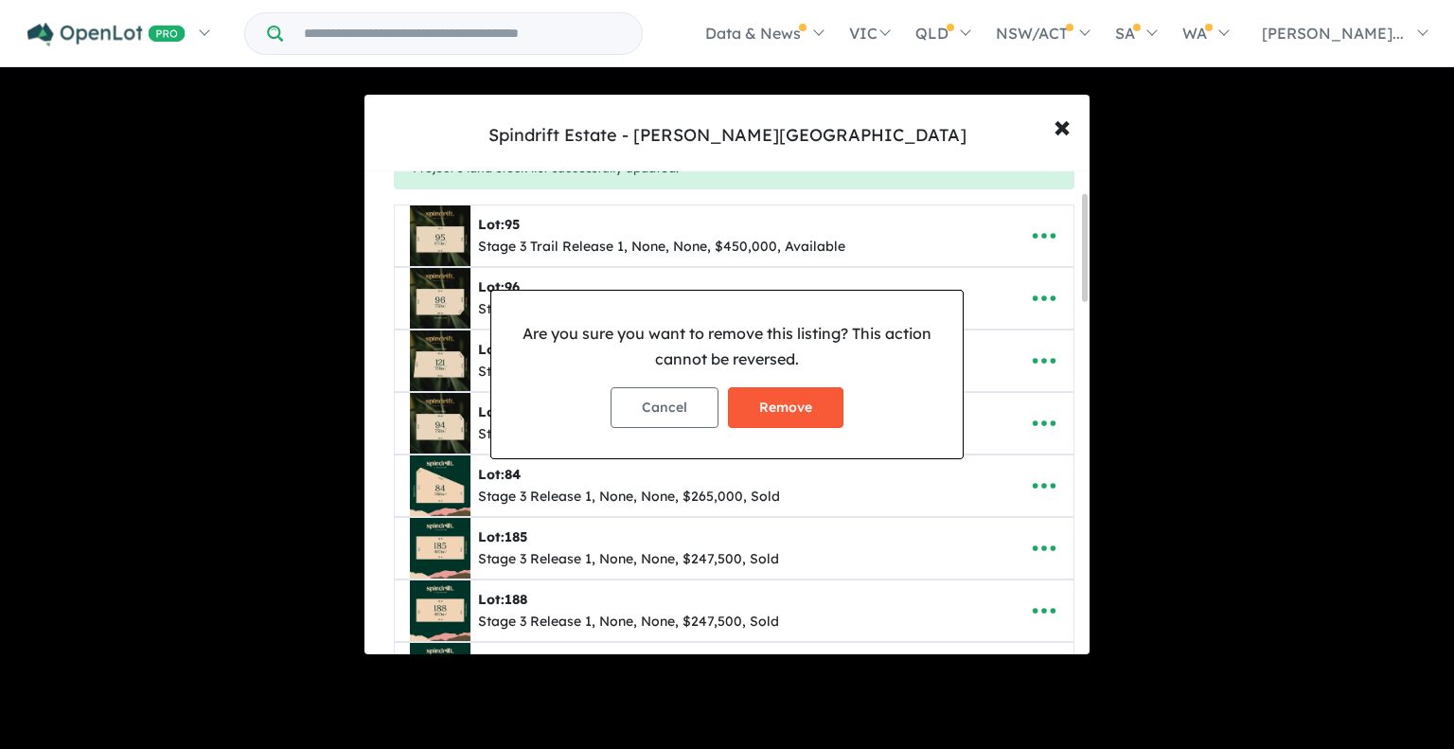
click at [766, 408] on button "Remove" at bounding box center [786, 407] width 116 height 41
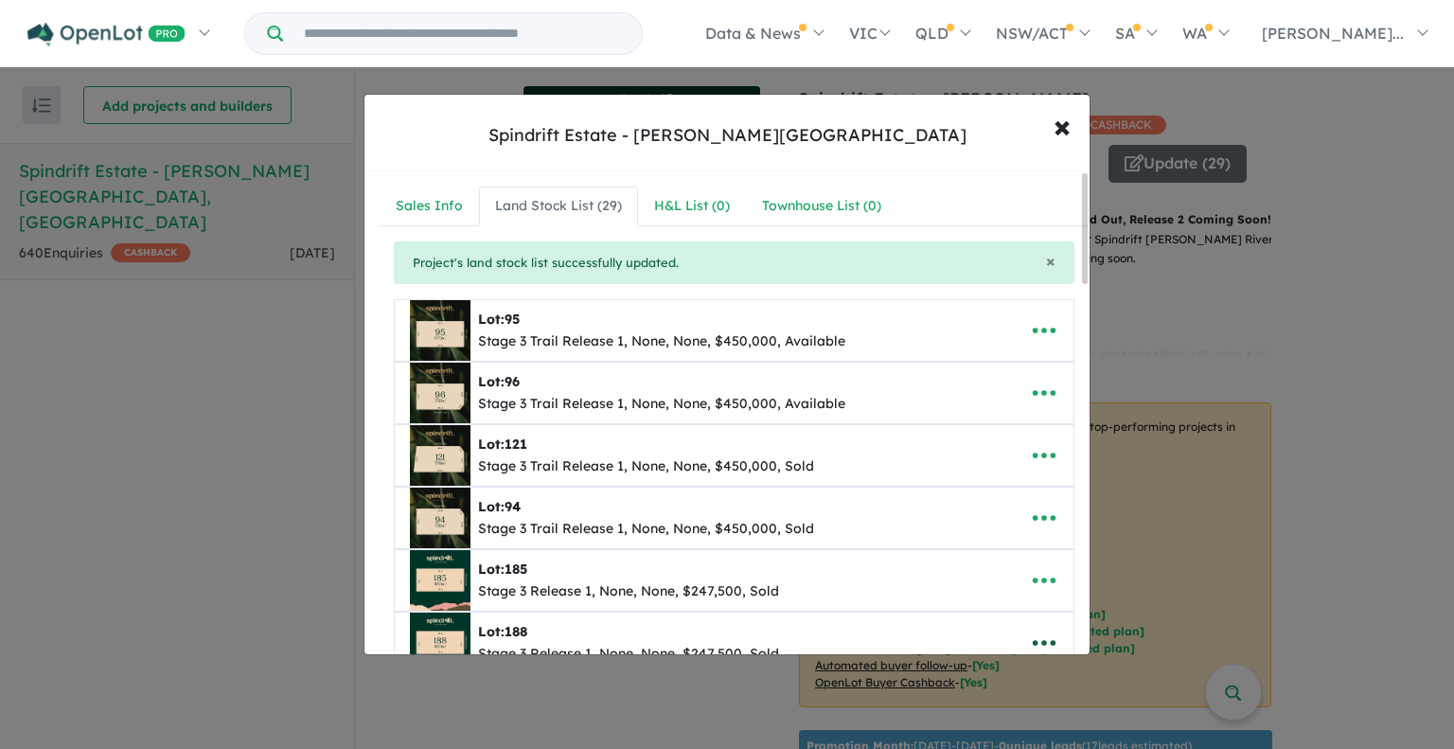
scroll to position [189, 0]
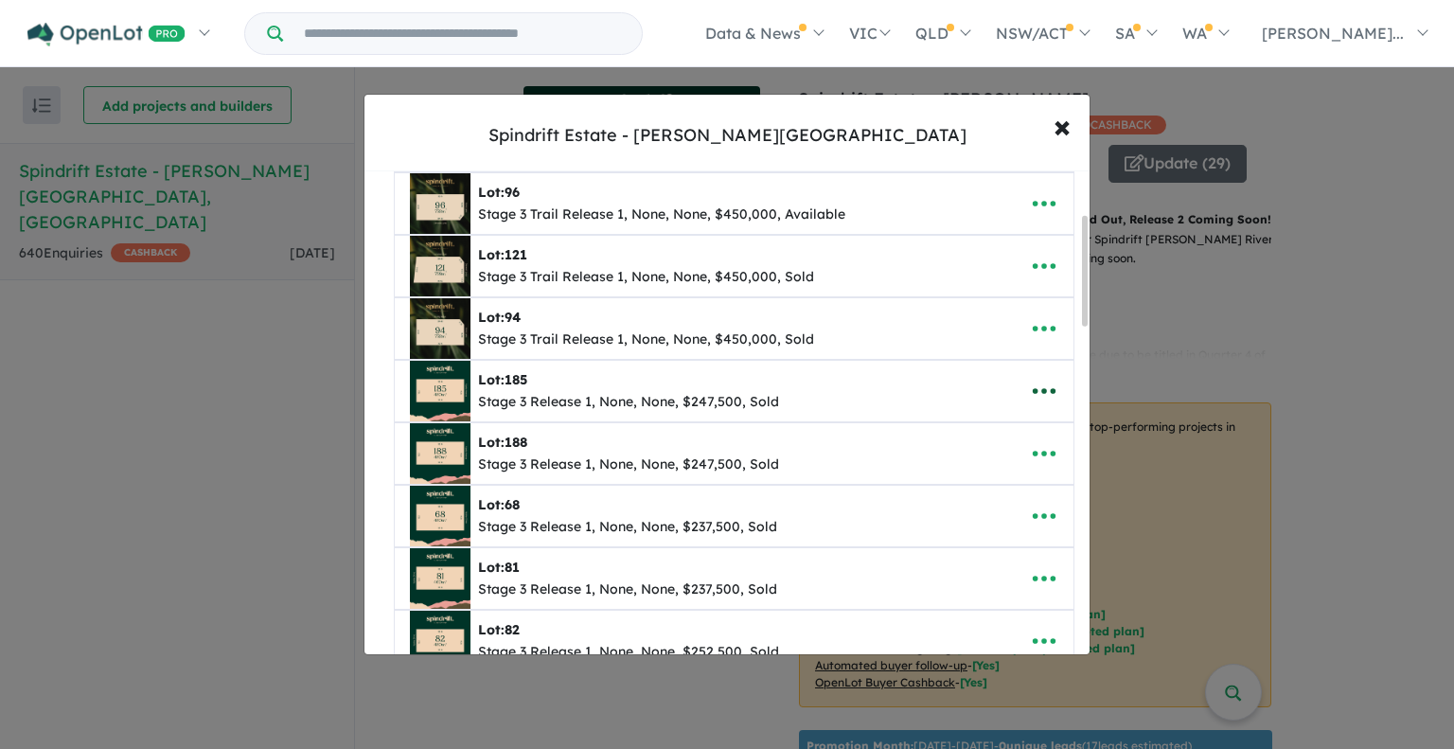
click at [1042, 387] on icon "button" at bounding box center [1044, 391] width 28 height 28
click at [990, 472] on link "Remove" at bounding box center [1003, 483] width 140 height 44
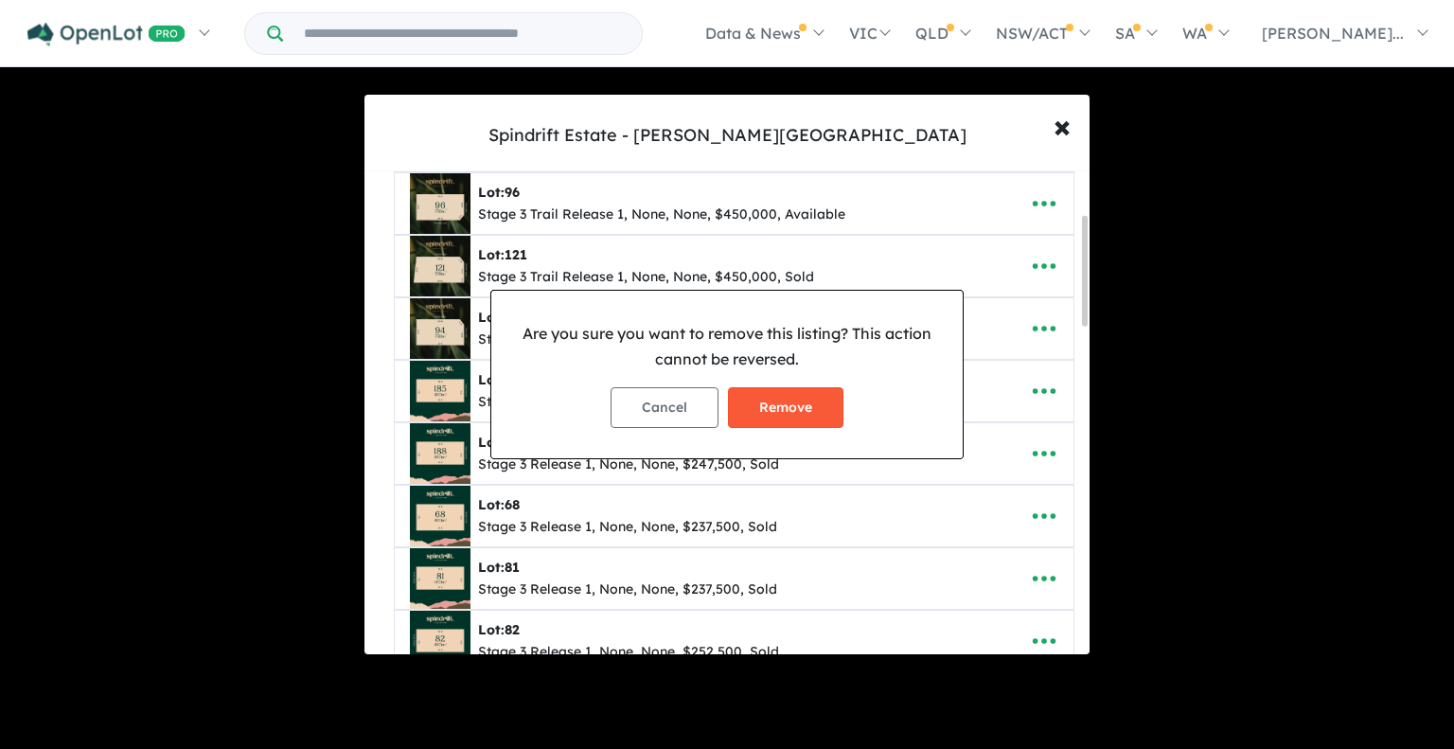
click at [771, 412] on button "Remove" at bounding box center [786, 407] width 116 height 41
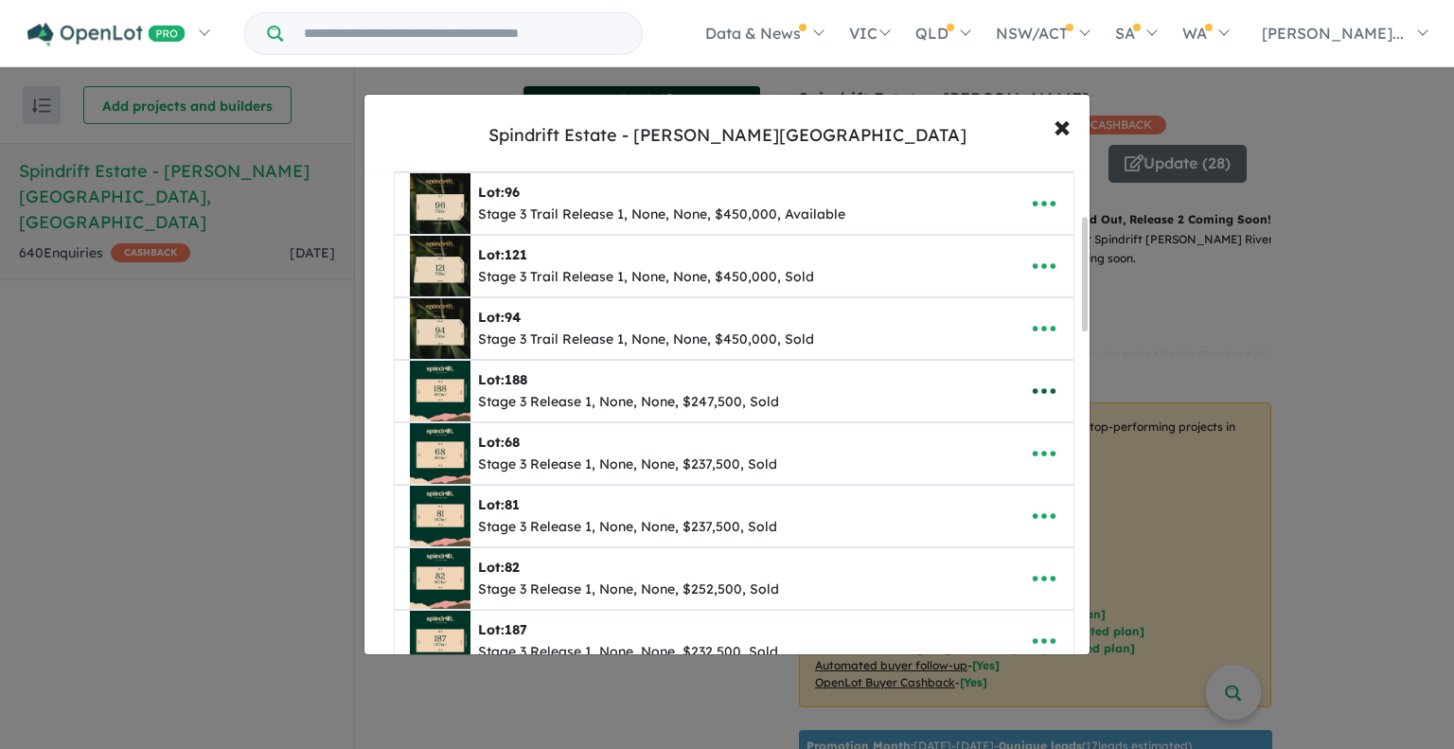
click at [1040, 389] on icon "button" at bounding box center [1044, 392] width 23 height 6
click at [993, 479] on link "Remove" at bounding box center [1003, 483] width 140 height 44
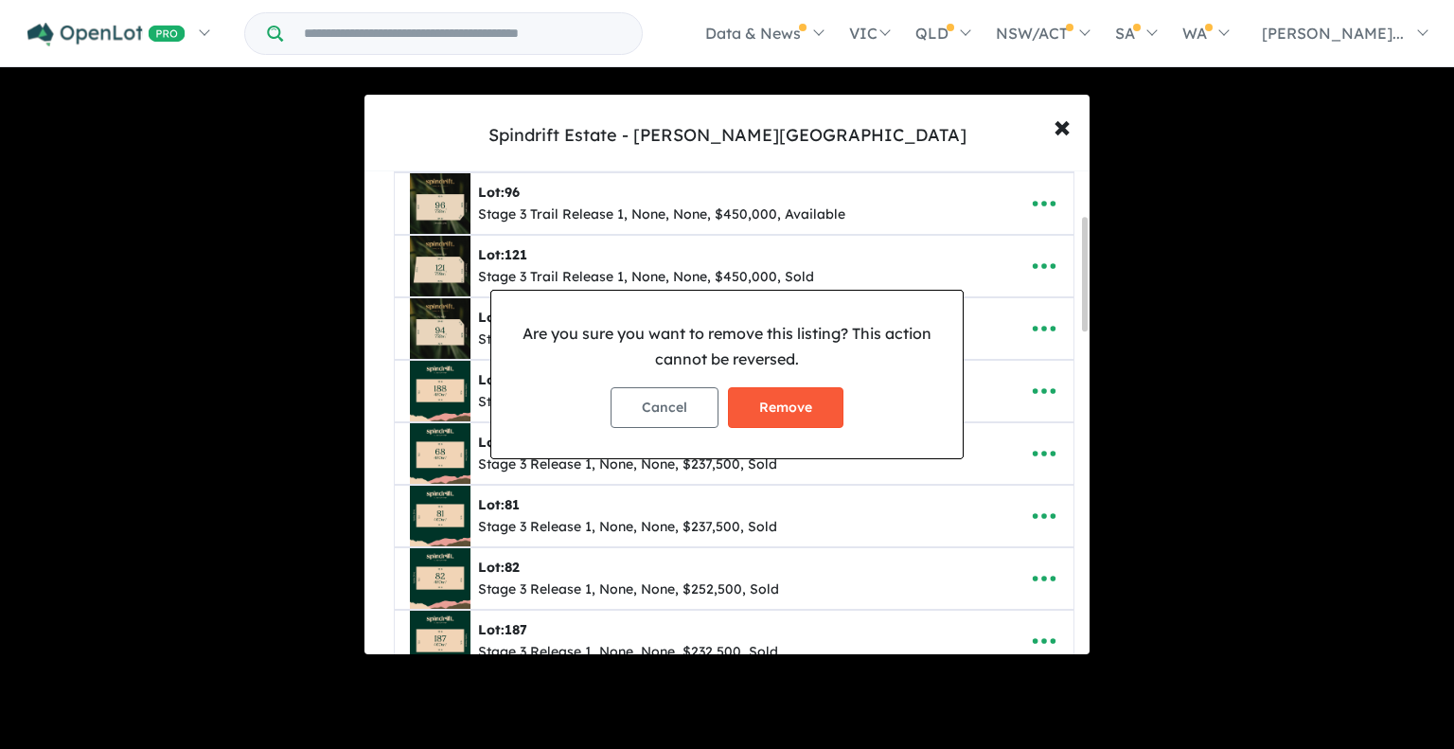
click at [784, 411] on button "Remove" at bounding box center [786, 407] width 116 height 41
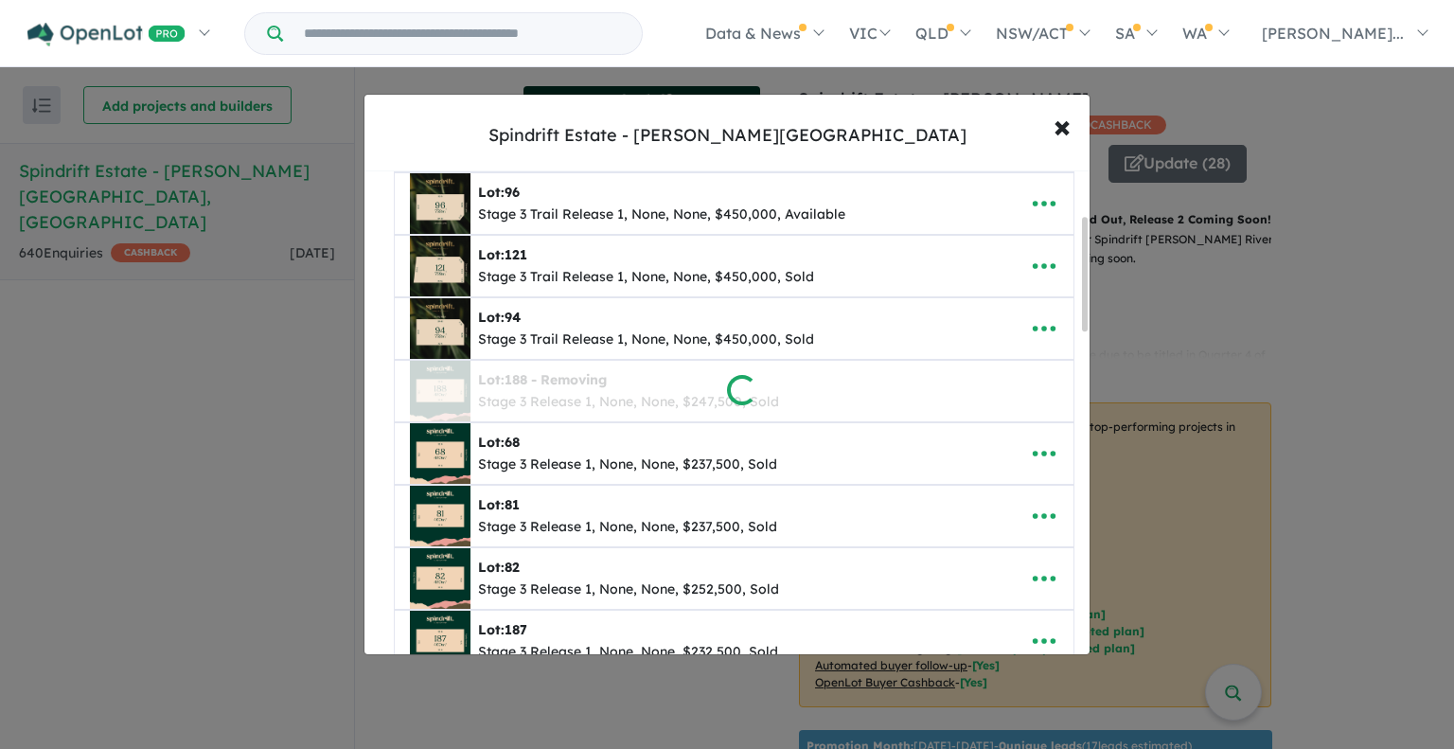
scroll to position [0, 0]
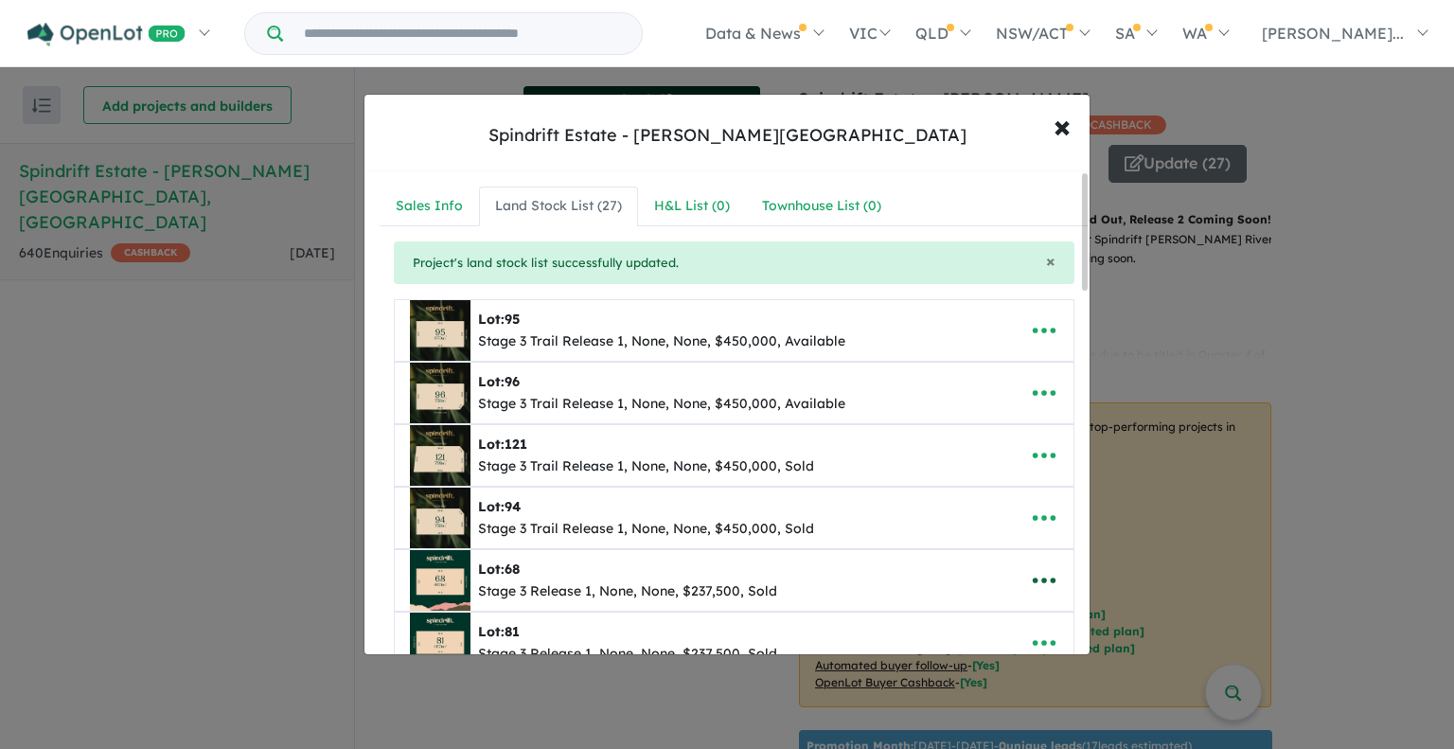
click at [1030, 571] on icon "button" at bounding box center [1044, 580] width 28 height 28
click at [989, 486] on link "Remove" at bounding box center [1003, 493] width 140 height 44
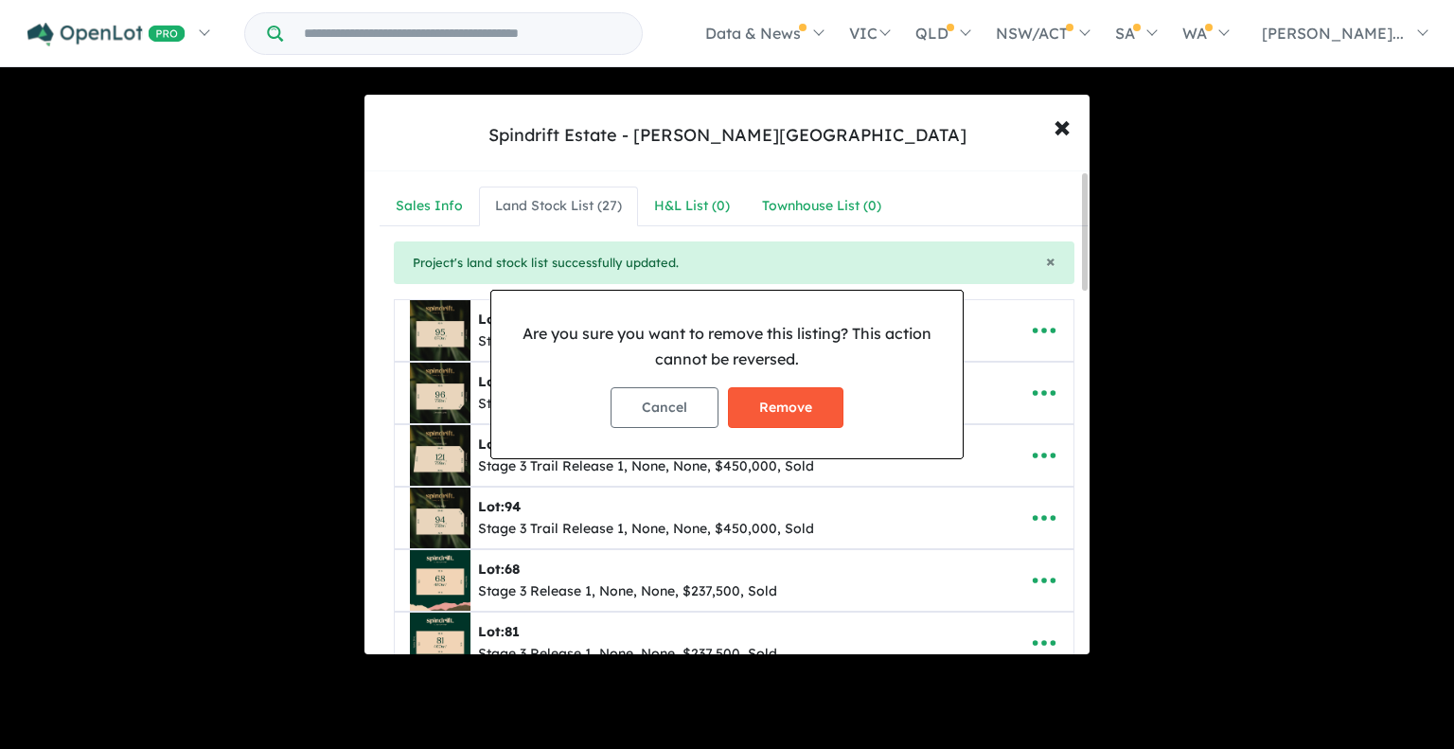
click at [792, 395] on button "Remove" at bounding box center [786, 407] width 116 height 41
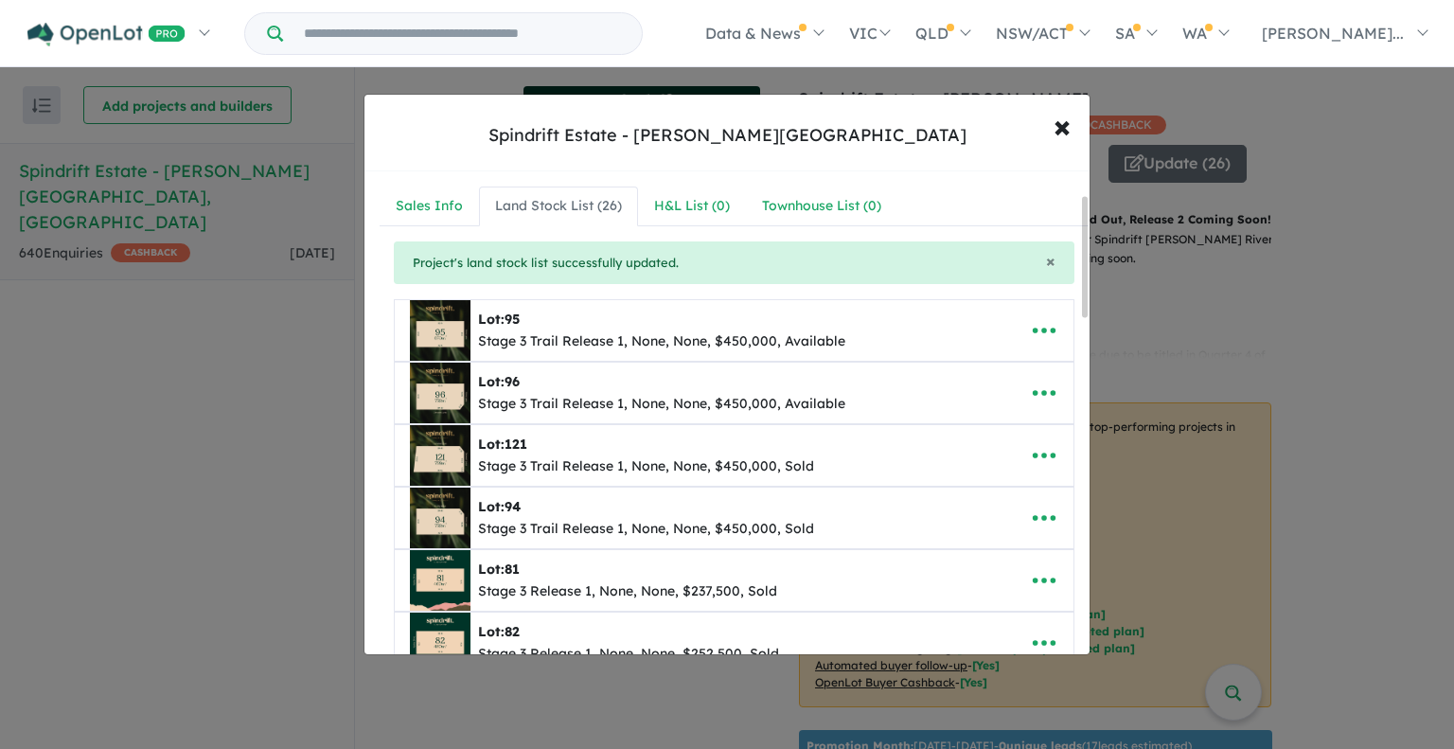
scroll to position [189, 0]
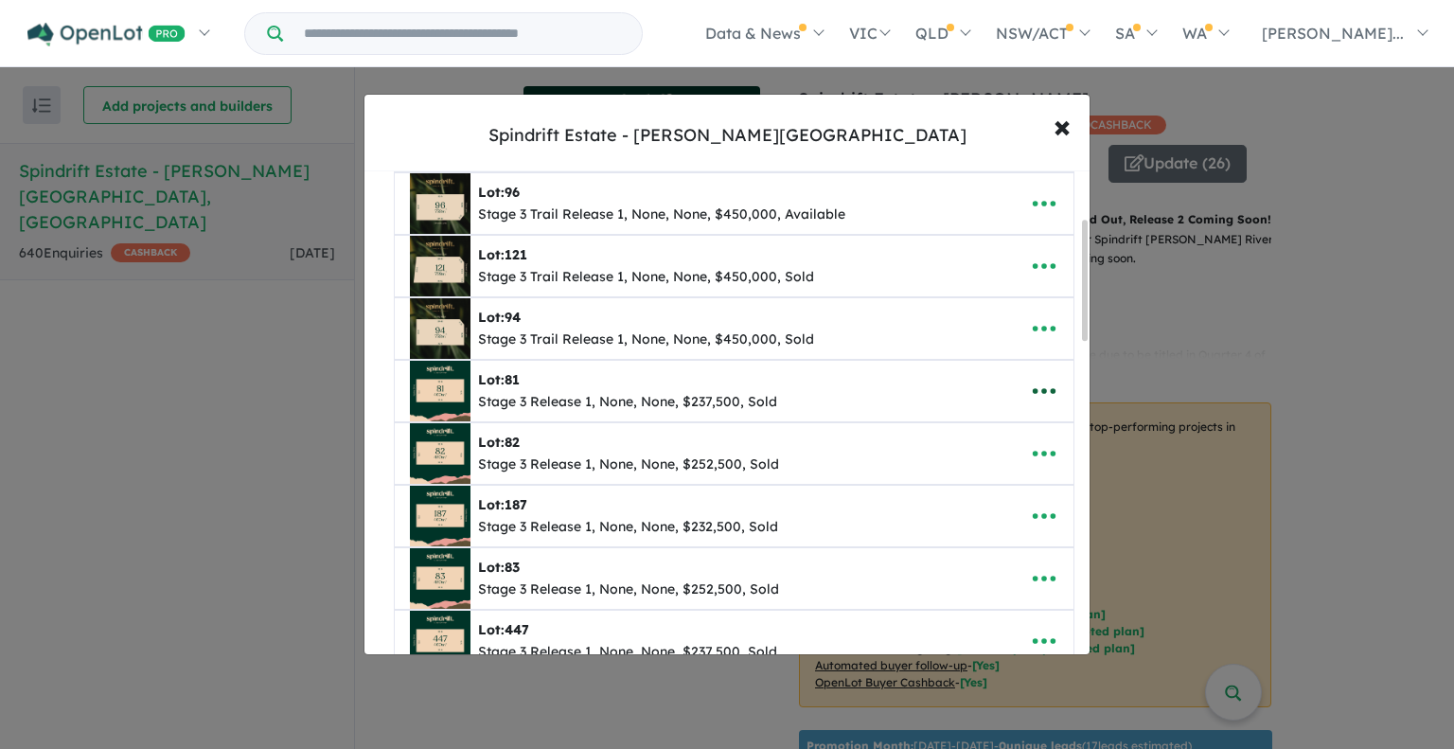
click at [1041, 390] on icon "button" at bounding box center [1044, 391] width 28 height 28
click at [973, 480] on link "Remove" at bounding box center [1003, 483] width 140 height 44
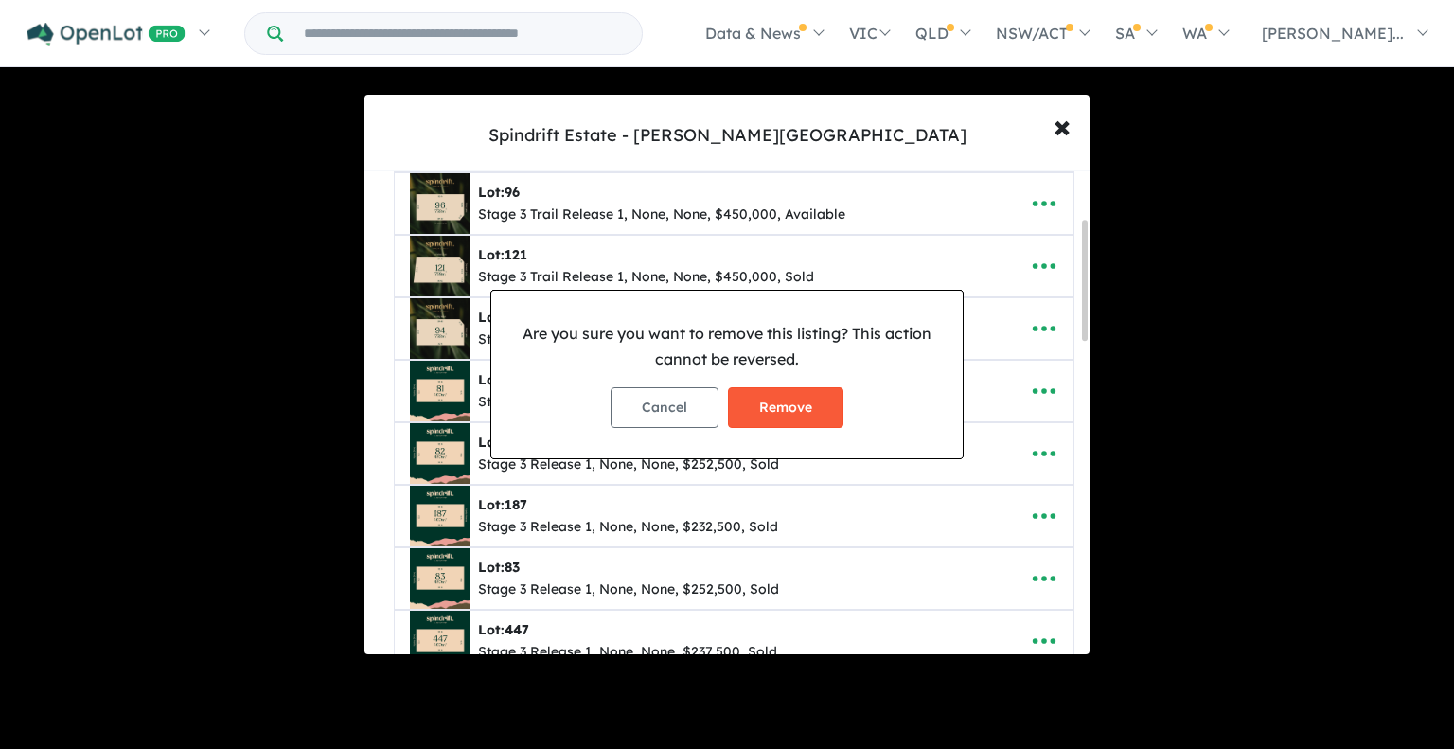
click at [793, 410] on button "Remove" at bounding box center [786, 407] width 116 height 41
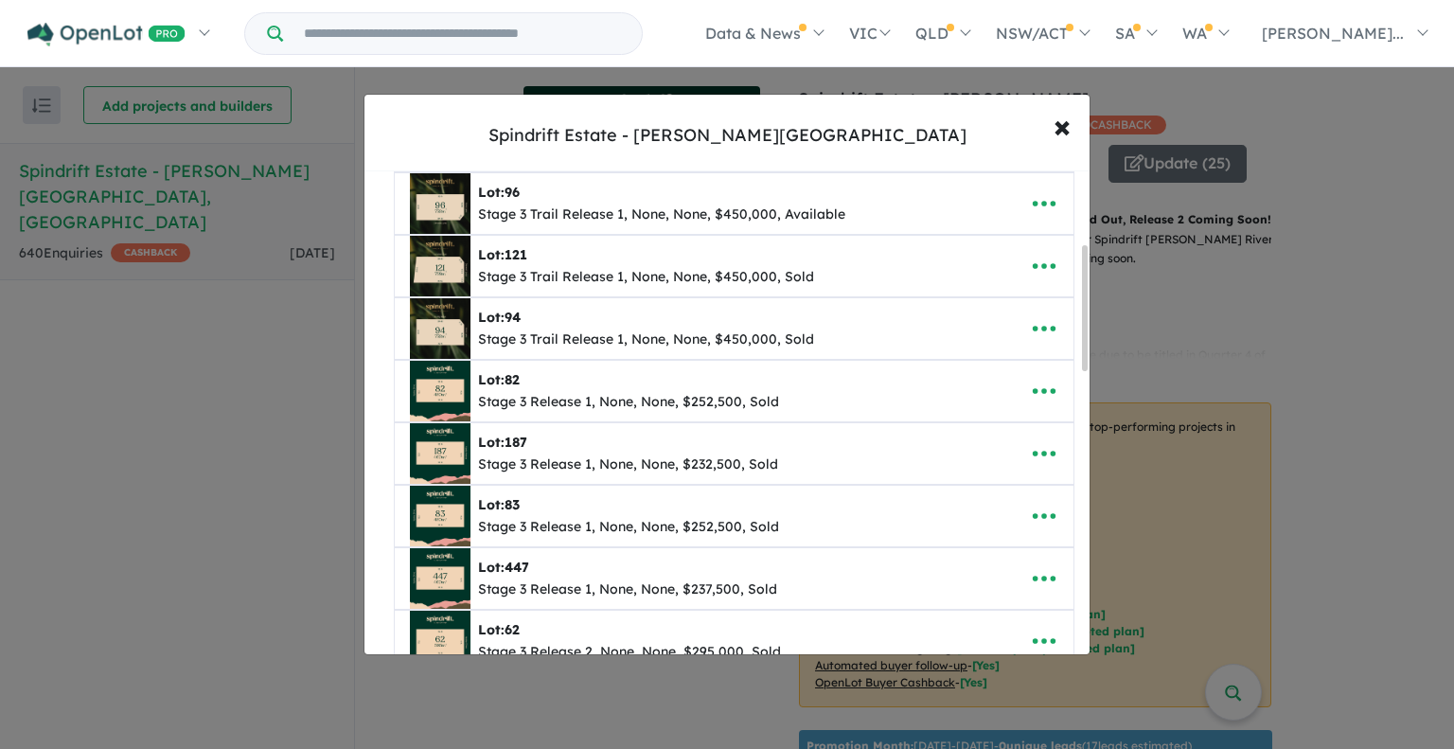
scroll to position [284, 0]
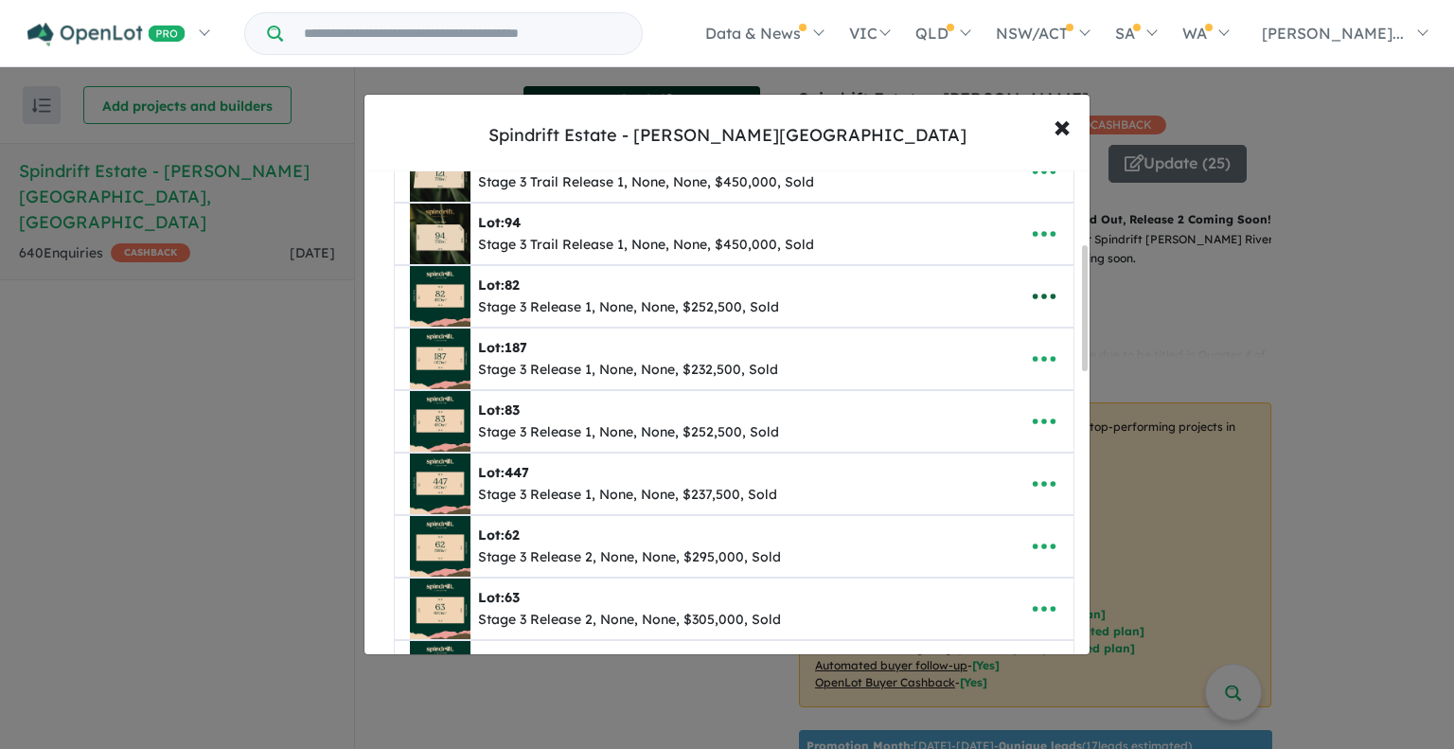
click at [1037, 294] on icon "button" at bounding box center [1044, 297] width 23 height 6
click at [983, 383] on link "Remove" at bounding box center [1003, 388] width 140 height 44
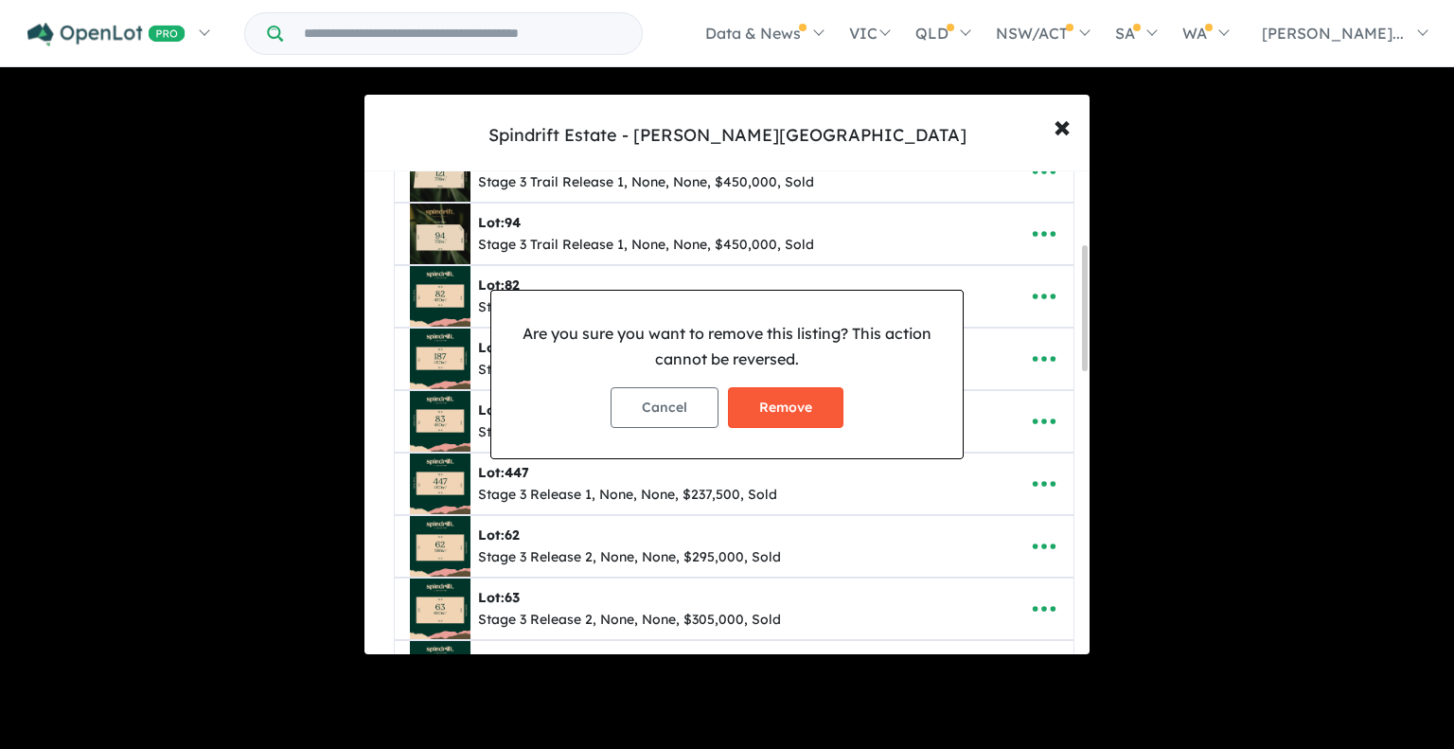
click at [792, 404] on button "Remove" at bounding box center [786, 407] width 116 height 41
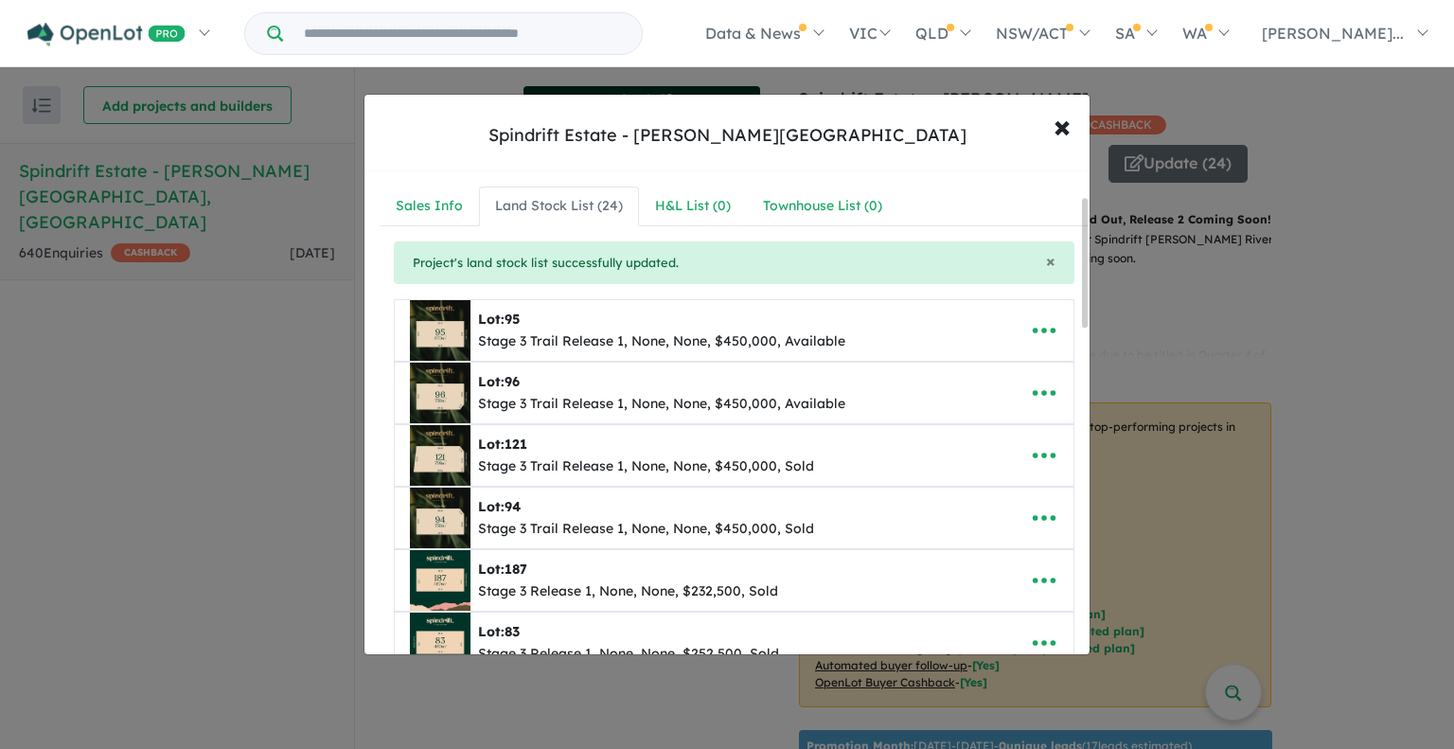
scroll to position [95, 0]
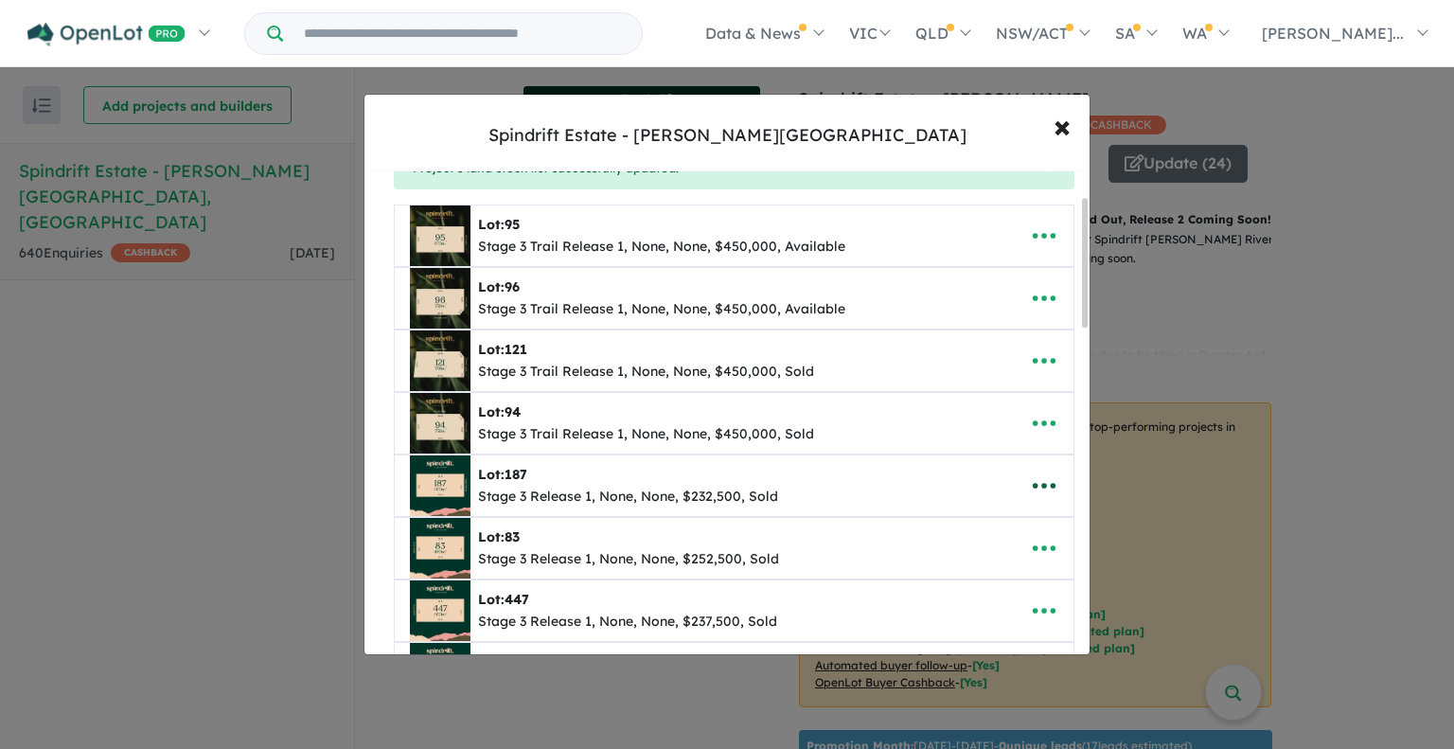
click at [1037, 484] on icon "button" at bounding box center [1044, 487] width 23 height 6
click at [985, 581] on link "Remove" at bounding box center [1003, 578] width 140 height 44
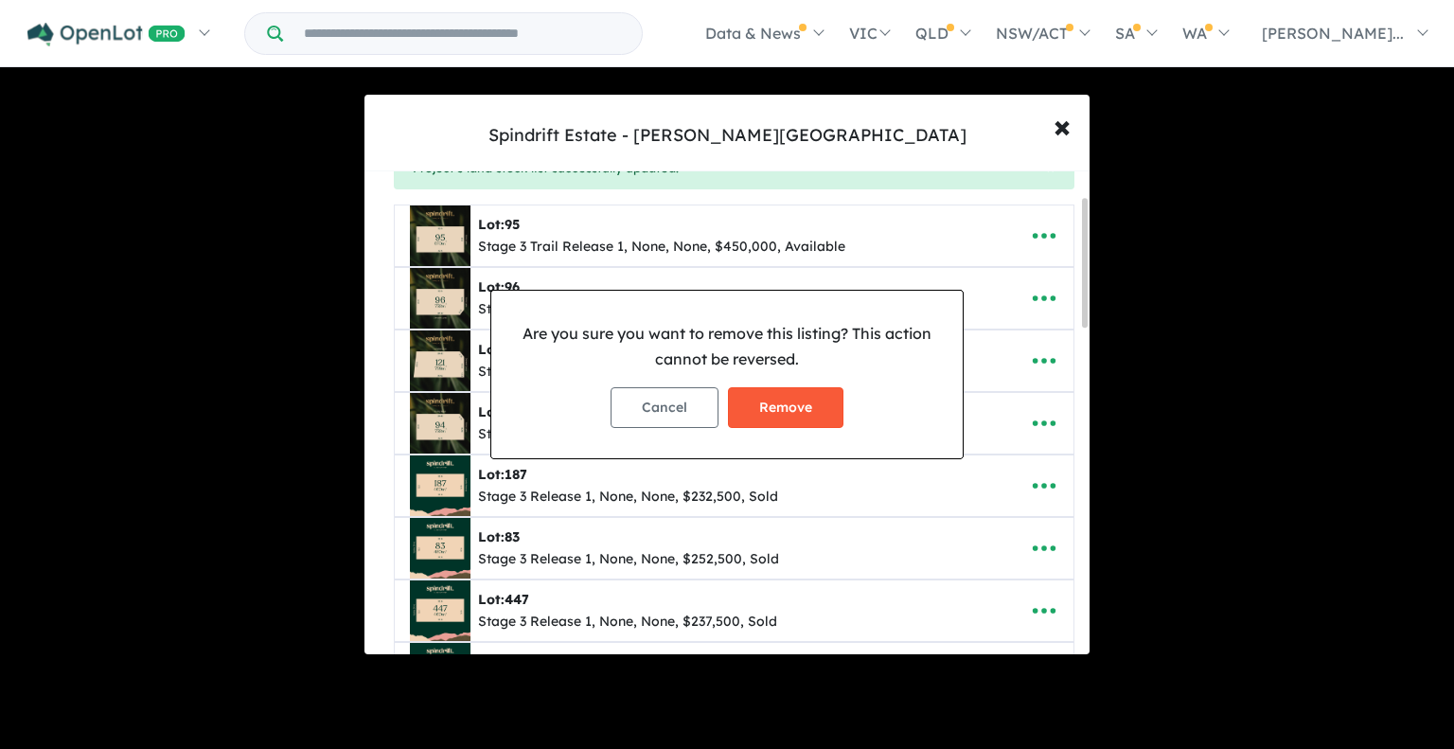
click at [776, 399] on button "Remove" at bounding box center [786, 407] width 116 height 41
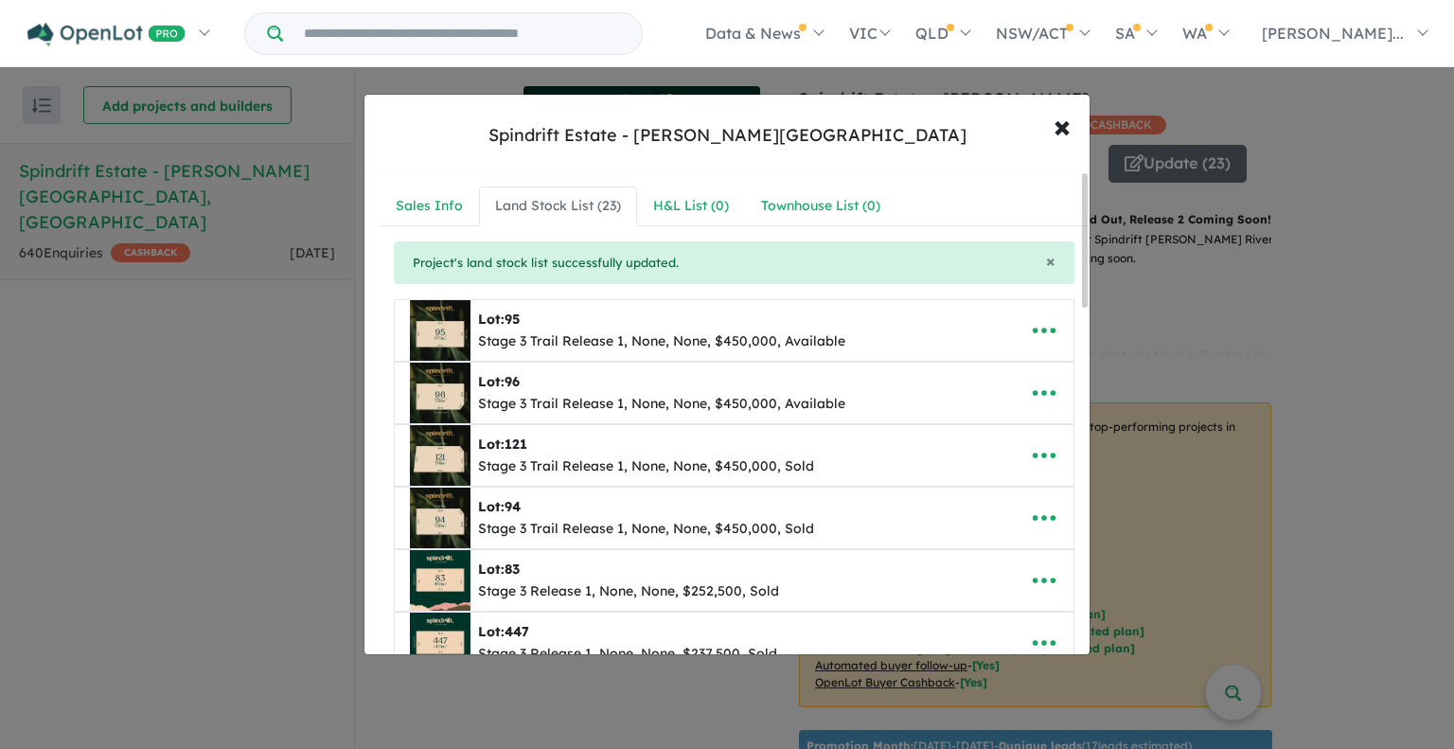
scroll to position [189, 0]
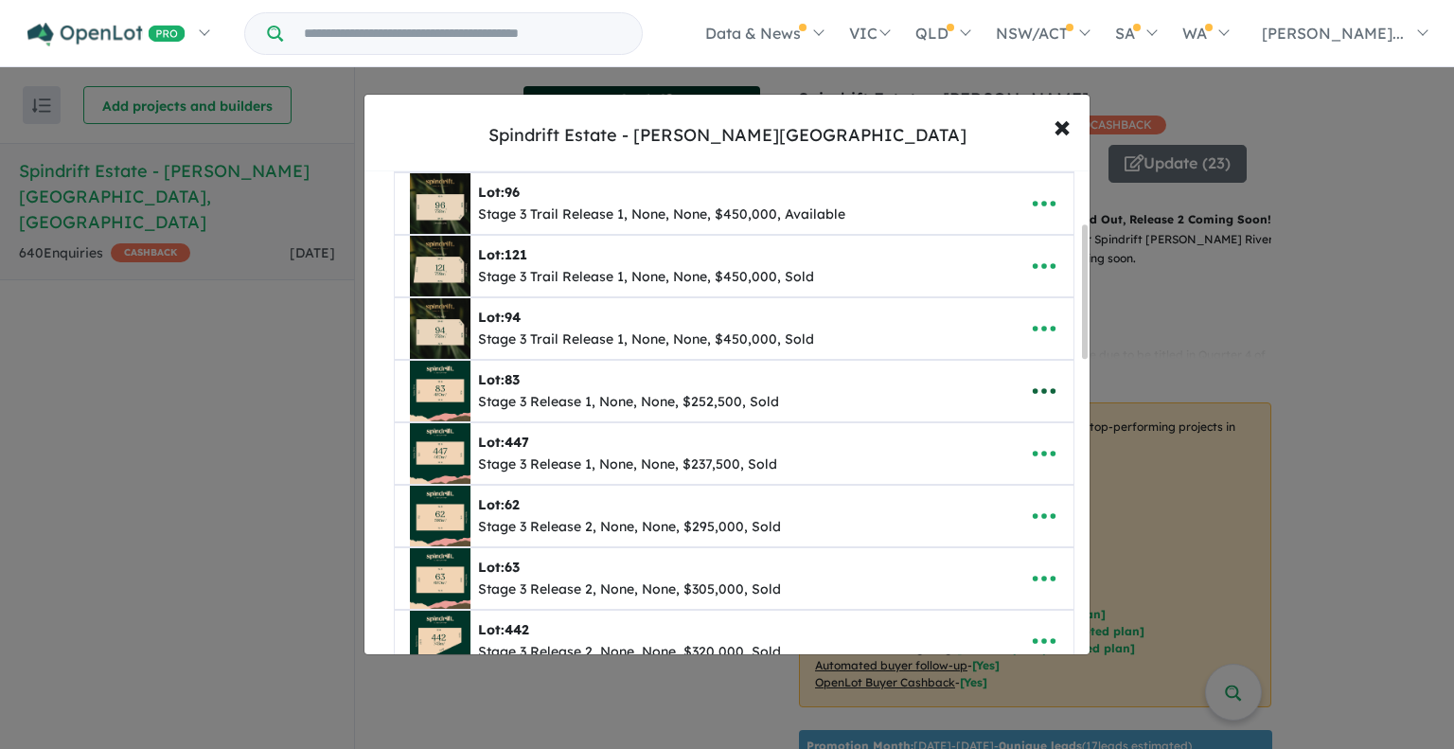
click at [1039, 389] on icon "button" at bounding box center [1044, 392] width 23 height 6
click at [981, 476] on link "Remove" at bounding box center [1003, 483] width 140 height 44
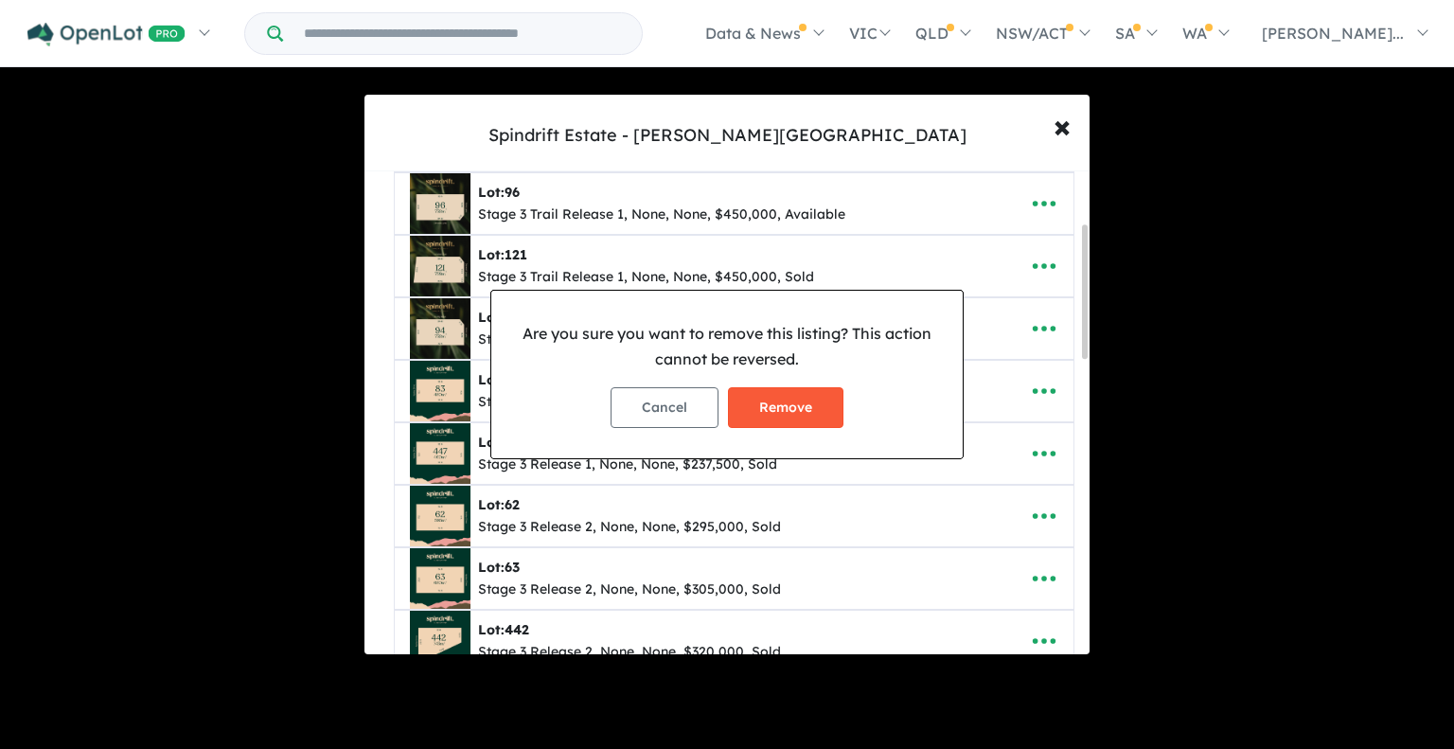
click at [776, 407] on button "Remove" at bounding box center [786, 407] width 116 height 41
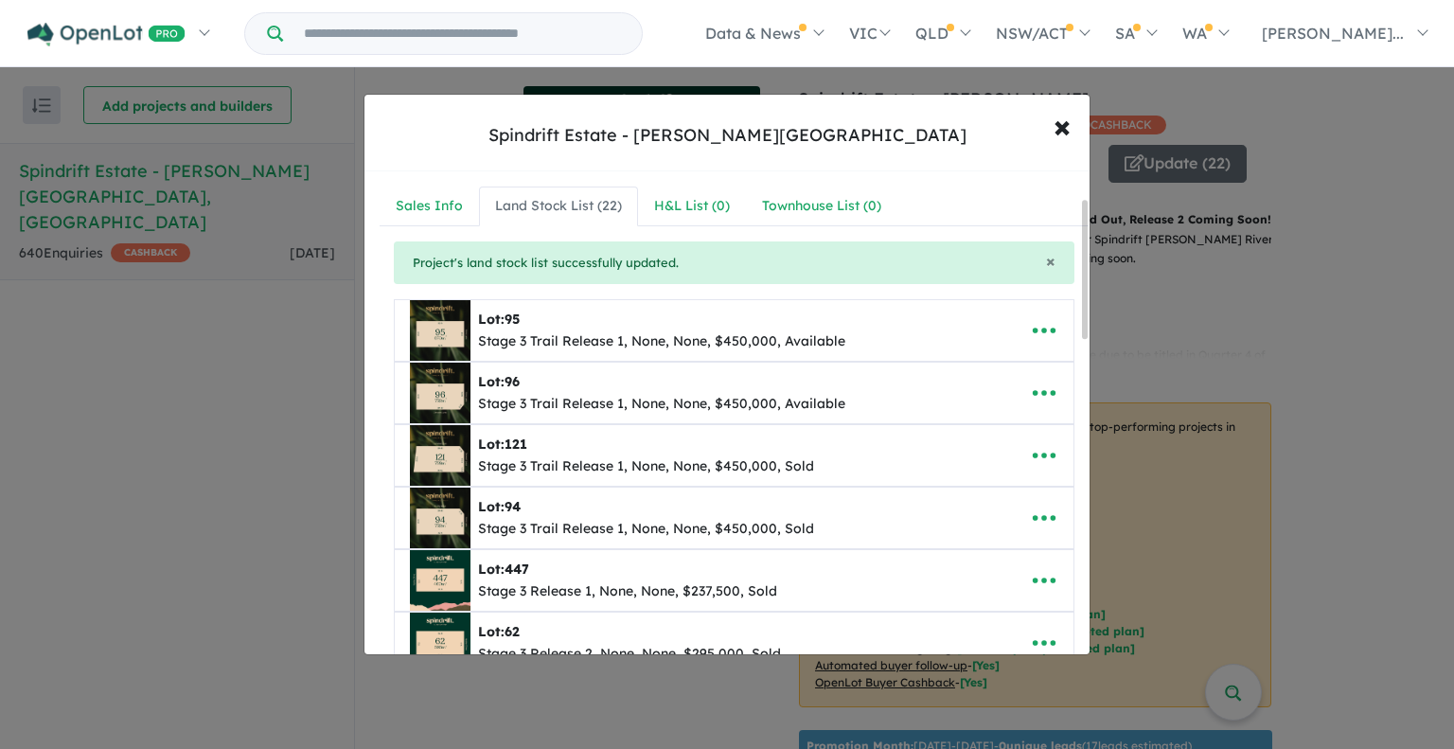
scroll to position [95, 0]
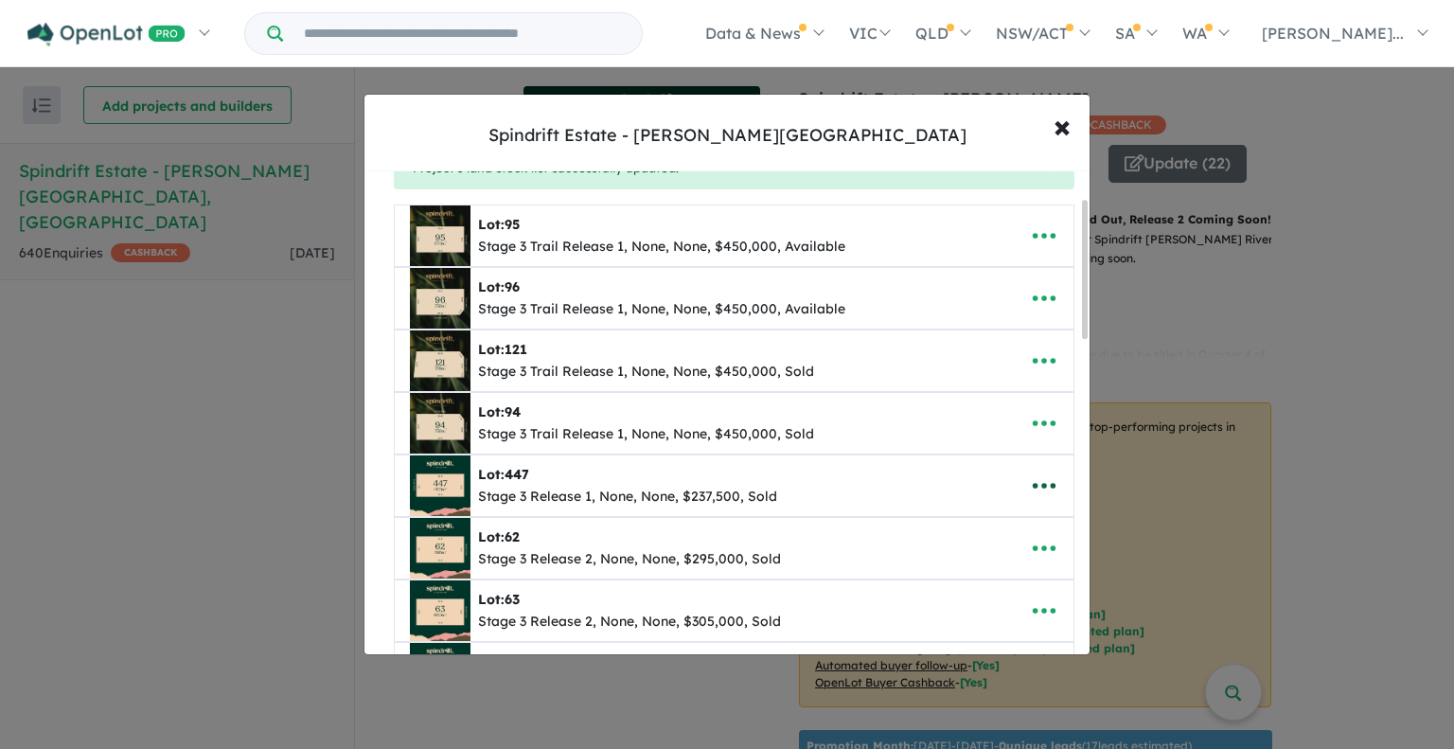
click at [1036, 481] on icon "button" at bounding box center [1044, 486] width 28 height 28
click at [985, 578] on link "Remove" at bounding box center [1003, 578] width 140 height 44
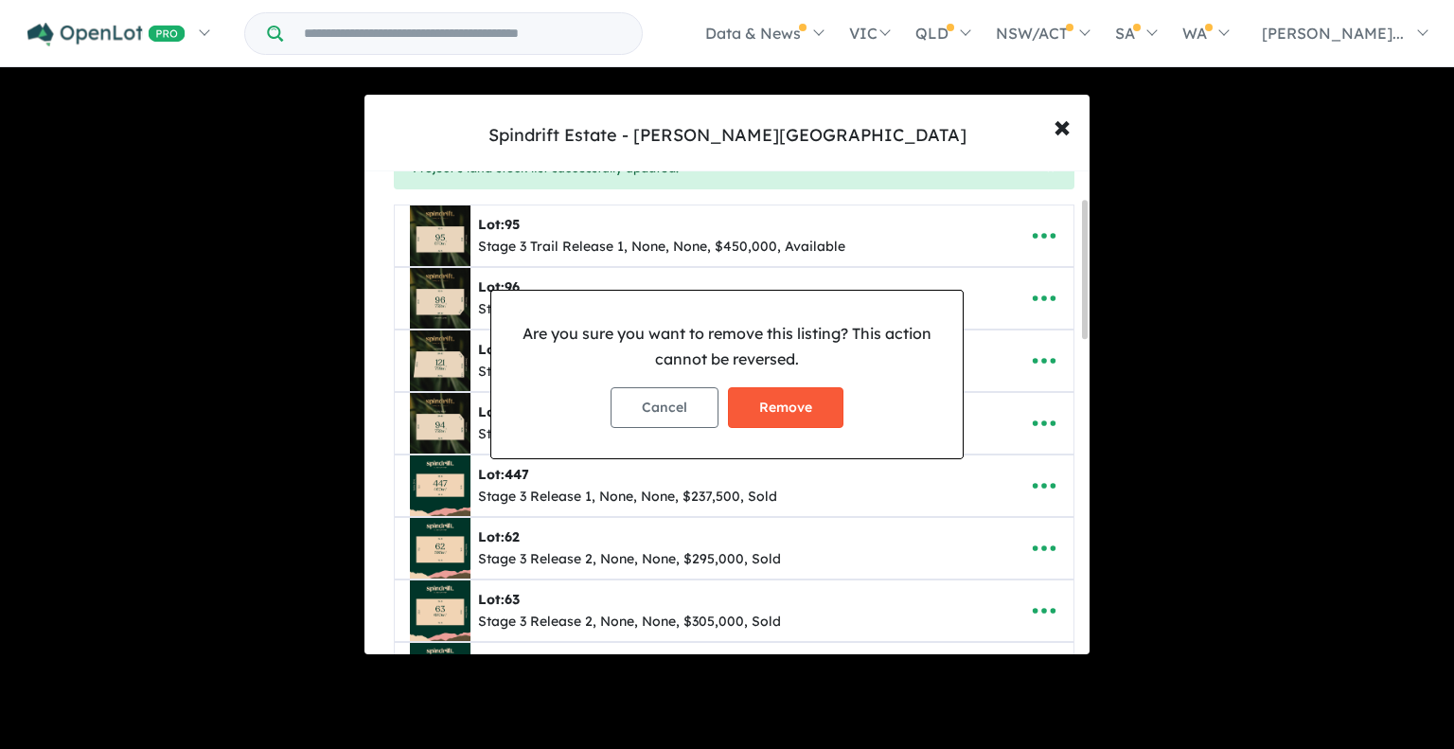
click at [796, 405] on button "Remove" at bounding box center [786, 407] width 116 height 41
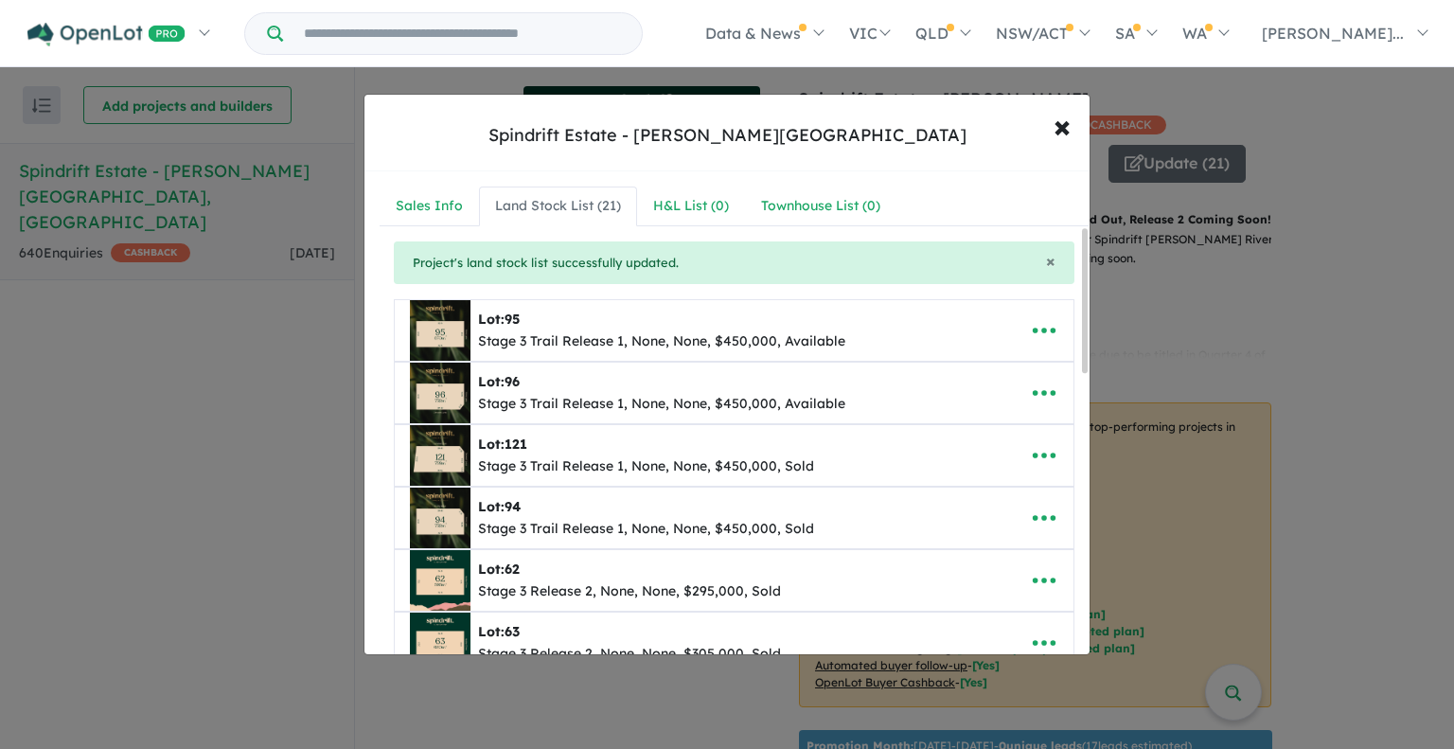
scroll to position [189, 0]
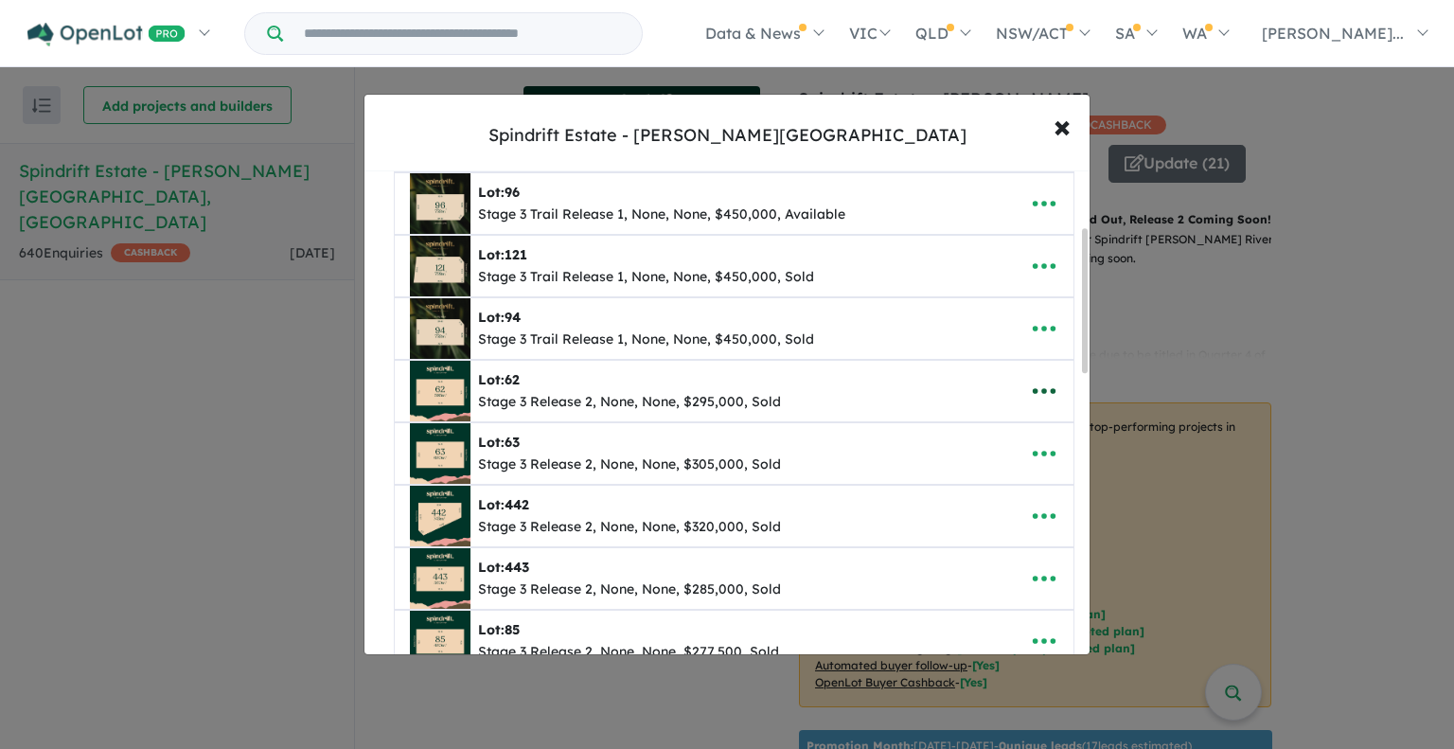
click at [1030, 392] on icon "button" at bounding box center [1044, 391] width 28 height 28
click at [984, 476] on link "Remove" at bounding box center [1003, 483] width 140 height 44
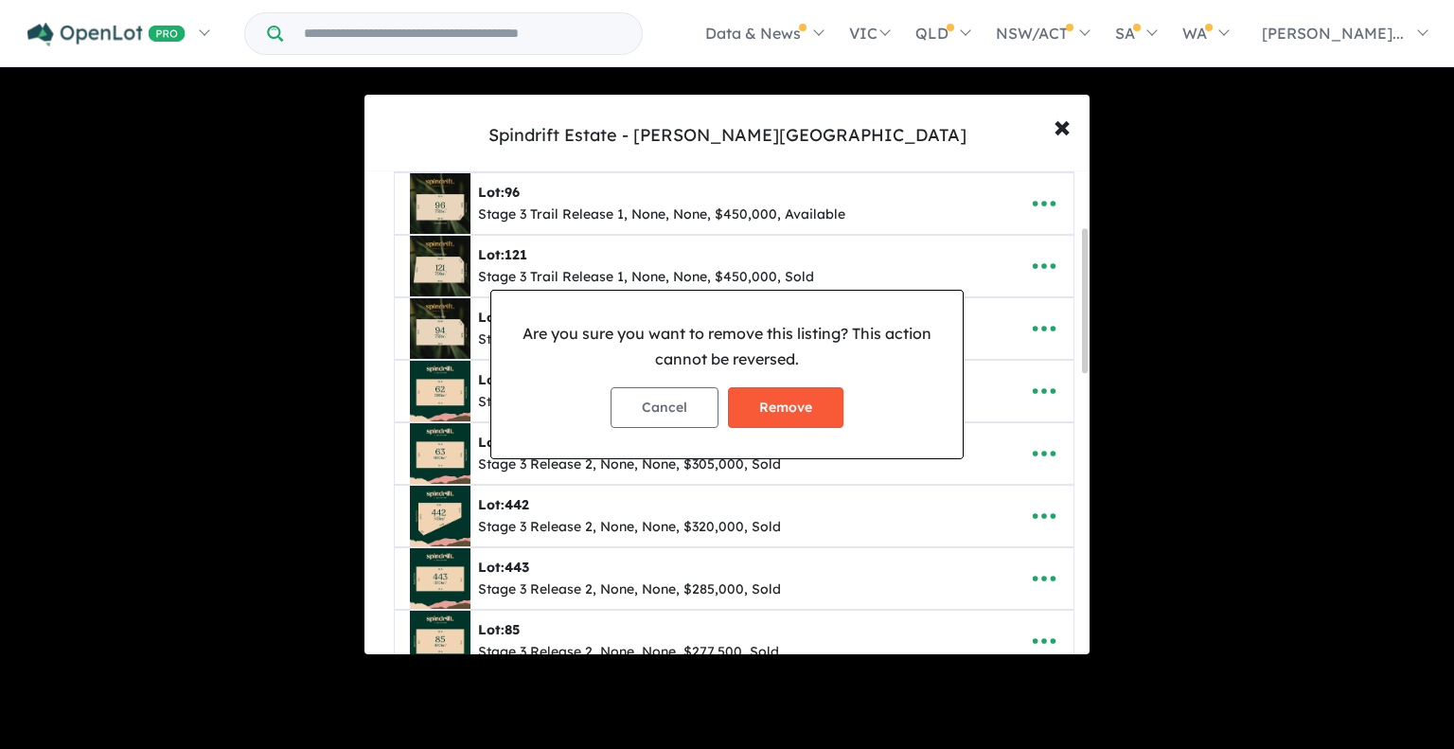
click at [787, 404] on button "Remove" at bounding box center [786, 407] width 116 height 41
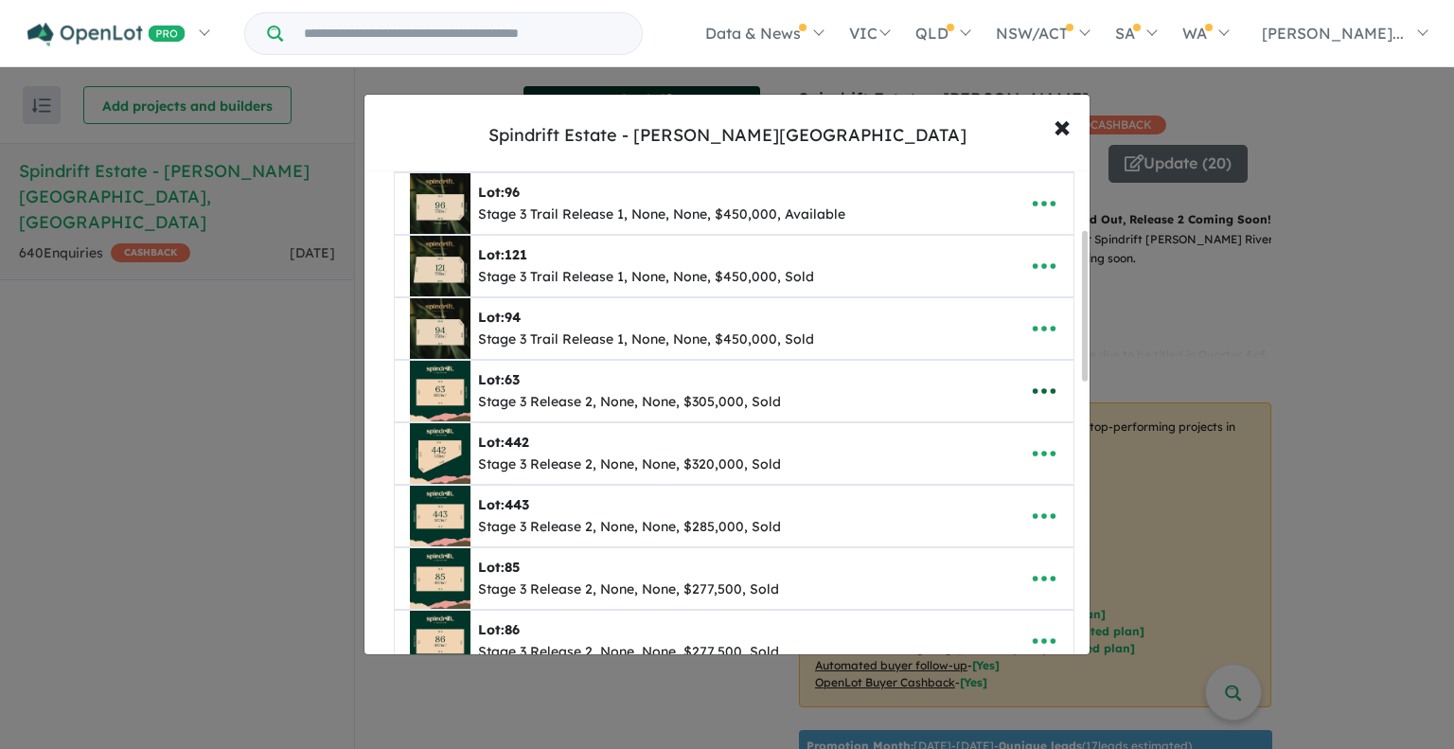
click at [1045, 389] on icon "button" at bounding box center [1044, 392] width 23 height 6
click at [985, 483] on link "Remove" at bounding box center [1003, 483] width 140 height 44
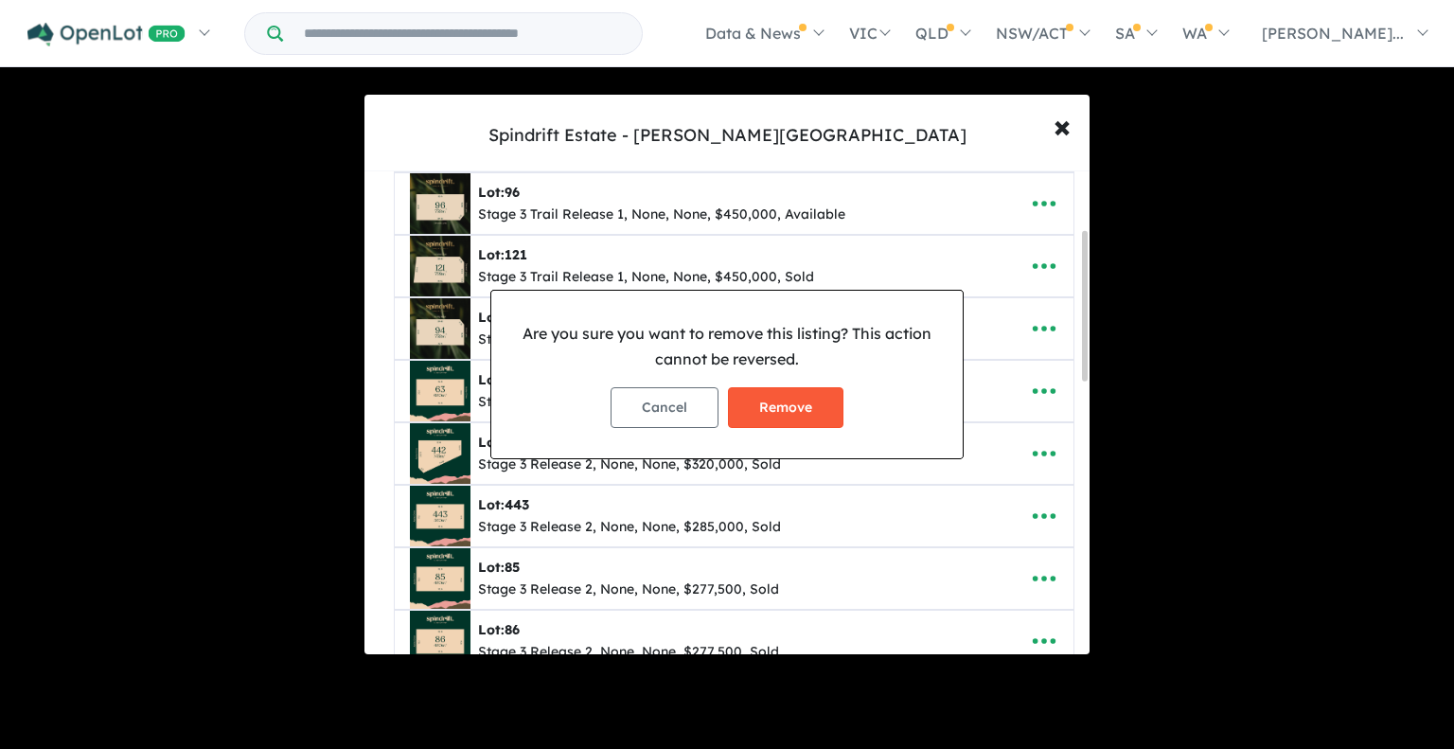
click at [780, 408] on button "Remove" at bounding box center [786, 407] width 116 height 41
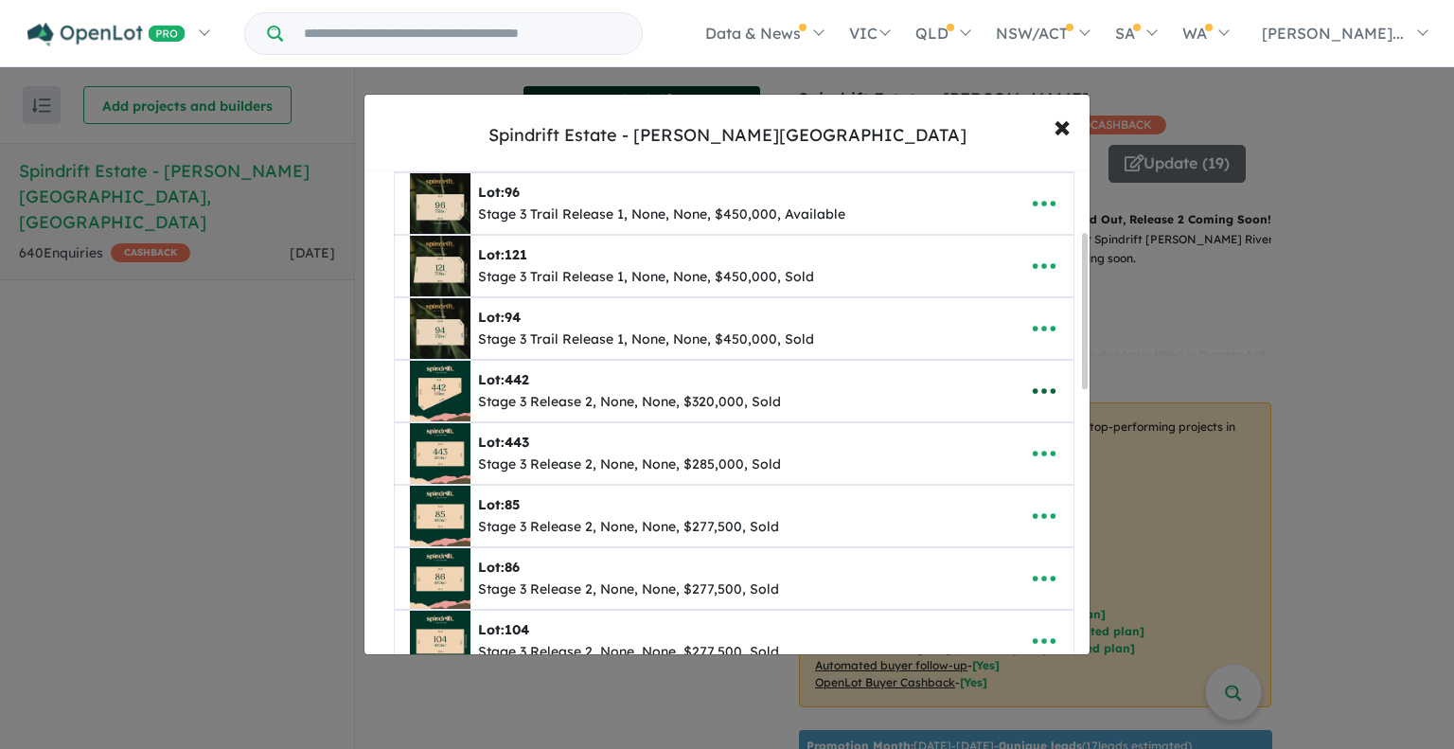
click at [1036, 389] on icon "button" at bounding box center [1044, 392] width 23 height 6
click at [971, 483] on link "Remove" at bounding box center [1003, 483] width 140 height 44
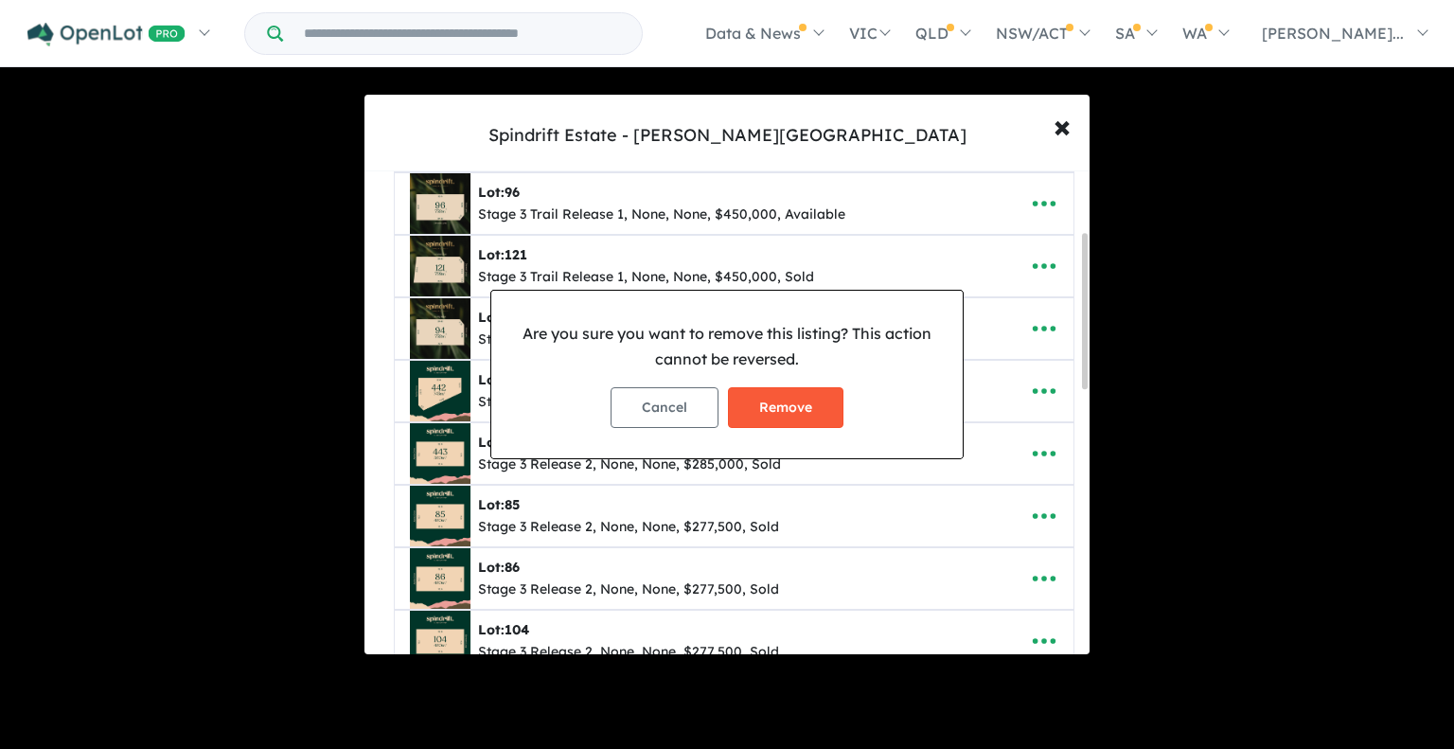
click at [805, 408] on button "Remove" at bounding box center [786, 407] width 116 height 41
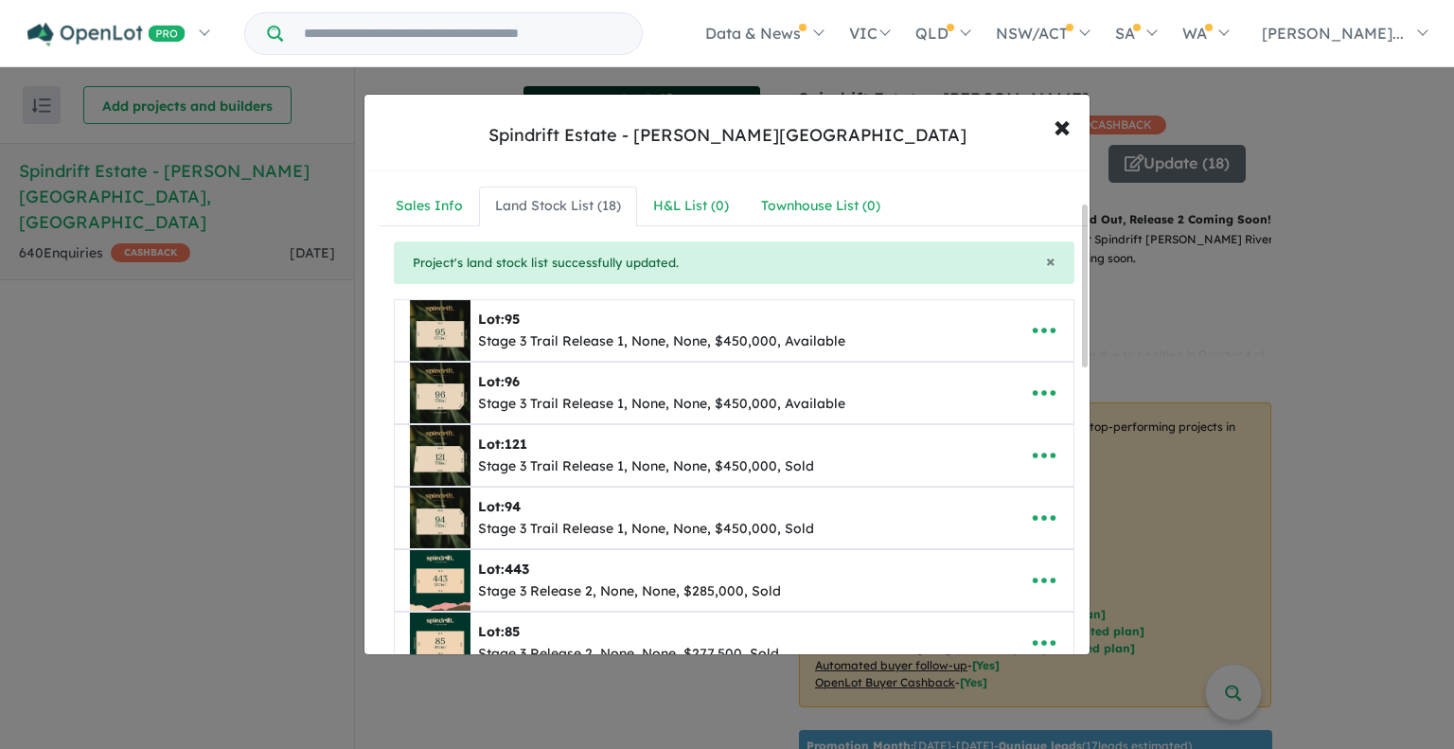
scroll to position [95, 0]
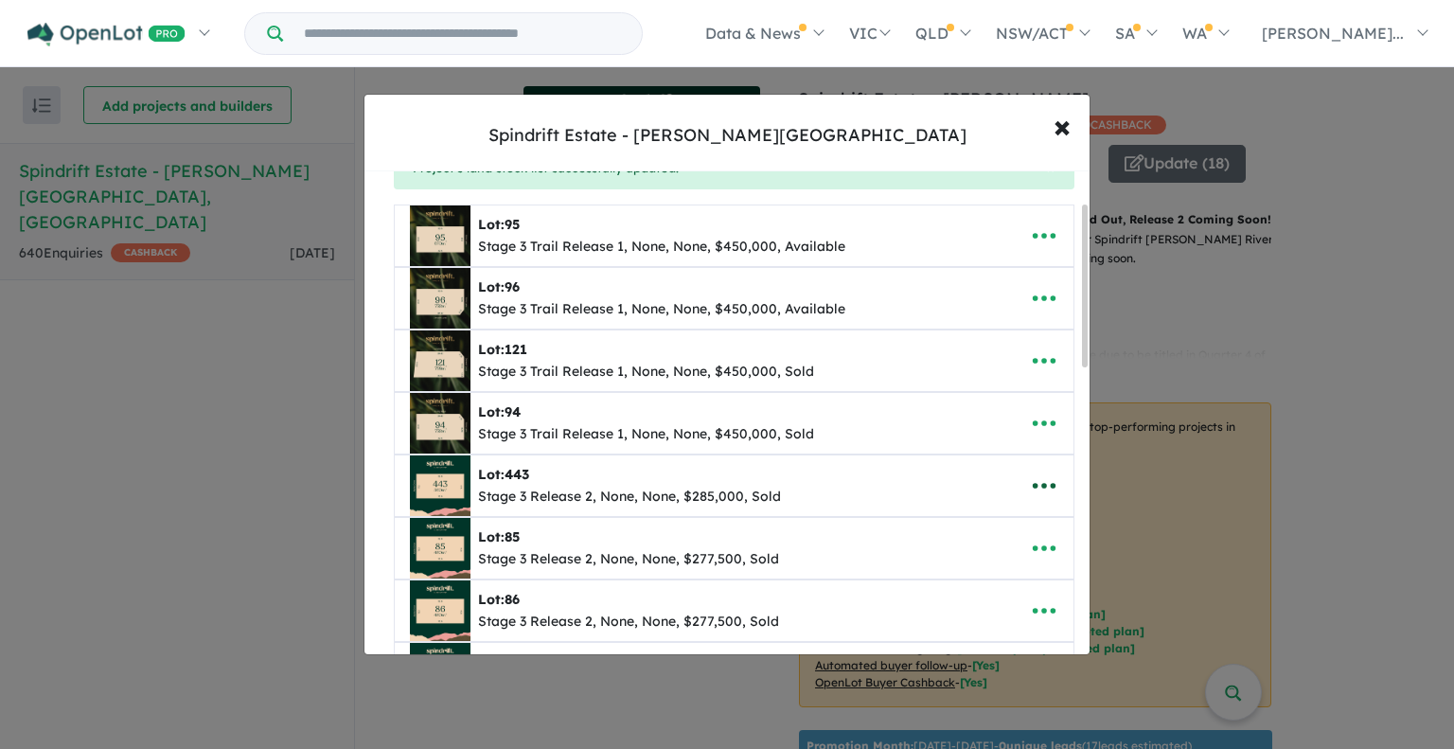
click at [1036, 480] on icon "button" at bounding box center [1044, 486] width 28 height 28
click at [972, 574] on link "Remove" at bounding box center [1003, 578] width 140 height 44
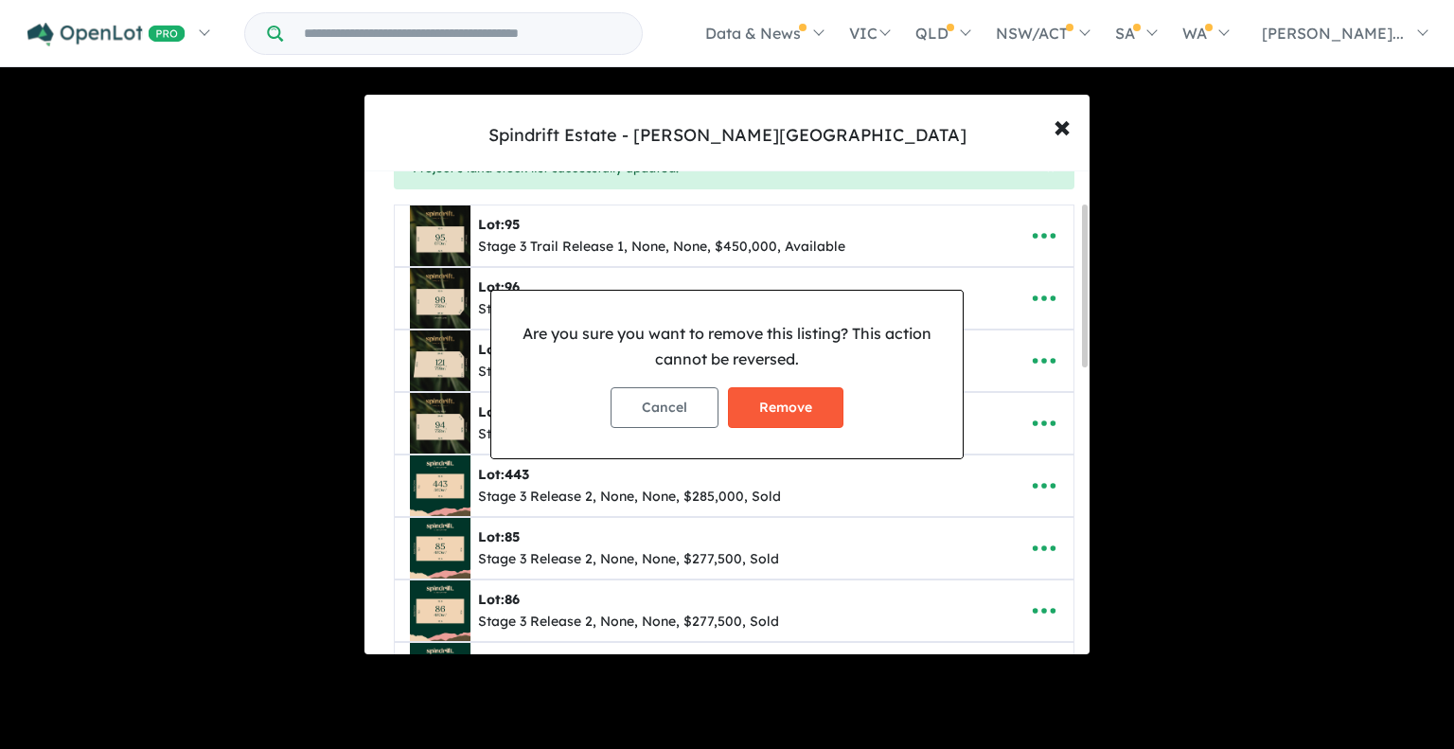
click at [796, 407] on button "Remove" at bounding box center [786, 407] width 116 height 41
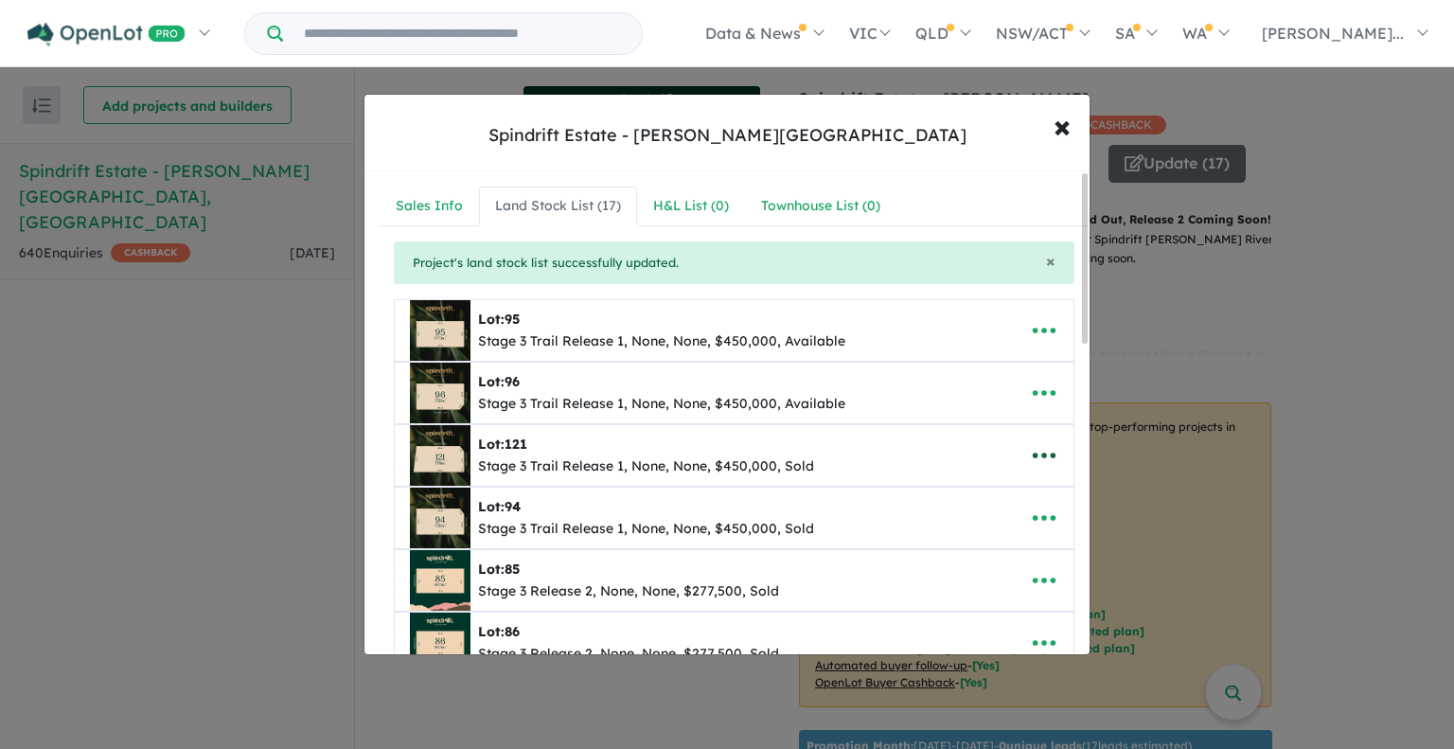
scroll to position [189, 0]
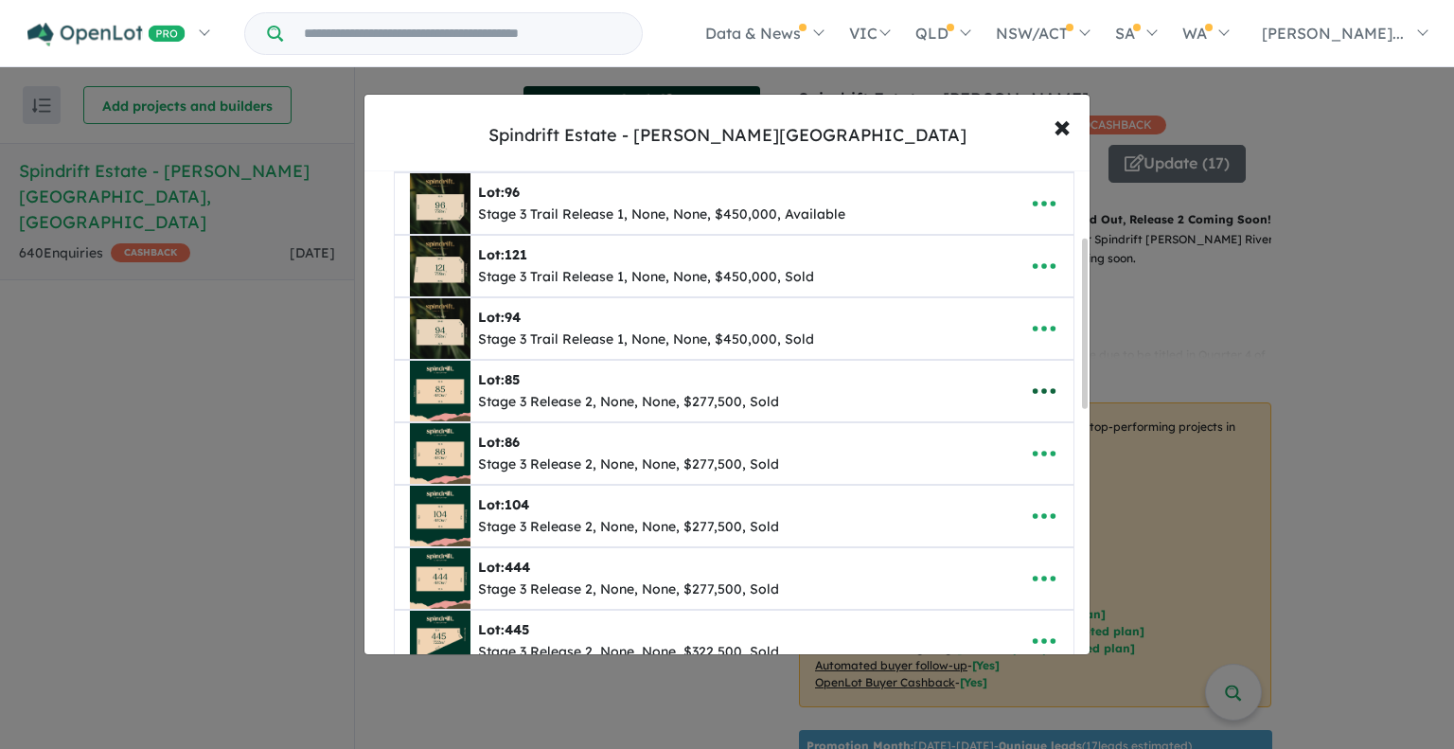
click at [1036, 385] on icon "button" at bounding box center [1044, 391] width 28 height 28
click at [973, 477] on link "Remove" at bounding box center [1003, 483] width 140 height 44
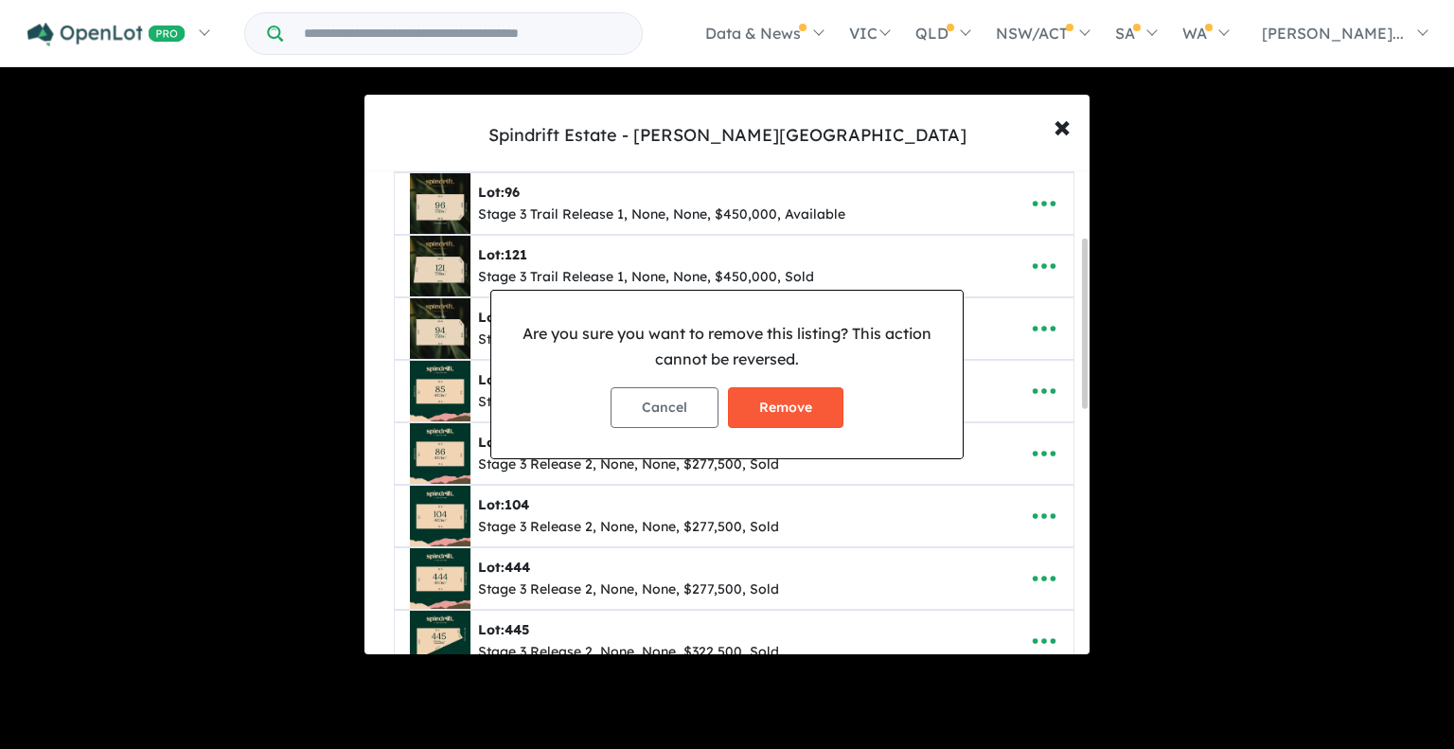
click at [767, 404] on button "Remove" at bounding box center [786, 407] width 116 height 41
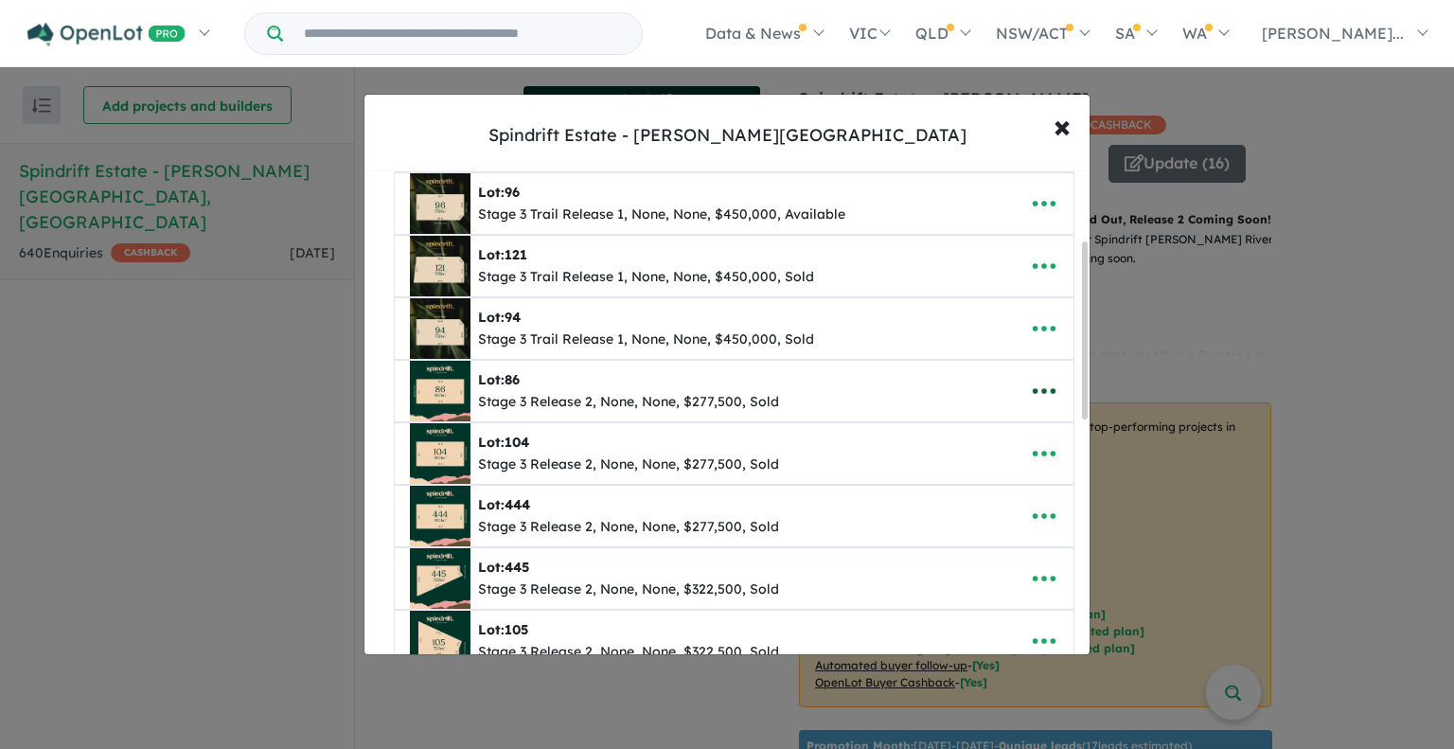
click at [1036, 385] on icon "button" at bounding box center [1044, 391] width 28 height 28
click at [962, 477] on link "Remove" at bounding box center [1003, 483] width 140 height 44
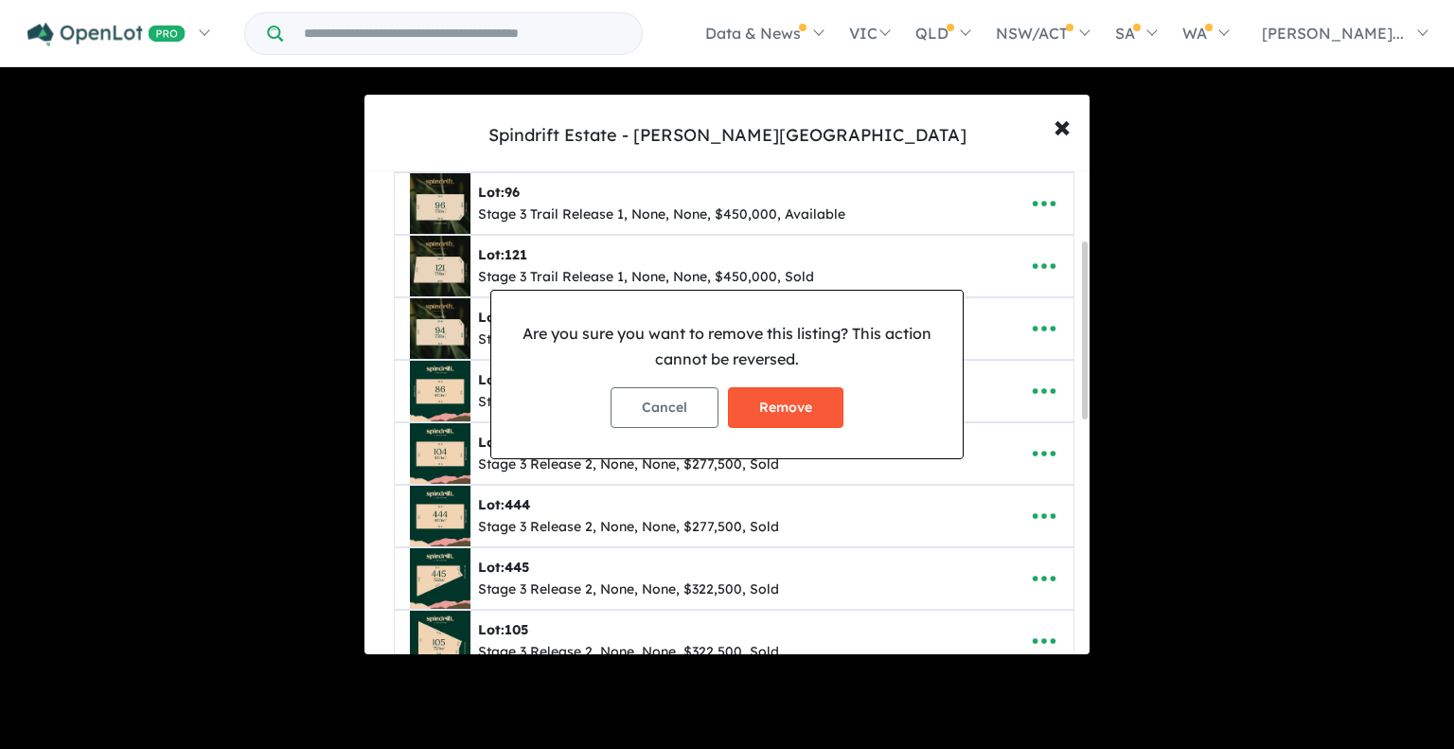
click at [807, 401] on button "Remove" at bounding box center [786, 407] width 116 height 41
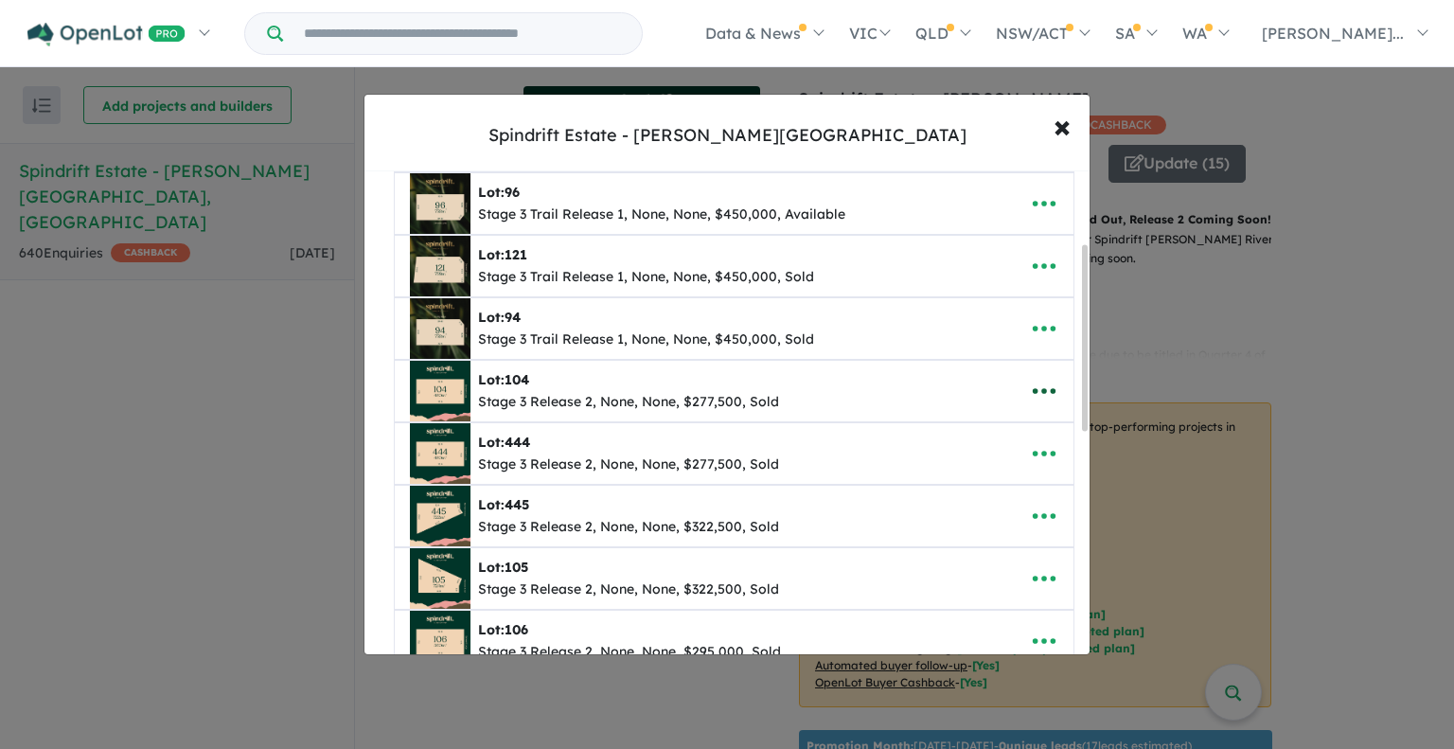
click at [1037, 389] on icon "button" at bounding box center [1044, 392] width 23 height 6
click at [974, 471] on link "Remove" at bounding box center [1003, 483] width 140 height 44
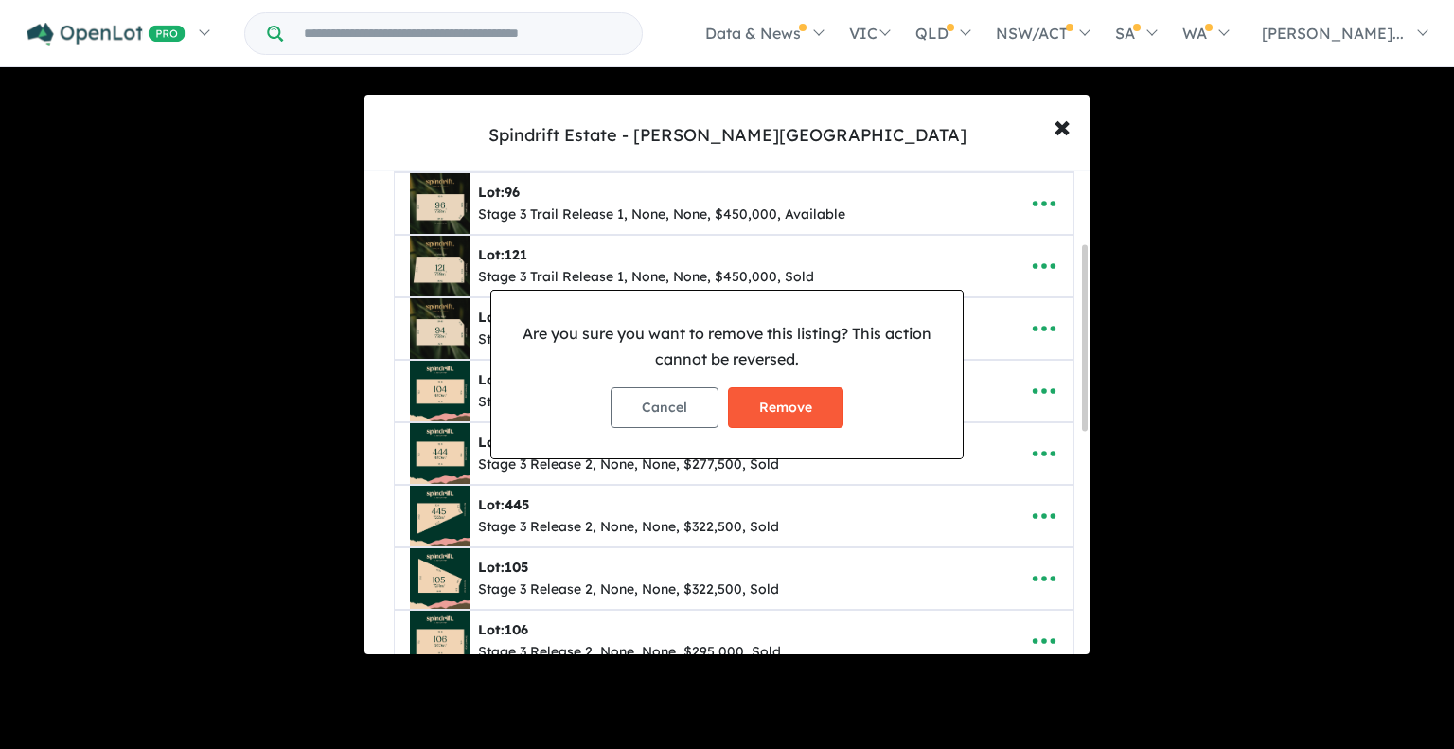
click at [775, 404] on button "Remove" at bounding box center [786, 407] width 116 height 41
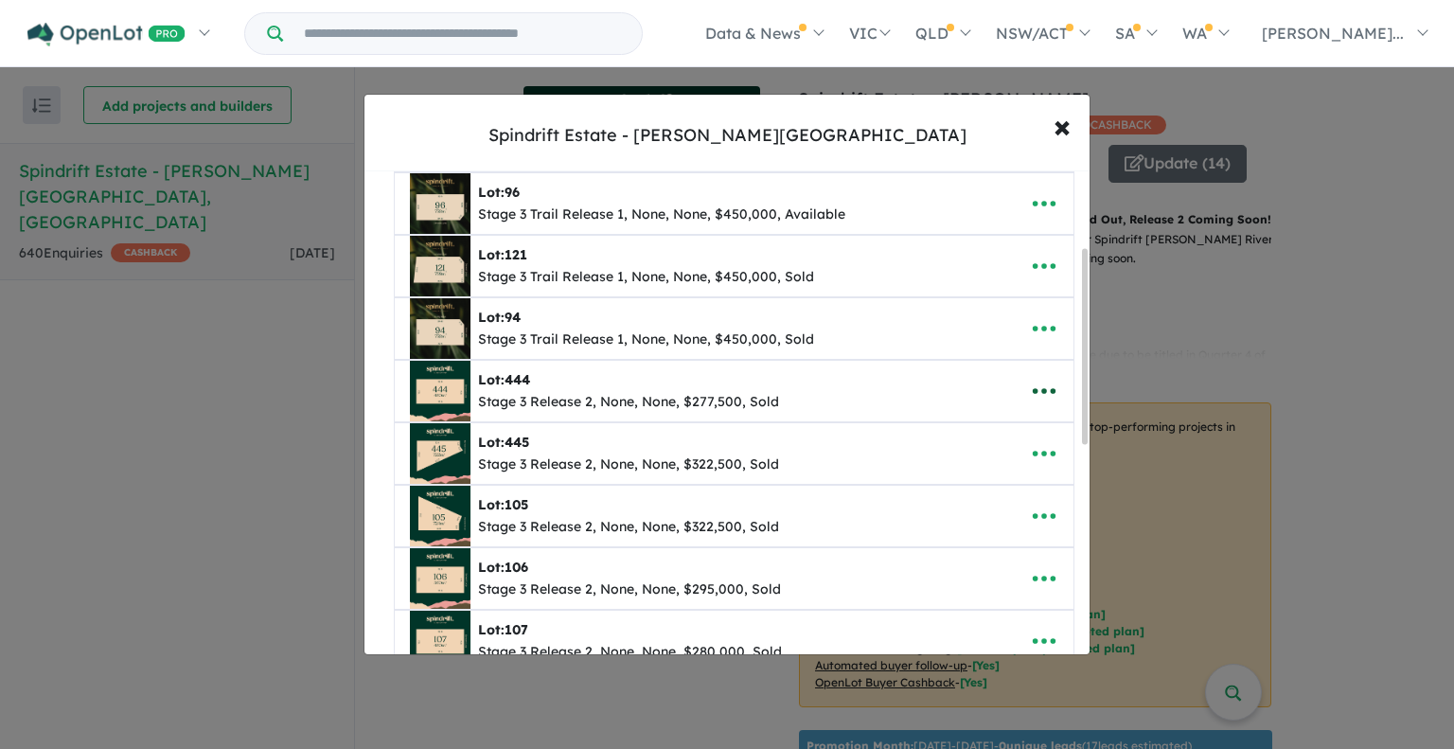
click at [1041, 388] on icon "button" at bounding box center [1044, 391] width 28 height 28
click at [975, 472] on link "Remove" at bounding box center [1003, 483] width 140 height 44
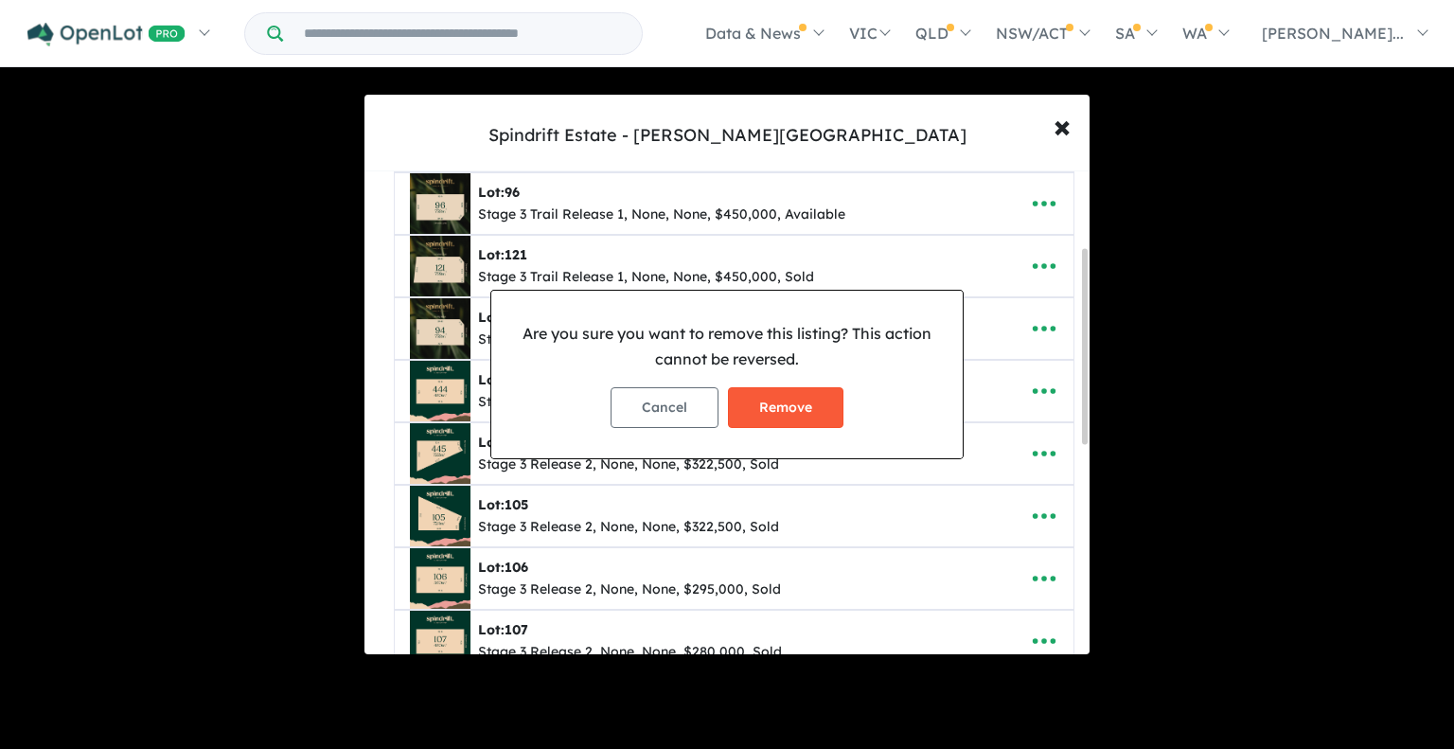
click at [772, 412] on button "Remove" at bounding box center [786, 407] width 116 height 41
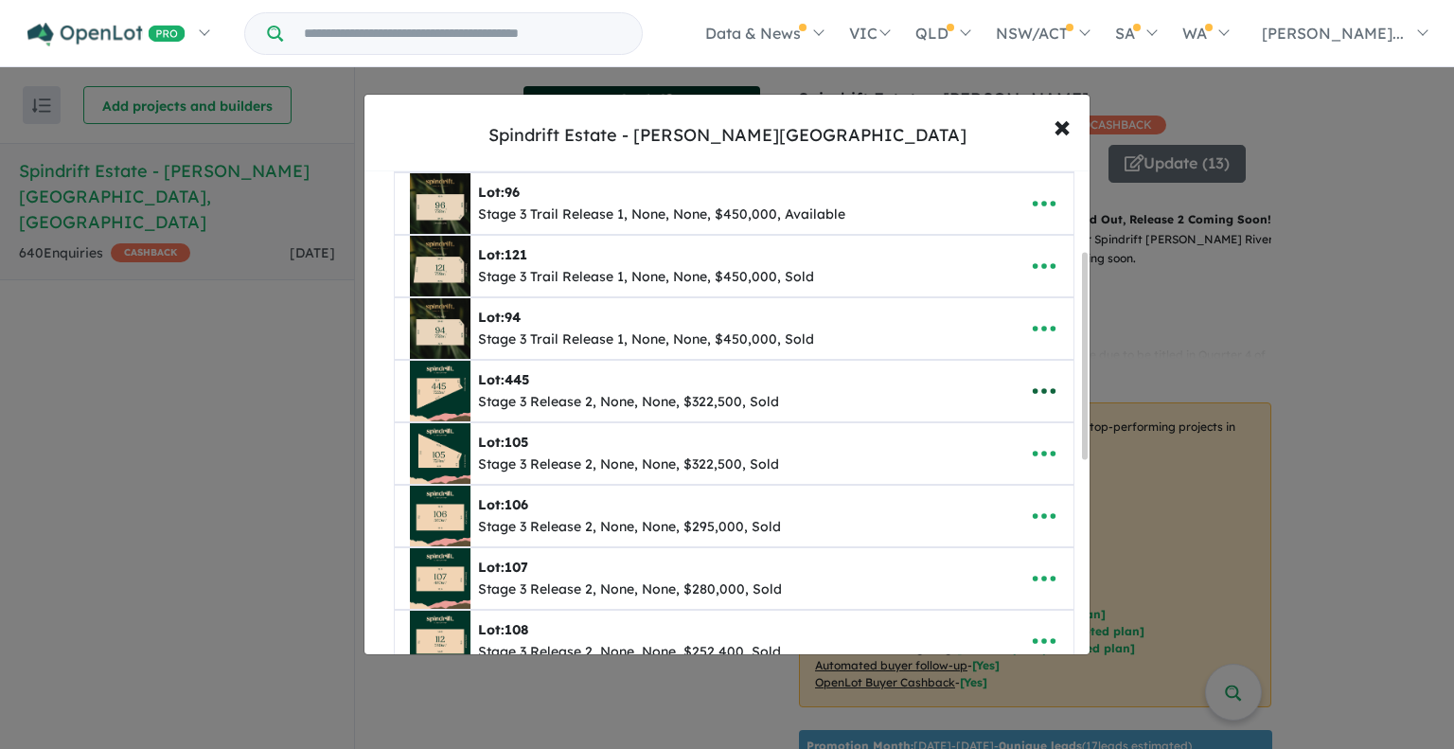
click at [1036, 390] on icon "button" at bounding box center [1044, 392] width 23 height 6
click at [968, 482] on link "Remove" at bounding box center [1003, 483] width 140 height 44
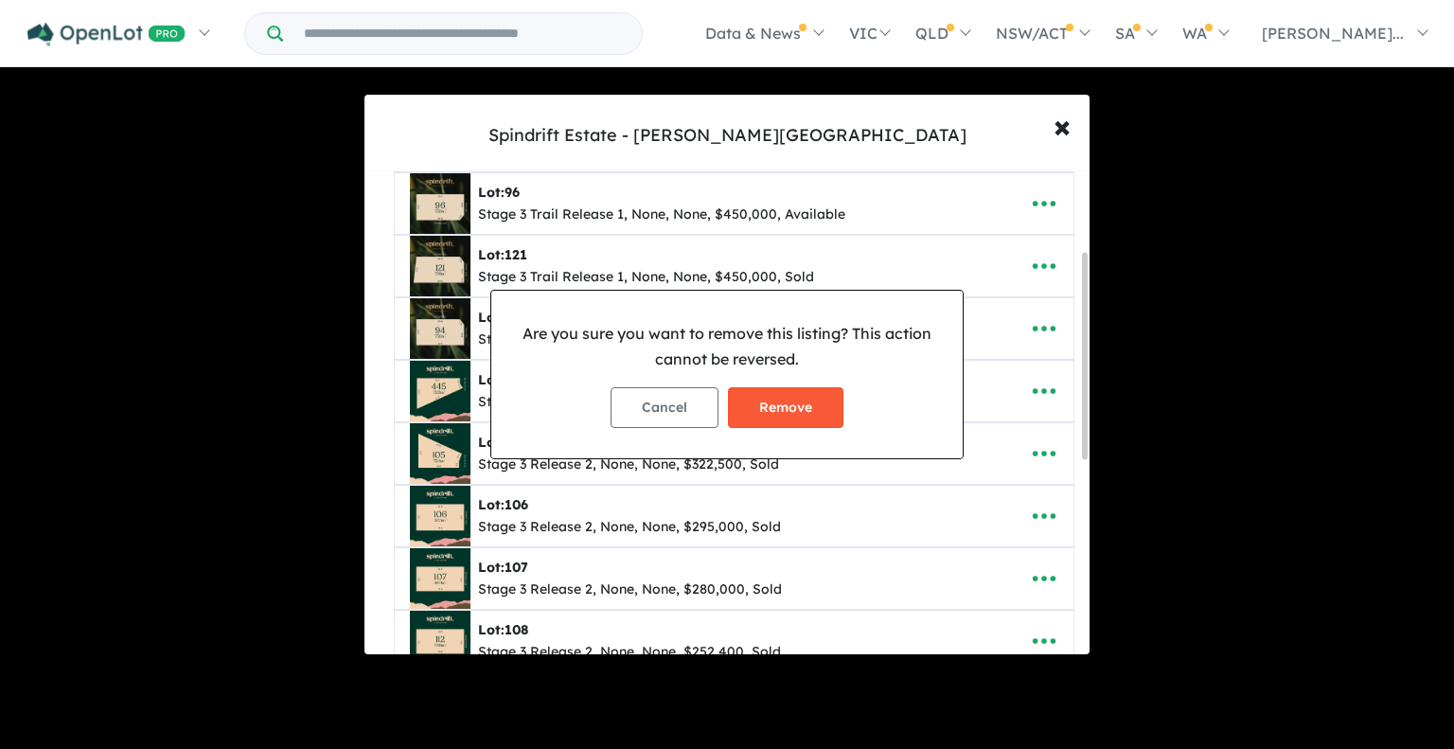
click at [761, 401] on button "Remove" at bounding box center [786, 407] width 116 height 41
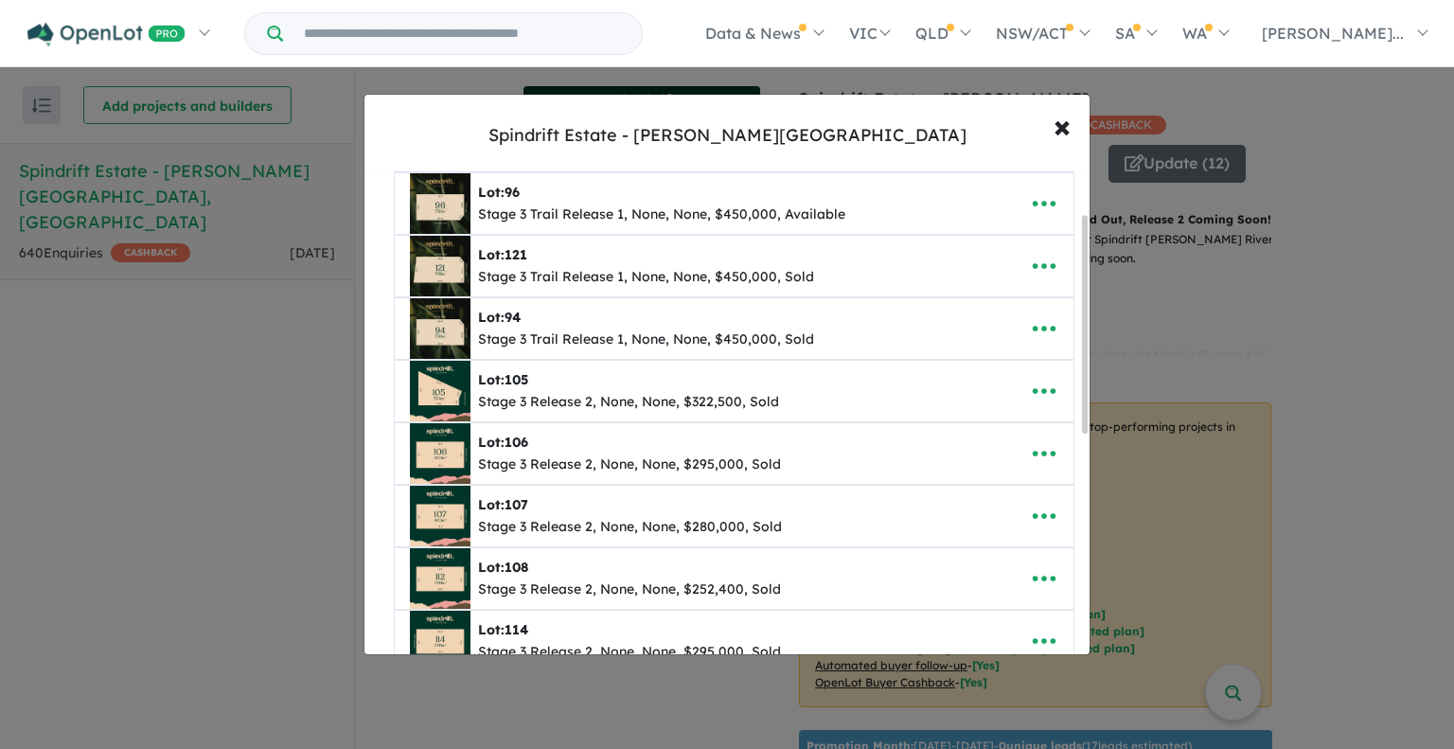
scroll to position [284, 0]
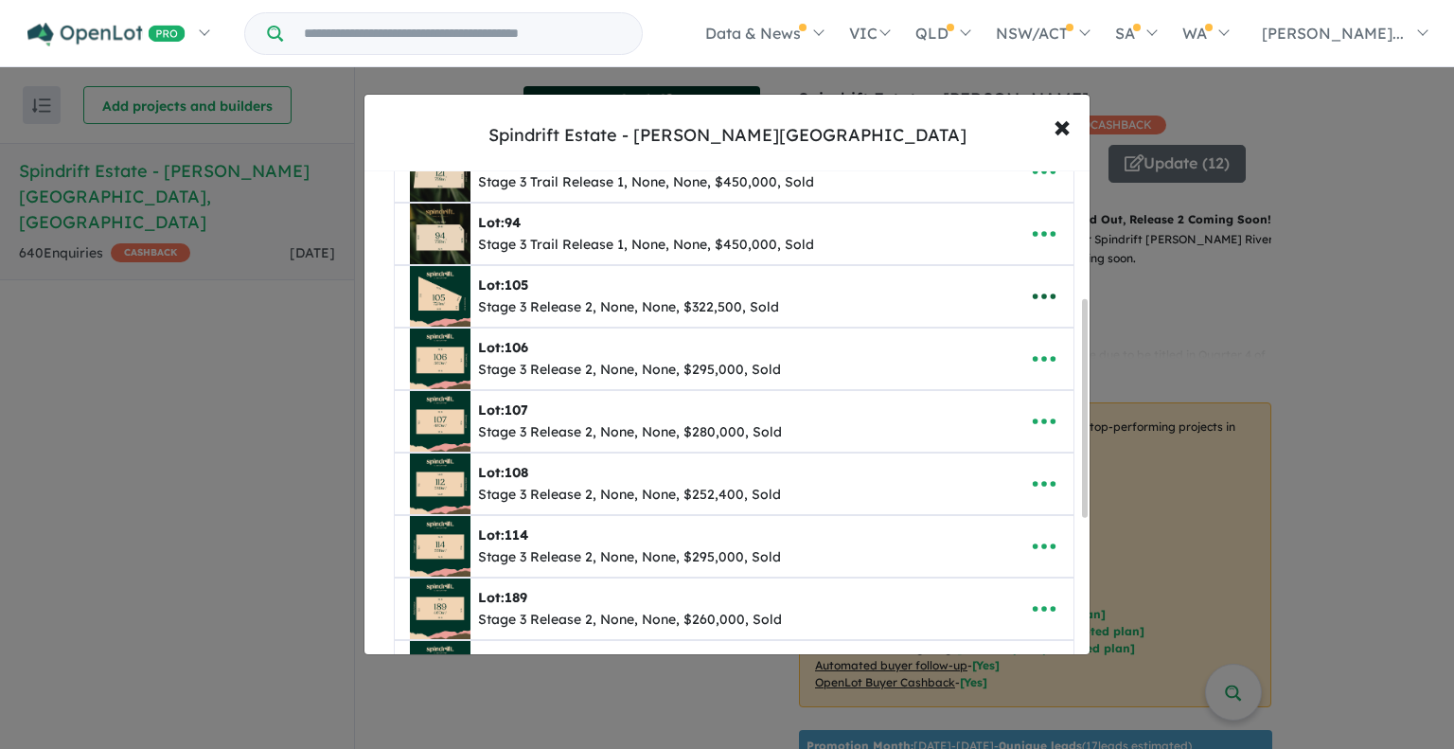
click at [1034, 290] on icon "button" at bounding box center [1044, 296] width 28 height 28
click at [958, 381] on link "Remove" at bounding box center [1003, 388] width 140 height 44
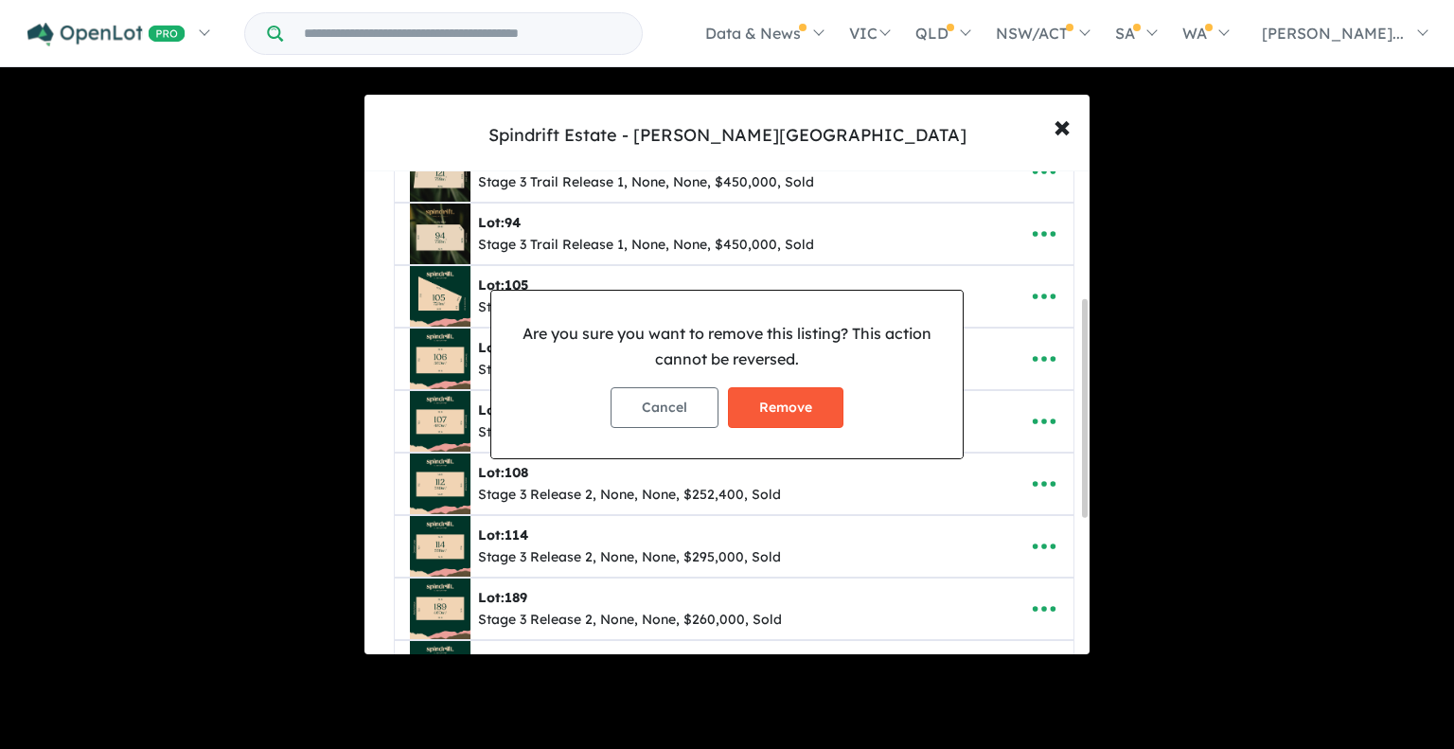
click at [800, 412] on button "Remove" at bounding box center [786, 407] width 116 height 41
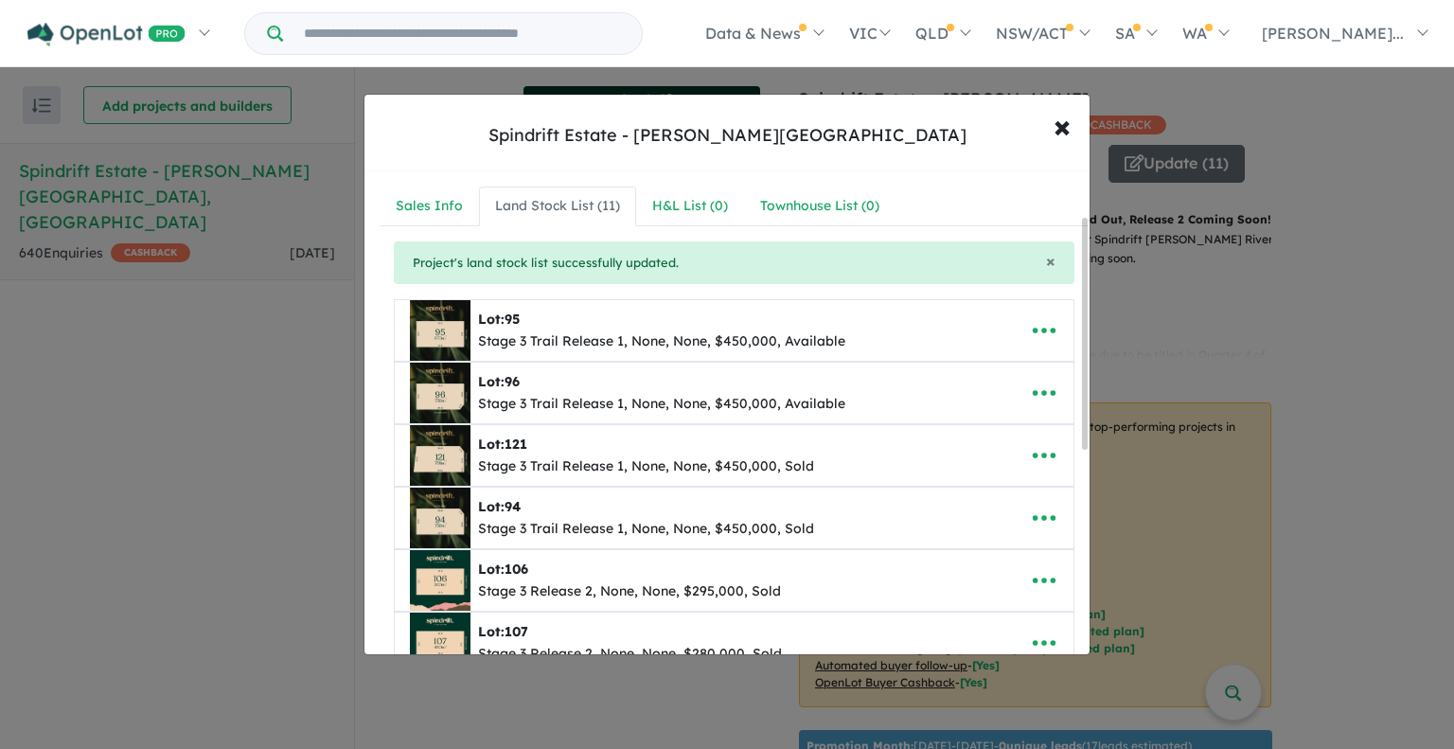
scroll to position [95, 0]
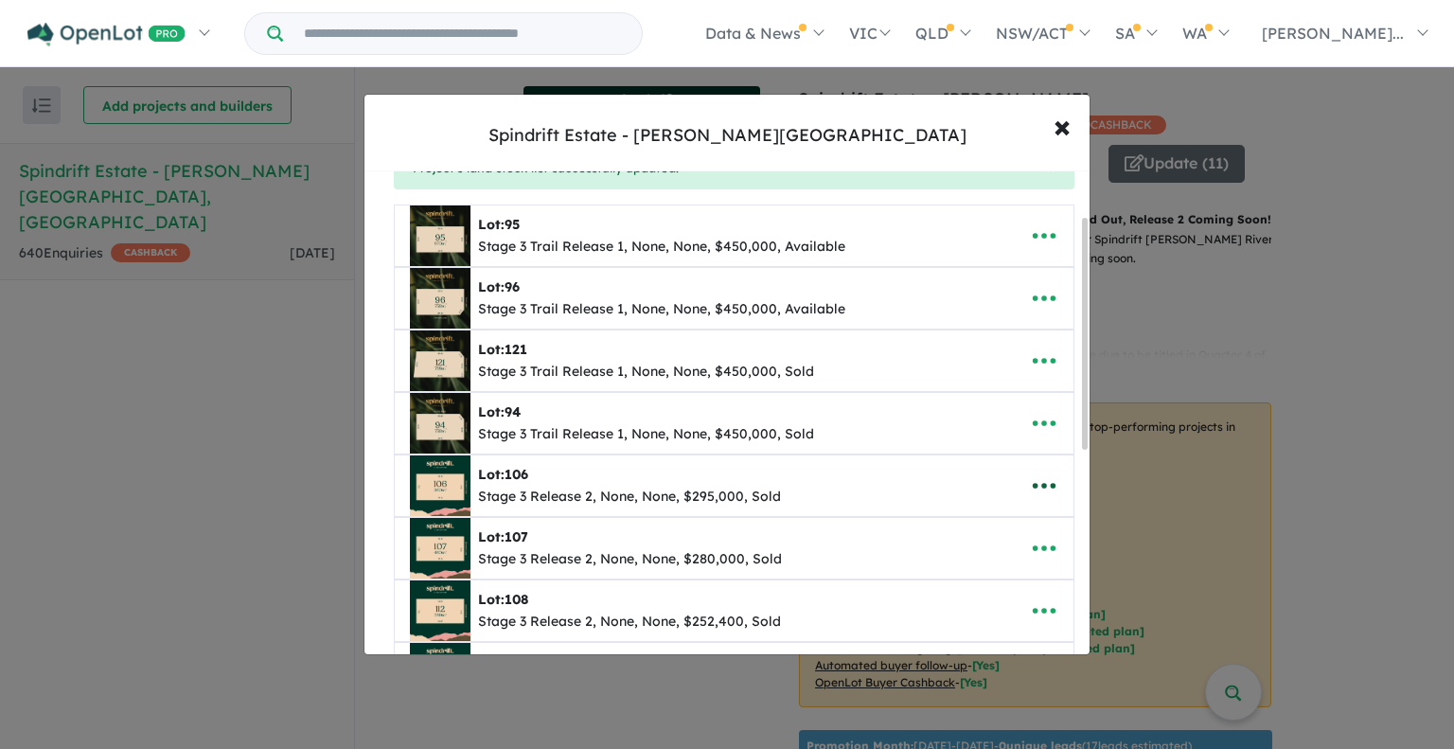
click at [1038, 484] on icon "button" at bounding box center [1044, 487] width 23 height 6
click at [988, 571] on link "Remove" at bounding box center [1003, 578] width 140 height 44
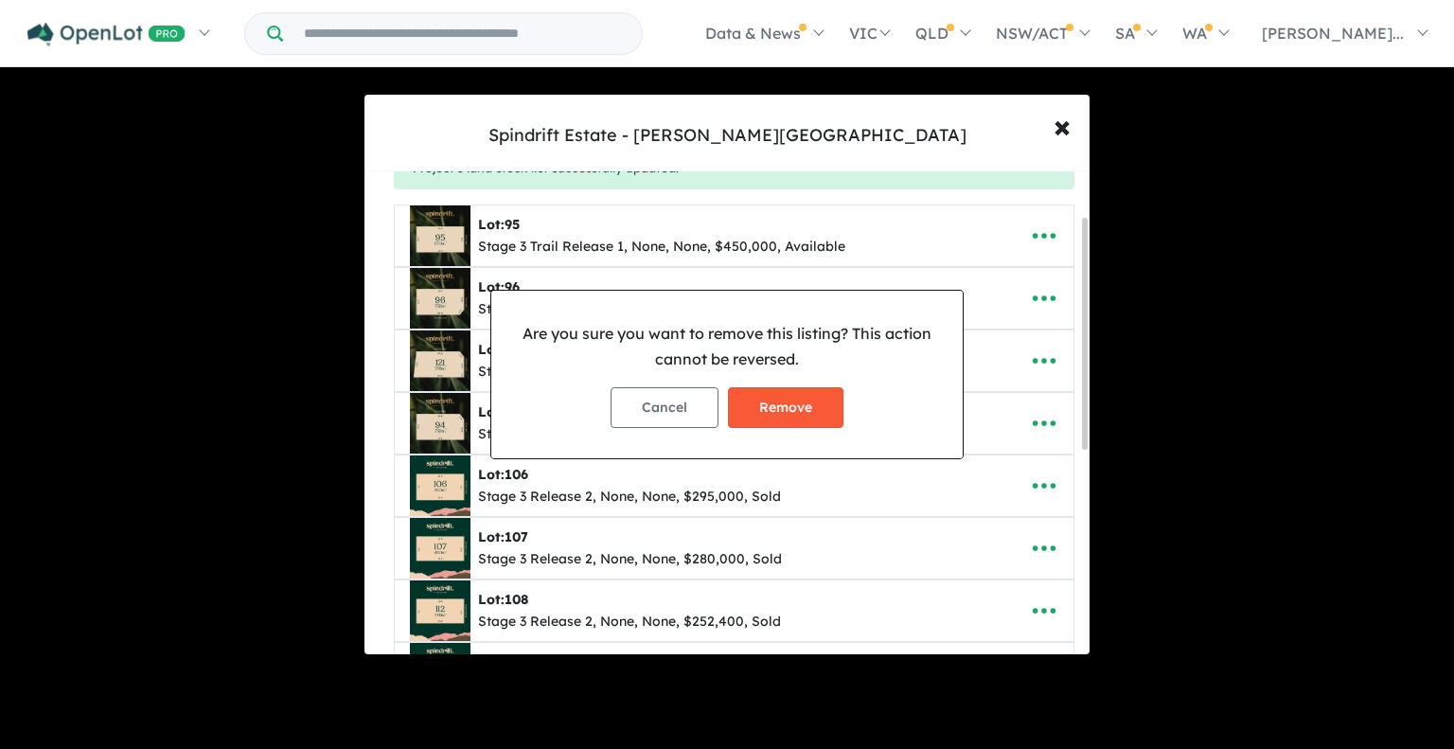
click at [780, 422] on button "Remove" at bounding box center [786, 407] width 116 height 41
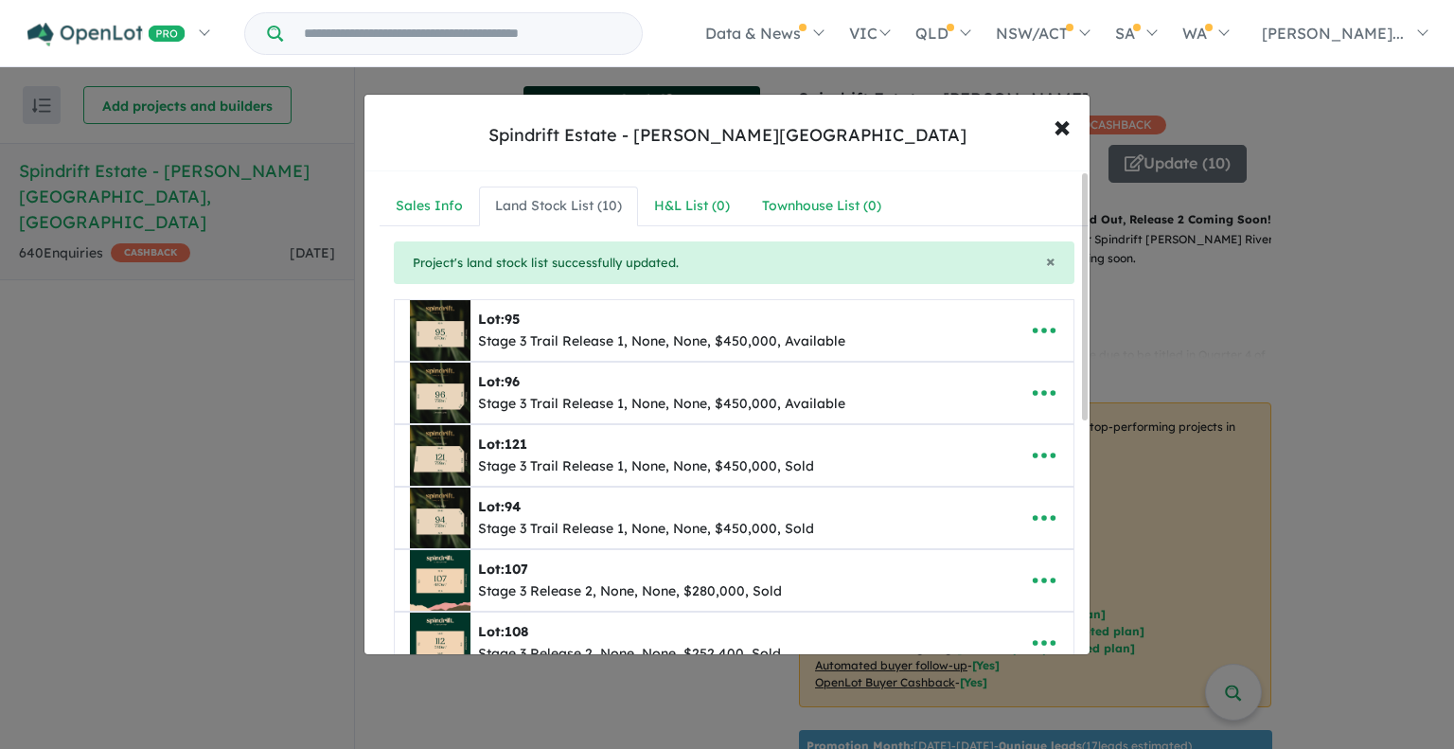
scroll to position [189, 0]
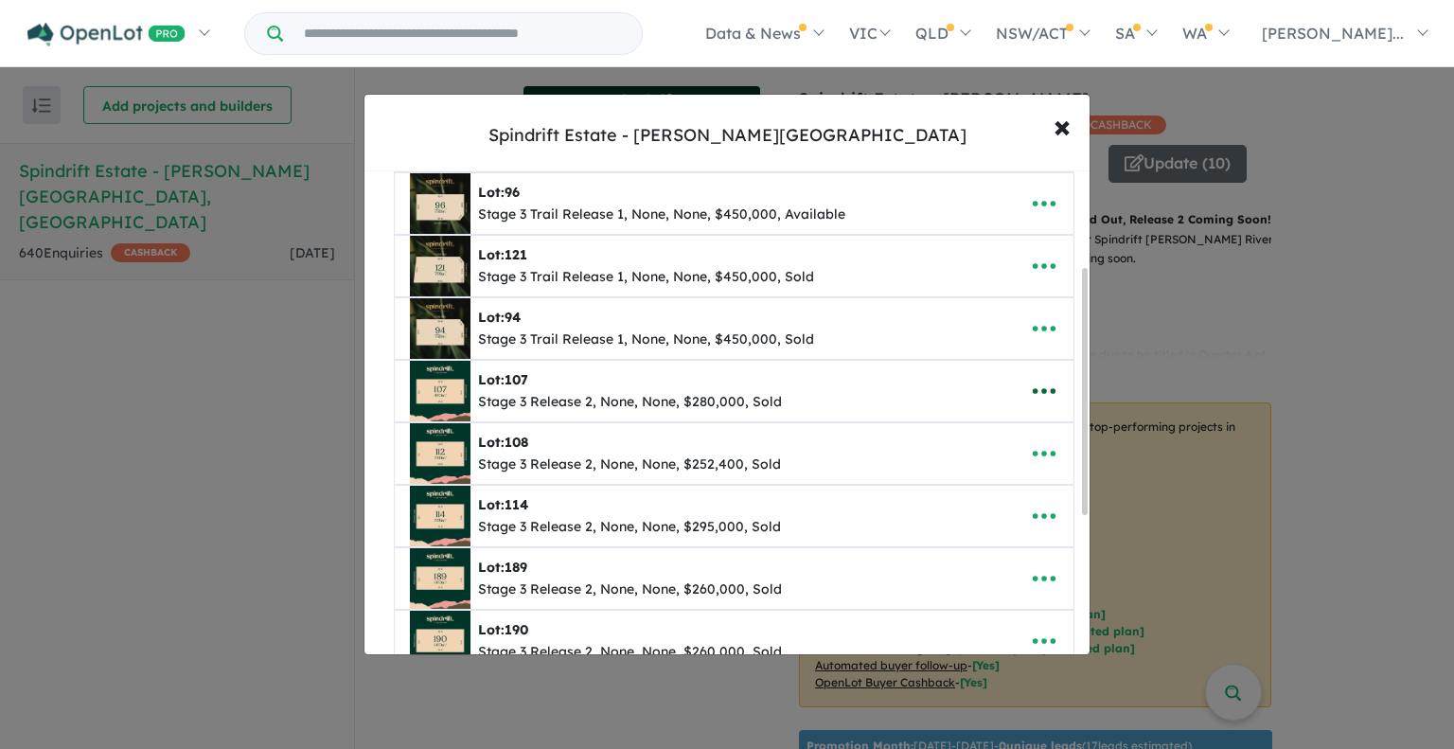
click at [1039, 390] on icon "button" at bounding box center [1044, 392] width 23 height 6
click at [975, 485] on link "Remove" at bounding box center [1003, 483] width 140 height 44
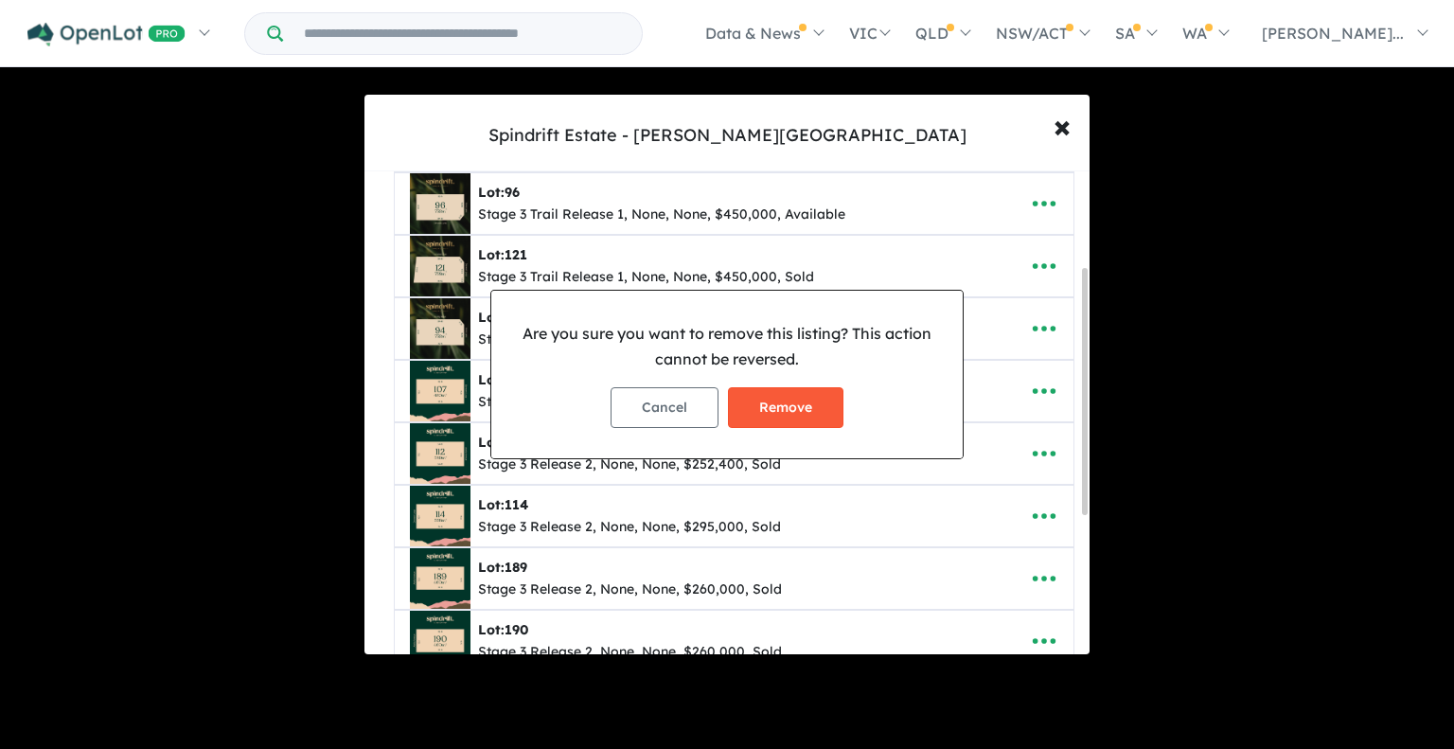
click at [781, 407] on button "Remove" at bounding box center [786, 407] width 116 height 41
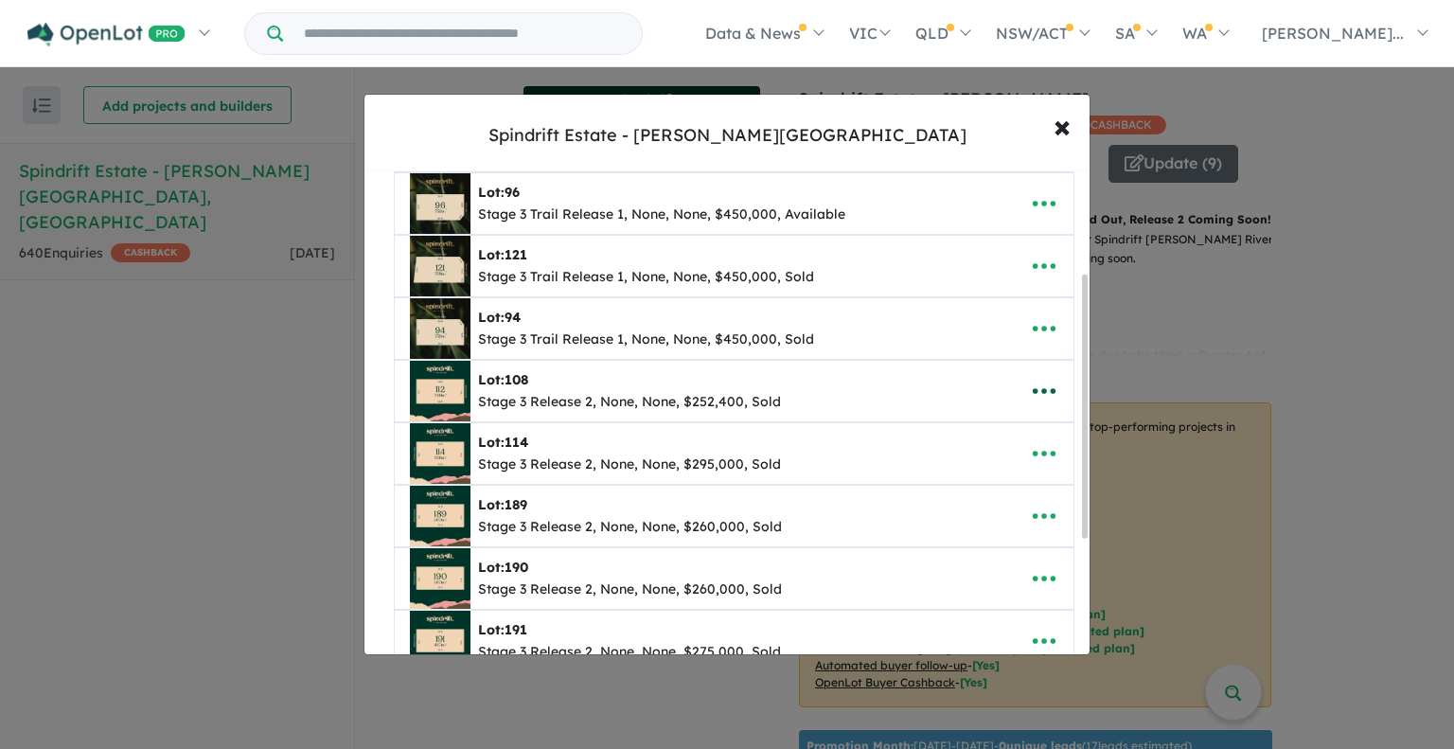
click at [1038, 390] on icon "button" at bounding box center [1044, 392] width 23 height 6
click at [985, 484] on link "Remove" at bounding box center [1003, 483] width 140 height 44
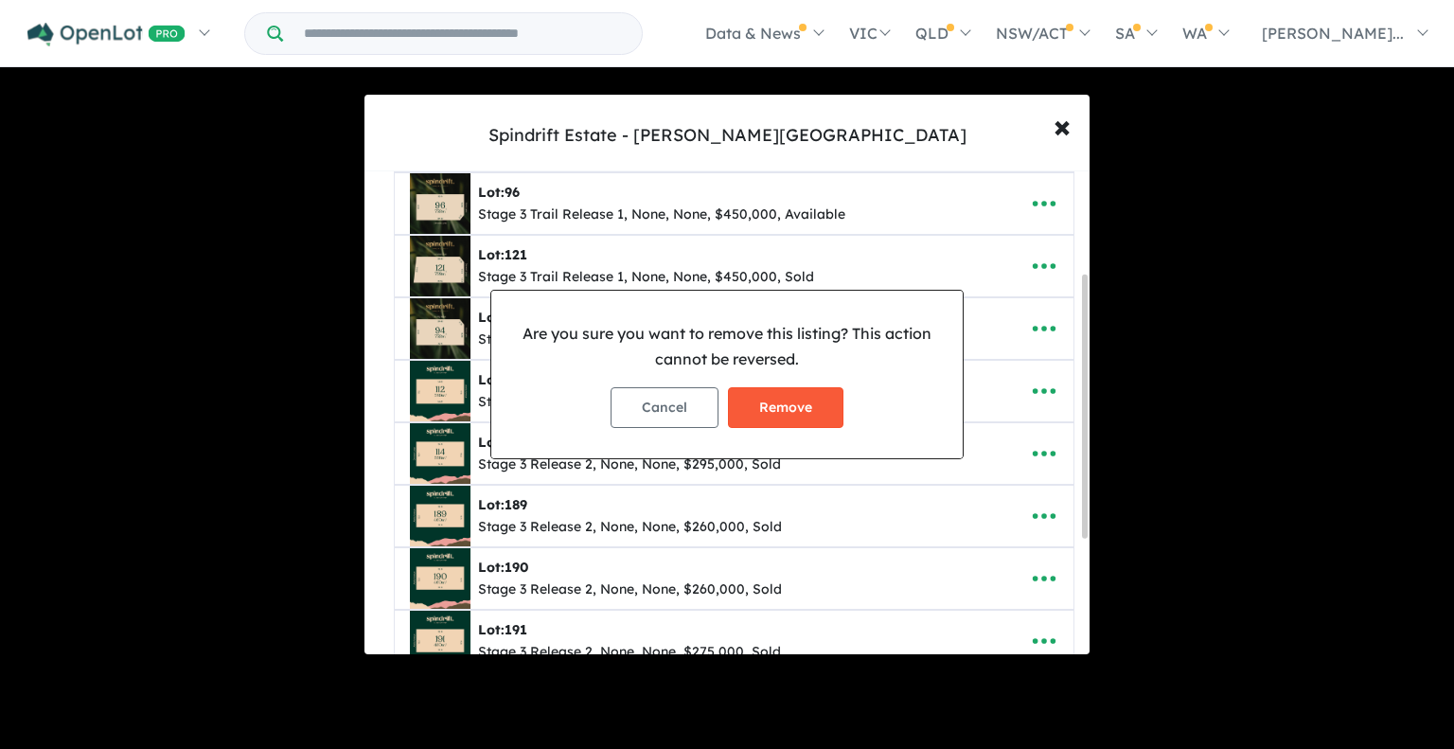
click at [798, 406] on button "Remove" at bounding box center [786, 407] width 116 height 41
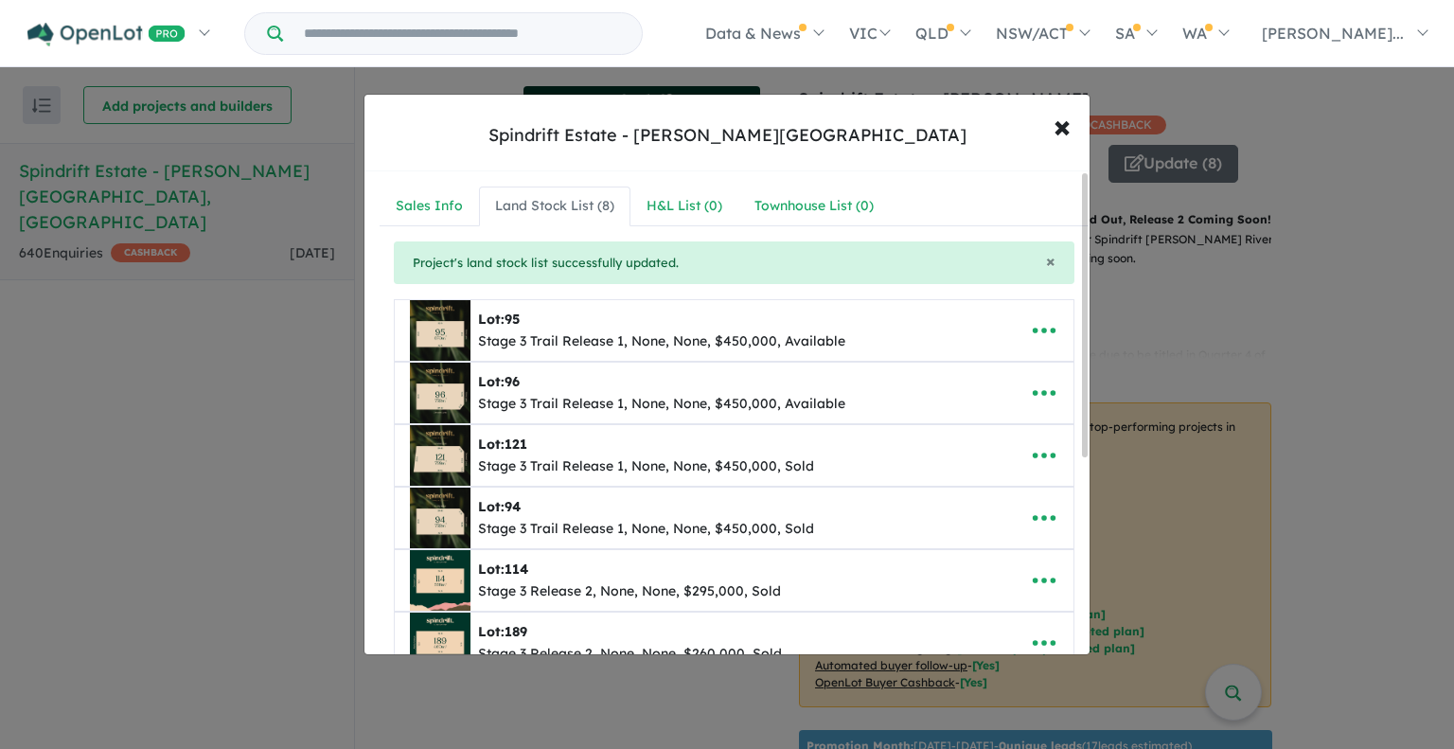
scroll to position [95, 0]
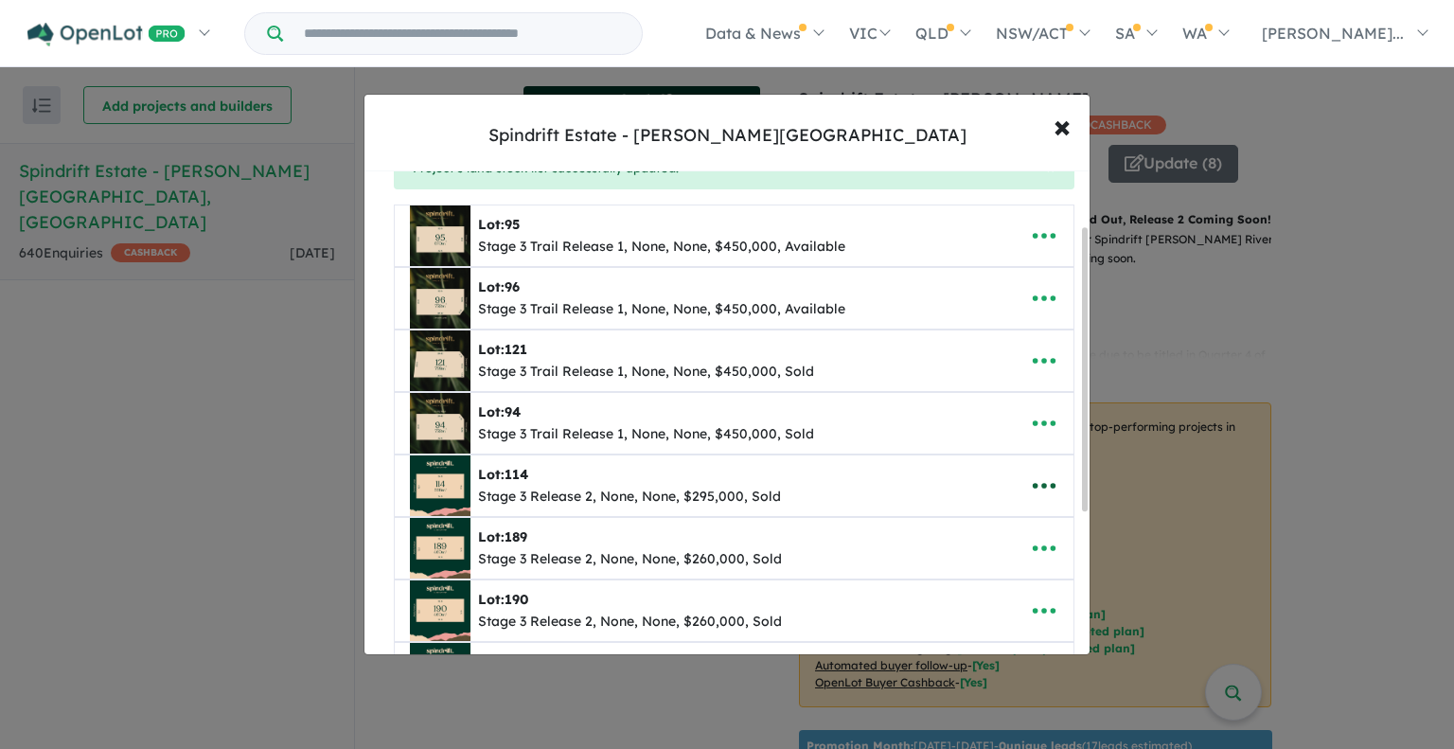
click at [1038, 484] on icon "button" at bounding box center [1044, 487] width 23 height 6
click at [976, 576] on link "Remove" at bounding box center [1003, 578] width 140 height 44
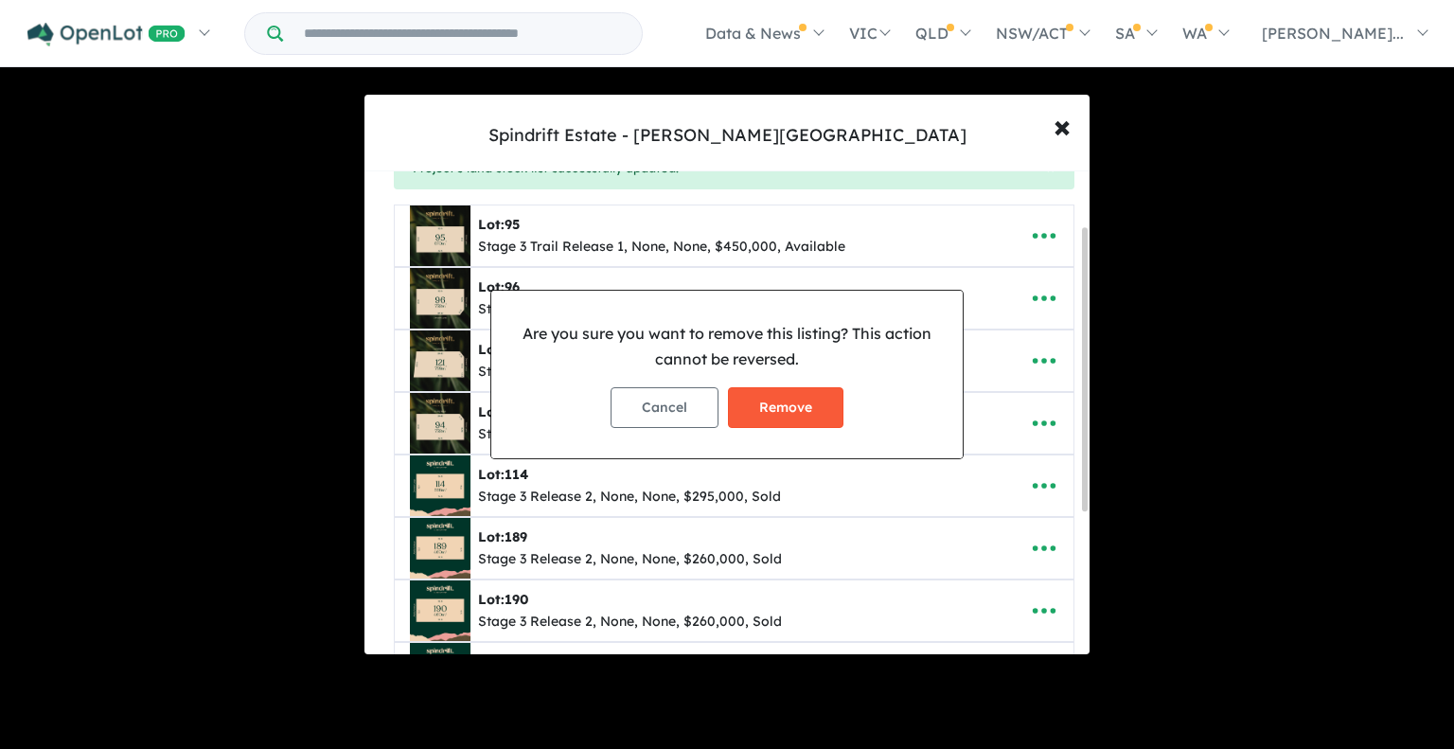
click at [822, 411] on button "Remove" at bounding box center [786, 407] width 116 height 41
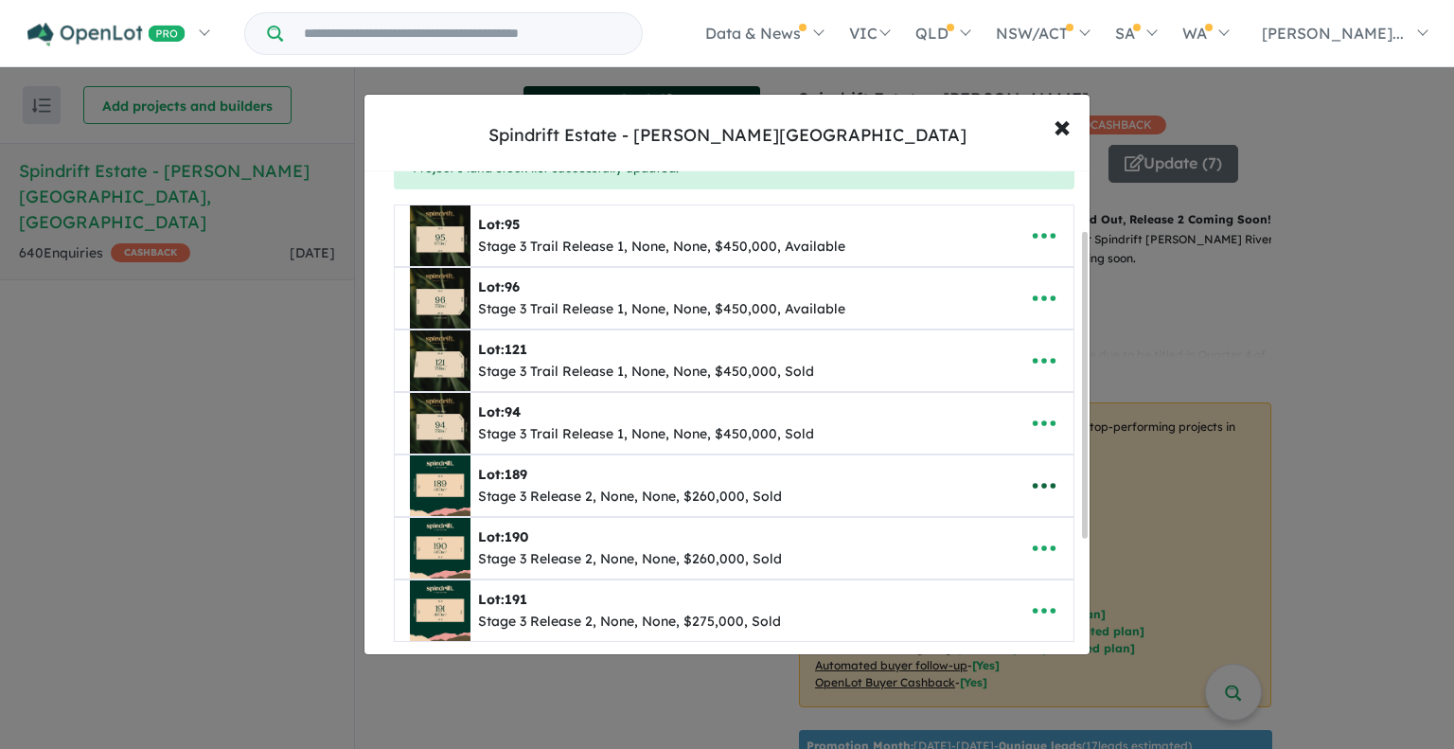
click at [1044, 486] on icon "button" at bounding box center [1044, 486] width 28 height 28
click at [978, 568] on link "Remove" at bounding box center [1003, 578] width 140 height 44
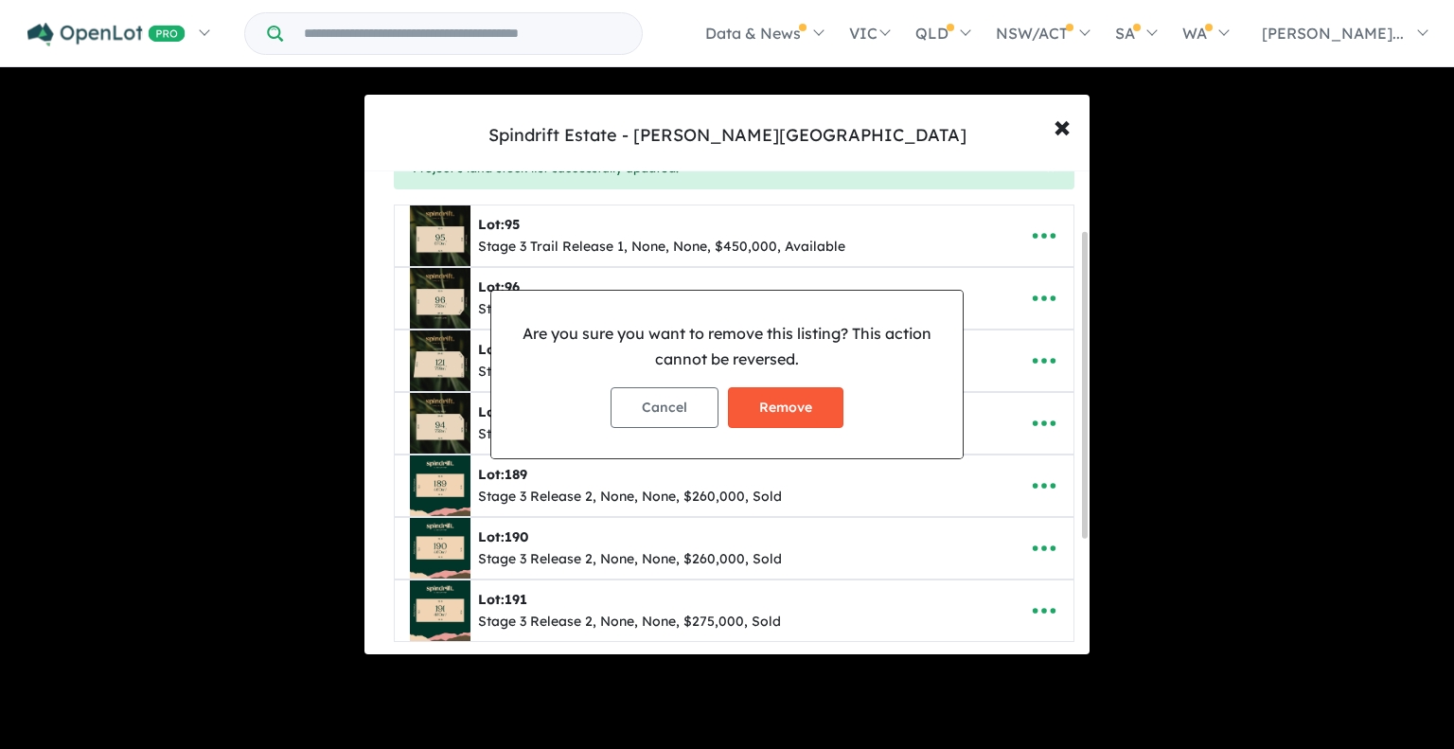
click at [799, 404] on button "Remove" at bounding box center [786, 407] width 116 height 41
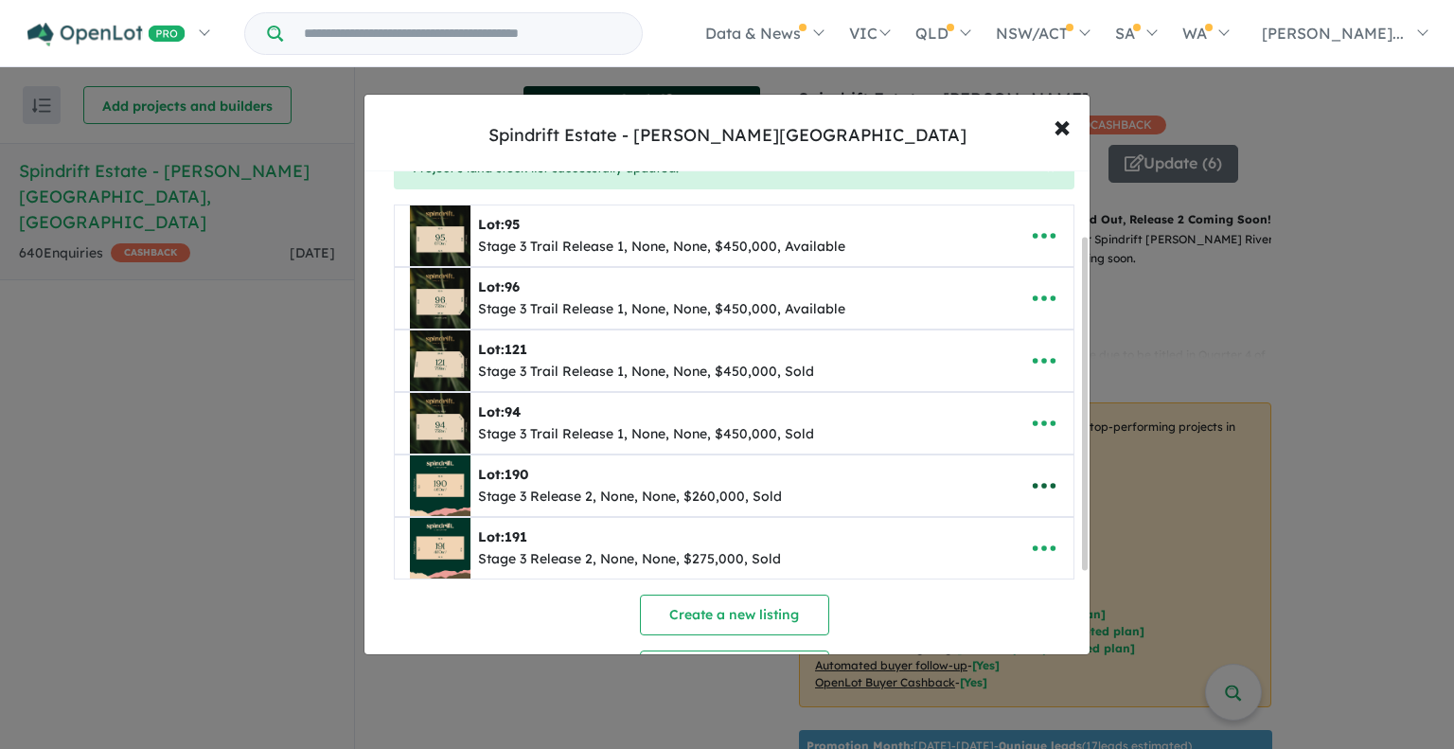
click at [1030, 482] on icon "button" at bounding box center [1044, 486] width 28 height 28
click at [984, 567] on link "Remove" at bounding box center [1003, 578] width 140 height 44
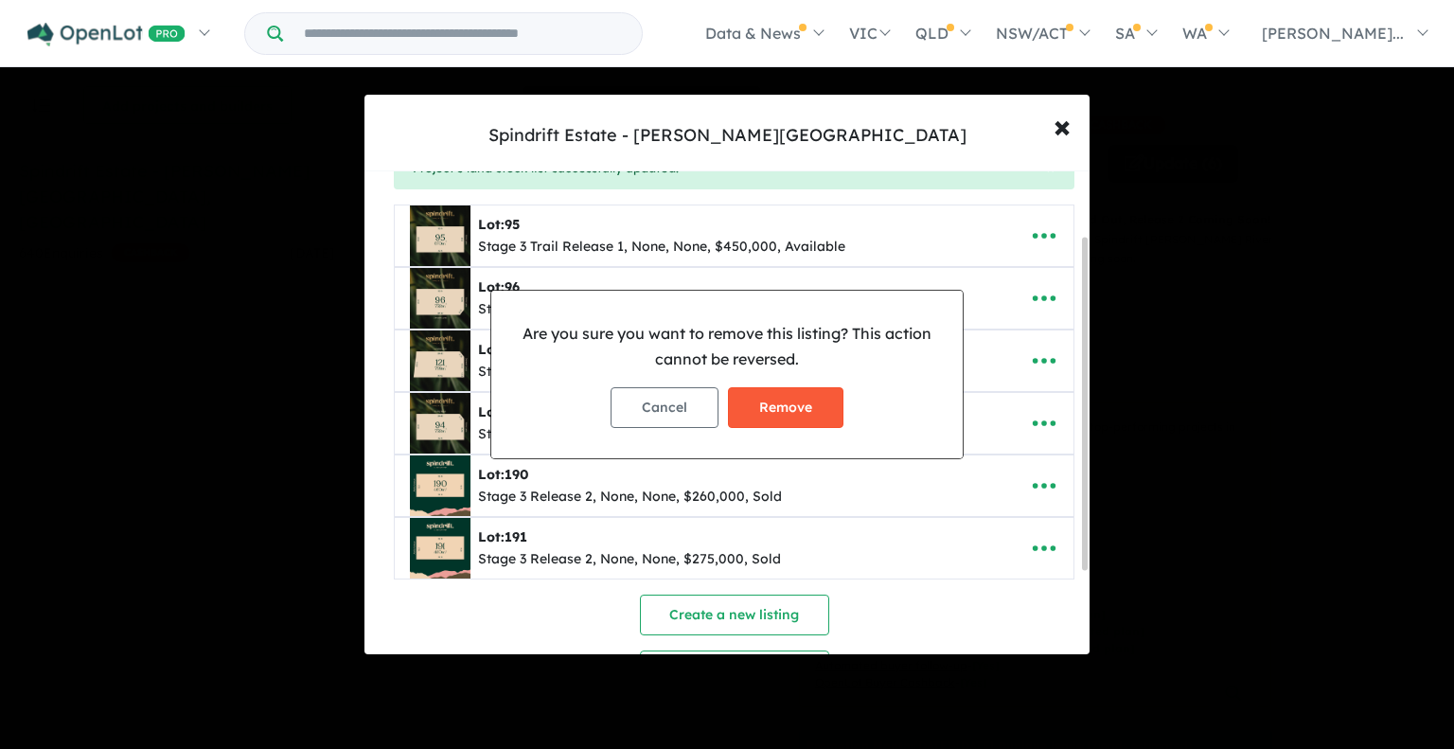
click at [765, 400] on button "Remove" at bounding box center [786, 407] width 116 height 41
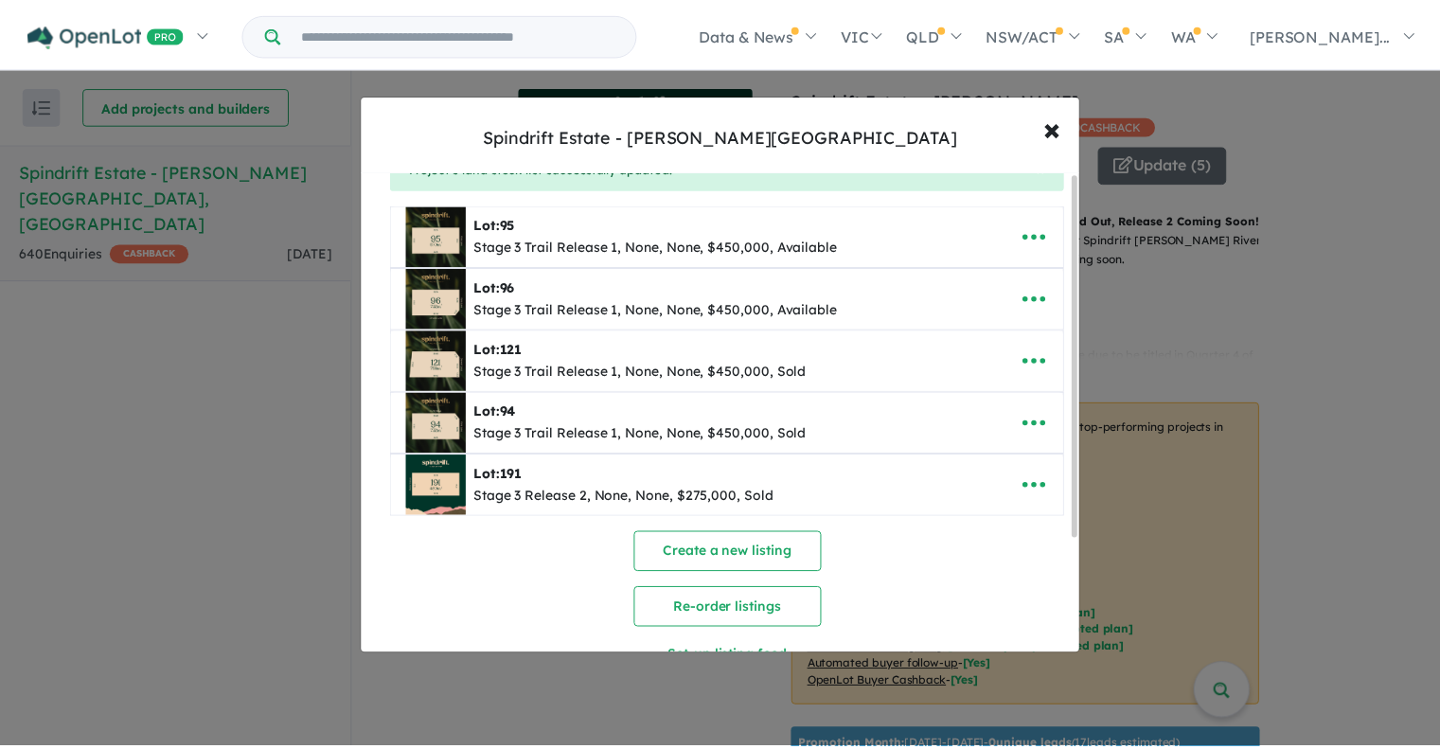
scroll to position [0, 0]
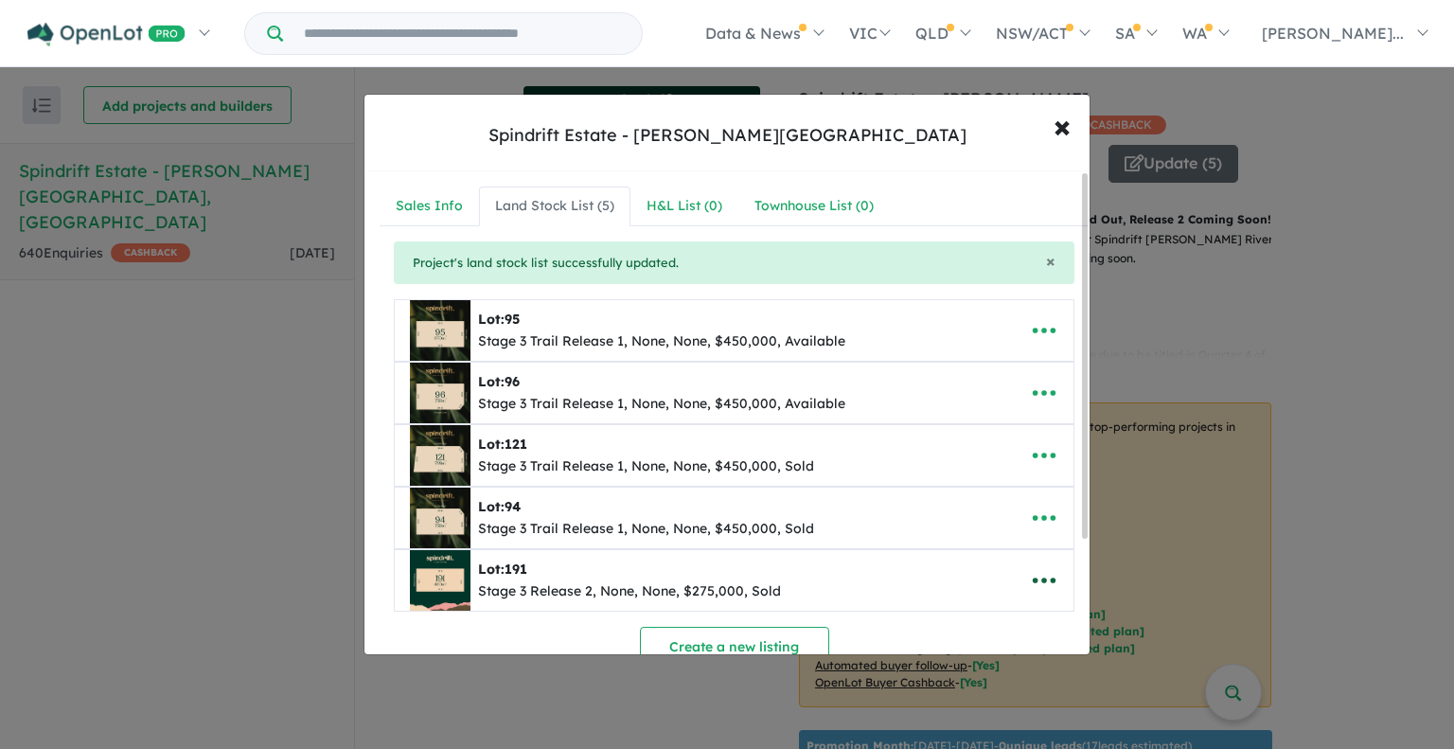
click at [1033, 579] on icon "button" at bounding box center [1044, 582] width 23 height 6
click at [988, 487] on link "Remove" at bounding box center [1003, 493] width 140 height 44
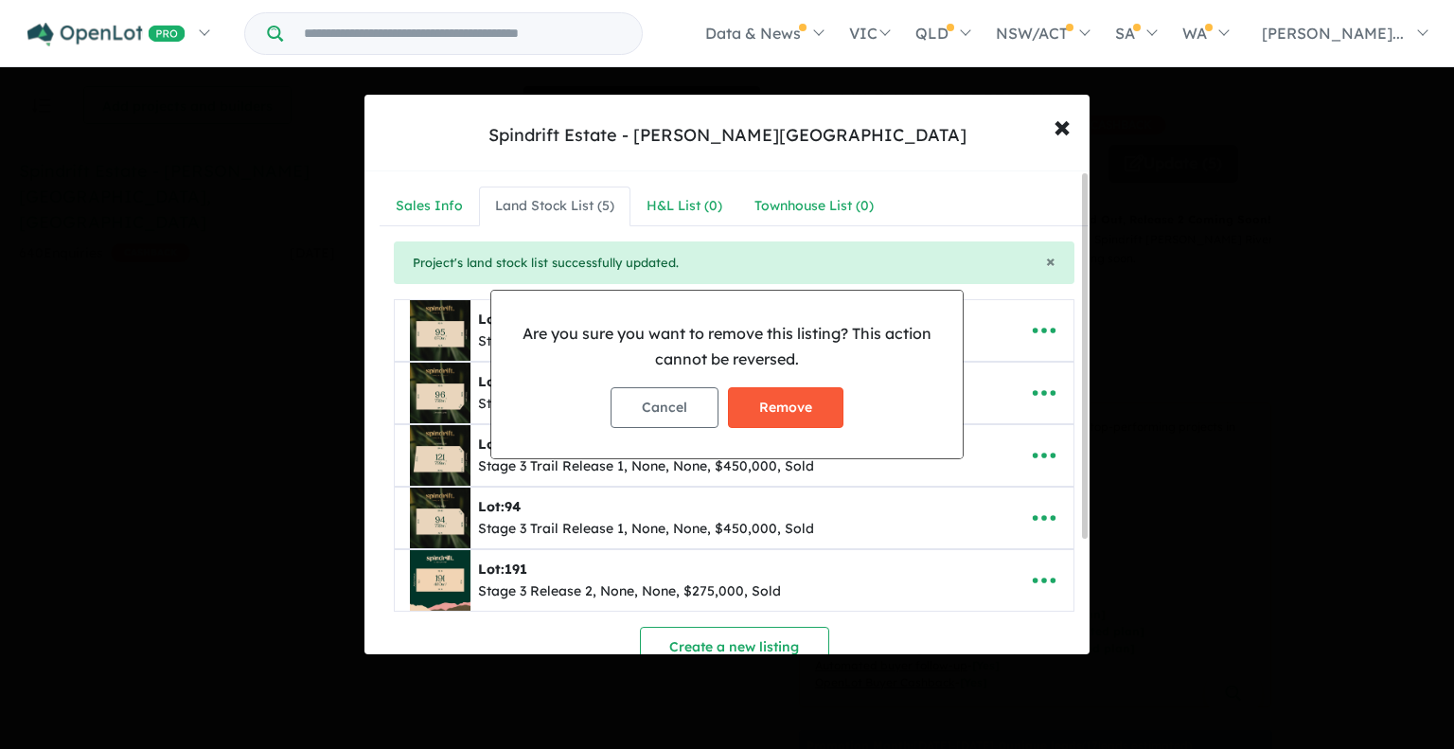
click at [780, 408] on button "Remove" at bounding box center [786, 407] width 116 height 41
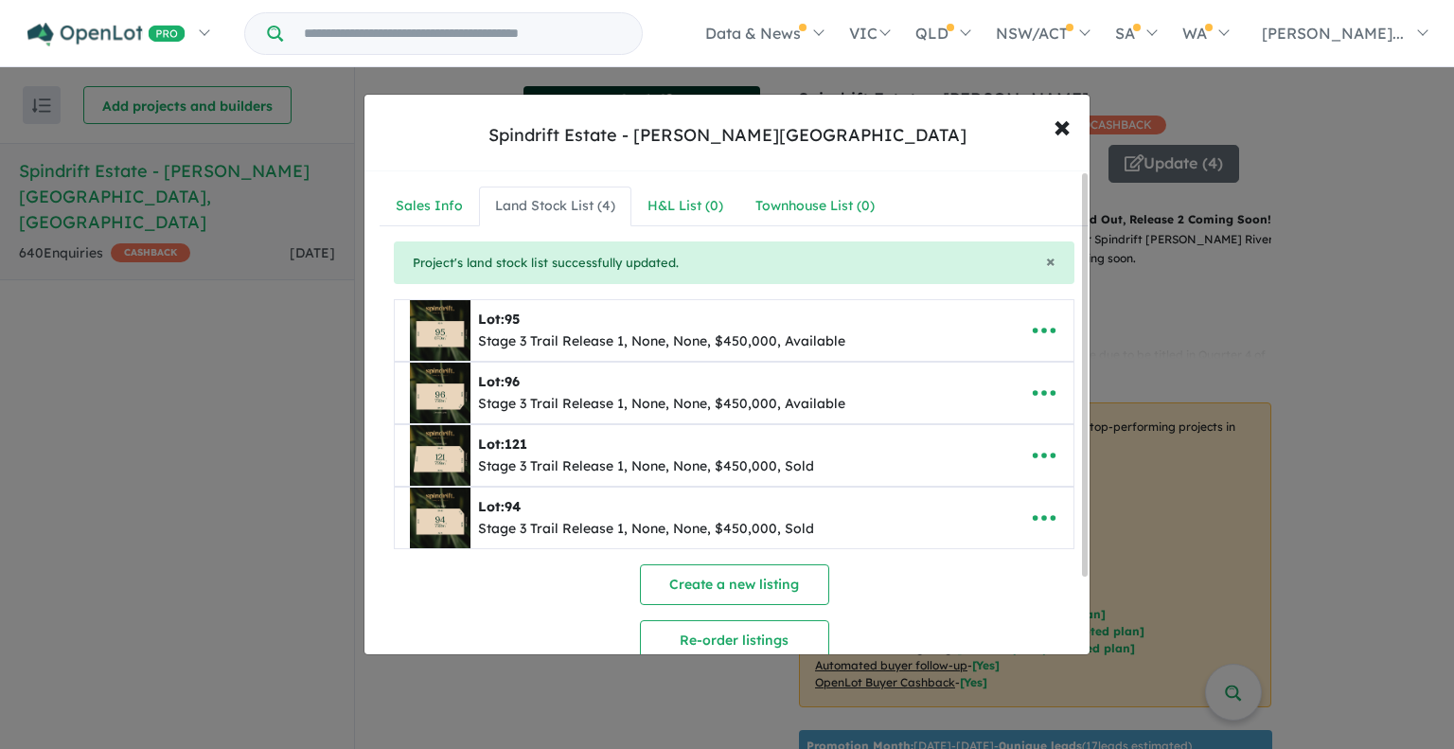
drag, startPoint x: 205, startPoint y: 590, endPoint x: 293, endPoint y: 490, distance: 133.5
click at [205, 589] on div "**********" at bounding box center [727, 374] width 1454 height 749
